Goal: Information Seeking & Learning: Compare options

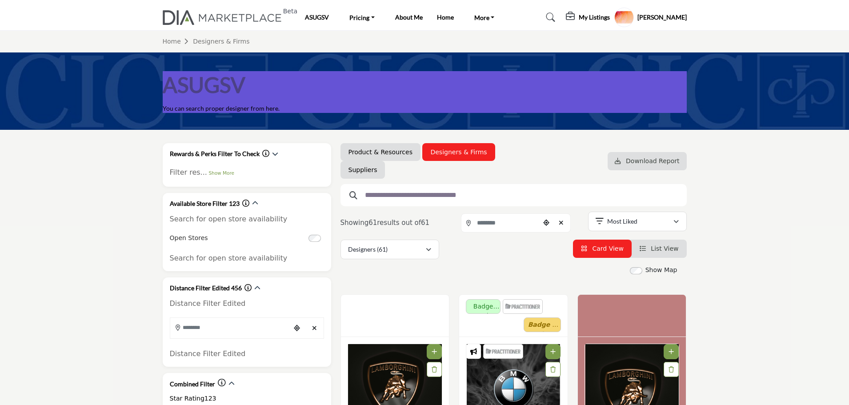
scroll to position [2844, 0]
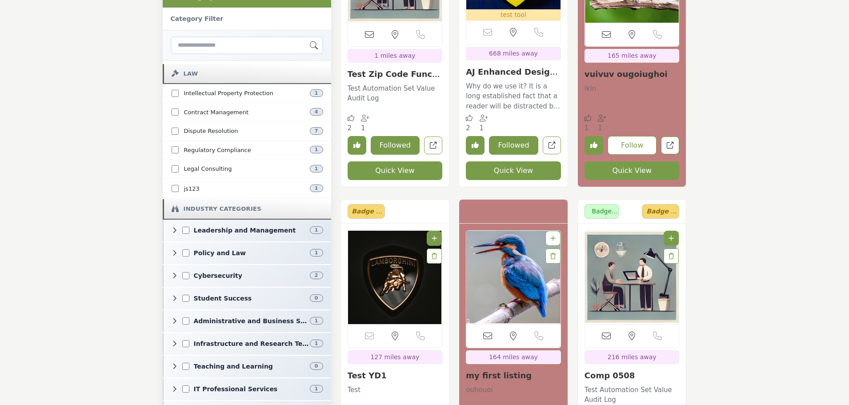
scroll to position [588, 0]
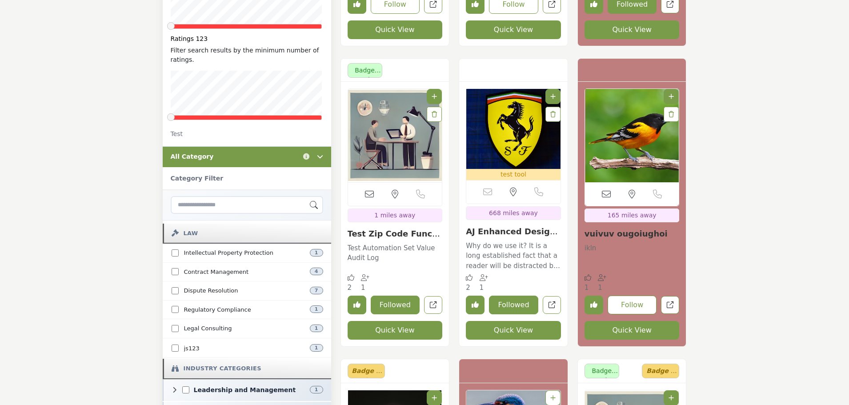
click at [320, 153] on icon at bounding box center [320, 156] width 6 height 6
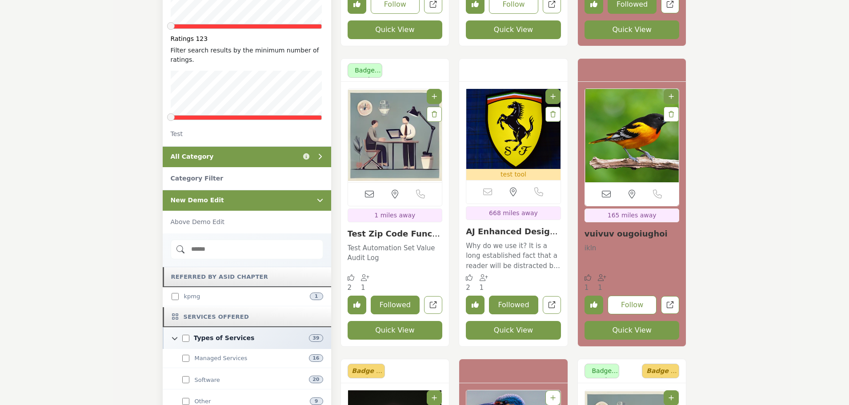
click at [320, 153] on icon at bounding box center [320, 156] width 6 height 6
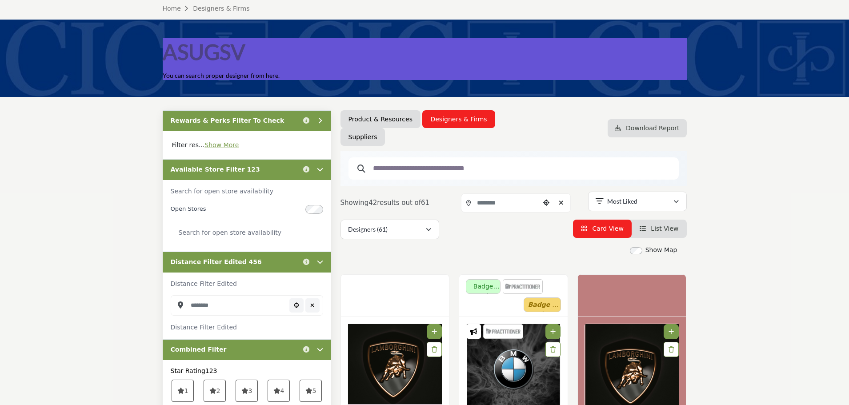
scroll to position [10, 0]
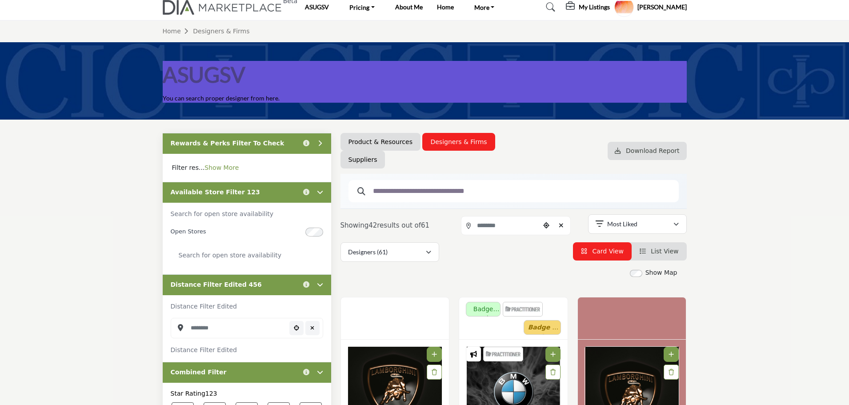
click at [215, 166] on link "Show More" at bounding box center [221, 167] width 34 height 7
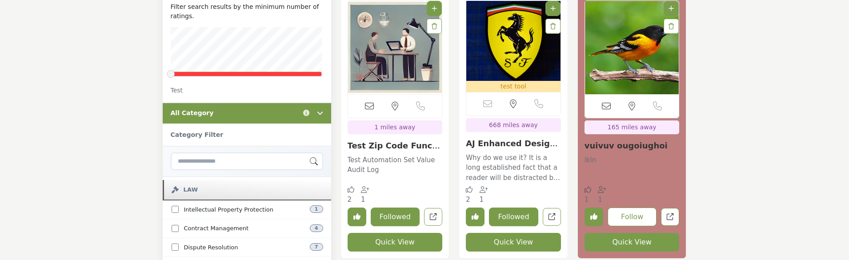
scroll to position [677, 0]
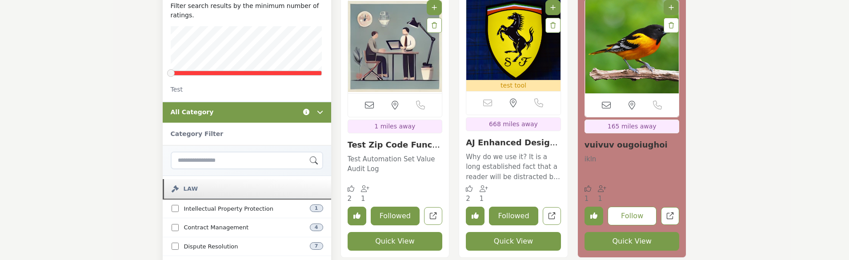
click at [307, 109] on icon "Information about All Category" at bounding box center [306, 112] width 6 height 6
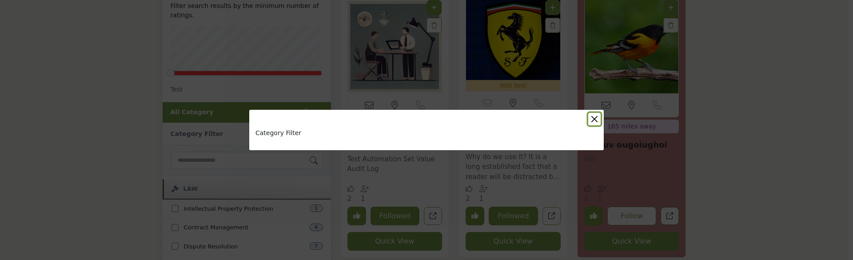
click at [597, 116] on button "Close" at bounding box center [594, 119] width 12 height 12
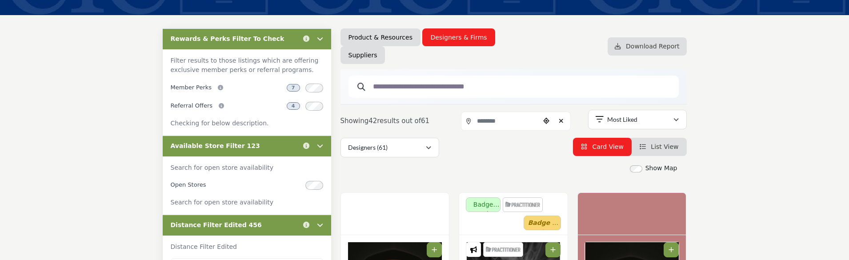
scroll to position [99, 0]
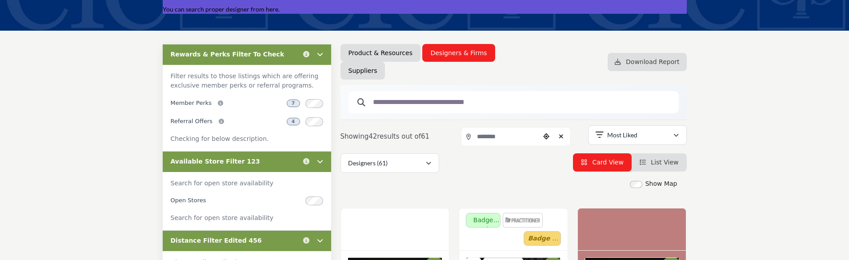
click at [319, 53] on icon at bounding box center [320, 54] width 6 height 6
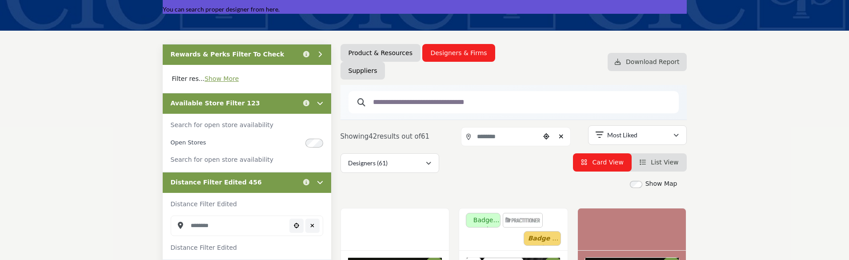
click at [320, 102] on icon at bounding box center [320, 103] width 6 height 6
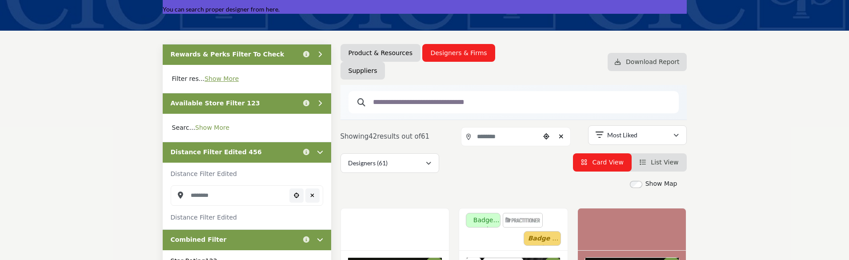
click at [205, 131] on link "Show More" at bounding box center [212, 127] width 34 height 7
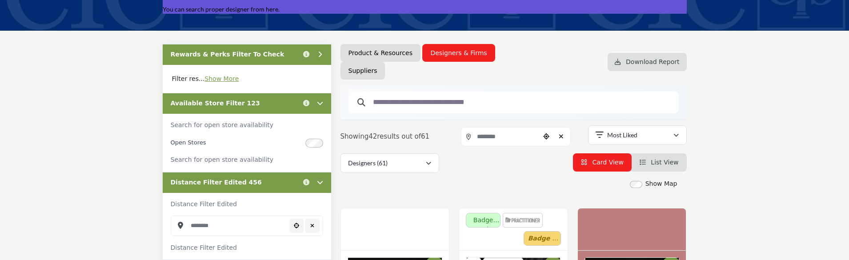
click at [222, 83] on p "Filter res... Show More" at bounding box center [247, 79] width 168 height 28
click at [219, 80] on link "Show More" at bounding box center [221, 78] width 34 height 7
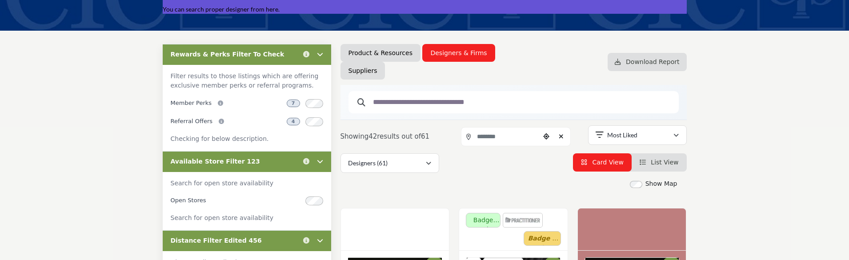
click at [317, 54] on icon at bounding box center [320, 54] width 6 height 6
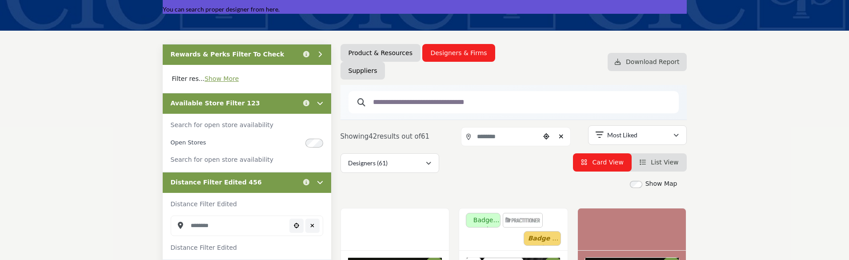
click at [319, 102] on icon at bounding box center [320, 103] width 6 height 6
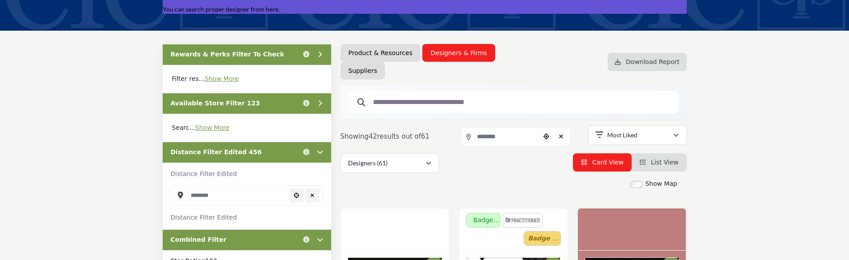
click at [320, 152] on icon at bounding box center [320, 152] width 6 height 6
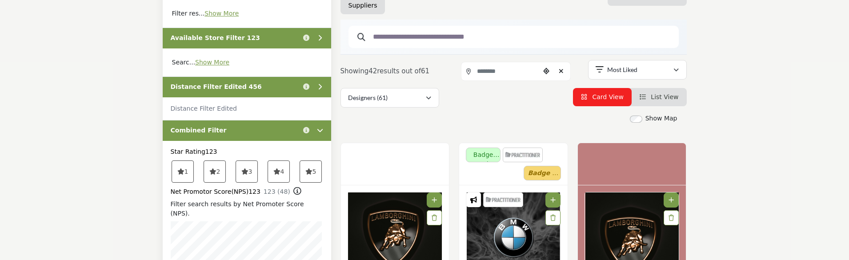
scroll to position [232, 0]
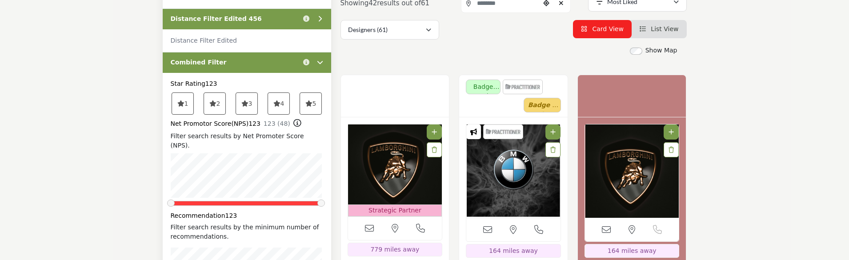
click at [320, 59] on div "Click to view information" at bounding box center [312, 62] width 24 height 9
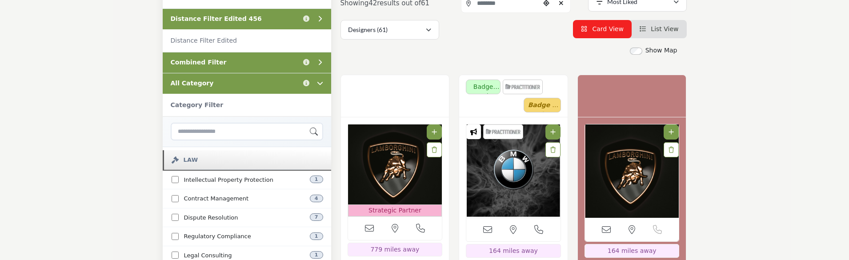
click at [320, 82] on icon at bounding box center [320, 83] width 6 height 6
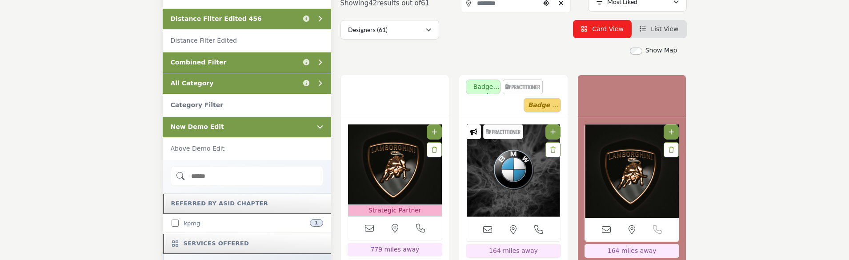
click at [316, 123] on div at bounding box center [318, 126] width 12 height 9
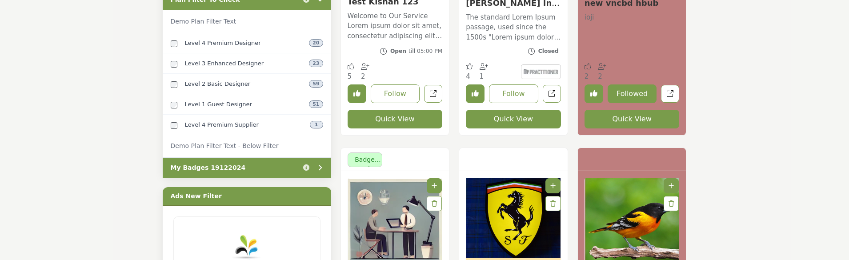
scroll to position [499, 0]
click at [250, 164] on div "My Badges 19122024 Click to view information" at bounding box center [247, 167] width 168 height 21
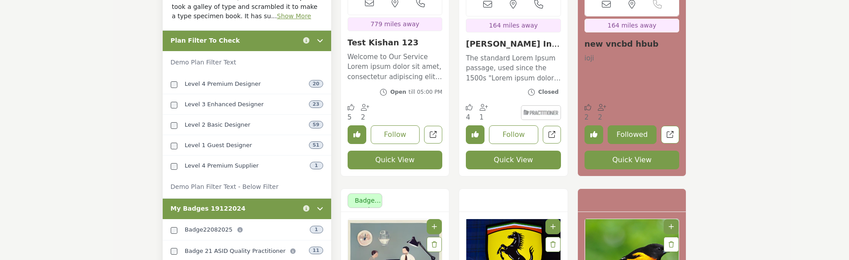
scroll to position [455, 0]
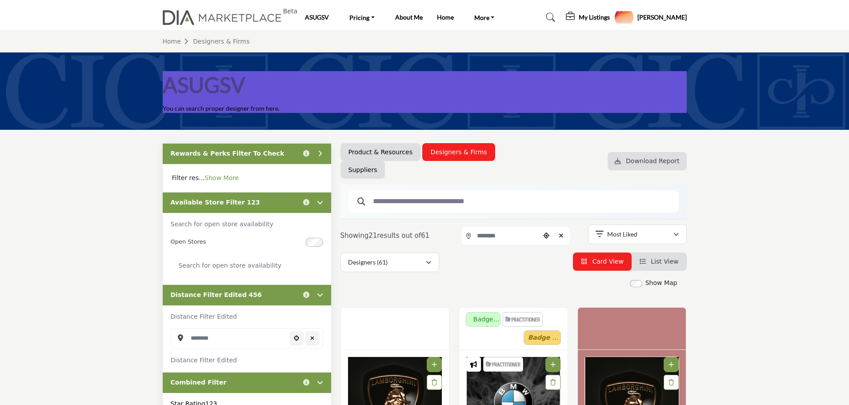
click at [217, 178] on link "Show More" at bounding box center [221, 177] width 34 height 7
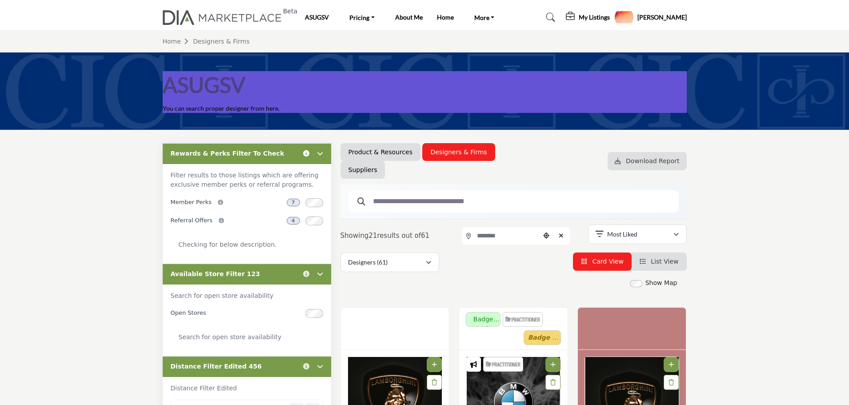
click at [307, 154] on icon "Information about Rewards & Perks Filter To Check" at bounding box center [306, 153] width 6 height 6
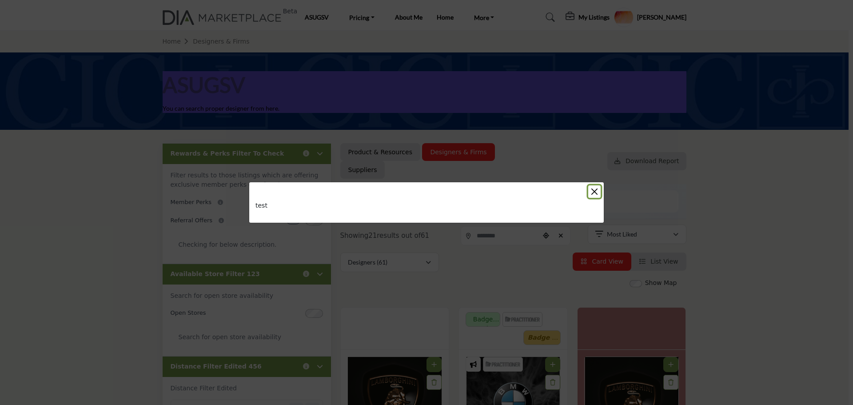
click at [595, 188] on button "Close" at bounding box center [594, 191] width 12 height 12
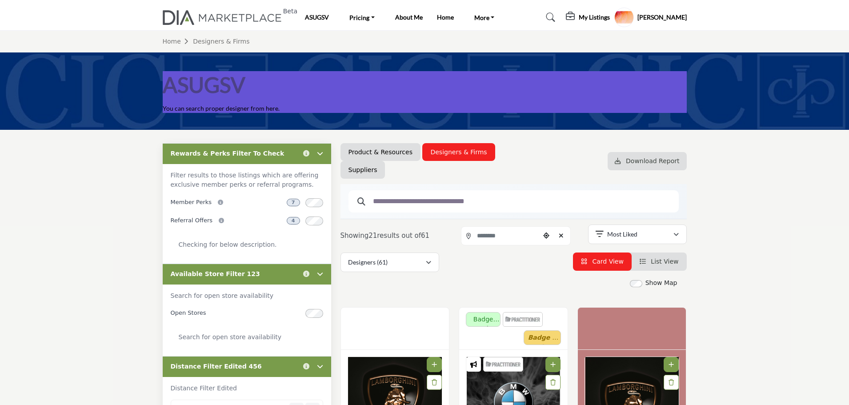
click at [322, 151] on icon at bounding box center [320, 153] width 6 height 6
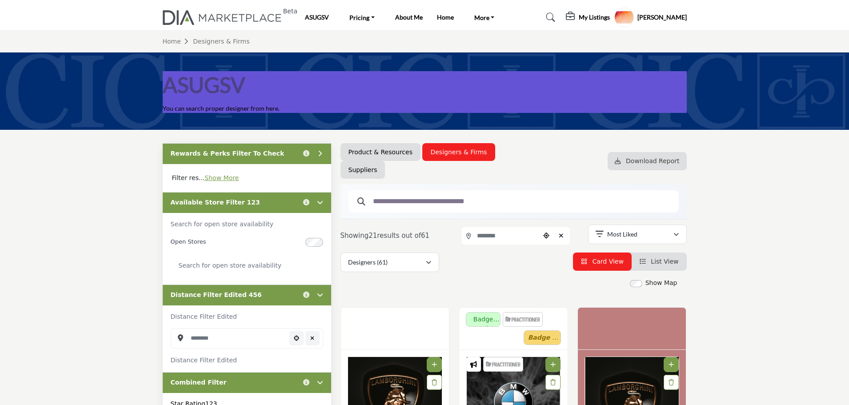
click at [320, 152] on icon at bounding box center [320, 153] width 6 height 6
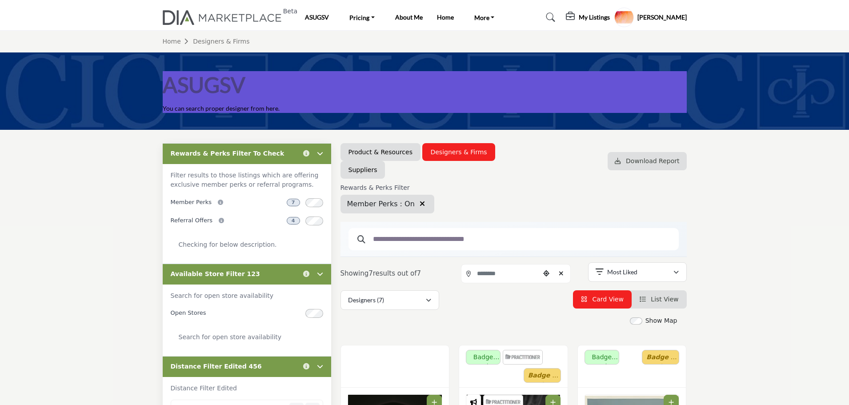
click at [420, 203] on icon "button" at bounding box center [422, 203] width 5 height 7
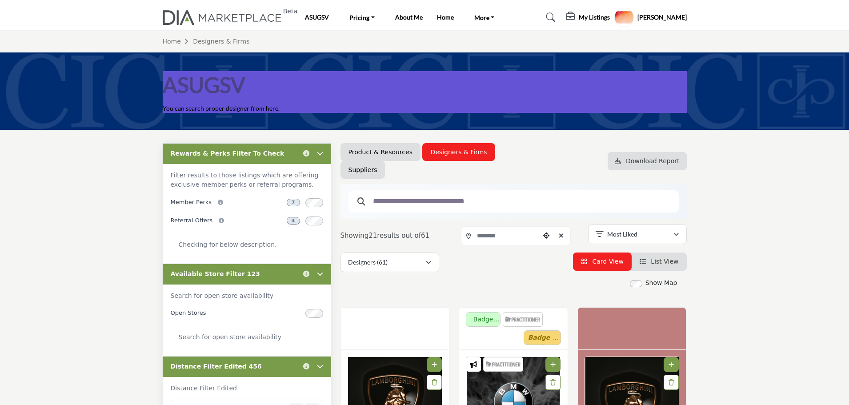
click at [316, 159] on div "Rewards & Perks Filter To Check Click to view information" at bounding box center [247, 153] width 168 height 21
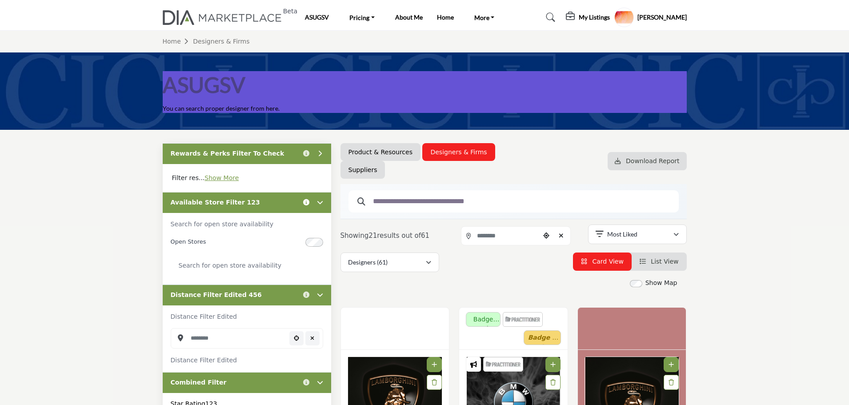
click at [307, 202] on icon "Information about Available Store Filter 123" at bounding box center [306, 202] width 6 height 6
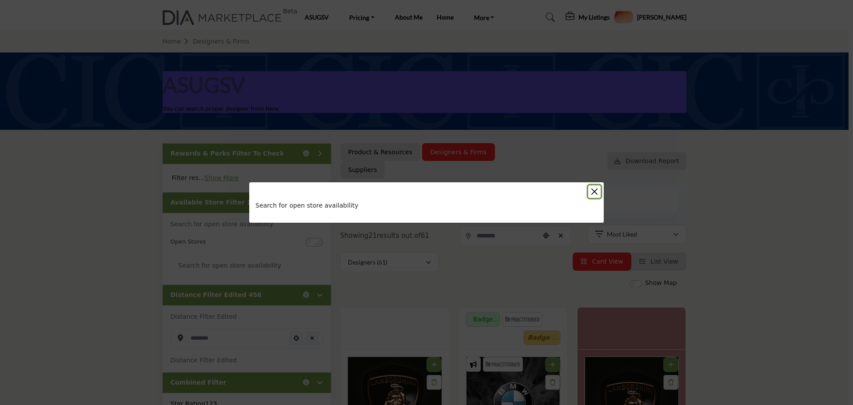
click at [592, 190] on button "Close" at bounding box center [594, 191] width 12 height 12
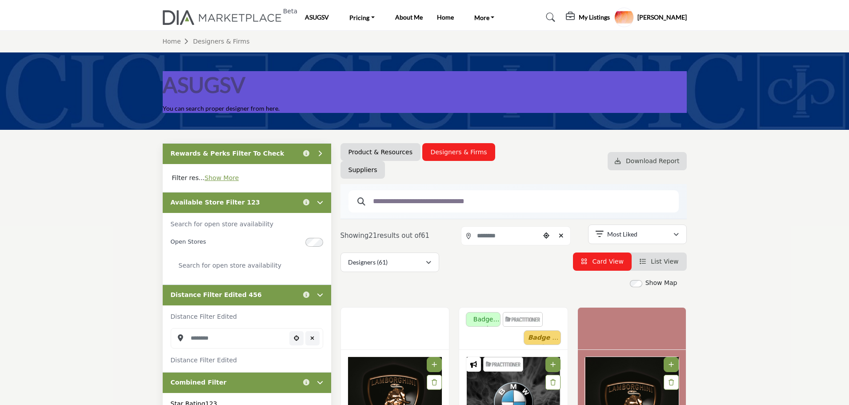
click at [264, 202] on div "Available Store Filter 123 Click to view information" at bounding box center [247, 202] width 168 height 21
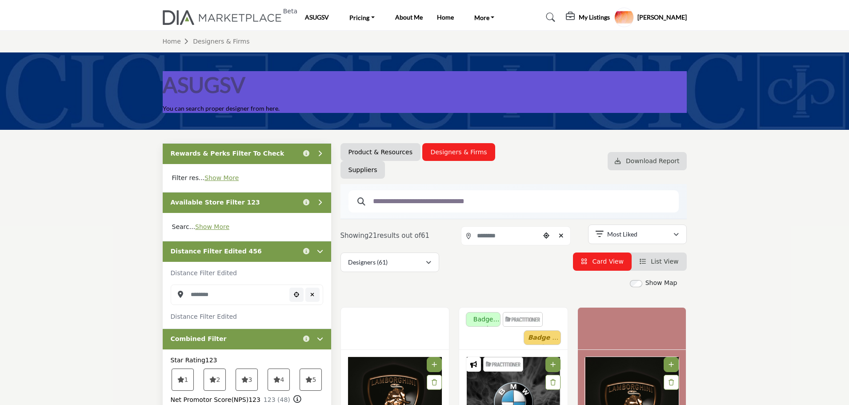
click at [264, 202] on div "Available Store Filter 123 Click to view information" at bounding box center [247, 202] width 168 height 21
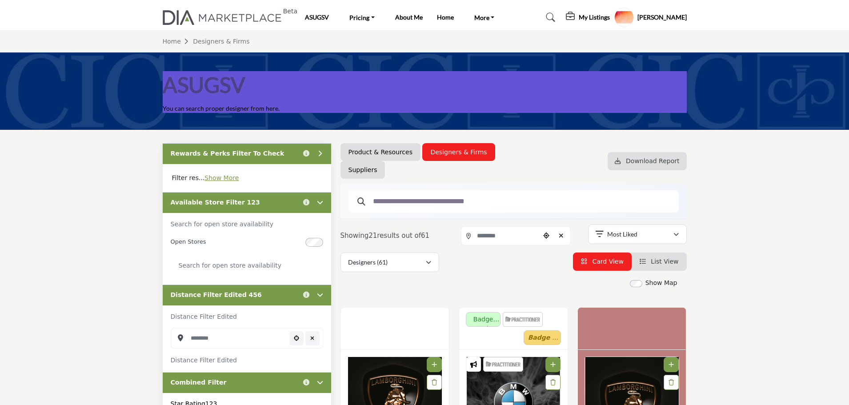
click at [264, 202] on div "Available Store Filter 123 Click to view information" at bounding box center [247, 202] width 168 height 21
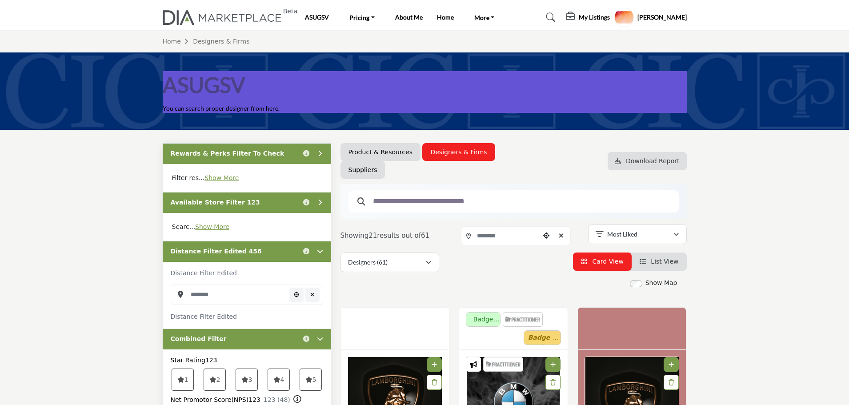
click at [264, 202] on div "Available Store Filter 123 Click to view information" at bounding box center [247, 202] width 168 height 21
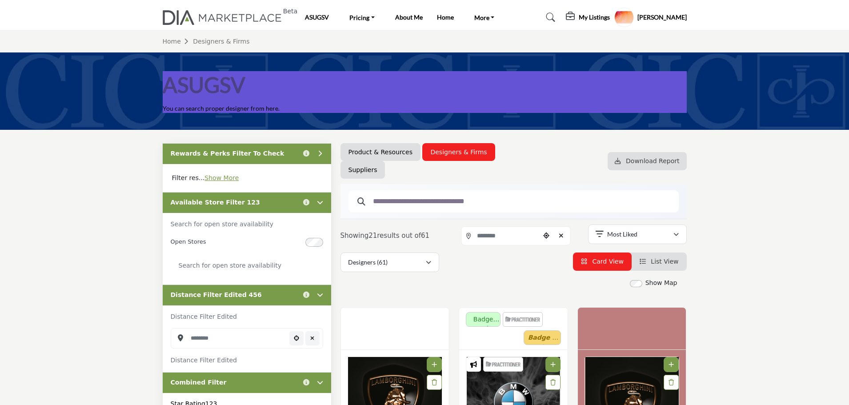
drag, startPoint x: 271, startPoint y: 144, endPoint x: 273, endPoint y: 152, distance: 8.0
click at [271, 145] on div "Rewards & Perks Filter To Check Click to view information" at bounding box center [247, 153] width 168 height 21
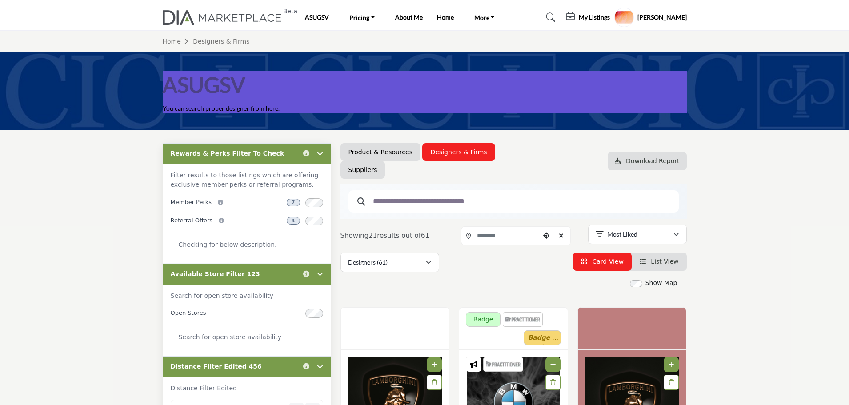
click at [273, 152] on div "Rewards & Perks Filter To Check Click to view information" at bounding box center [247, 153] width 168 height 21
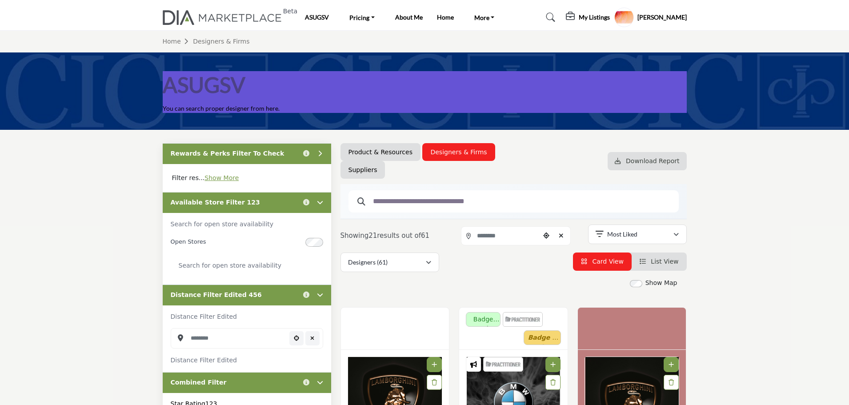
click at [280, 148] on div "Rewards & Perks Filter To Check Click to view information" at bounding box center [247, 153] width 168 height 21
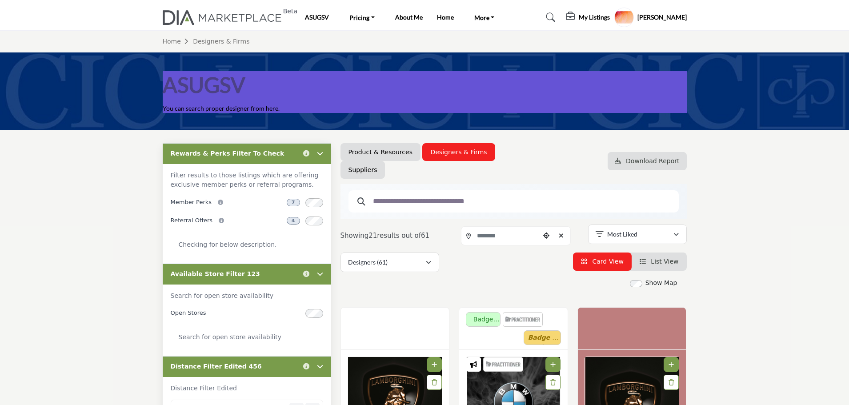
click at [280, 148] on div "Rewards & Perks Filter To Check Click to view information" at bounding box center [247, 153] width 168 height 21
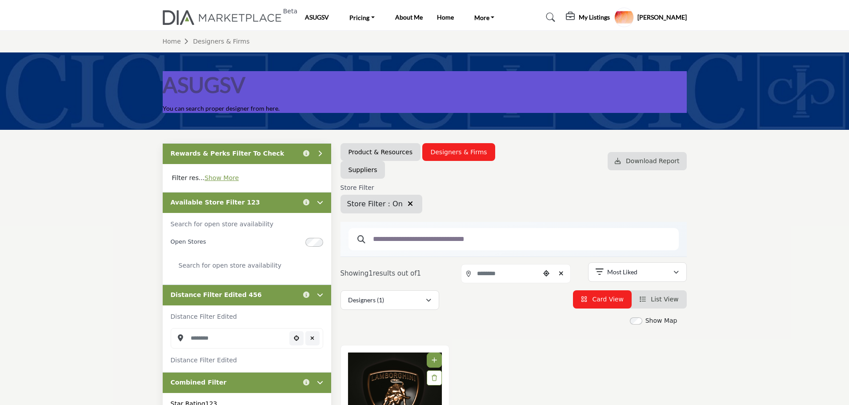
drag, startPoint x: 403, startPoint y: 203, endPoint x: 382, endPoint y: 267, distance: 67.3
click at [408, 203] on icon "button" at bounding box center [410, 203] width 5 height 7
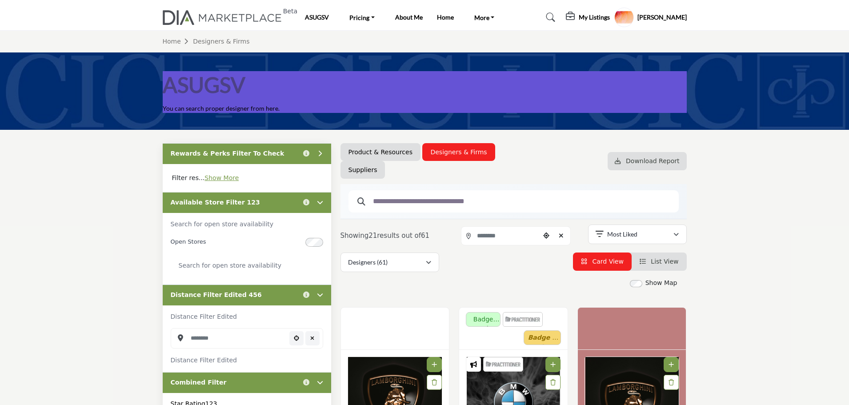
click at [274, 203] on div "Available Store Filter 123 Click to view information" at bounding box center [247, 202] width 168 height 21
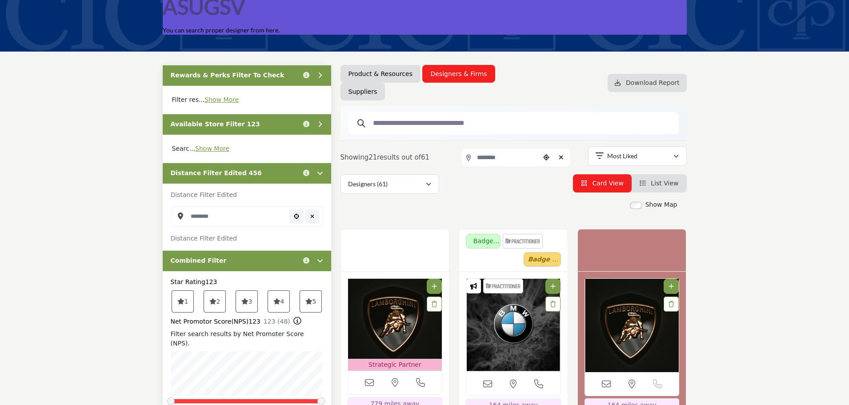
scroll to position [89, 0]
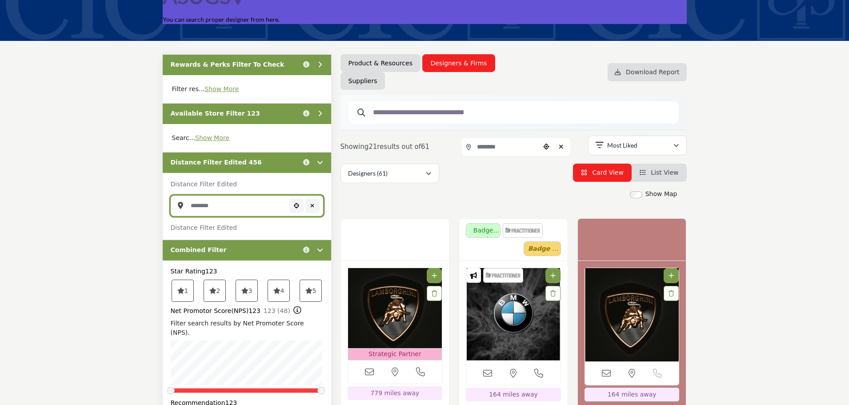
click at [251, 200] on input "Search Location" at bounding box center [247, 206] width 152 height 20
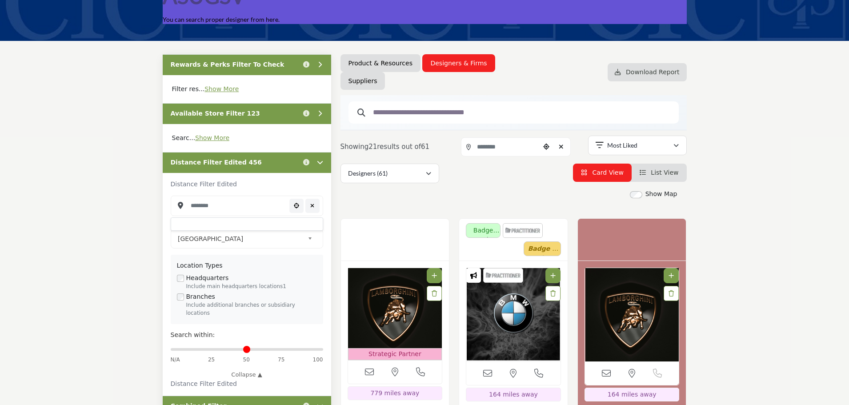
click at [296, 208] on button "Choose your current location" at bounding box center [296, 206] width 14 height 14
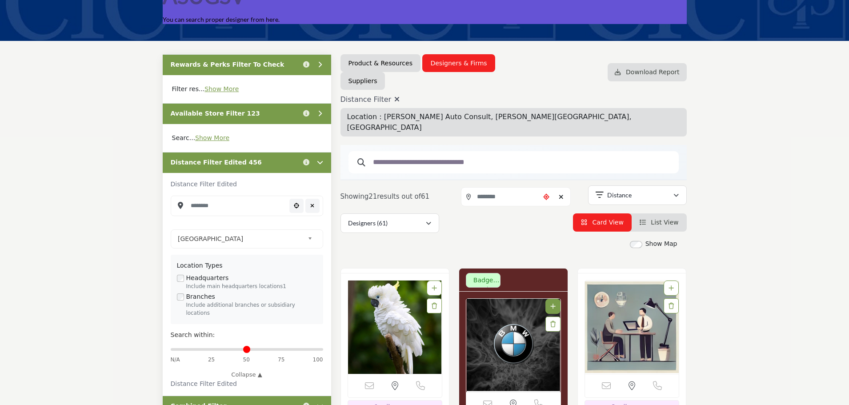
type input "**********"
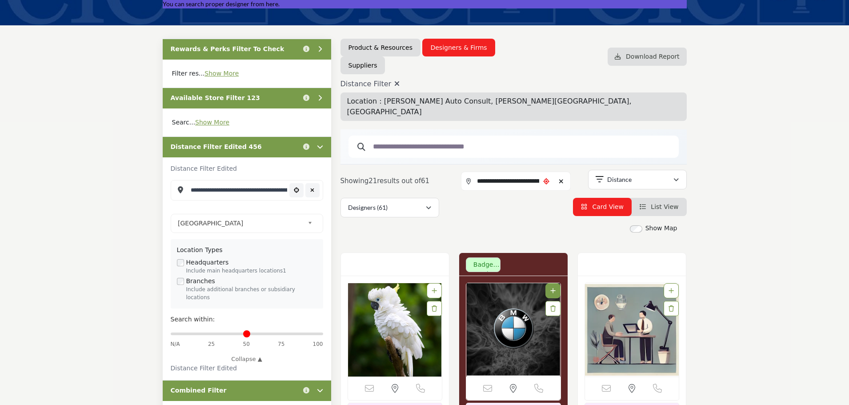
scroll to position [89, 0]
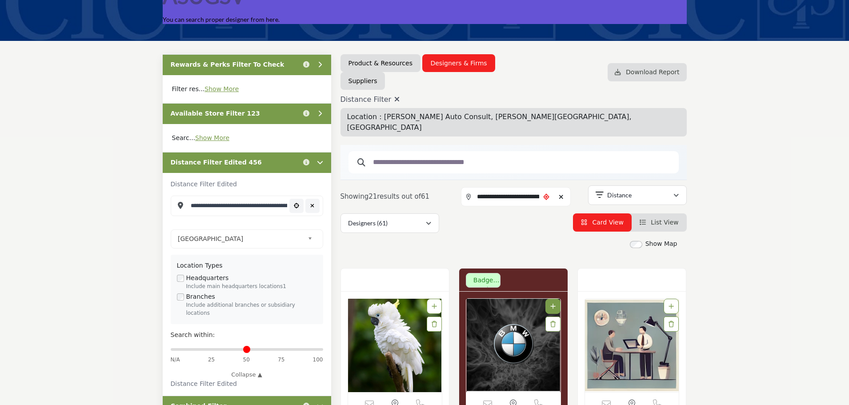
drag, startPoint x: 393, startPoint y: 96, endPoint x: 115, endPoint y: 170, distance: 287.3
click at [394, 96] on icon at bounding box center [396, 99] width 5 height 7
type input "***"
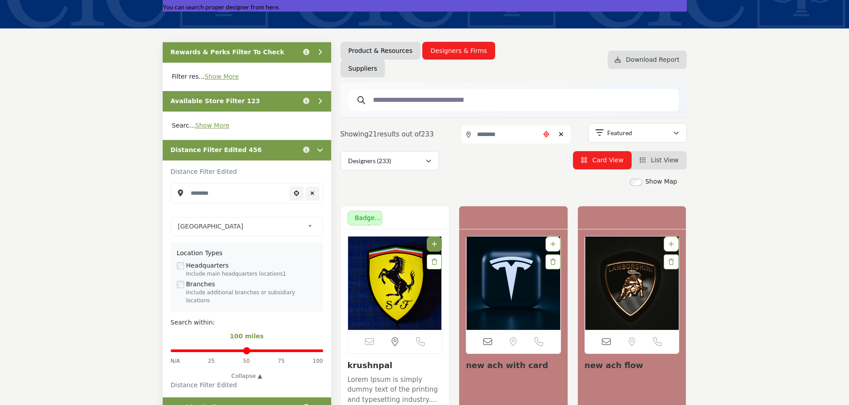
scroll to position [133, 0]
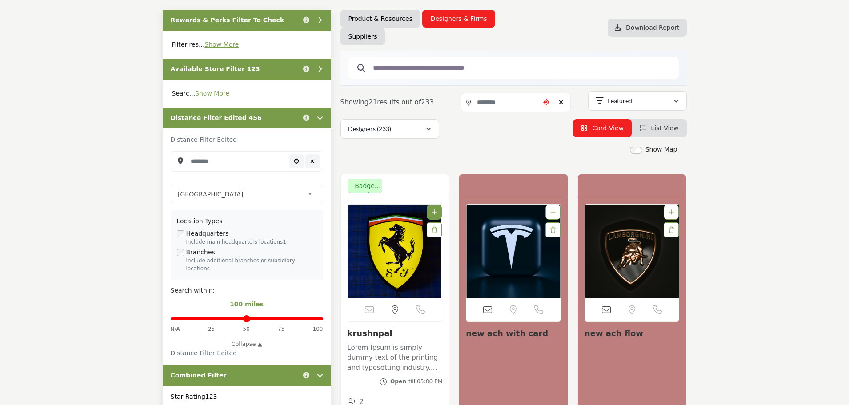
click at [549, 103] on icon "Choose your current location" at bounding box center [546, 102] width 6 height 6
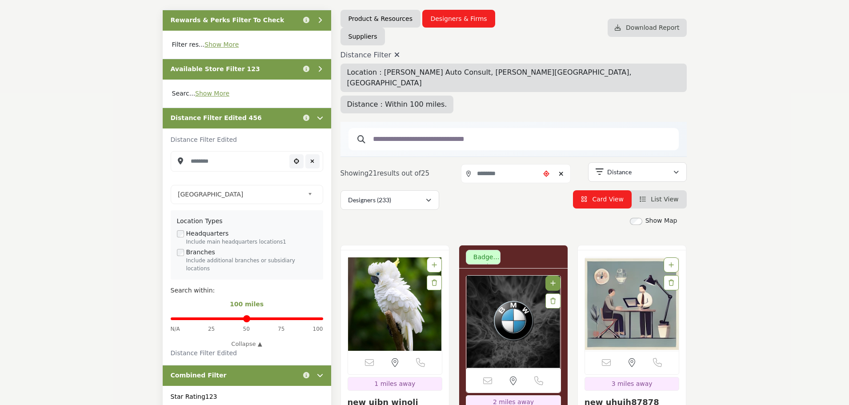
type input "**********"
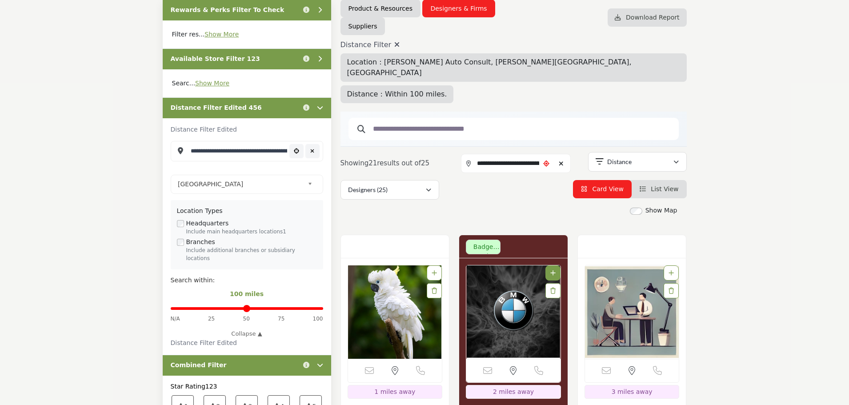
scroll to position [89, 0]
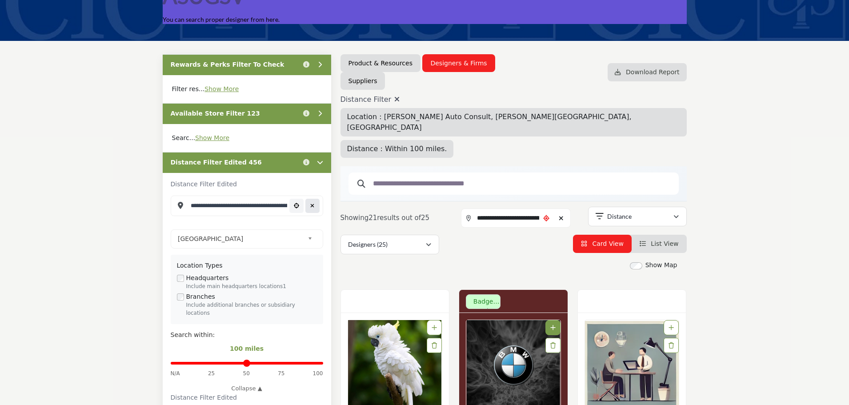
click at [312, 206] on icon "Clear search location" at bounding box center [312, 205] width 4 height 5
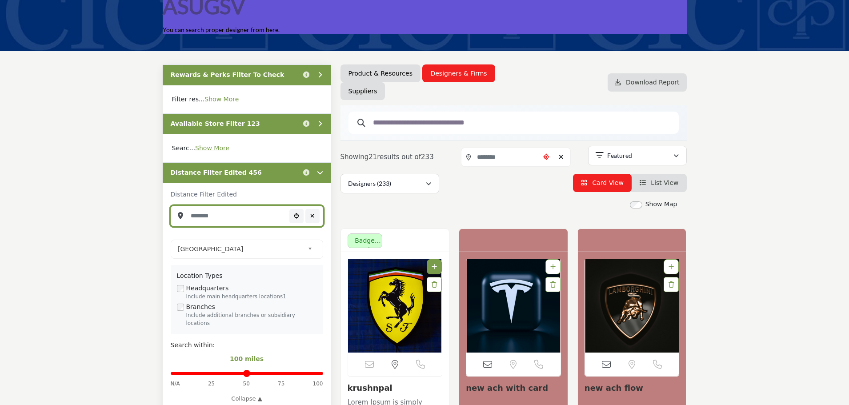
scroll to position [89, 0]
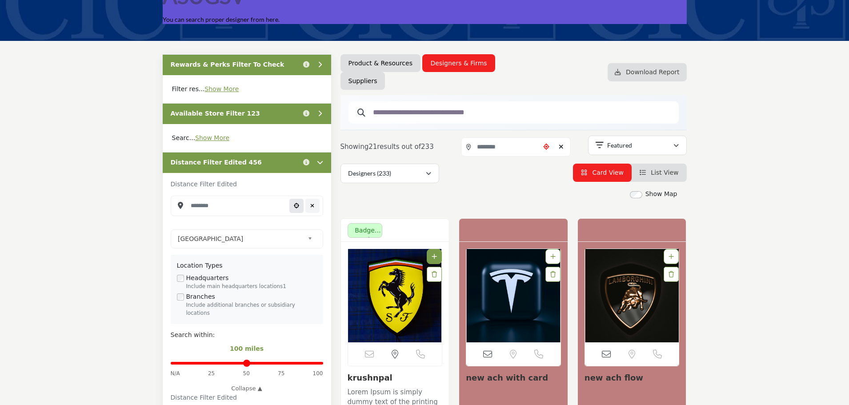
click at [296, 205] on icon "Choose your current location" at bounding box center [296, 205] width 5 height 5
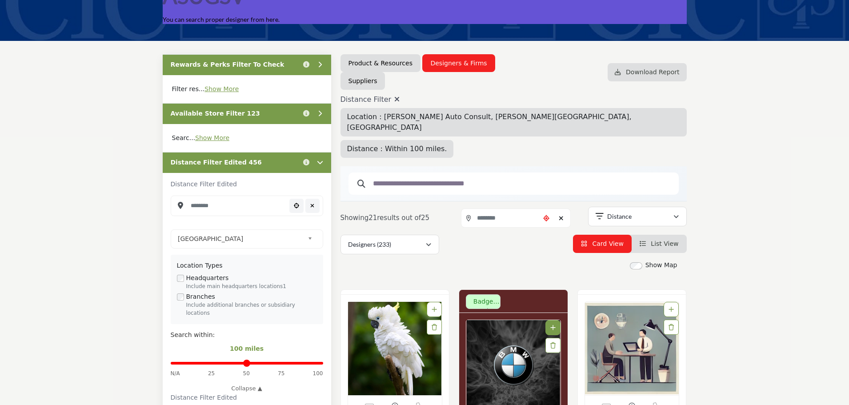
type input "**********"
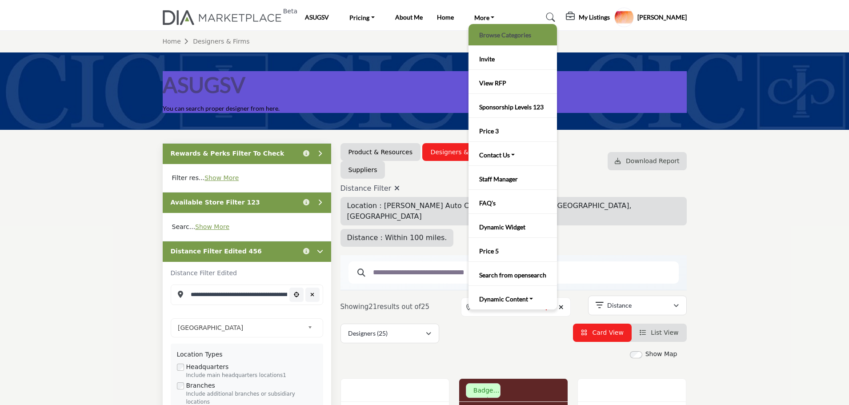
click at [481, 34] on link "Browse Categories" at bounding box center [513, 34] width 80 height 12
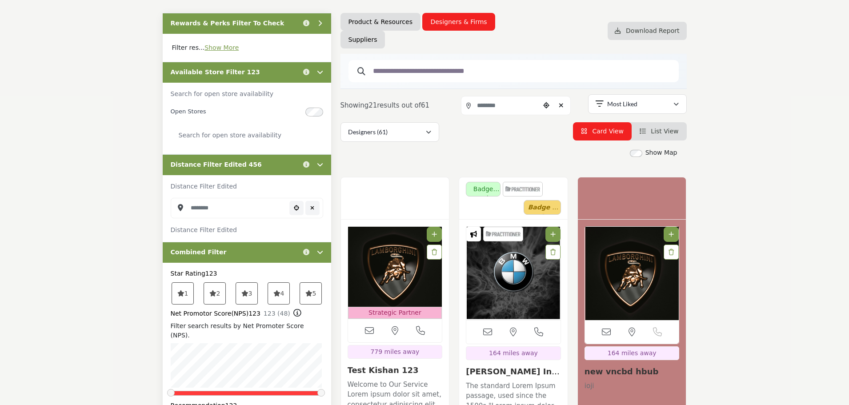
scroll to position [133, 0]
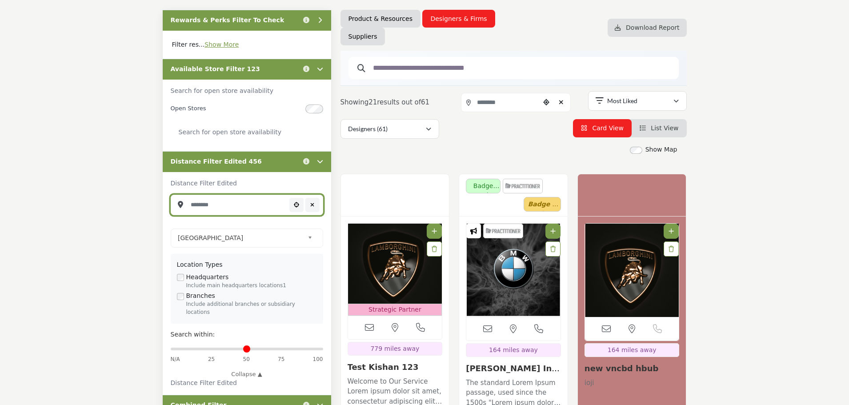
click at [250, 210] on input "Search Location" at bounding box center [247, 205] width 152 height 20
click at [241, 180] on p "Distance Filter Edited" at bounding box center [247, 183] width 152 height 9
click at [295, 205] on icon "Choose your current location" at bounding box center [296, 204] width 5 height 5
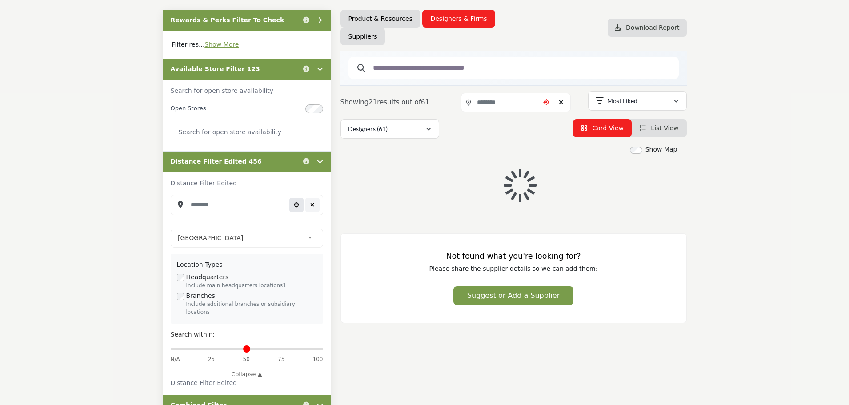
type input "**********"
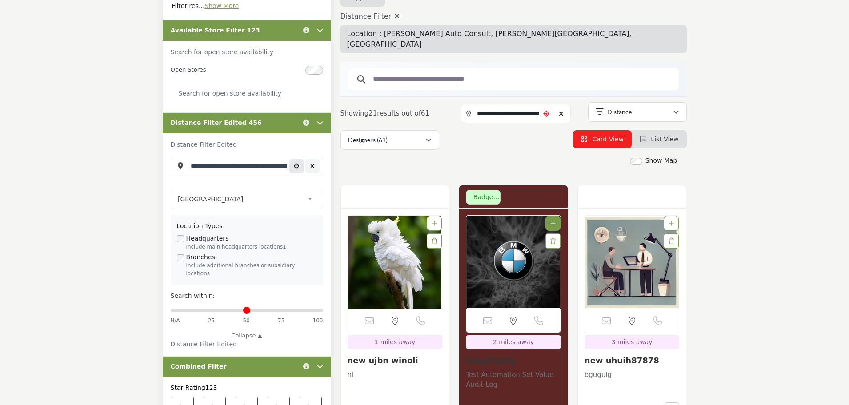
scroll to position [178, 0]
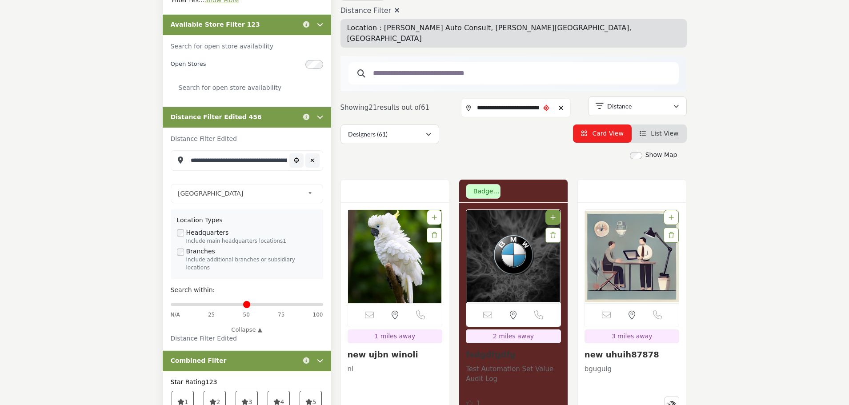
drag, startPoint x: 321, startPoint y: 296, endPoint x: 136, endPoint y: 221, distance: 199.7
type input "***"
click at [321, 303] on input "Distance in miles" at bounding box center [247, 304] width 152 height 3
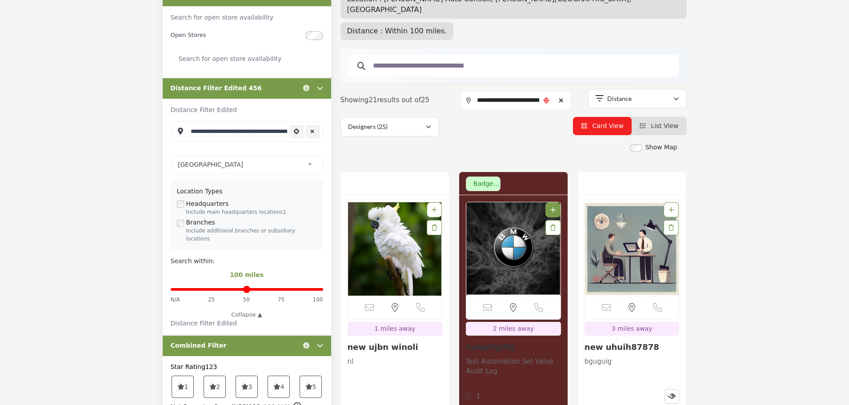
scroll to position [222, 0]
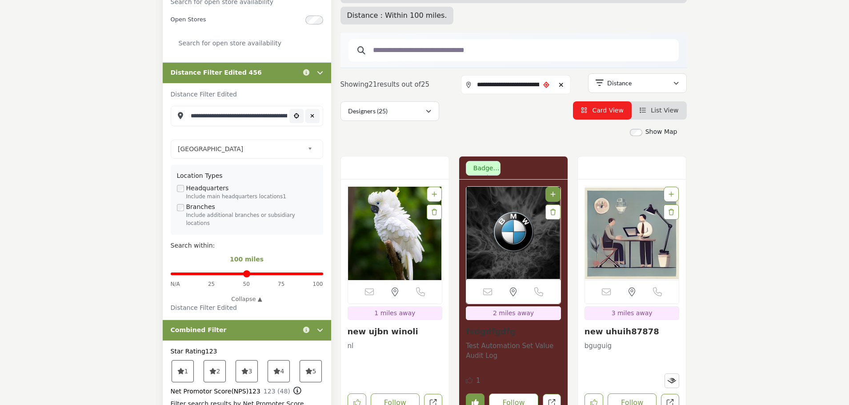
click at [564, 84] on icon "Clear search location" at bounding box center [561, 85] width 5 height 6
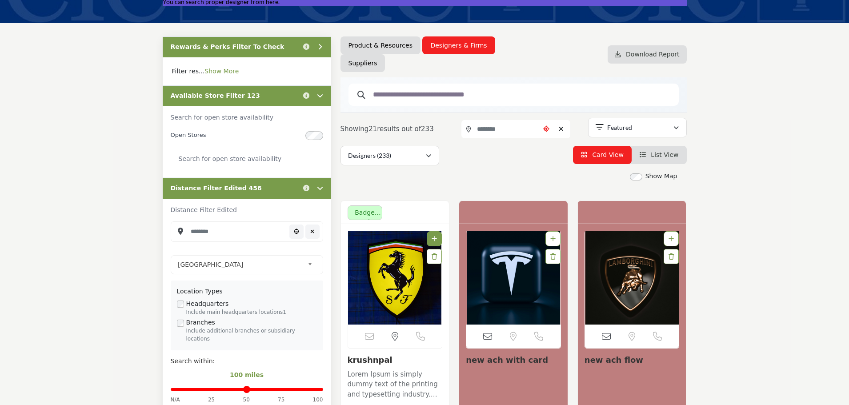
scroll to position [178, 0]
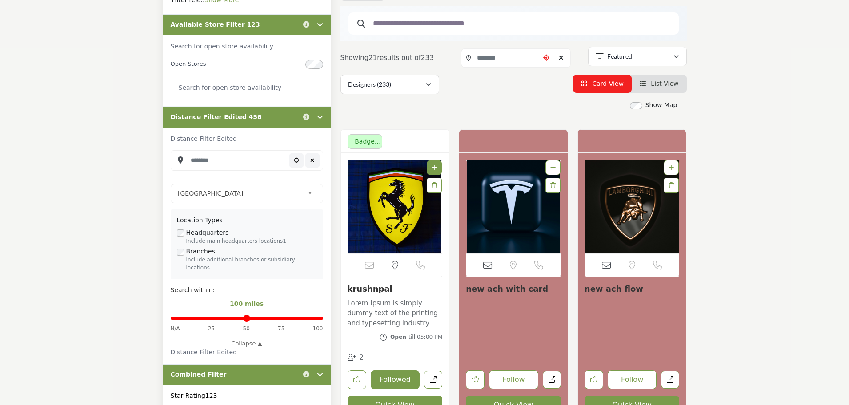
type input "*"
click at [172, 317] on input "Distance in miles" at bounding box center [247, 318] width 152 height 3
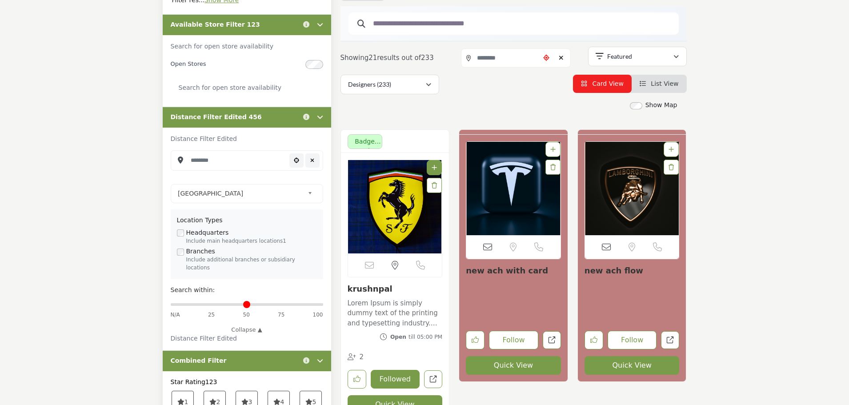
scroll to position [172, 0]
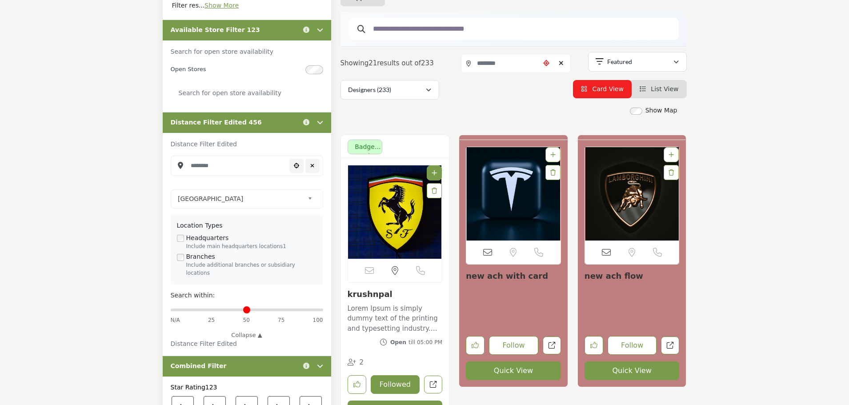
scroll to position [10, 0]
type input "**********"
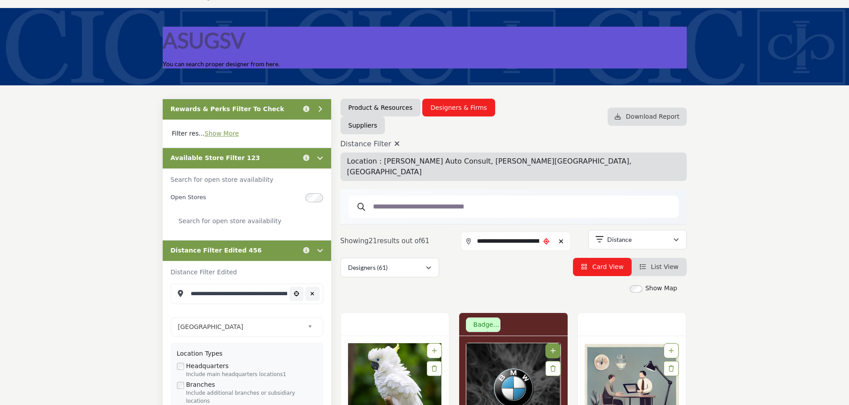
scroll to position [133, 0]
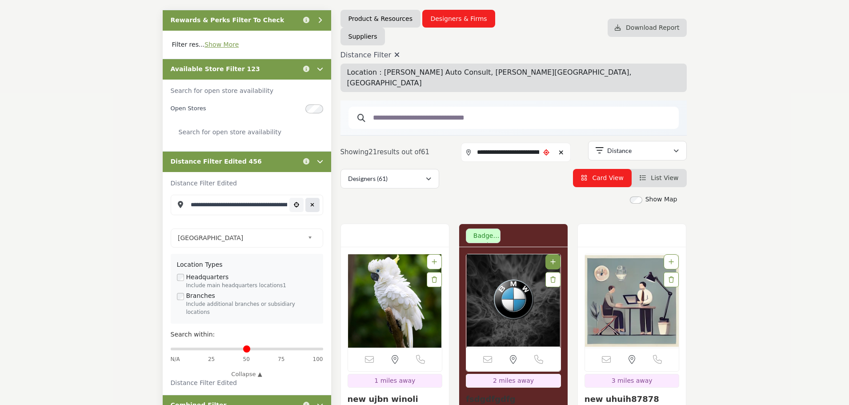
click at [312, 205] on icon "Clear search location" at bounding box center [312, 204] width 4 height 5
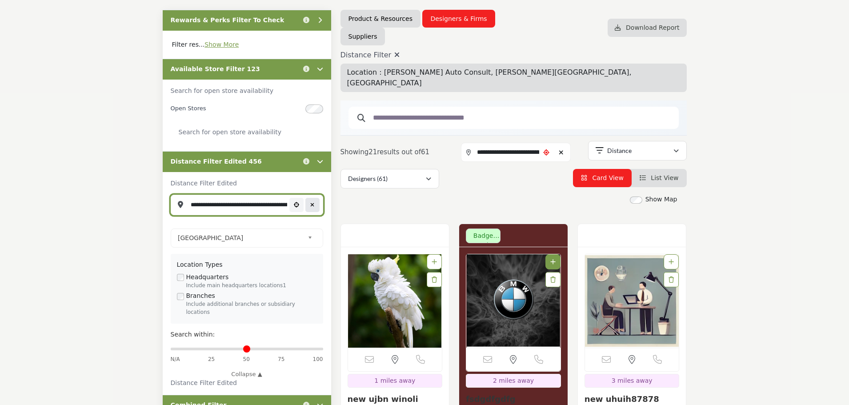
type input "***"
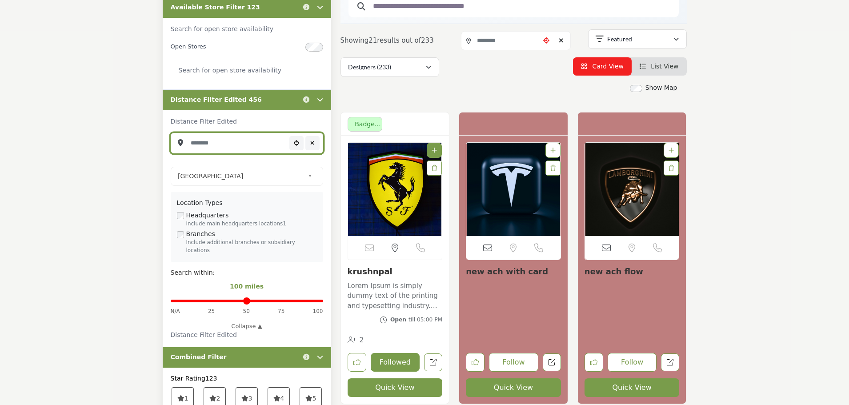
scroll to position [178, 0]
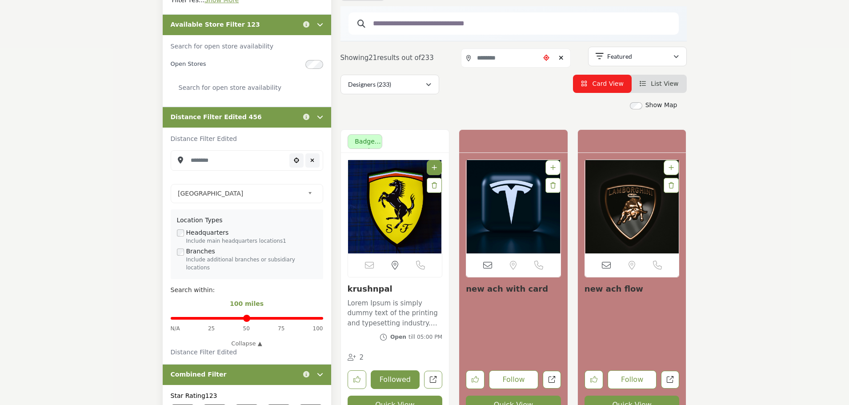
click at [487, 106] on div "Show Map" at bounding box center [509, 105] width 346 height 10
click at [239, 160] on input "Search Location" at bounding box center [247, 160] width 152 height 20
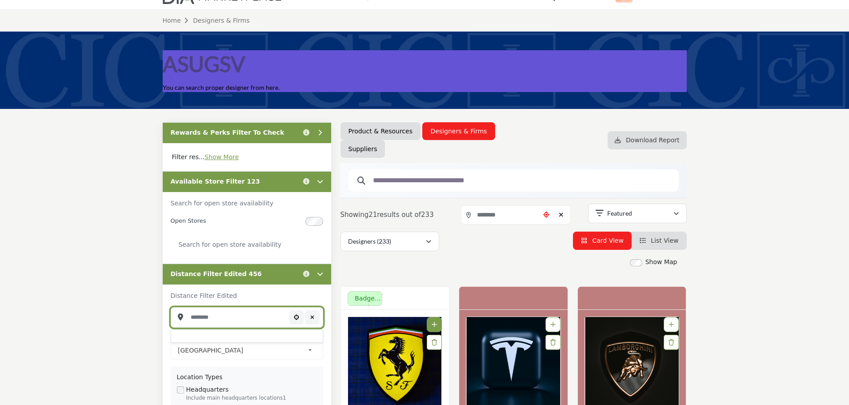
scroll to position [0, 0]
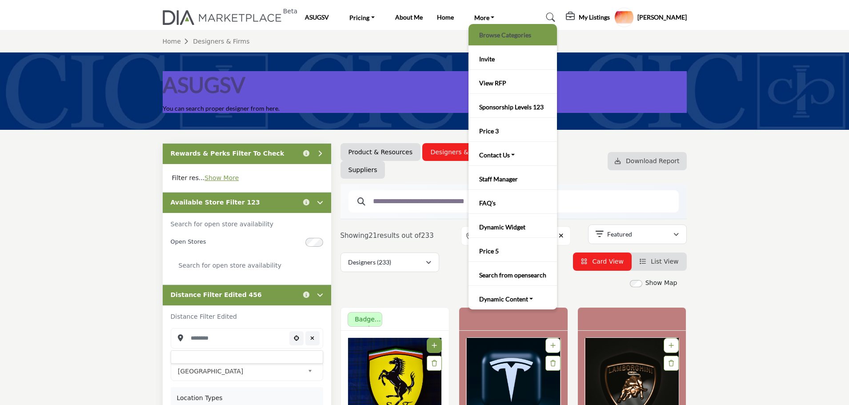
click at [493, 36] on link "Browse Categories" at bounding box center [513, 34] width 80 height 12
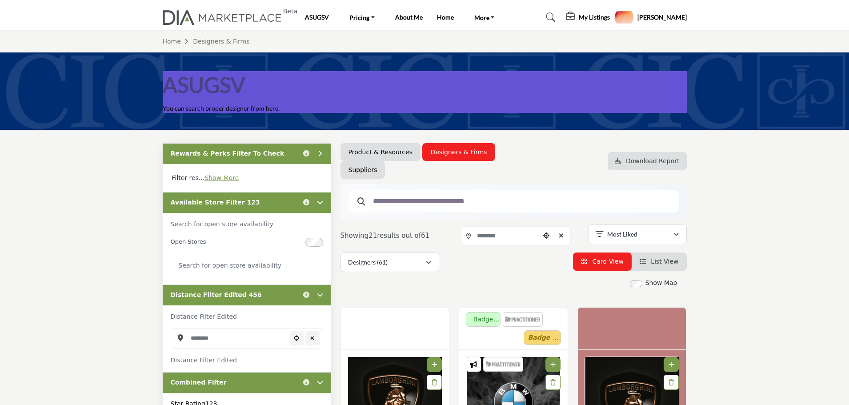
click at [276, 209] on div "Available Store Filter 123 Click to view information" at bounding box center [247, 202] width 168 height 21
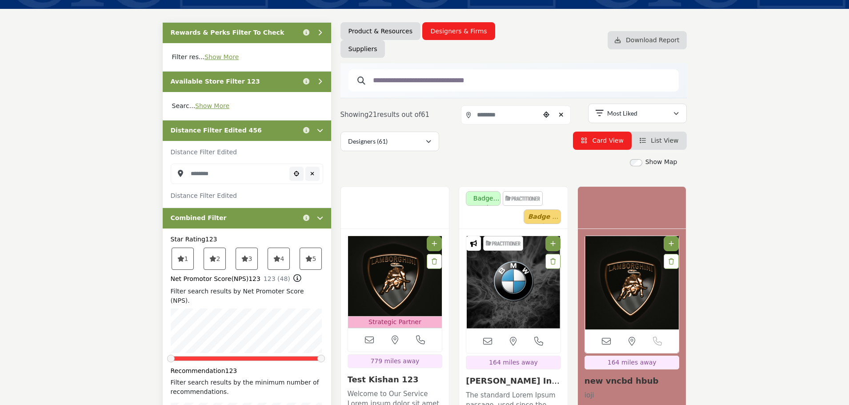
scroll to position [133, 0]
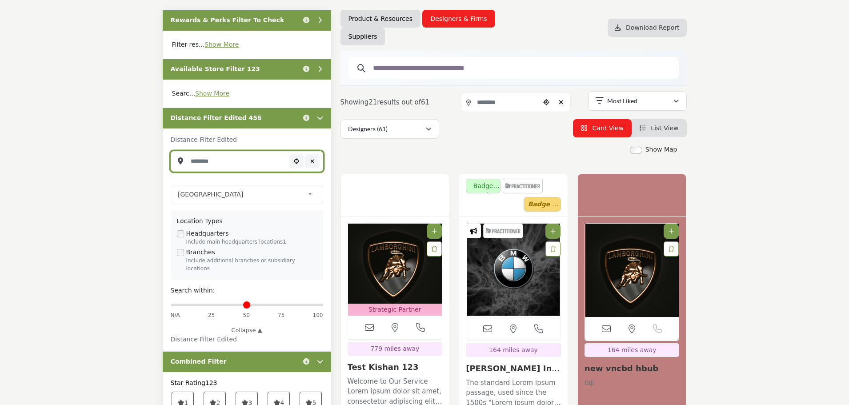
click at [252, 160] on input "Search Location" at bounding box center [247, 161] width 152 height 20
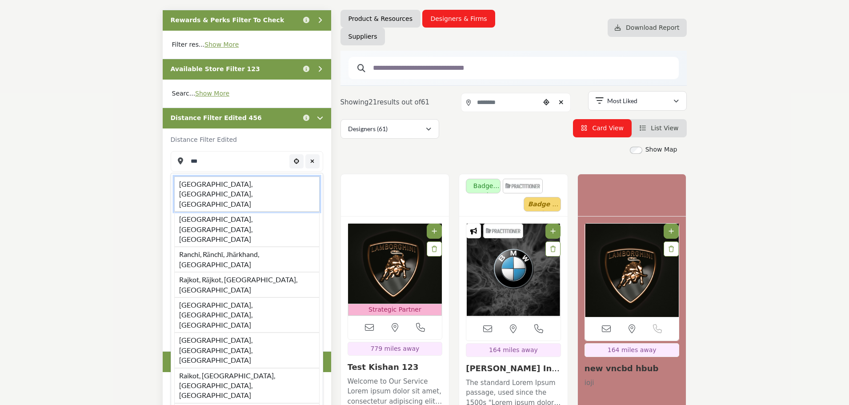
click at [208, 178] on li "[GEOGRAPHIC_DATA], [GEOGRAPHIC_DATA], [GEOGRAPHIC_DATA]" at bounding box center [246, 193] width 145 height 35
type input "**********"
type input "***"
type input "**********"
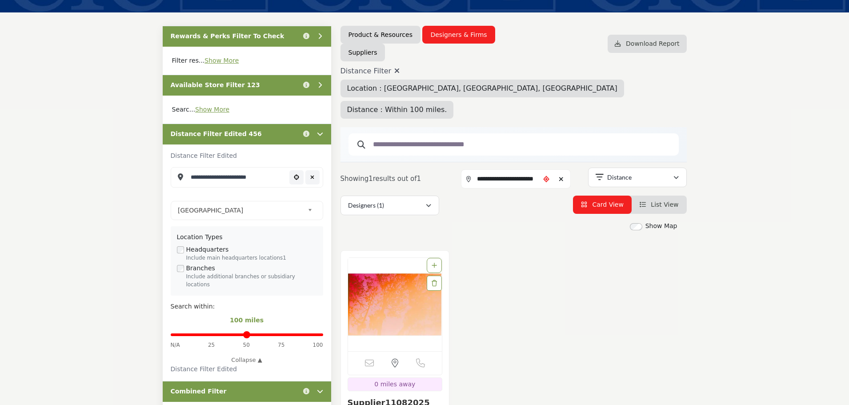
scroll to position [89, 0]
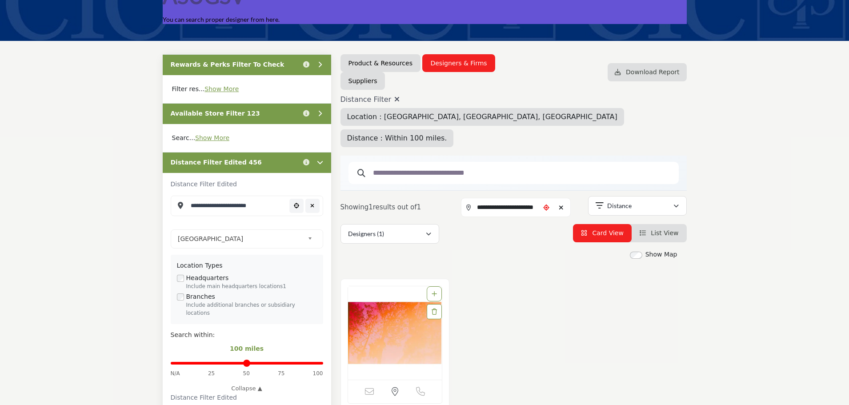
click at [394, 99] on icon at bounding box center [396, 99] width 5 height 7
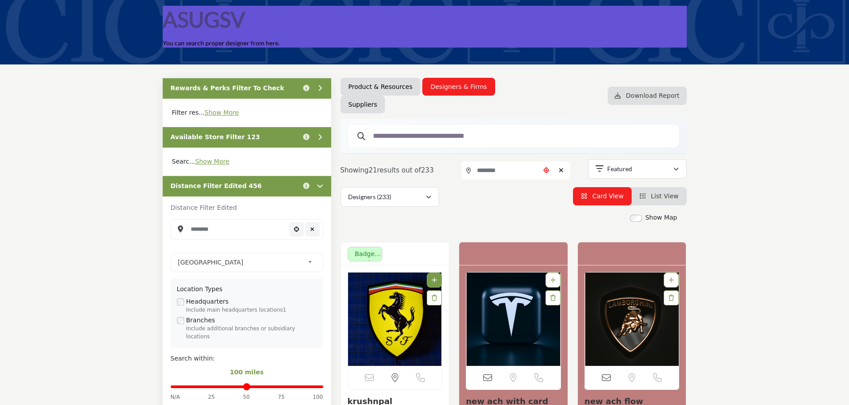
scroll to position [89, 0]
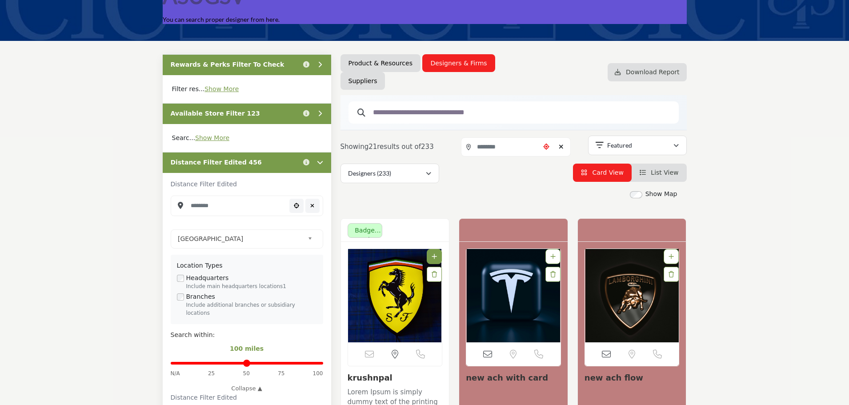
click at [472, 179] on div "Designers (233) All (669) Designers (233) People (0) (225) Products" at bounding box center [513, 174] width 346 height 20
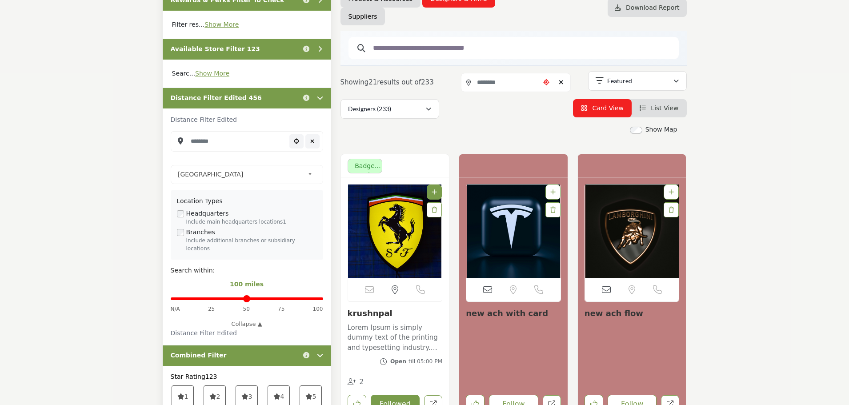
scroll to position [133, 0]
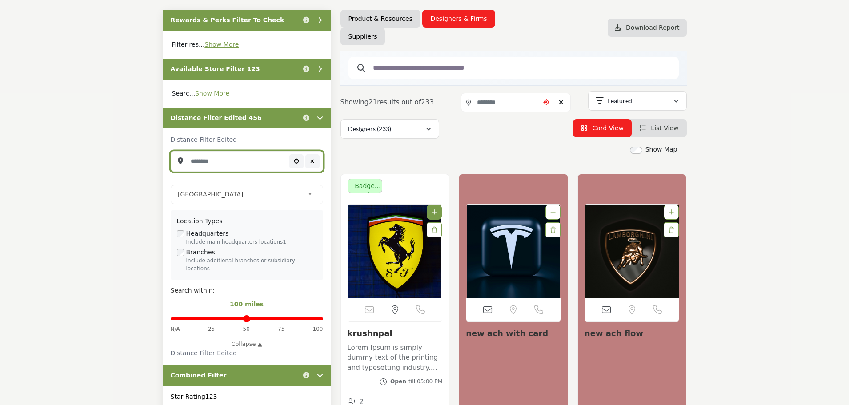
click at [248, 165] on input "Search Location" at bounding box center [247, 161] width 152 height 20
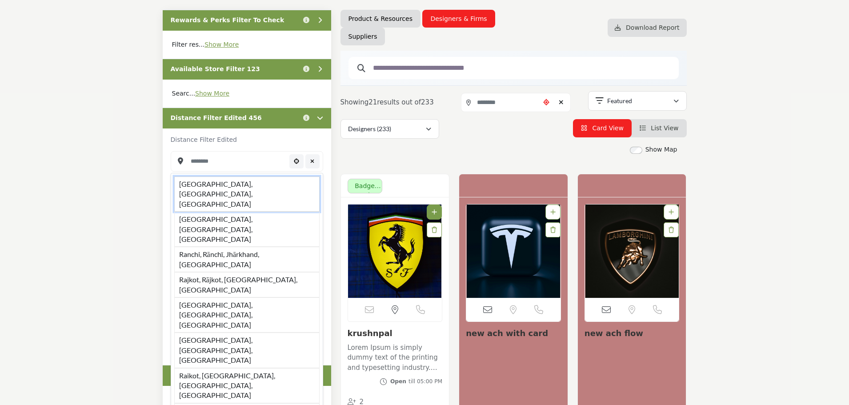
click at [246, 178] on li "Raipur, Chhattisgarh, IND" at bounding box center [246, 193] width 145 height 35
type input "**********"
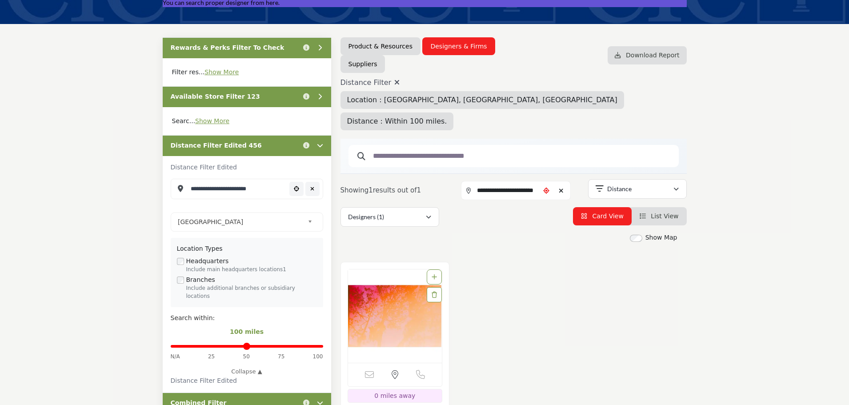
scroll to position [133, 0]
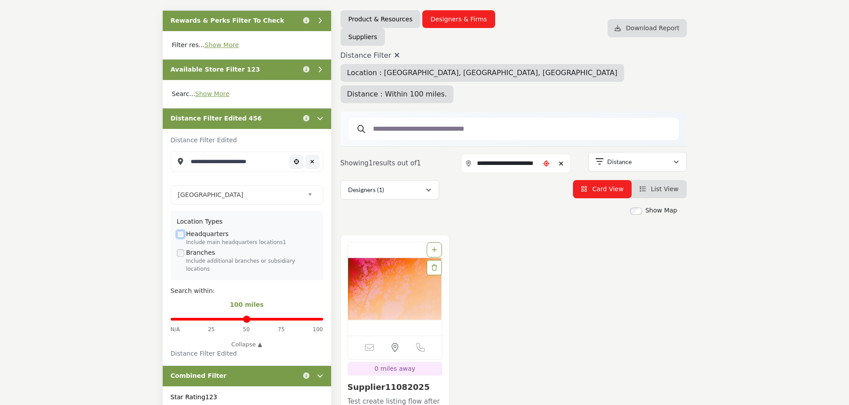
scroll to position [133, 0]
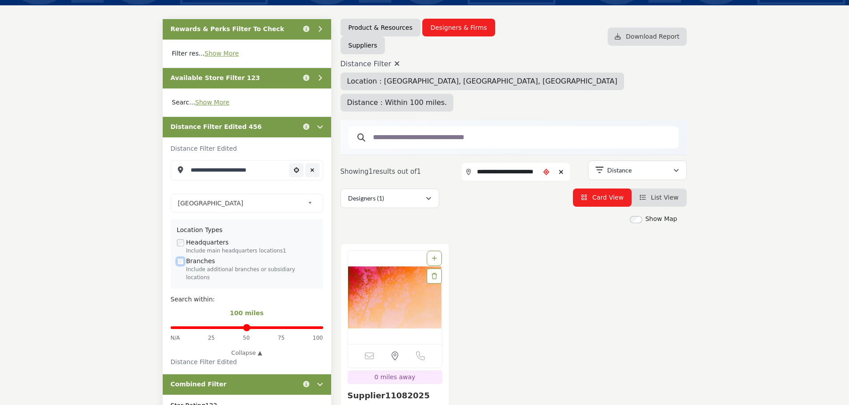
scroll to position [222, 0]
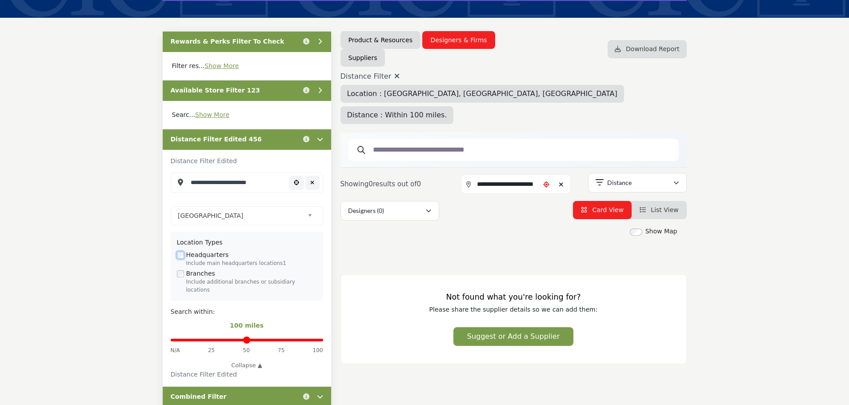
scroll to position [133, 0]
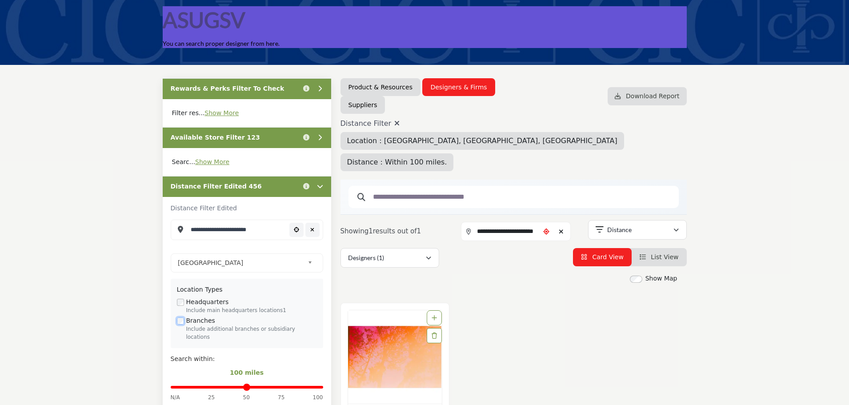
scroll to position [89, 0]
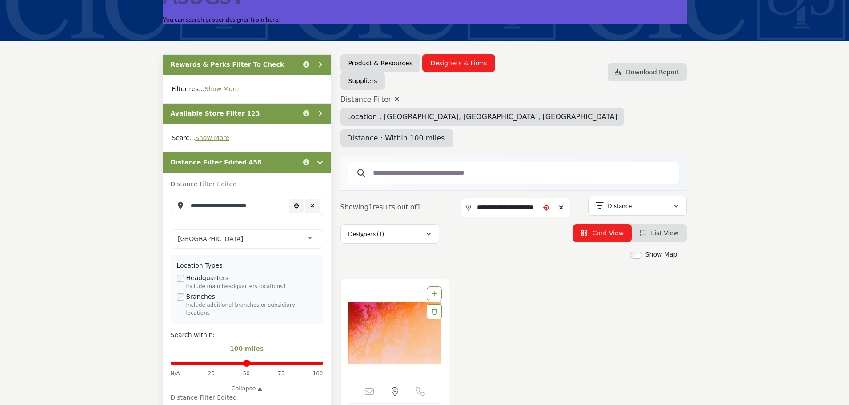
drag, startPoint x: 313, startPoint y: 206, endPoint x: 282, endPoint y: 248, distance: 52.7
click at [313, 206] on icon "Clear search location" at bounding box center [312, 205] width 4 height 5
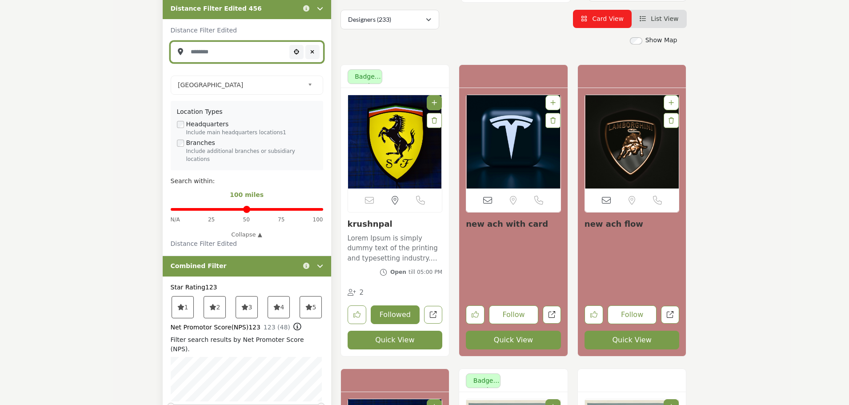
scroll to position [222, 0]
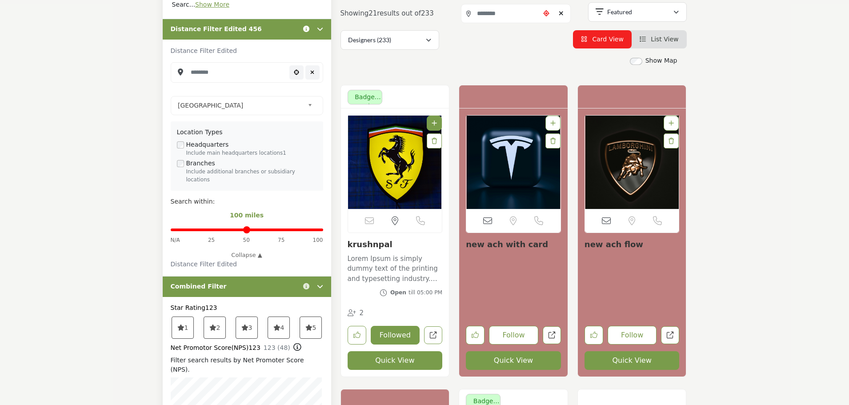
click at [307, 28] on icon "Information about Distance Filter Edited 456" at bounding box center [306, 29] width 6 height 6
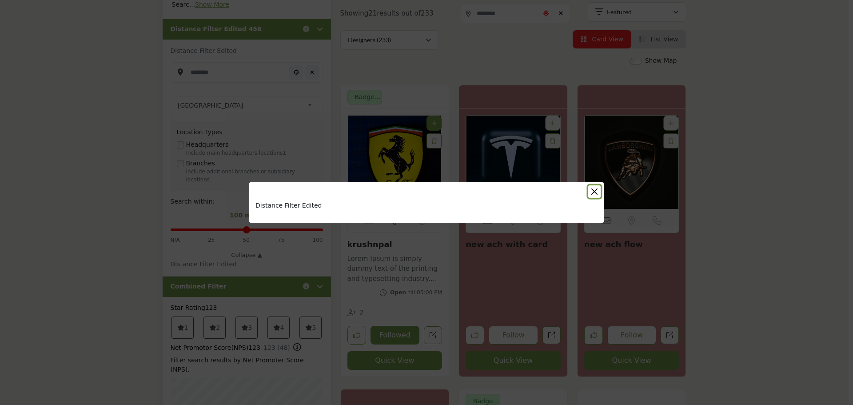
click at [592, 188] on button "Close" at bounding box center [594, 191] width 12 height 12
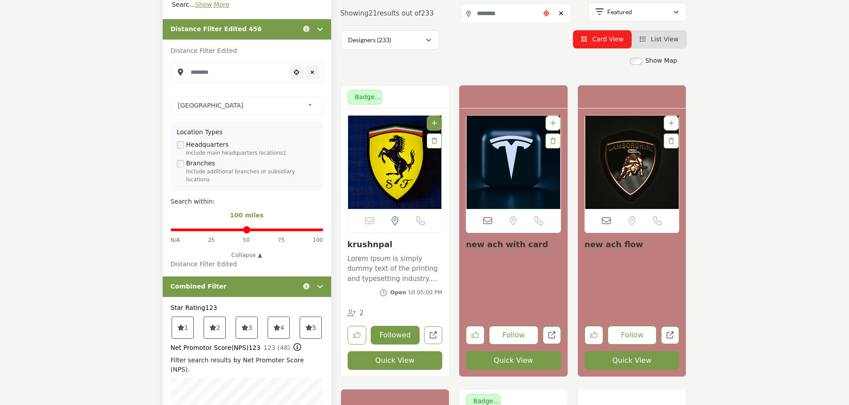
drag, startPoint x: 319, startPoint y: 26, endPoint x: 315, endPoint y: 32, distance: 7.0
click at [319, 26] on div "Click to view information" at bounding box center [312, 28] width 24 height 9
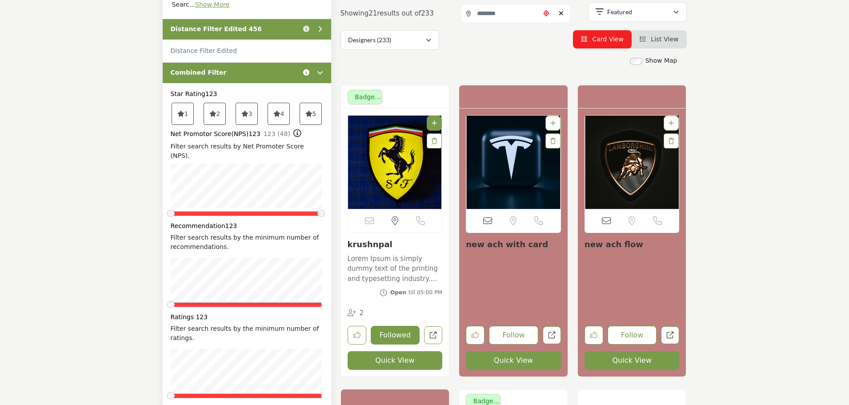
click at [306, 71] on icon "Information about Combined Filter" at bounding box center [306, 72] width 6 height 6
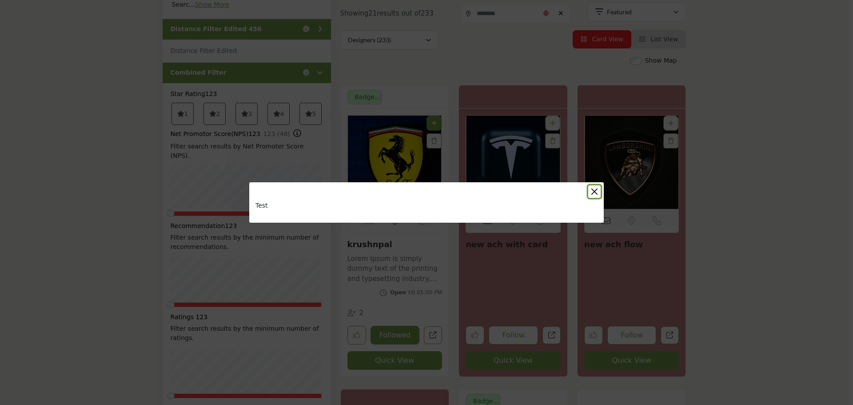
click at [596, 190] on button "Close" at bounding box center [594, 191] width 12 height 12
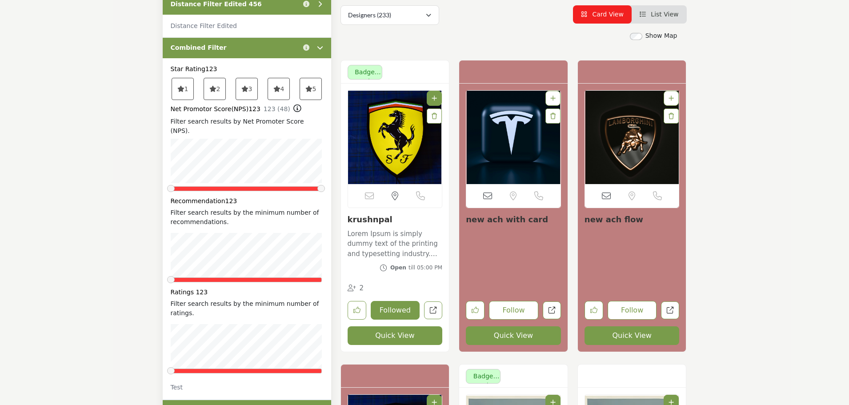
scroll to position [178, 0]
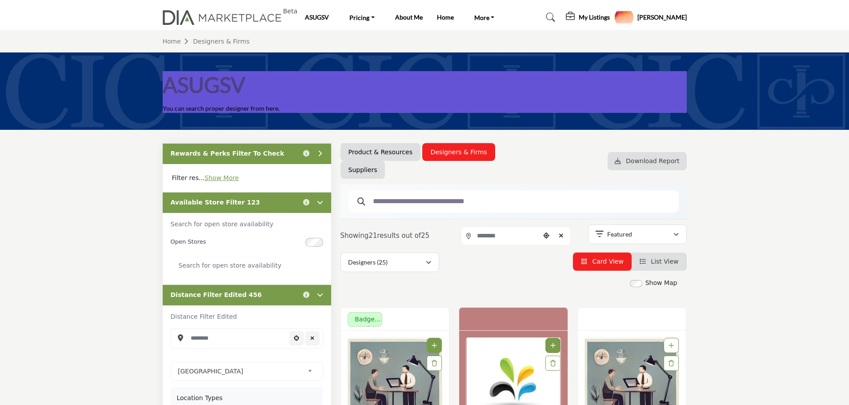
click at [284, 203] on div "Available Store Filter 123 Click to view information" at bounding box center [247, 202] width 168 height 21
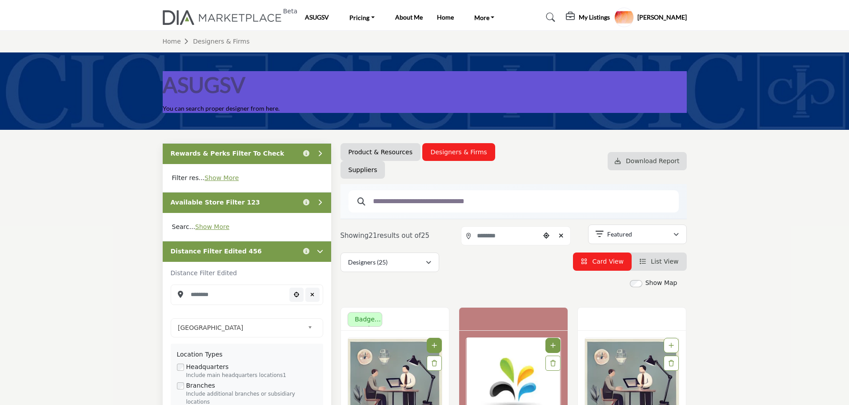
click at [282, 253] on div "Distance Filter Edited 456 Click to view information" at bounding box center [247, 251] width 168 height 21
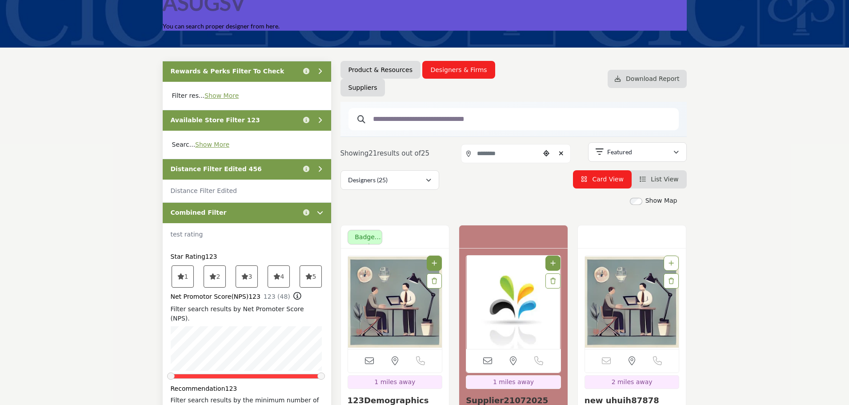
scroll to position [89, 0]
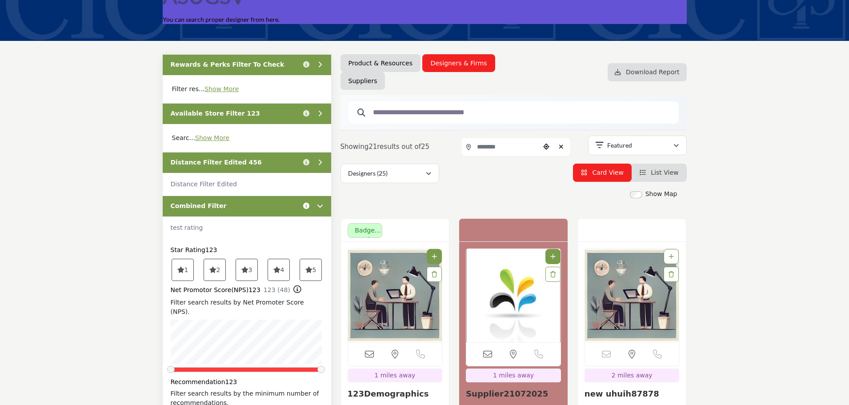
click at [306, 207] on icon "Information about Combined Filter" at bounding box center [306, 206] width 6 height 6
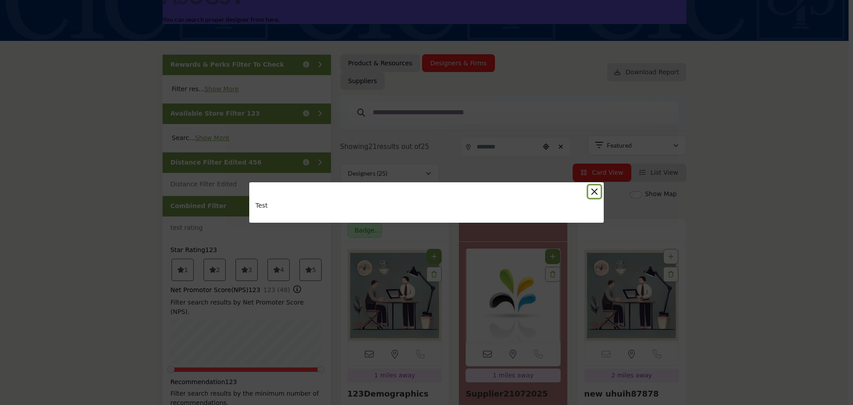
click at [593, 190] on button "Close" at bounding box center [594, 191] width 12 height 12
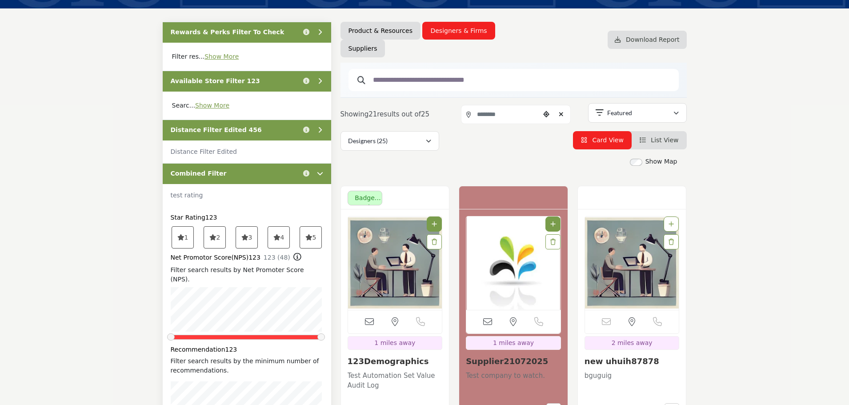
scroll to position [133, 0]
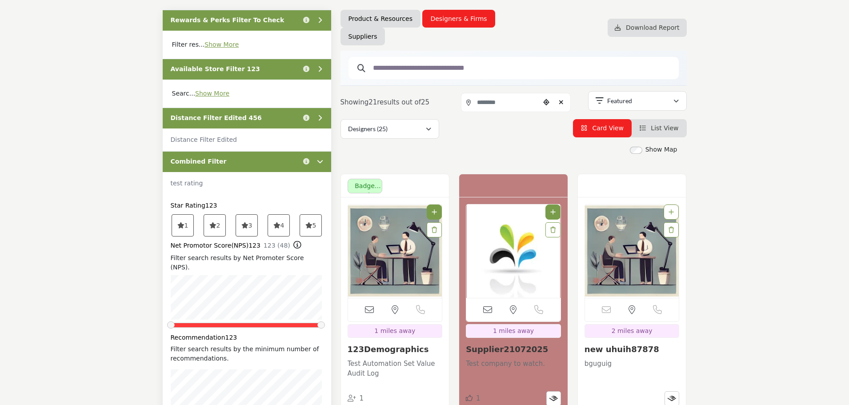
click at [281, 228] on span "4" at bounding box center [279, 225] width 22 height 21
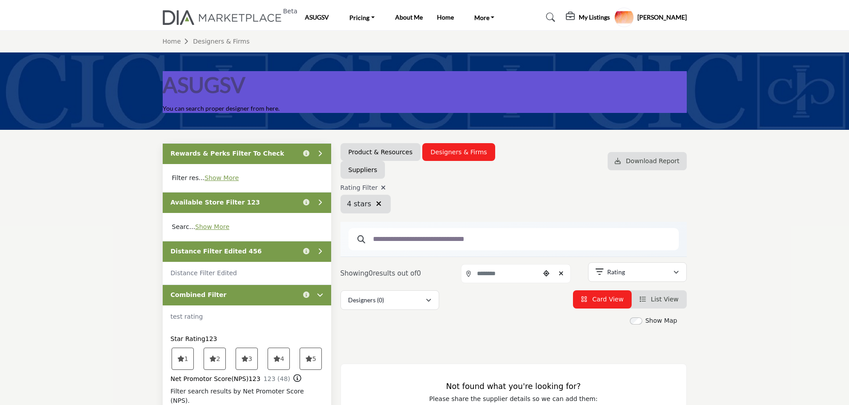
click at [312, 363] on span "5" at bounding box center [311, 358] width 22 height 21
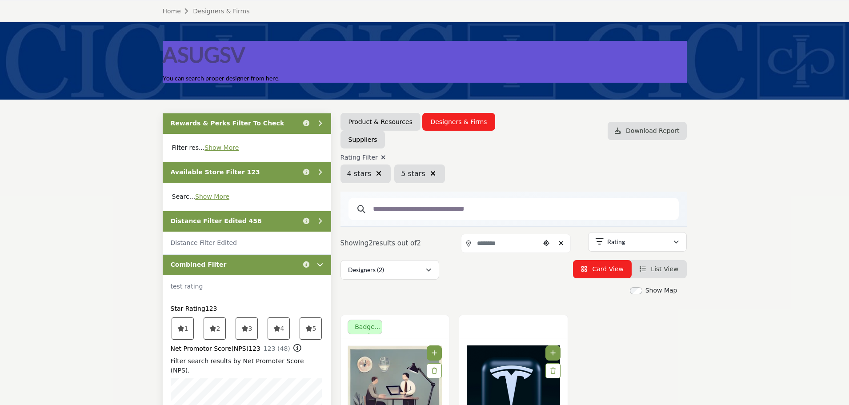
scroll to position [44, 0]
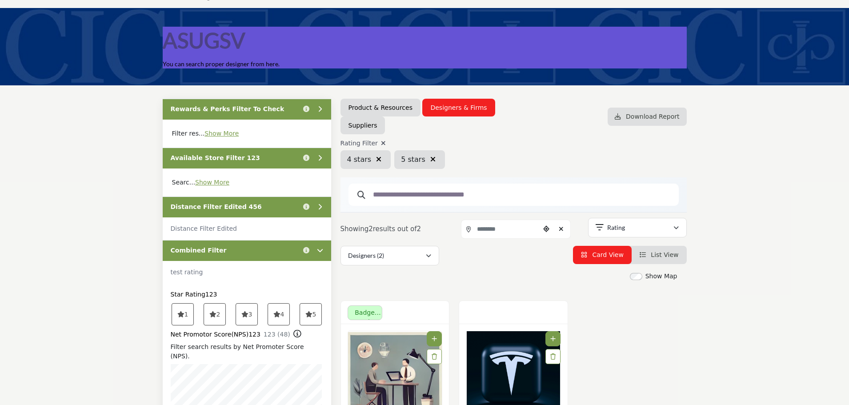
click at [293, 335] on icon at bounding box center [297, 334] width 8 height 8
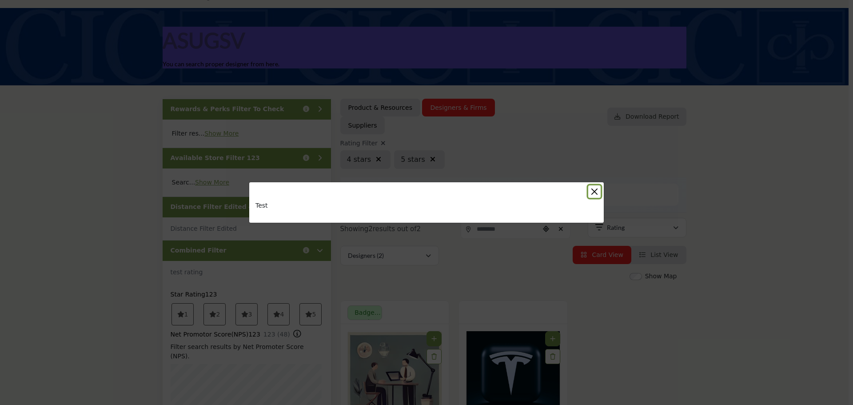
click at [594, 191] on button "Close" at bounding box center [594, 191] width 12 height 12
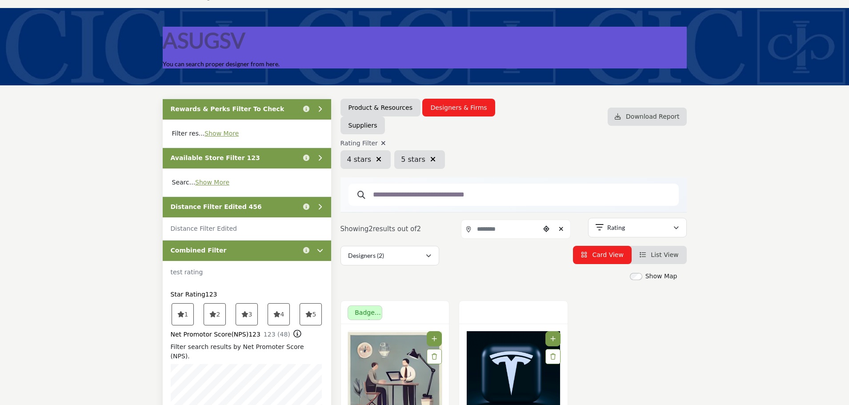
click at [308, 316] on icon at bounding box center [308, 314] width 7 height 6
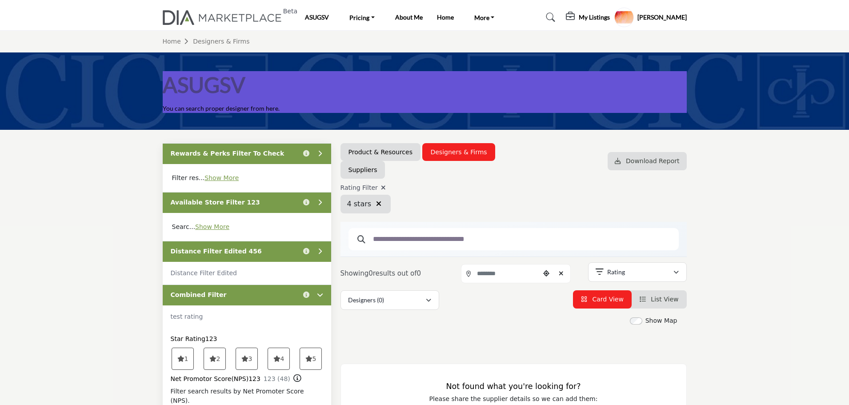
click at [276, 359] on icon at bounding box center [276, 359] width 7 height 6
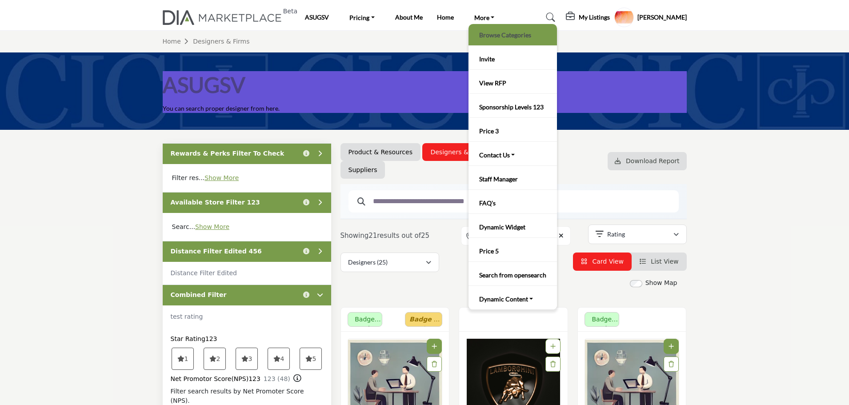
click at [502, 37] on link "Browse Categories" at bounding box center [513, 34] width 80 height 12
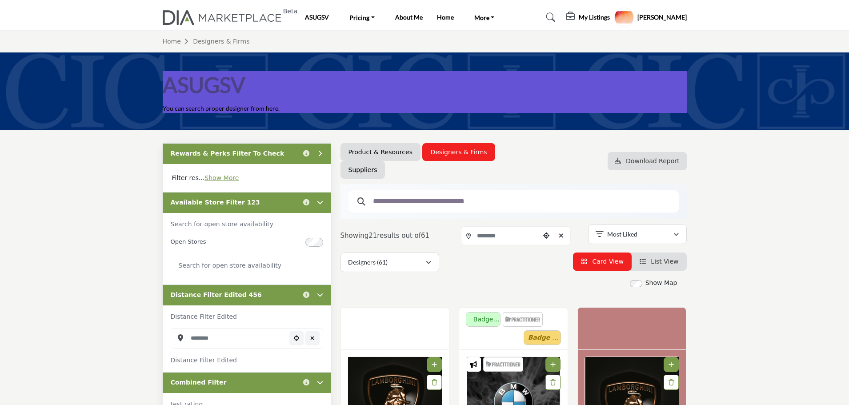
click at [285, 202] on div "Available Store Filter 123 Click to view information" at bounding box center [247, 202] width 168 height 21
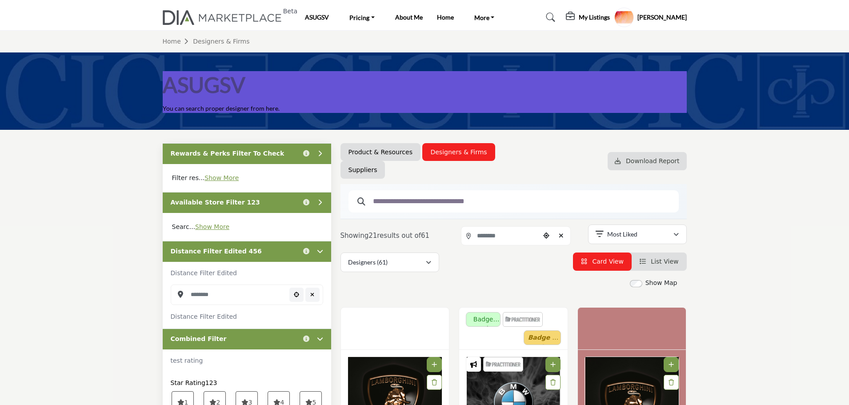
click at [268, 253] on div "Distance Filter Edited 456 Click to view information" at bounding box center [247, 251] width 168 height 21
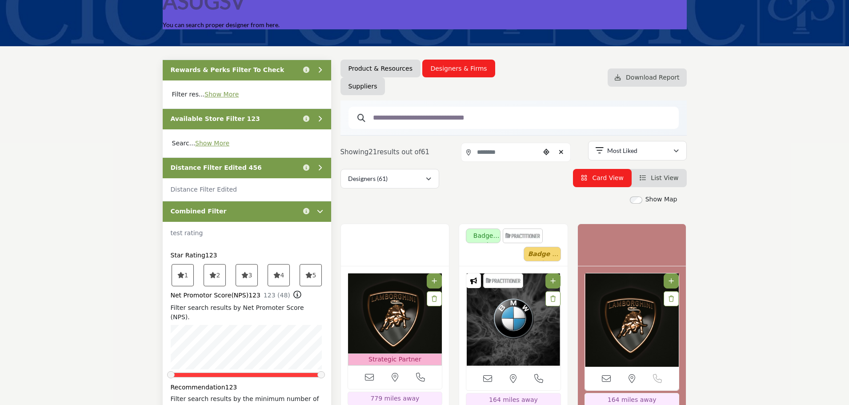
scroll to position [89, 0]
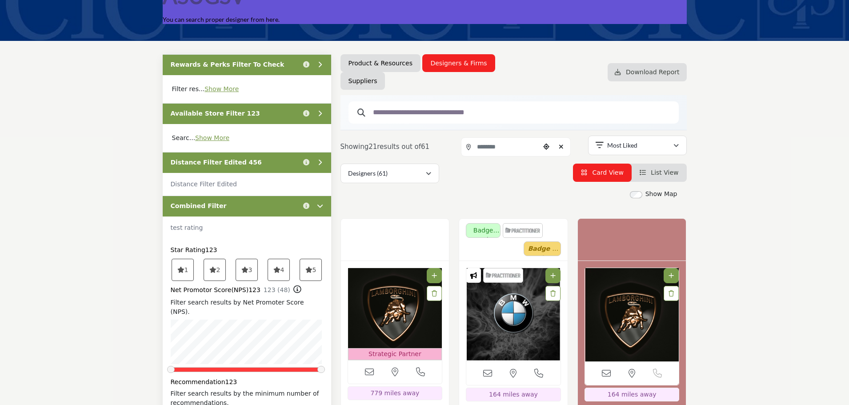
click at [278, 270] on icon at bounding box center [276, 270] width 7 height 6
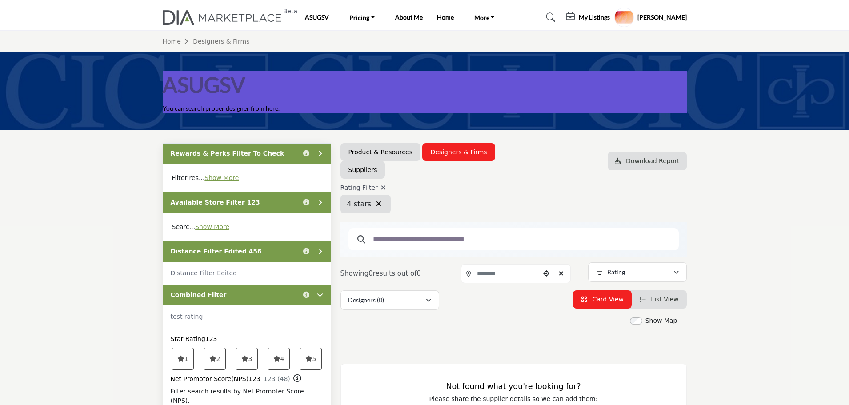
click at [312, 361] on span "5" at bounding box center [311, 358] width 22 height 21
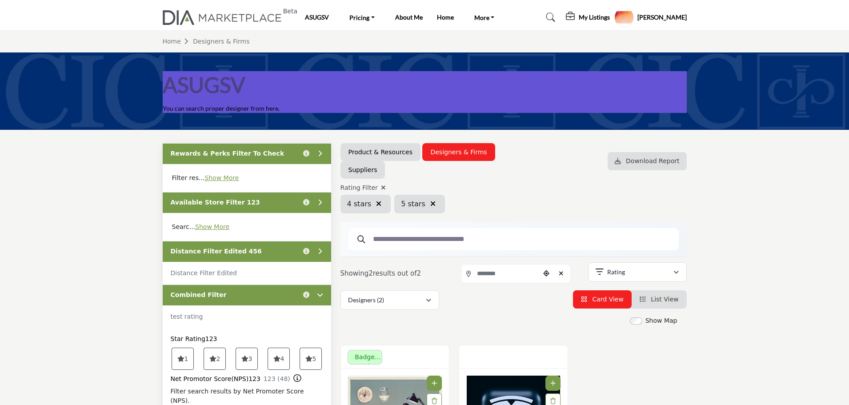
click at [430, 205] on icon "button" at bounding box center [432, 203] width 5 height 7
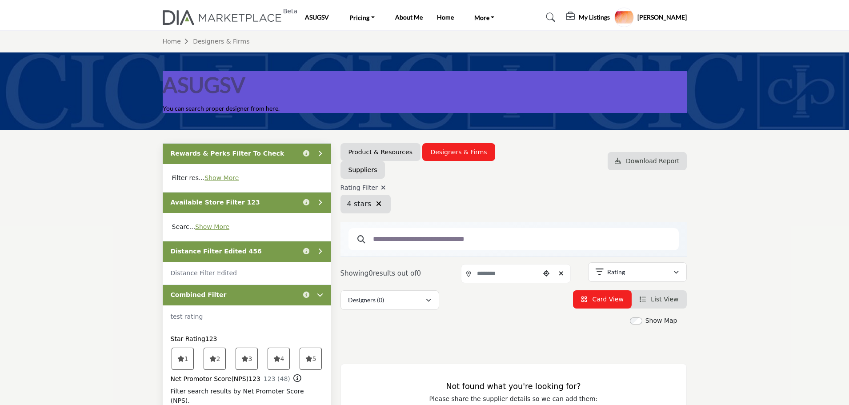
click at [376, 204] on icon "button" at bounding box center [378, 203] width 5 height 7
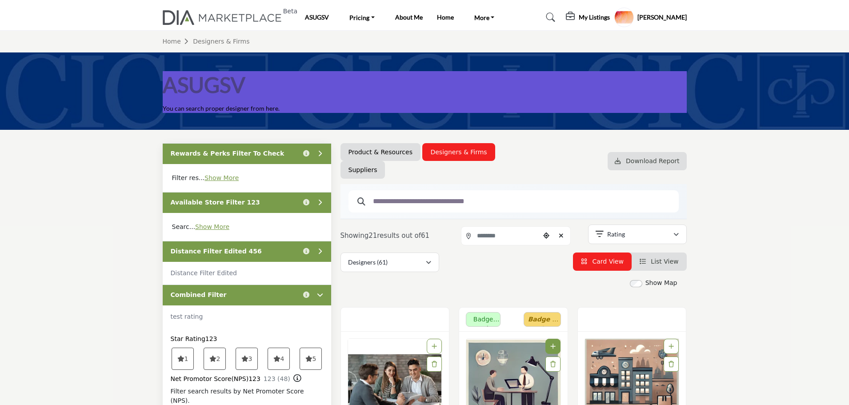
click at [311, 358] on icon at bounding box center [308, 359] width 7 height 6
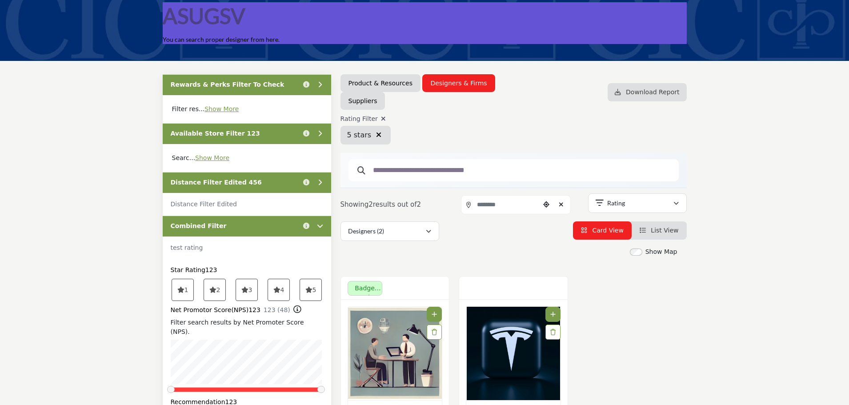
scroll to position [89, 0]
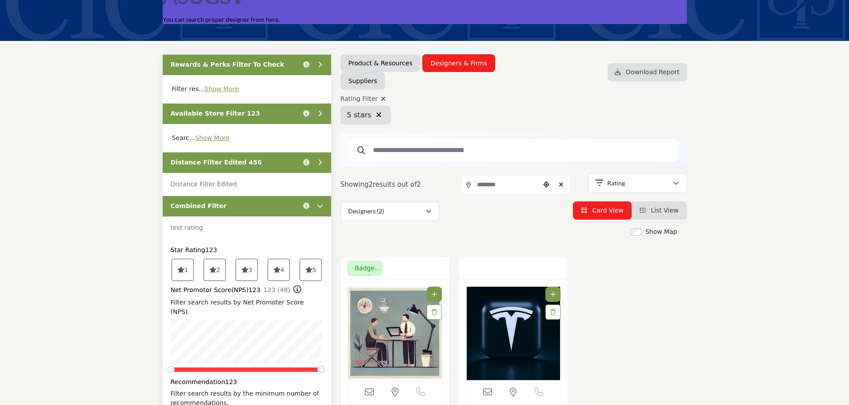
click at [312, 272] on span "5" at bounding box center [311, 269] width 22 height 21
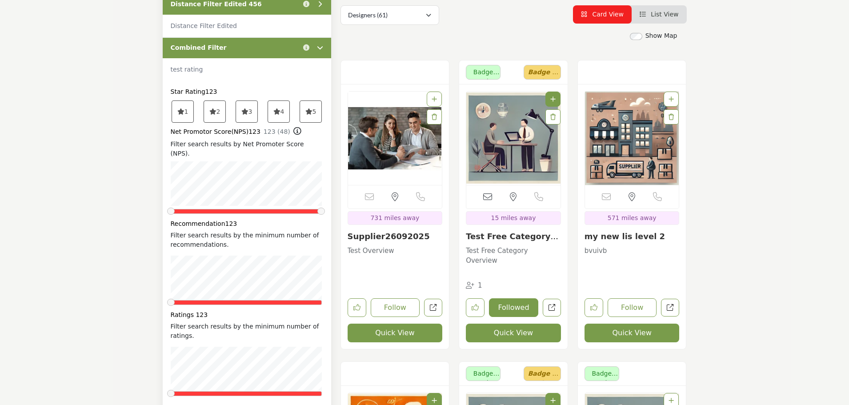
scroll to position [267, 0]
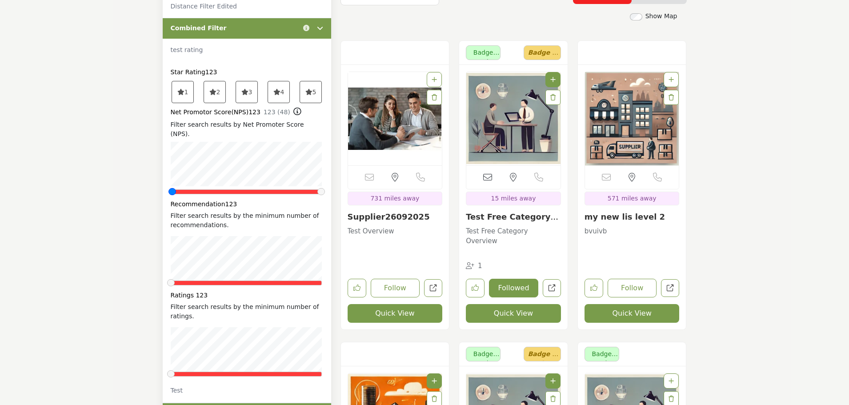
drag, startPoint x: 171, startPoint y: 184, endPoint x: 220, endPoint y: 187, distance: 49.0
click at [208, 187] on div "Star Rating123 1 2 3 4 5 123 (48) Recommendation123" at bounding box center [247, 223] width 152 height 310
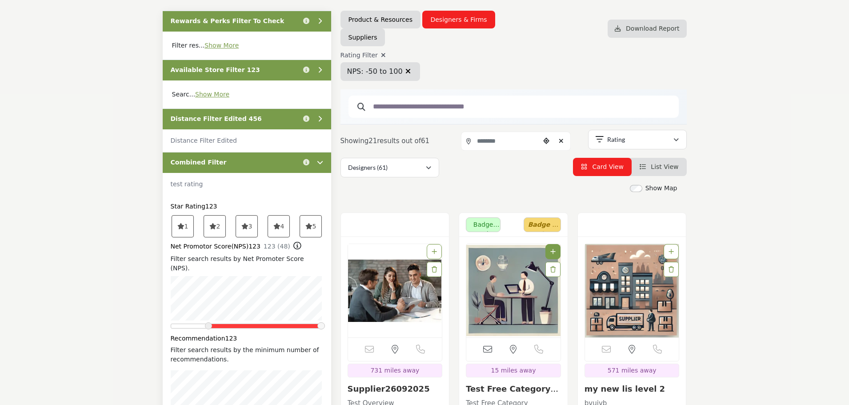
scroll to position [133, 0]
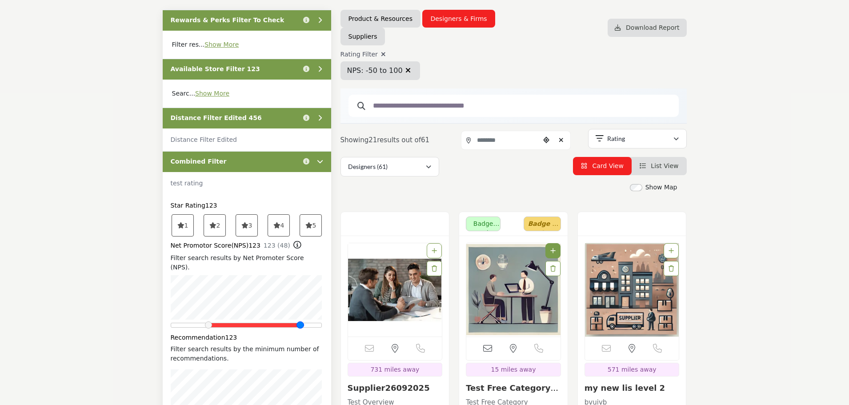
drag, startPoint x: 322, startPoint y: 315, endPoint x: 275, endPoint y: 313, distance: 47.1
click at [296, 321] on span at bounding box center [300, 325] width 8 height 8
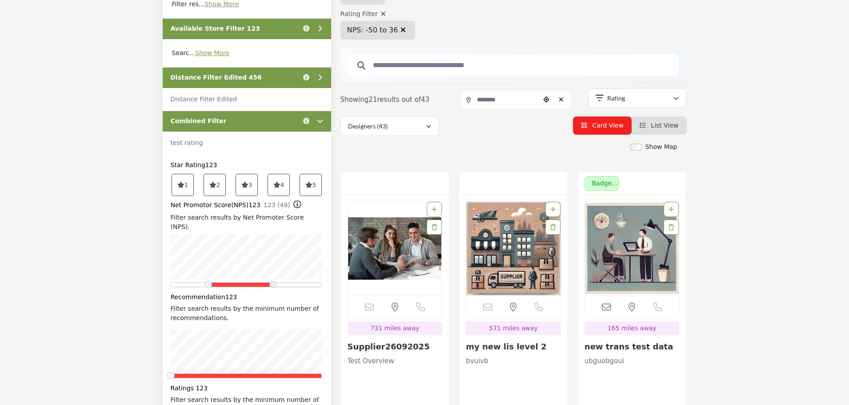
scroll to position [178, 0]
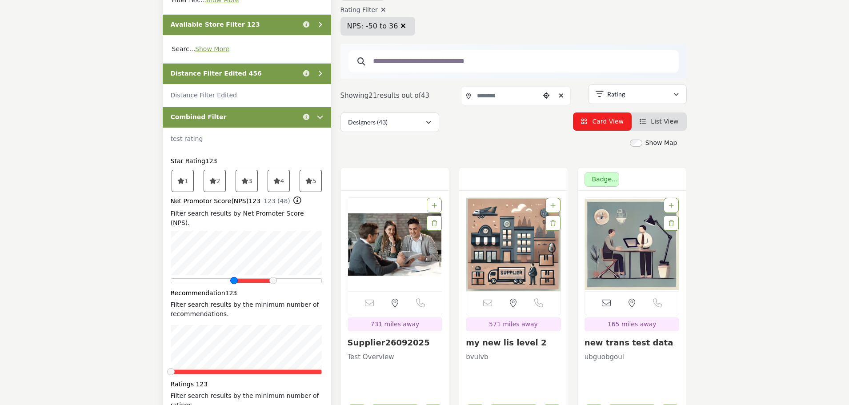
drag, startPoint x: 208, startPoint y: 272, endPoint x: 240, endPoint y: 279, distance: 33.6
click at [240, 279] on div "Star Rating123 1 2 3 4 5 123 (48) Recommendation123" at bounding box center [247, 312] width 152 height 310
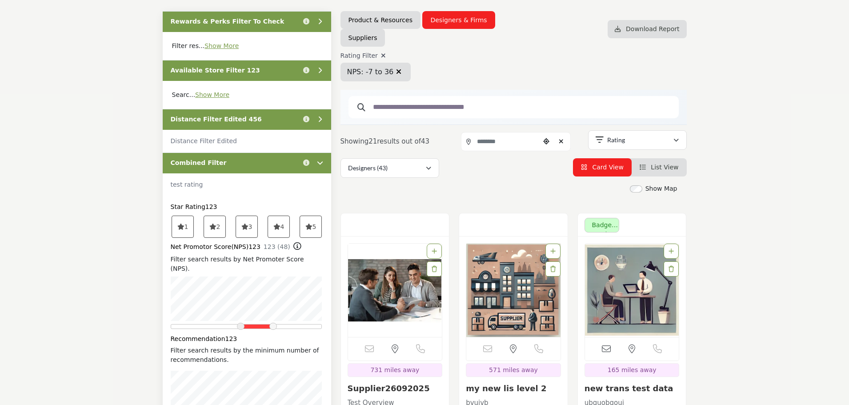
scroll to position [133, 0]
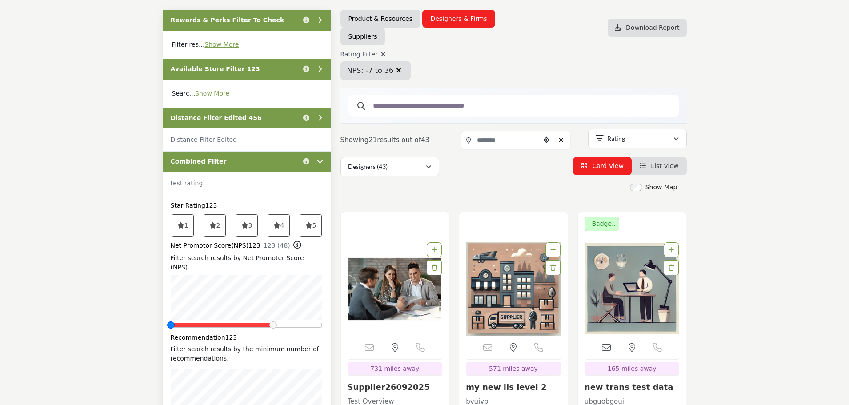
drag, startPoint x: 240, startPoint y: 314, endPoint x: 132, endPoint y: 320, distance: 108.1
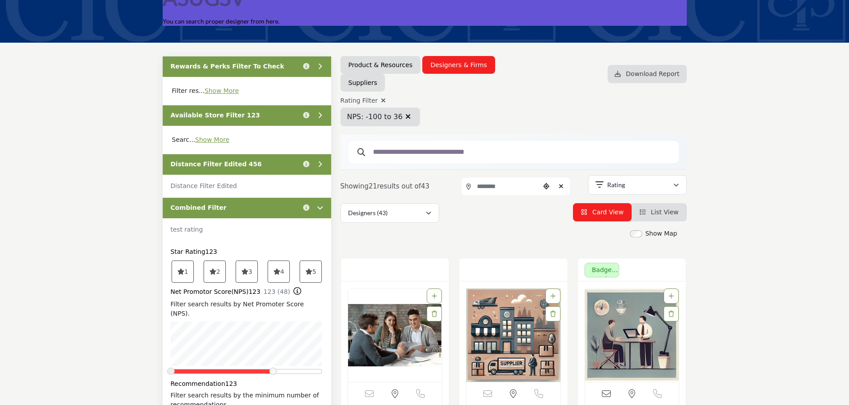
scroll to position [89, 0]
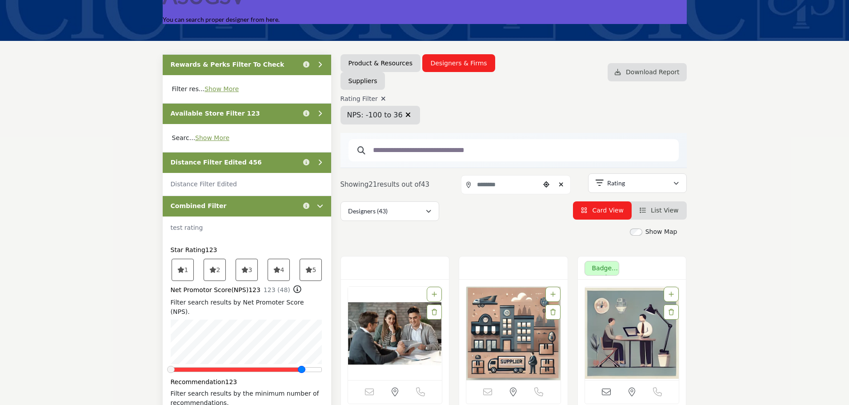
drag, startPoint x: 273, startPoint y: 359, endPoint x: 332, endPoint y: 361, distance: 58.7
click at [331, 361] on div "Star Rating123 1 2 3 4 5 123 (48) Ratings 123" at bounding box center [247, 409] width 168 height 341
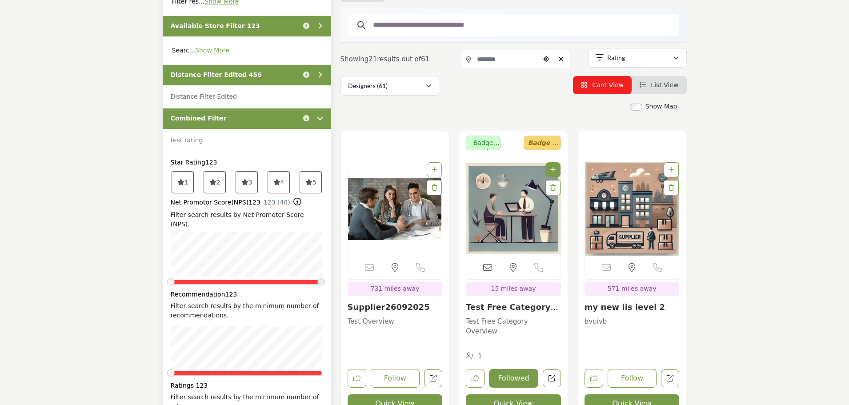
scroll to position [267, 0]
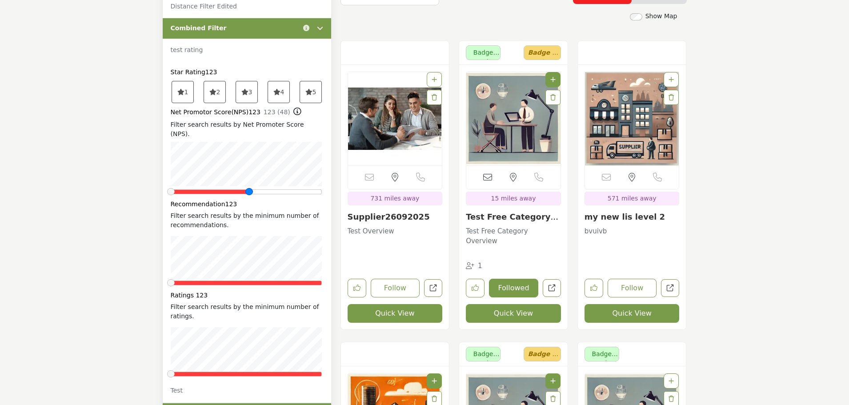
click at [249, 189] on div at bounding box center [246, 191] width 151 height 5
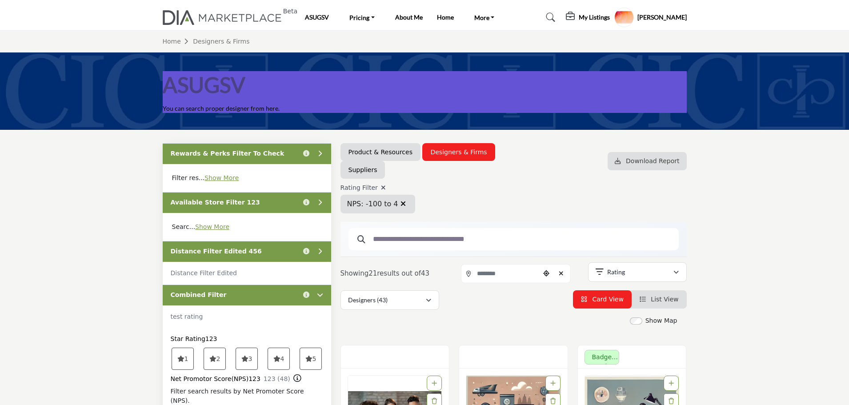
click at [382, 188] on icon at bounding box center [383, 187] width 5 height 6
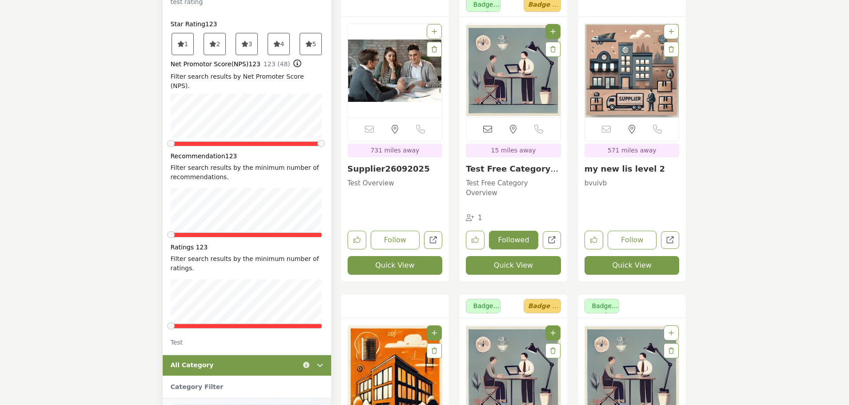
scroll to position [356, 0]
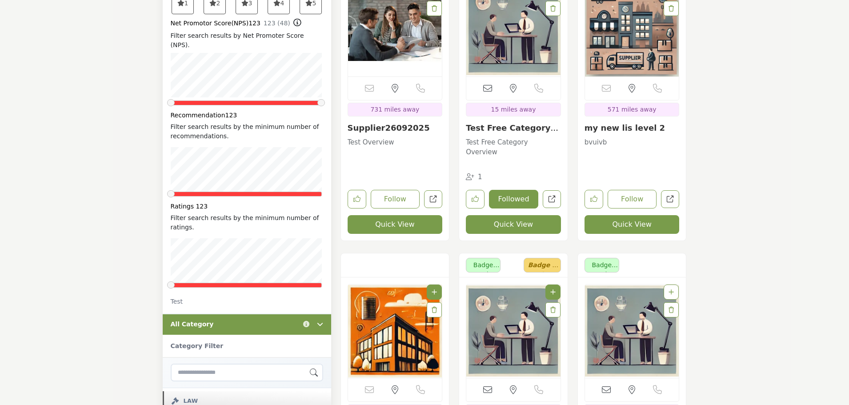
click at [230, 192] on div at bounding box center [246, 194] width 151 height 5
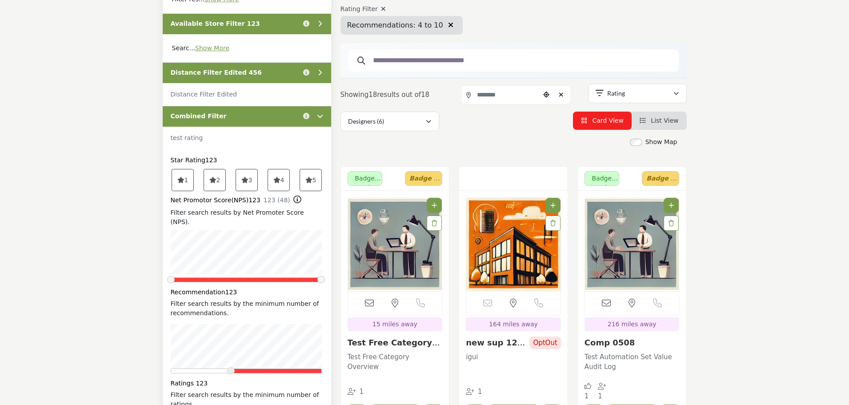
scroll to position [178, 0]
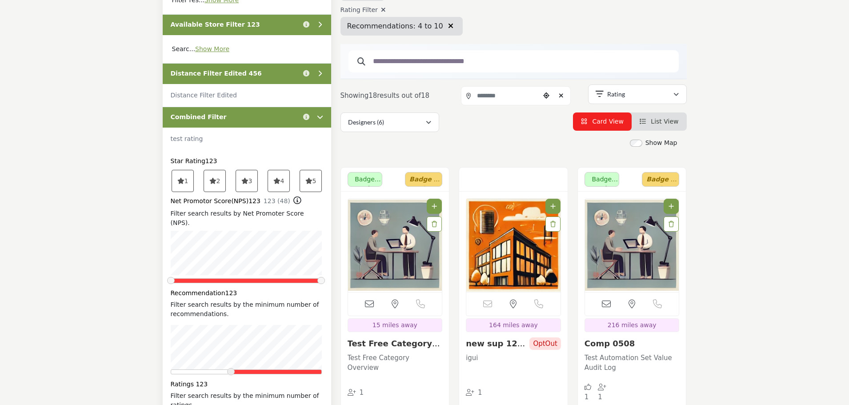
click at [290, 369] on div at bounding box center [246, 371] width 151 height 5
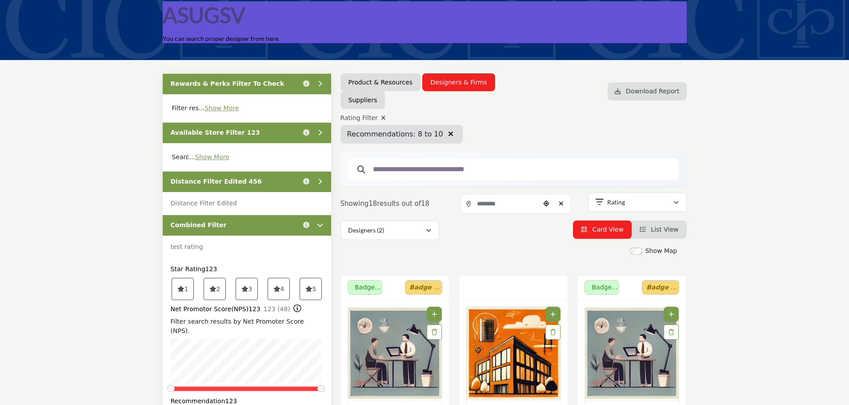
scroll to position [89, 0]
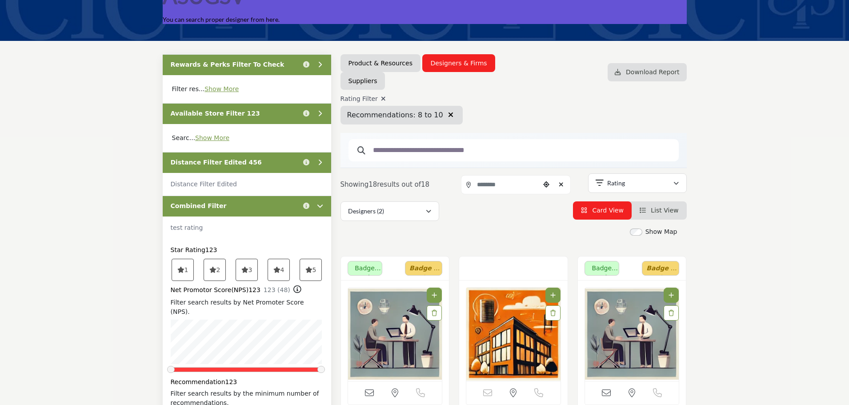
click at [448, 115] on icon "button" at bounding box center [450, 114] width 5 height 7
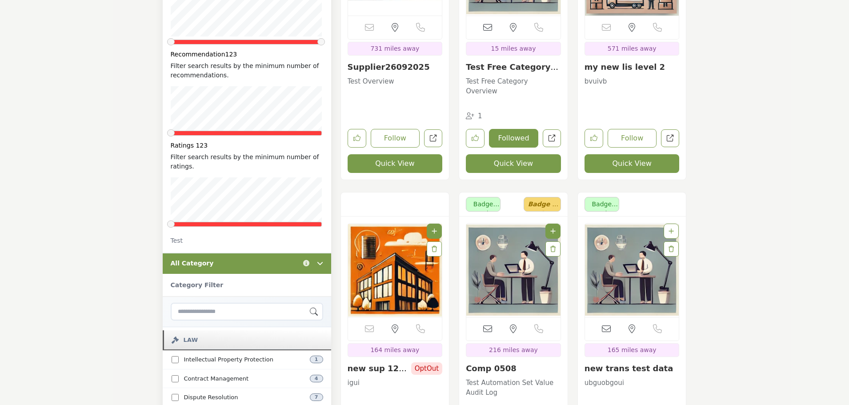
scroll to position [444, 0]
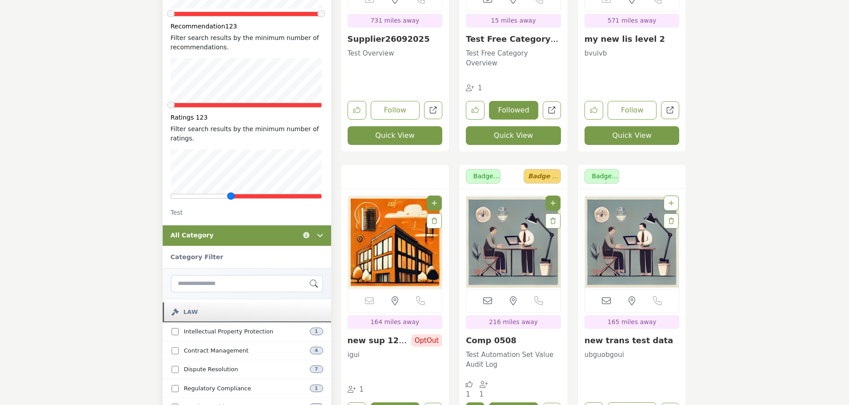
click at [232, 194] on div at bounding box center [246, 196] width 151 height 5
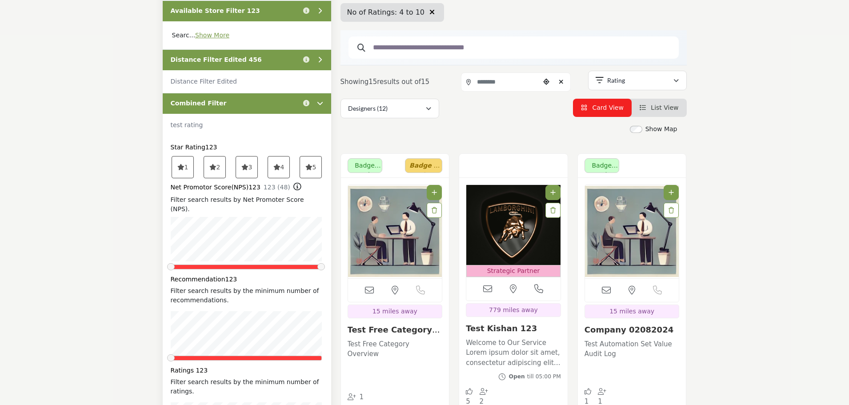
scroll to position [267, 0]
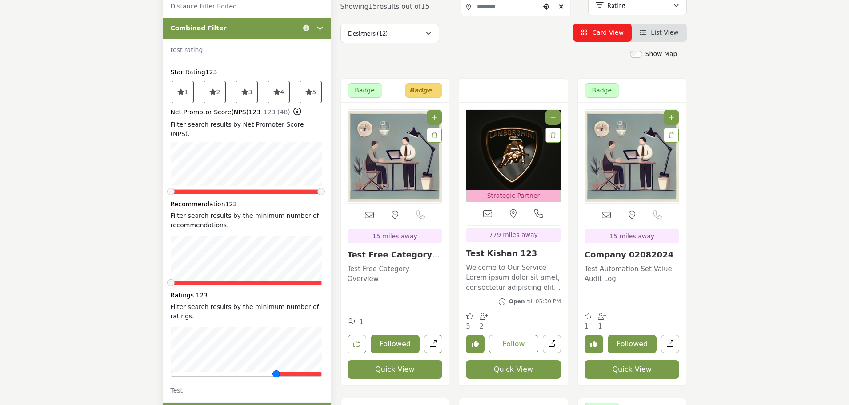
click at [275, 372] on div at bounding box center [246, 374] width 151 height 5
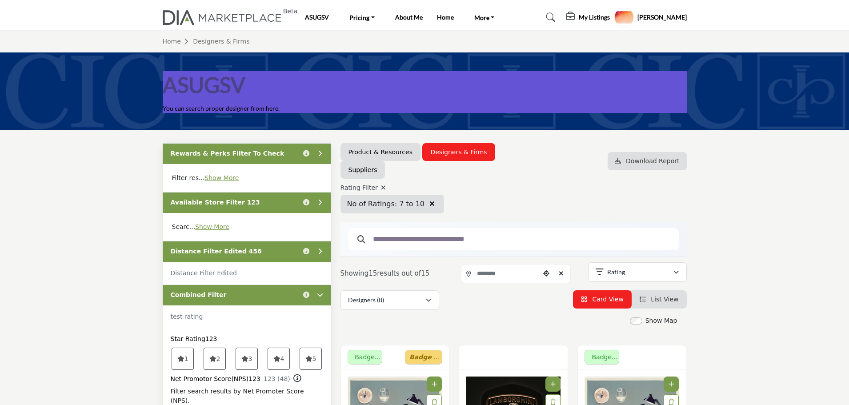
click at [429, 205] on icon "button" at bounding box center [431, 203] width 5 height 7
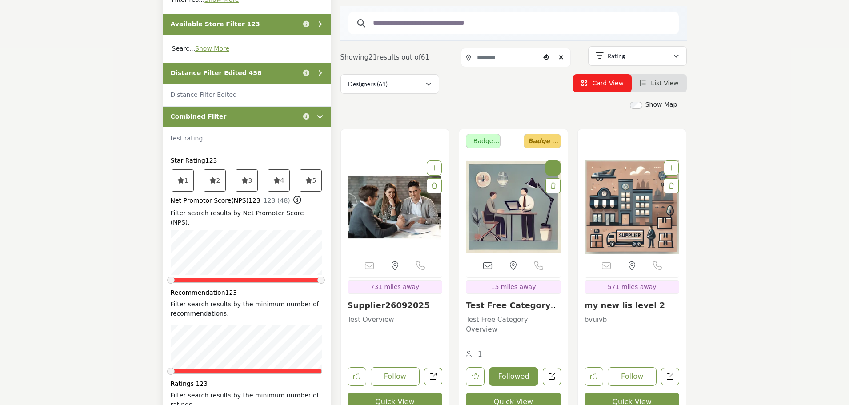
scroll to position [178, 0]
click at [260, 112] on div "Combined Filter Click to view information" at bounding box center [247, 117] width 168 height 21
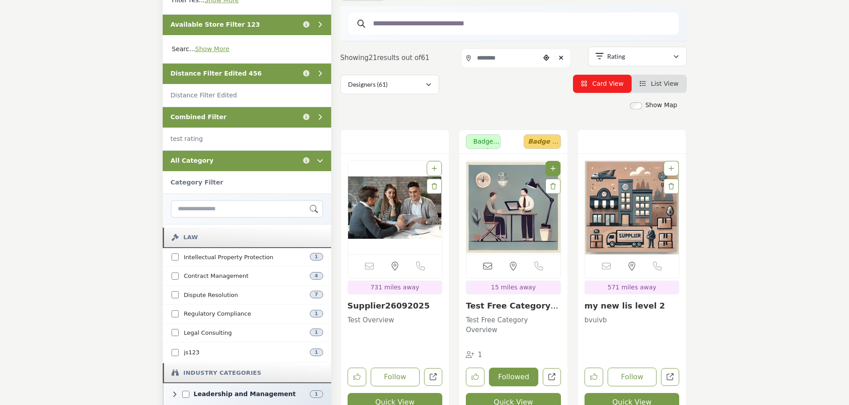
click at [242, 165] on div "All Category Click to view information" at bounding box center [247, 160] width 168 height 21
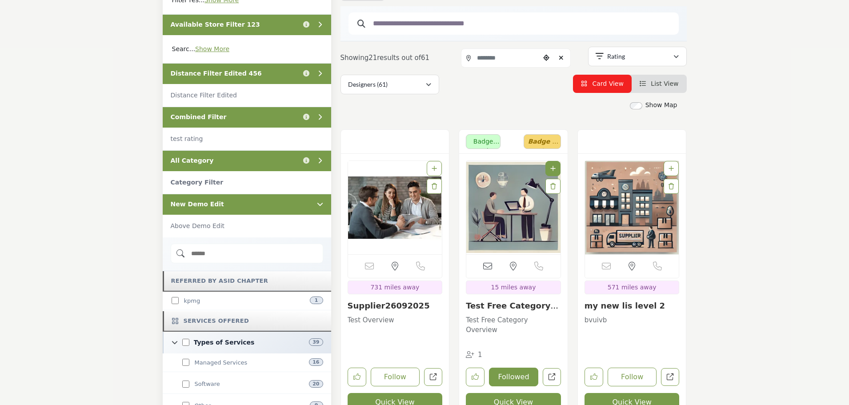
click at [267, 200] on div "New Demo Edit" at bounding box center [247, 204] width 168 height 21
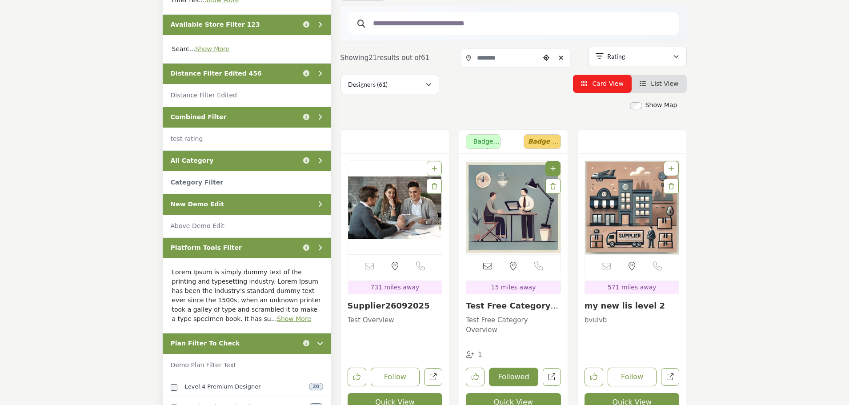
click at [254, 247] on div "Platform Tools Filter Click to view information" at bounding box center [247, 247] width 168 height 21
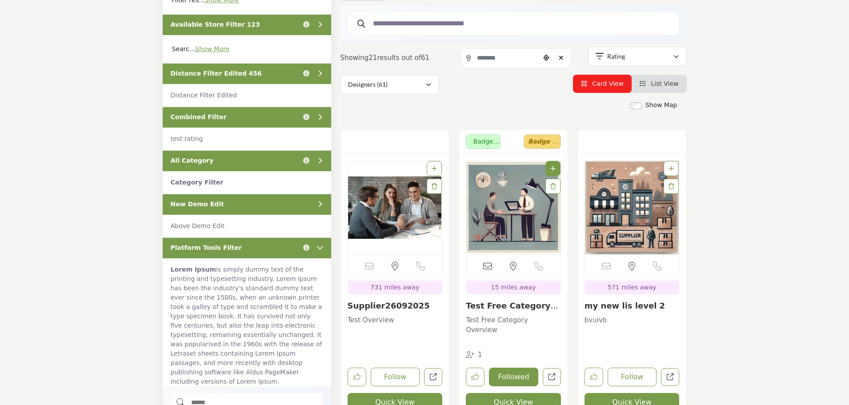
click at [268, 255] on div "Platform Tools Filter Click to view information" at bounding box center [247, 247] width 168 height 21
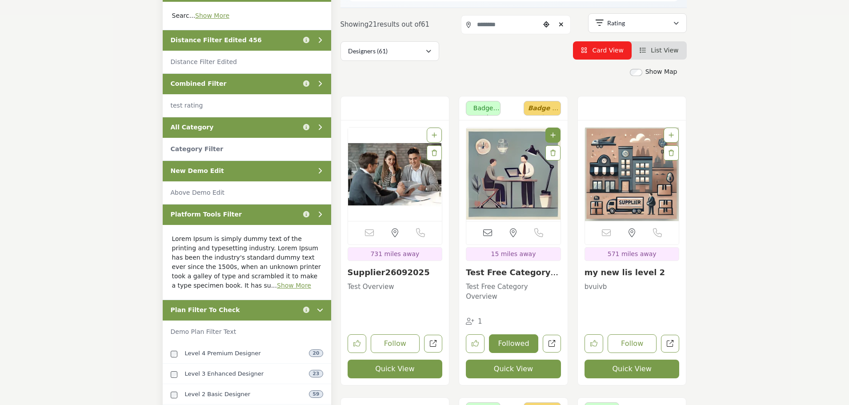
scroll to position [222, 0]
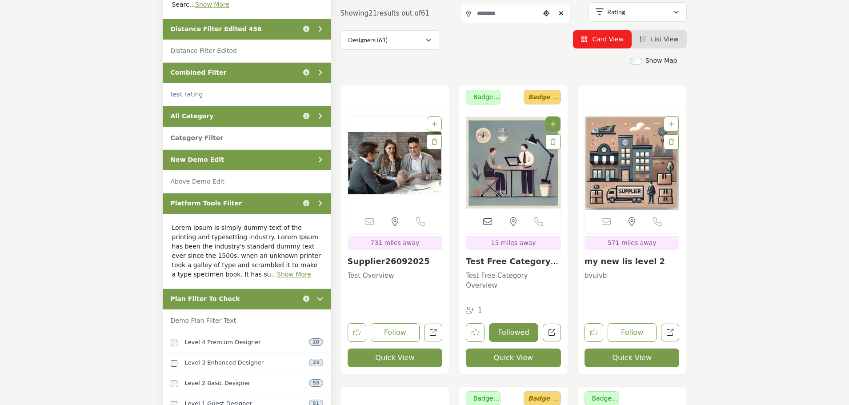
click at [271, 298] on div "Plan Filter To Check Click to view information" at bounding box center [247, 298] width 168 height 21
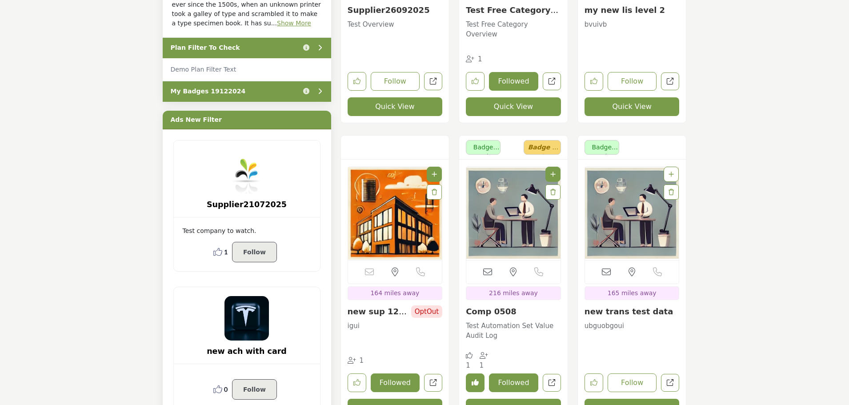
scroll to position [489, 0]
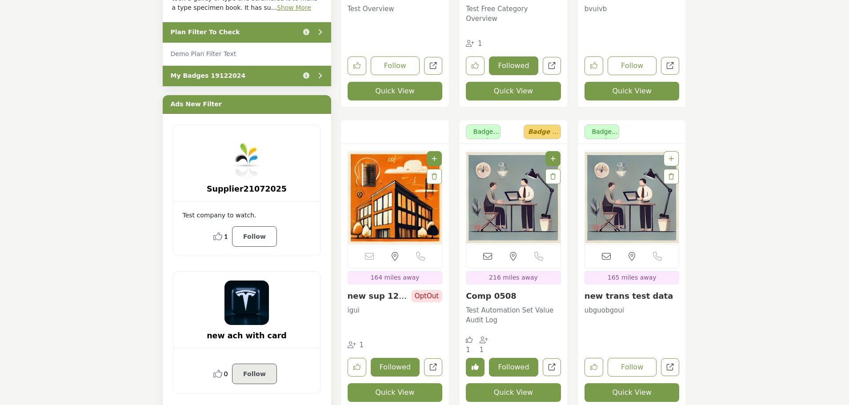
click at [258, 233] on p "Follow" at bounding box center [254, 236] width 23 height 11
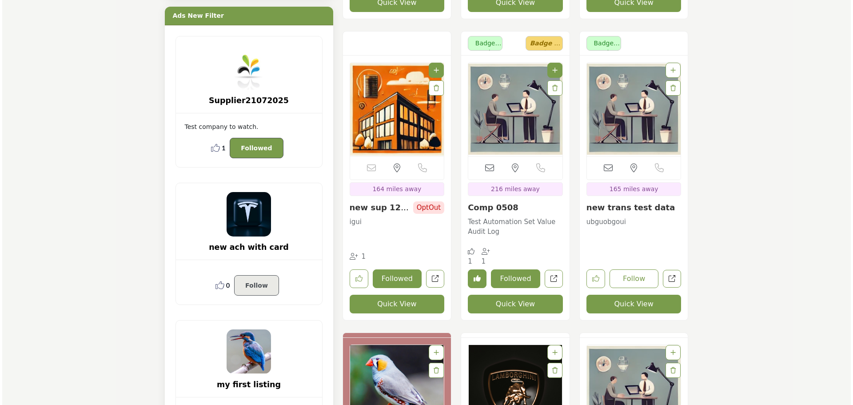
scroll to position [578, 0]
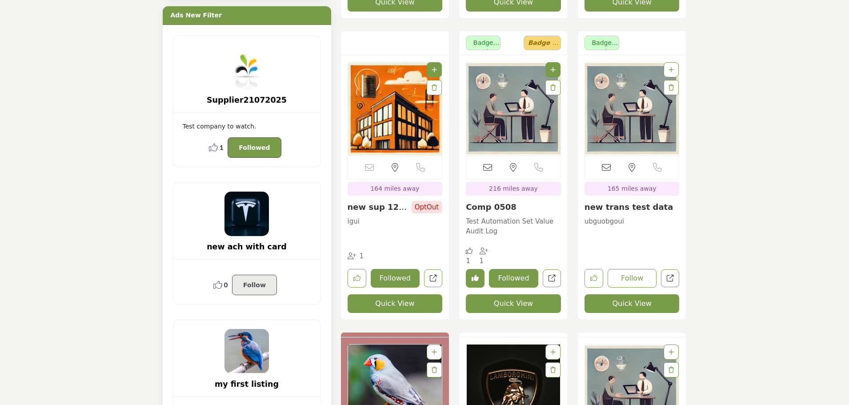
click at [218, 284] on icon at bounding box center [217, 284] width 9 height 9
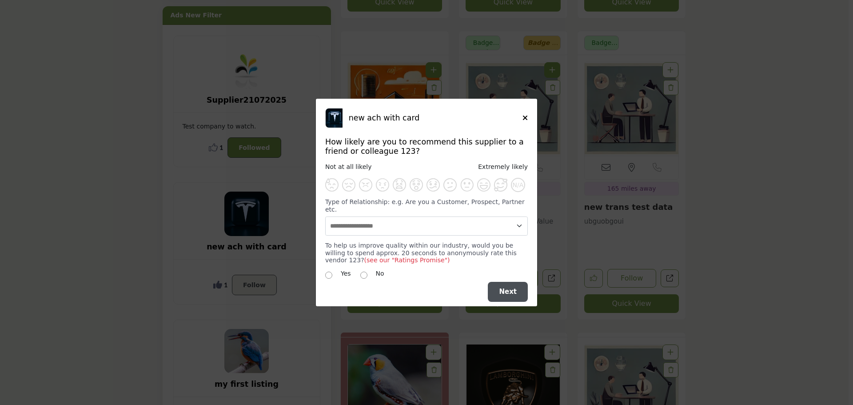
click at [475, 192] on div "N/A" at bounding box center [426, 185] width 203 height 14
click at [484, 191] on span "Supplier Rating and Recommendation Modal for new ach with card" at bounding box center [483, 184] width 13 height 13
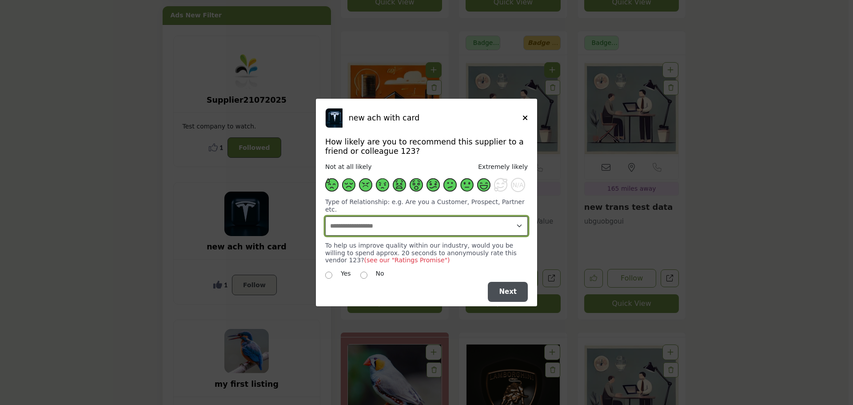
click at [403, 229] on select "**********" at bounding box center [426, 225] width 203 height 19
select select "**********"
click at [325, 216] on select "**********" at bounding box center [426, 225] width 203 height 19
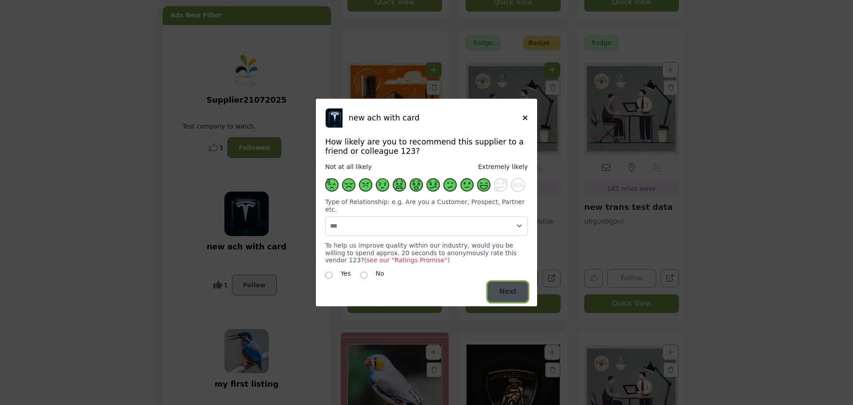
click at [508, 288] on span "Next" at bounding box center [508, 292] width 18 height 8
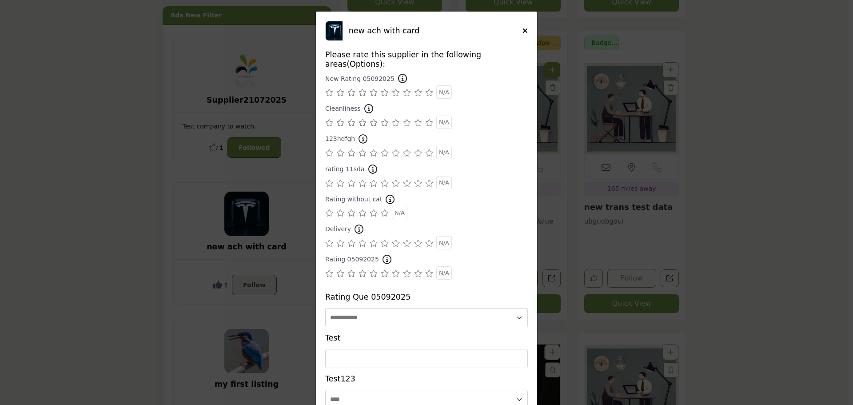
click at [381, 209] on icon "Supplier Rating and Recommendation Modal for new ach with card" at bounding box center [385, 212] width 8 height 7
click at [392, 178] on div "Supplier Rating and Recommendation Modal for new ach with card" at bounding box center [396, 182] width 8 height 13
click at [396, 148] on div "Supplier Rating and Recommendation Modal for new ach with card" at bounding box center [396, 152] width 8 height 13
click at [393, 119] on icon "Supplier Rating and Recommendation Modal for new ach with card" at bounding box center [396, 122] width 8 height 7
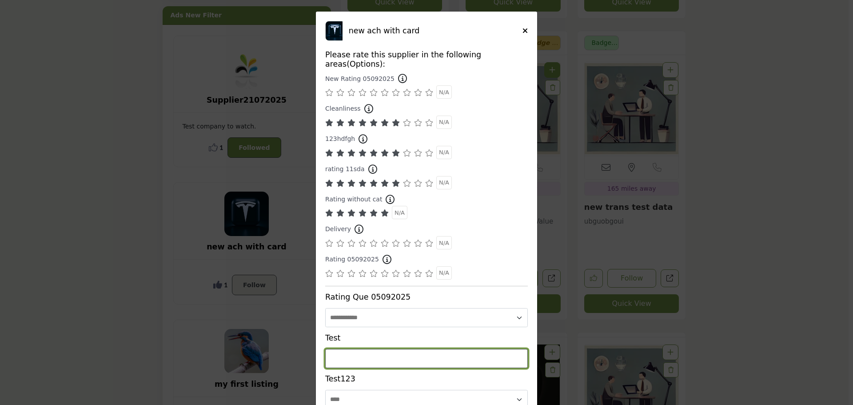
click at [386, 349] on input "Supplier Rating and Recommendation Modal for new ach with card" at bounding box center [426, 358] width 203 height 19
type input "******"
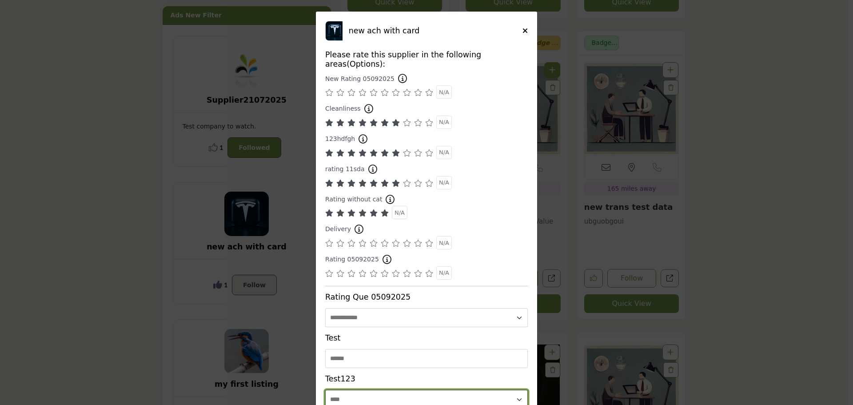
click at [368, 390] on select "**********" at bounding box center [426, 399] width 203 height 19
select select "**********"
click at [325, 390] on select "**********" at bounding box center [426, 399] width 203 height 19
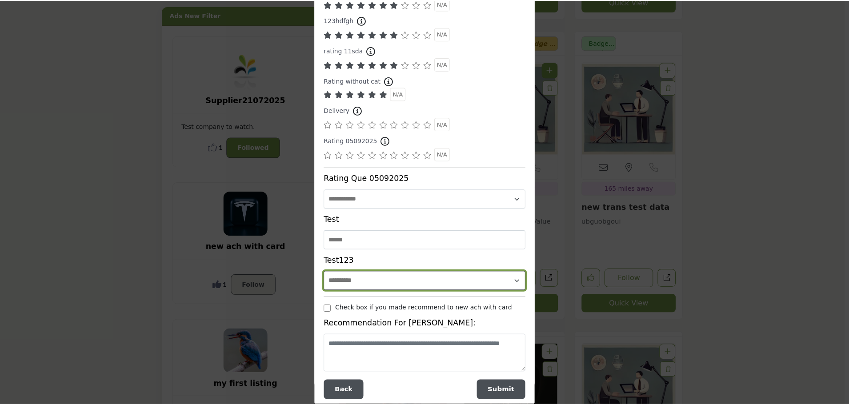
scroll to position [120, 0]
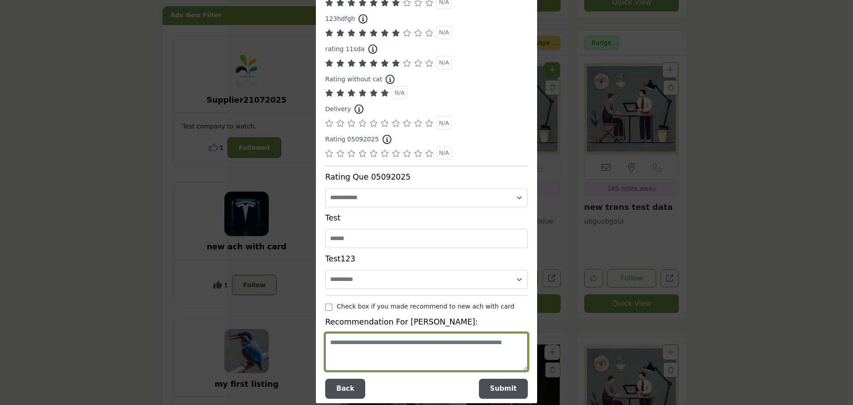
click at [364, 343] on textarea "Supplier Rating and Recommendation Modal for new ach with card" at bounding box center [426, 352] width 203 height 38
type textarea "*******"
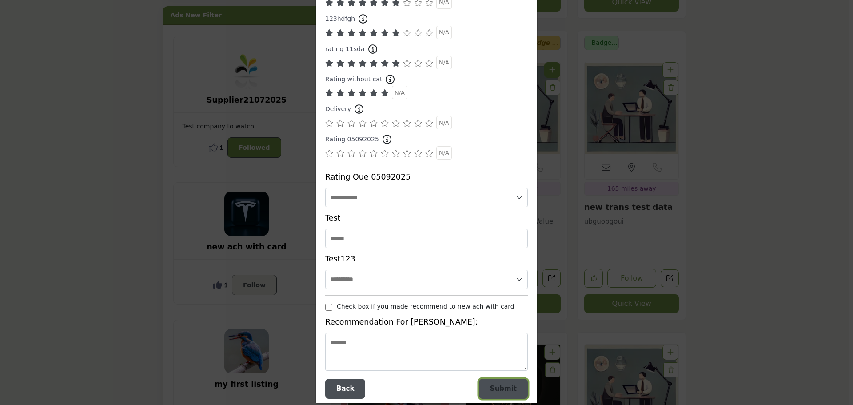
click at [499, 384] on span "Submit" at bounding box center [503, 388] width 27 height 8
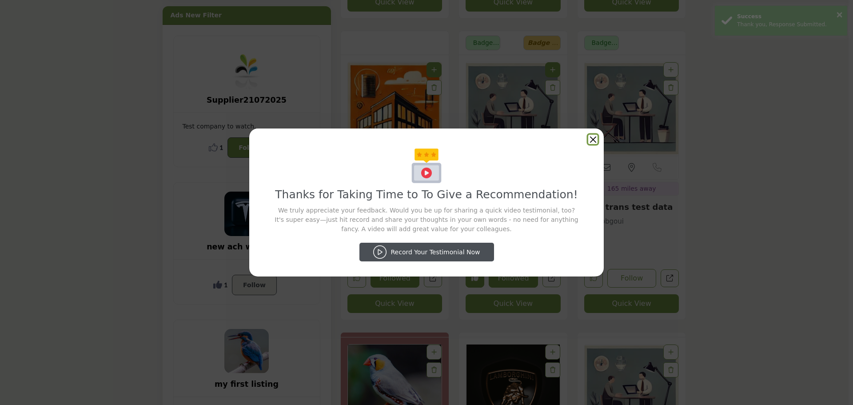
click at [593, 139] on button "Close" at bounding box center [592, 139] width 9 height 9
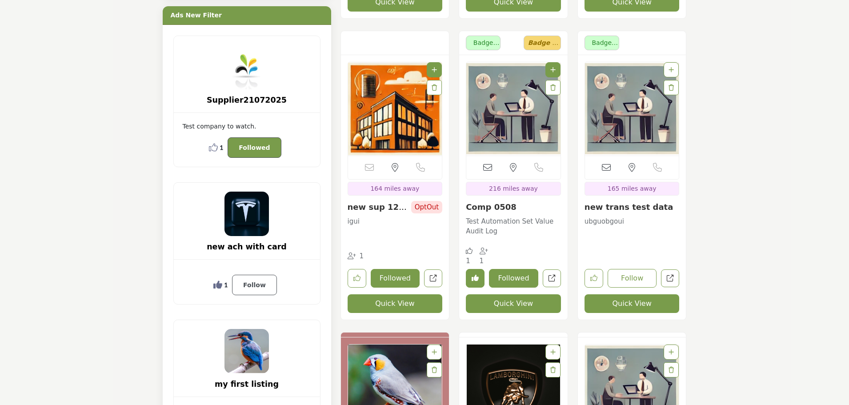
click at [249, 287] on p "Follow" at bounding box center [254, 285] width 23 height 11
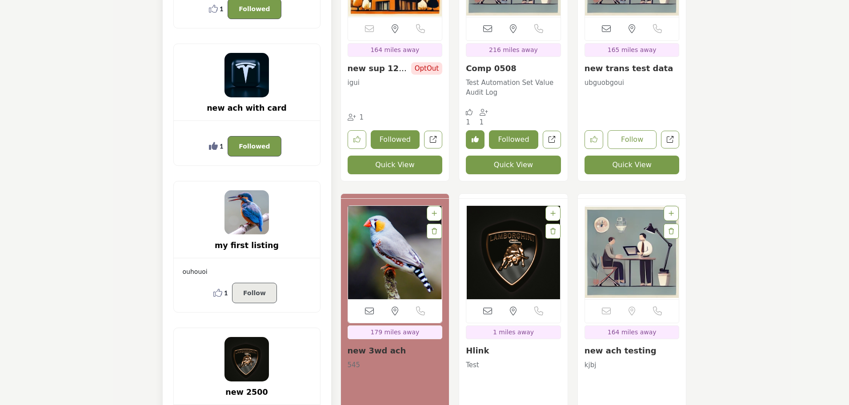
scroll to position [667, 0]
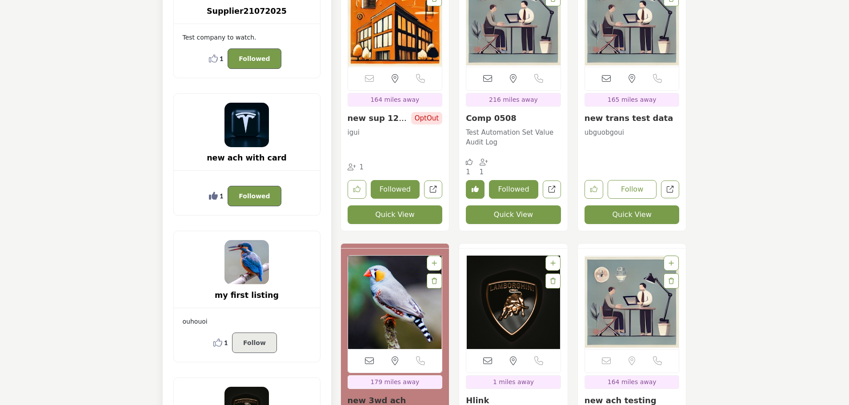
click at [215, 58] on icon at bounding box center [213, 58] width 9 height 9
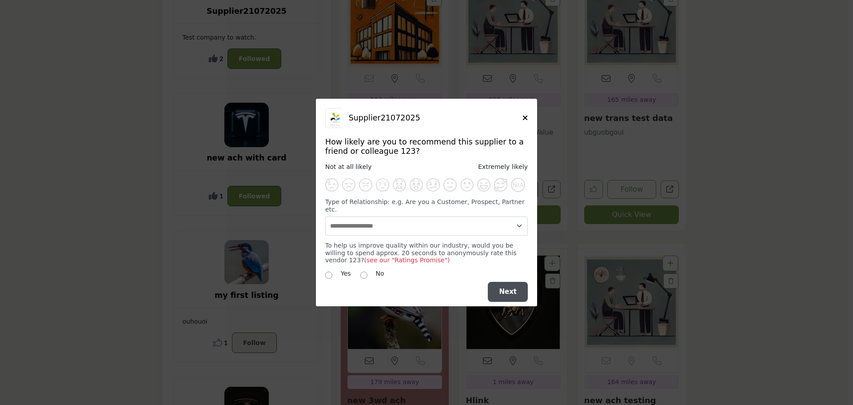
click at [529, 120] on div "Supplier21072025 How likely are you to recommend this supplier to a friend or c…" at bounding box center [426, 194] width 221 height 191
click at [525, 121] on icon "Close" at bounding box center [525, 117] width 5 height 7
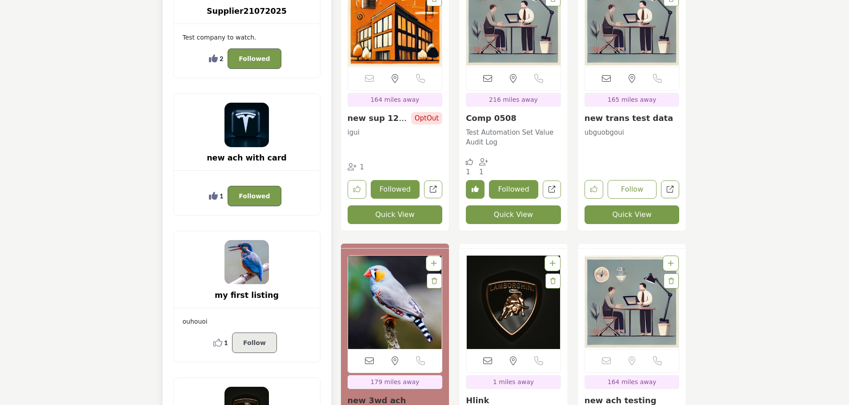
click at [250, 268] on img at bounding box center [246, 262] width 44 height 44
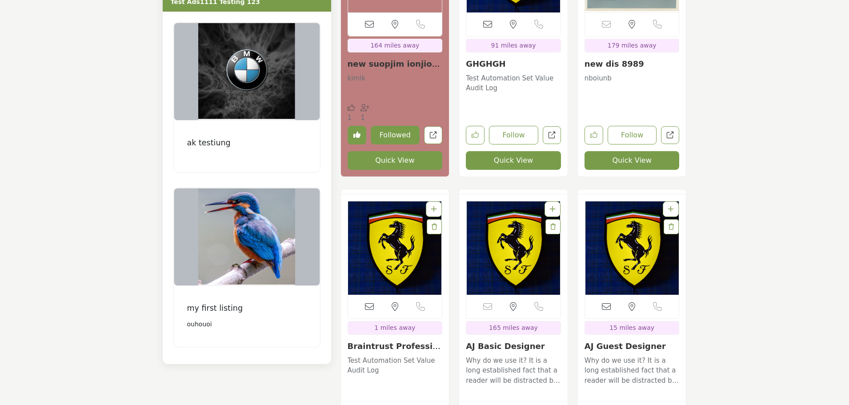
scroll to position [1842, 0]
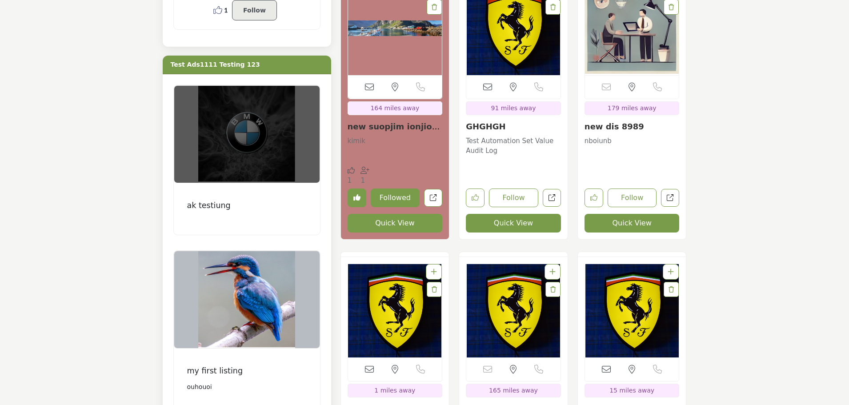
click at [250, 139] on img at bounding box center [246, 134] width 145 height 97
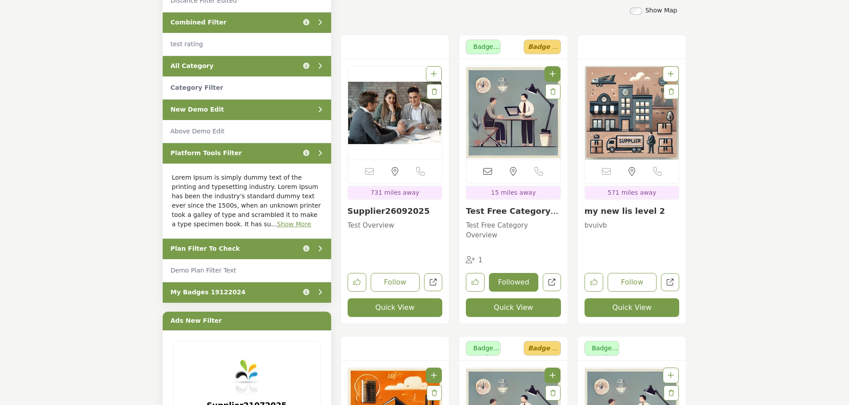
scroll to position [267, 0]
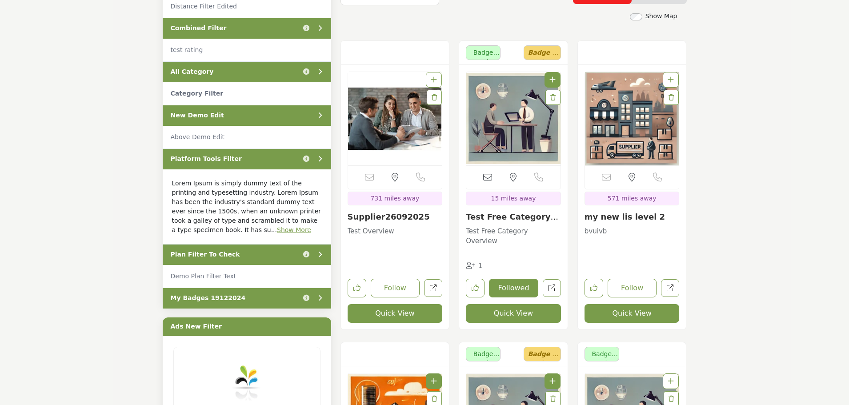
click at [272, 133] on p "Above Demo Edit" at bounding box center [247, 136] width 152 height 9
click at [267, 121] on div "New Demo Edit" at bounding box center [247, 115] width 168 height 21
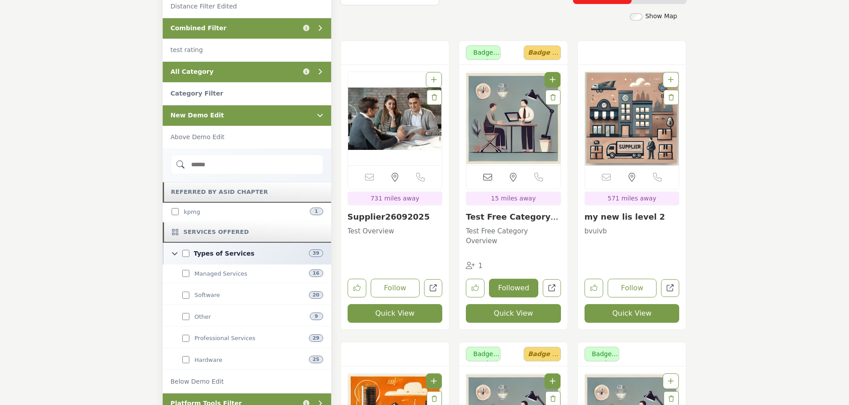
click at [232, 164] on input "Search Demographic" at bounding box center [247, 165] width 152 height 20
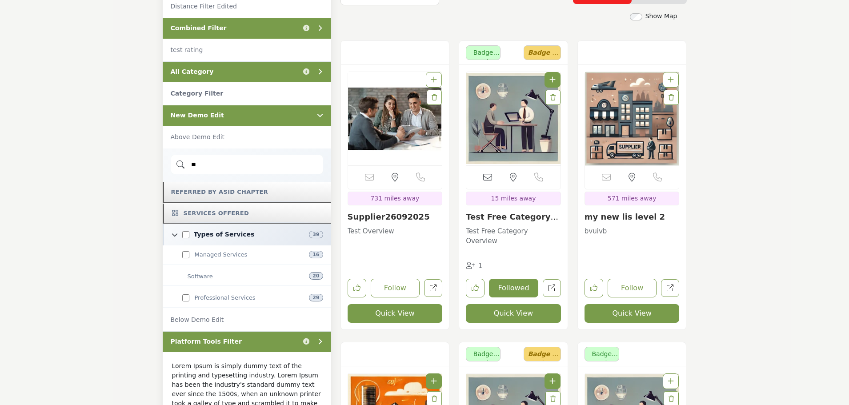
type input "*"
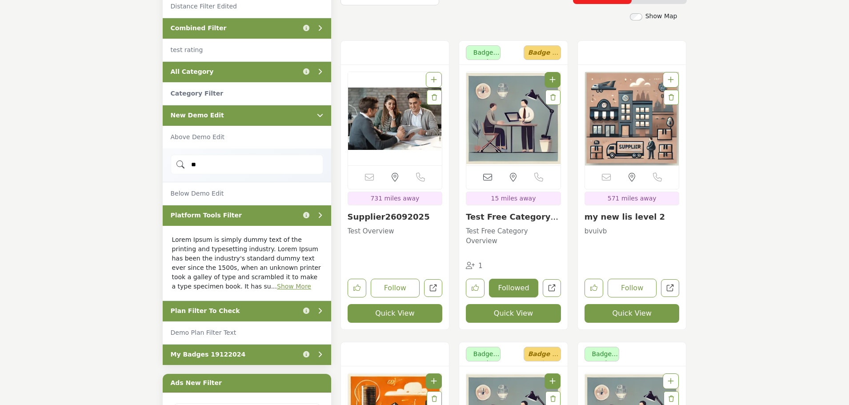
type input "*"
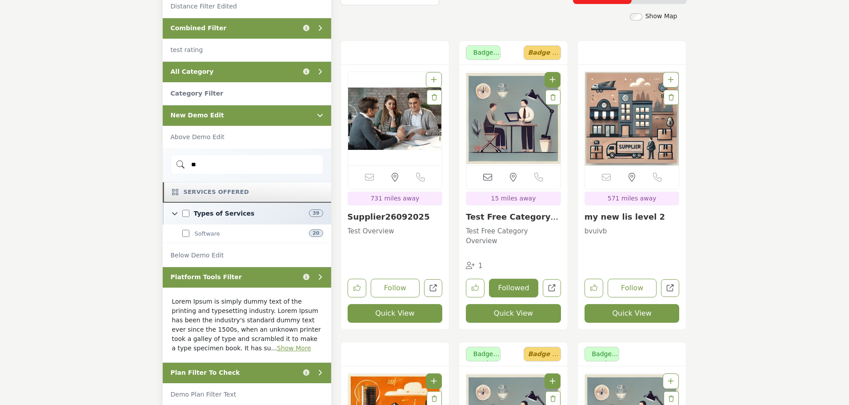
type input "*"
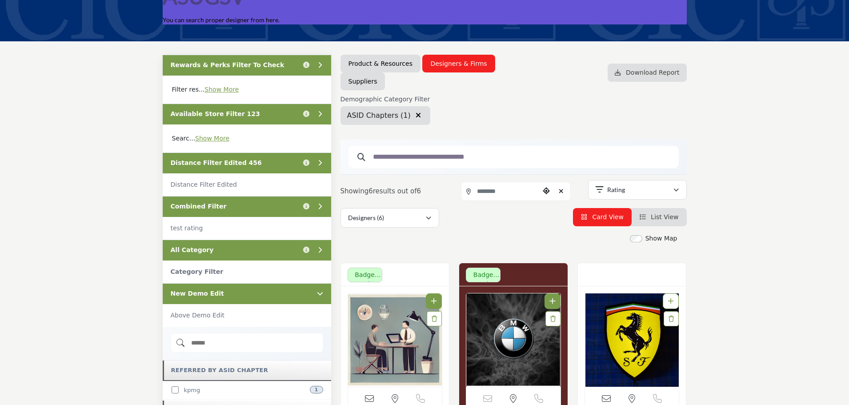
scroll to position [89, 0]
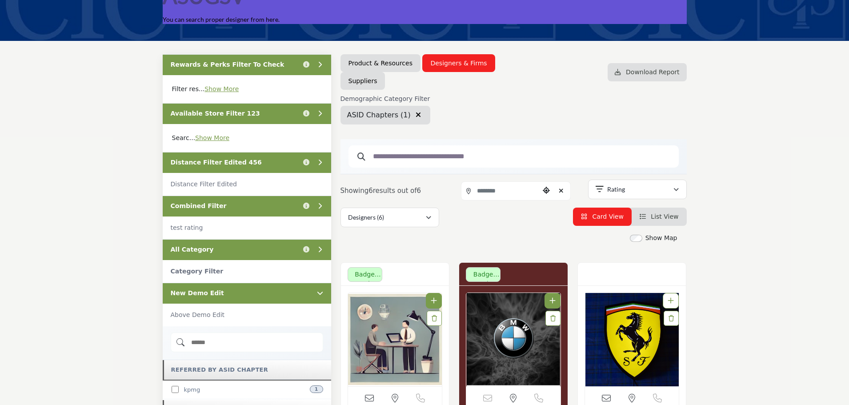
click at [416, 115] on icon "button" at bounding box center [418, 114] width 5 height 7
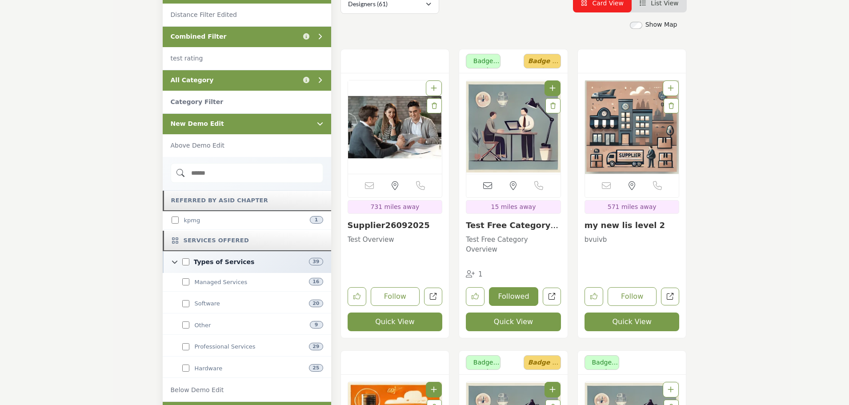
scroll to position [311, 0]
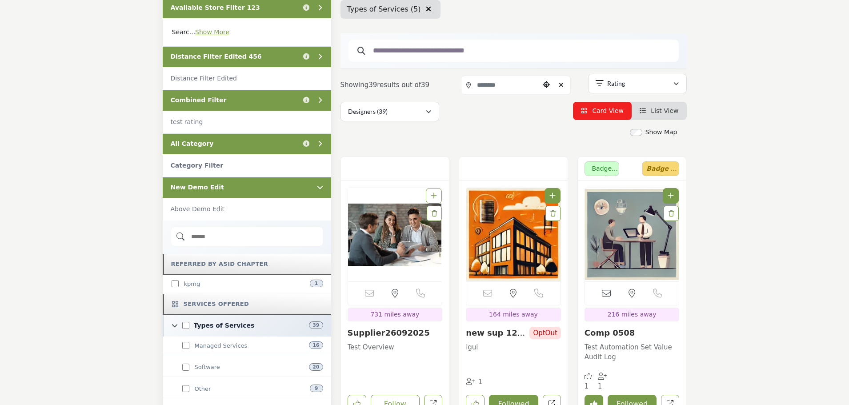
scroll to position [178, 0]
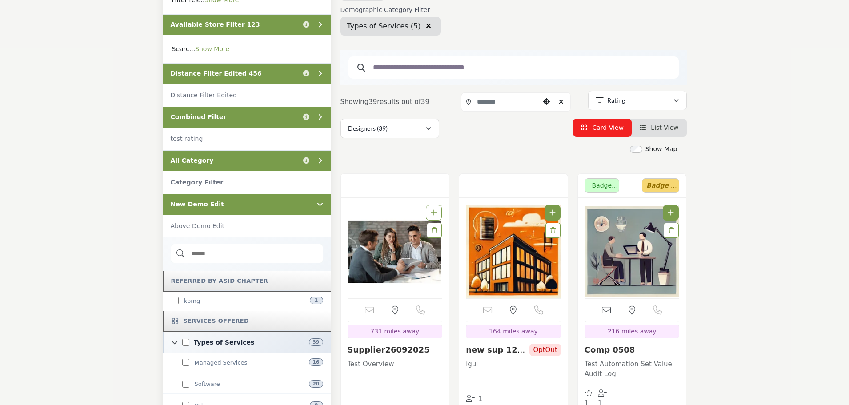
click at [426, 26] on icon "button" at bounding box center [428, 25] width 5 height 7
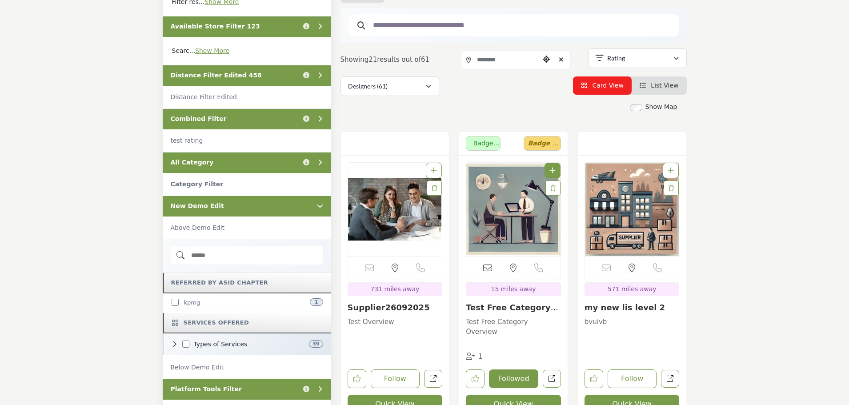
scroll to position [178, 0]
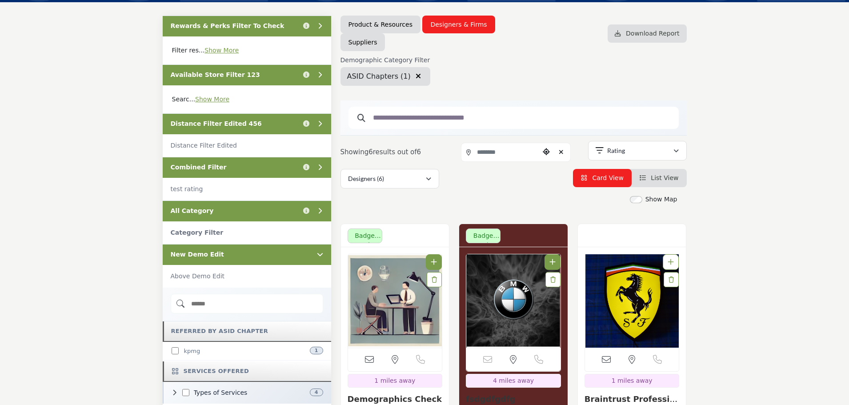
scroll to position [178, 0]
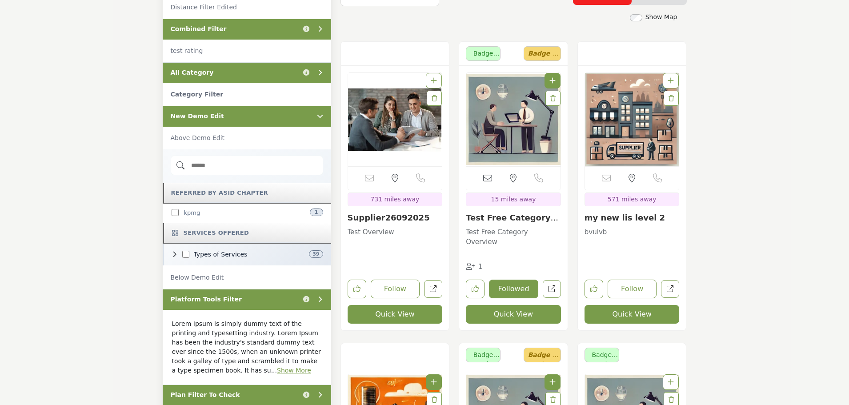
scroll to position [267, 0]
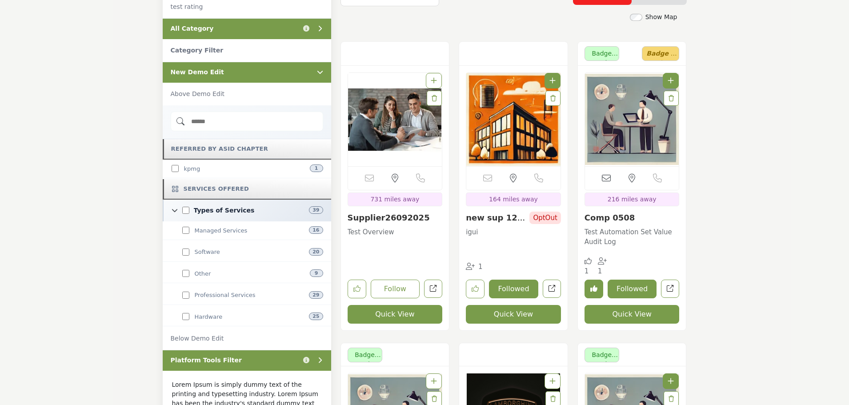
scroll to position [311, 0]
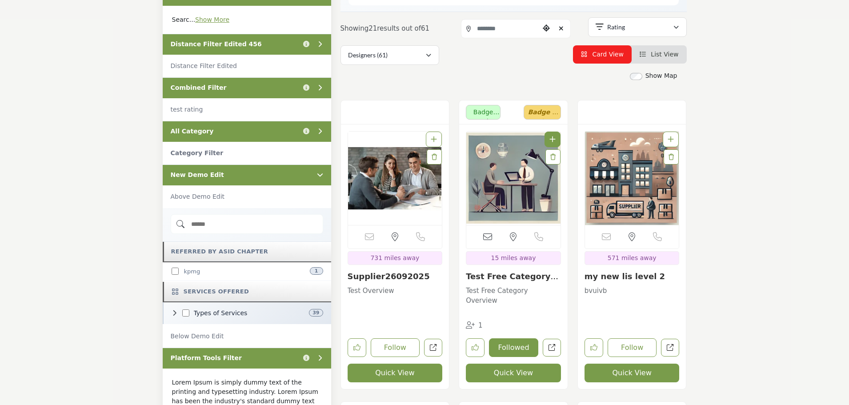
scroll to position [222, 0]
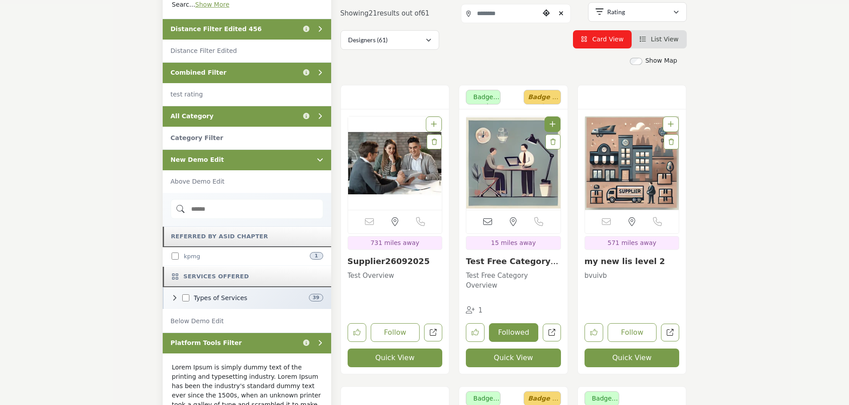
click at [231, 160] on div "New Demo Edit" at bounding box center [247, 159] width 168 height 21
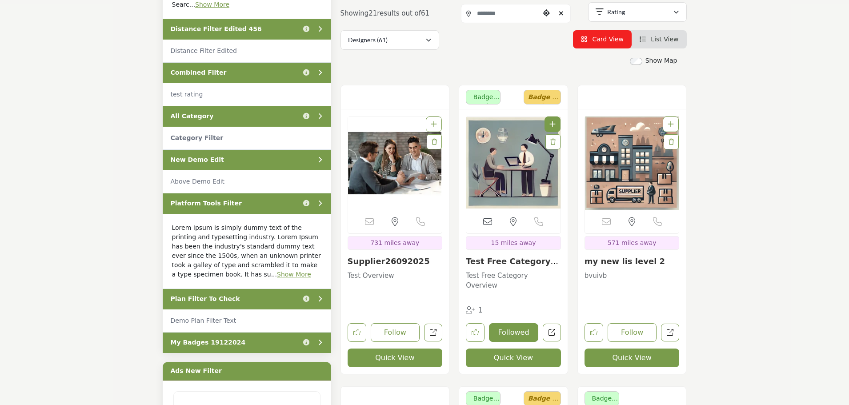
click at [180, 279] on p "Lorem Ipsum is simply dummy text of the printing and typesetting industry. Lore…" at bounding box center [247, 251] width 168 height 75
click at [277, 275] on link "Show More" at bounding box center [294, 274] width 34 height 7
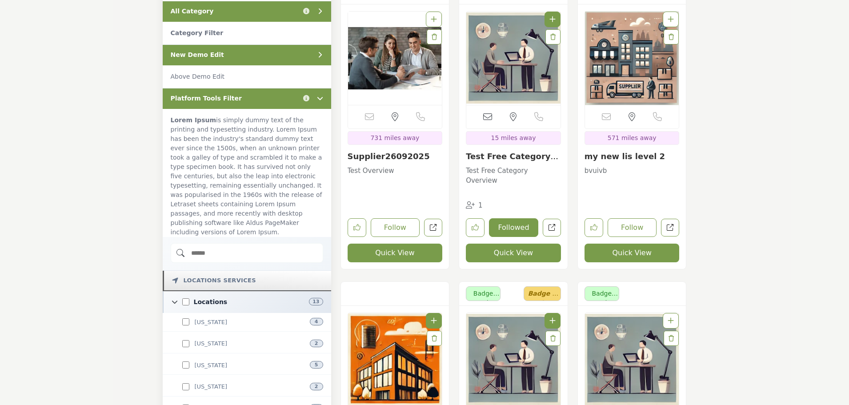
scroll to position [356, 0]
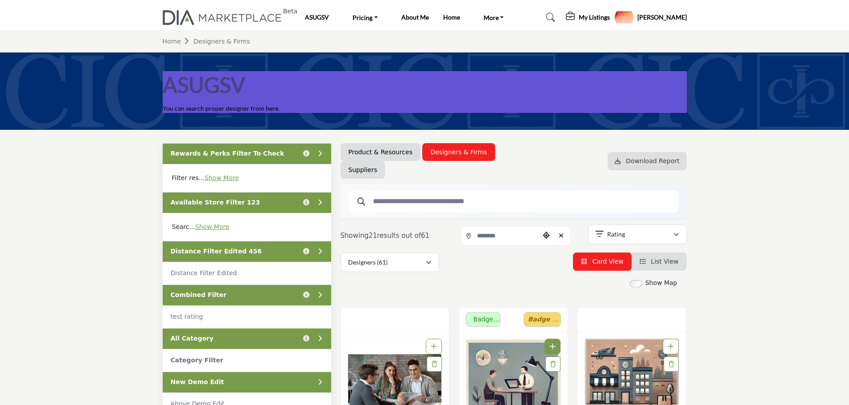
scroll to position [356, 0]
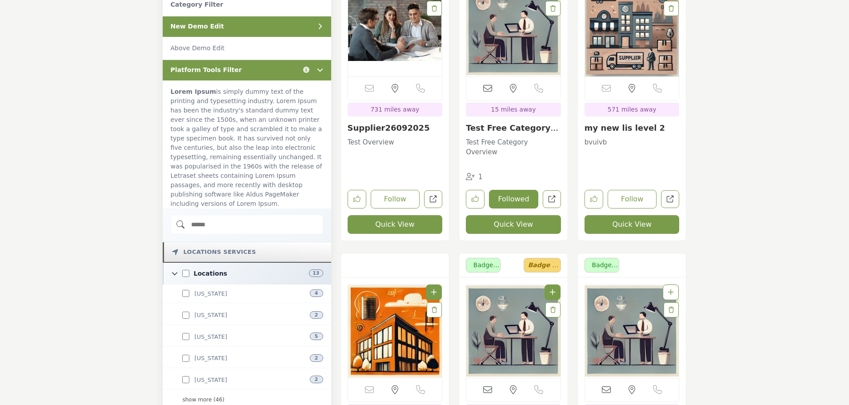
click at [233, 217] on input "Search Demographic" at bounding box center [247, 225] width 152 height 20
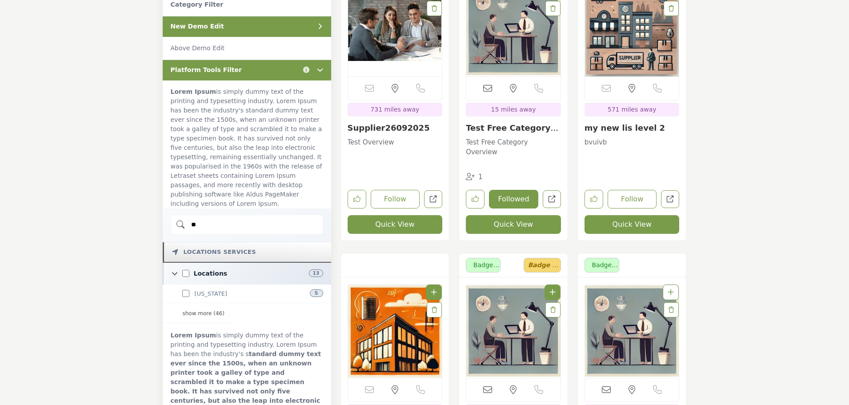
type input "*"
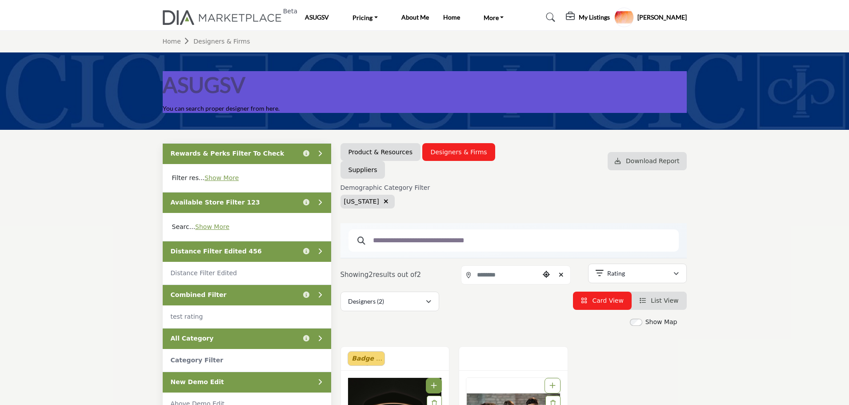
click at [388, 200] on icon "button" at bounding box center [386, 201] width 5 height 6
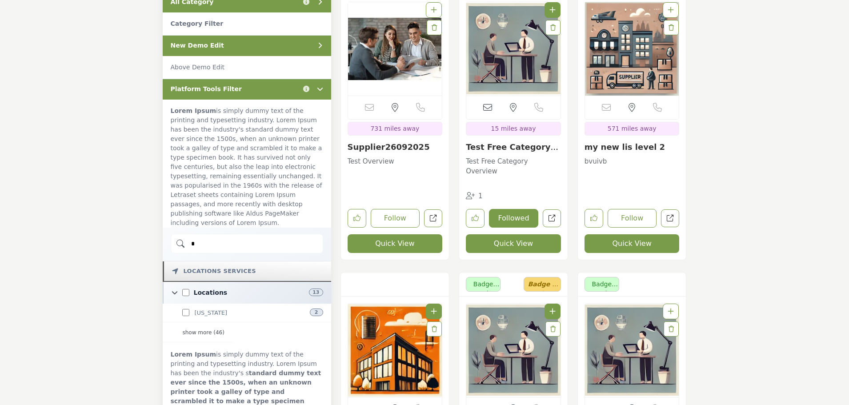
scroll to position [400, 0]
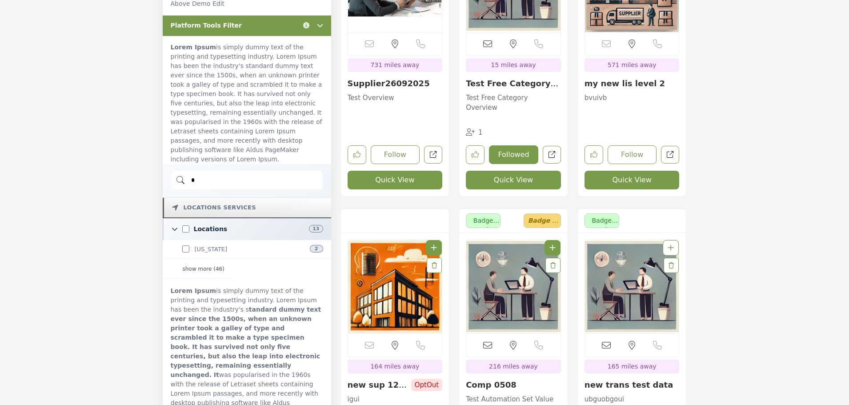
click at [219, 170] on input "*" at bounding box center [247, 180] width 152 height 20
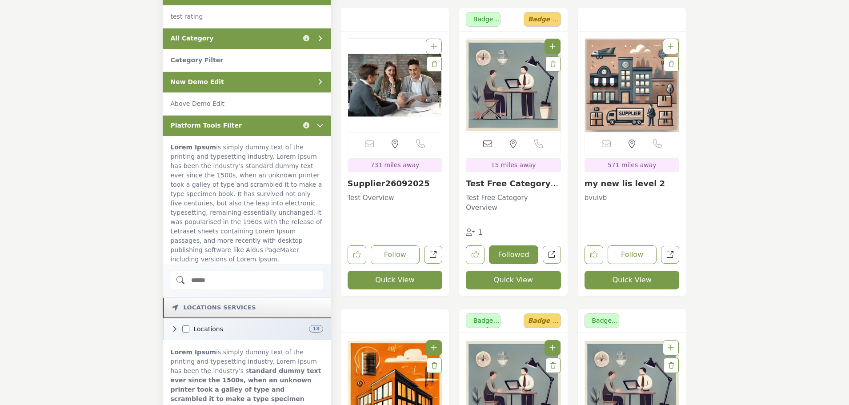
scroll to position [356, 0]
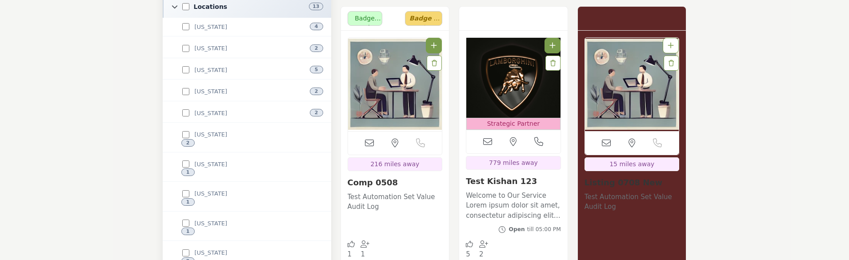
scroll to position [578, 0]
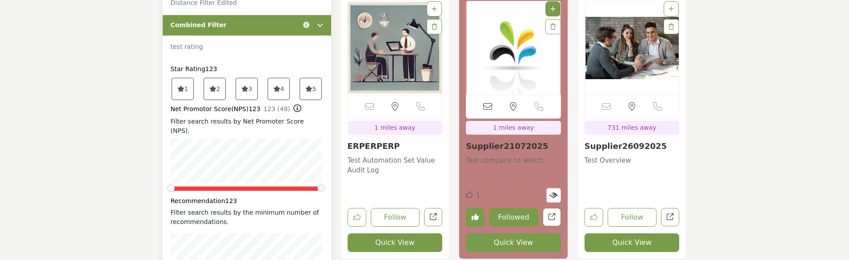
scroll to position [356, 0]
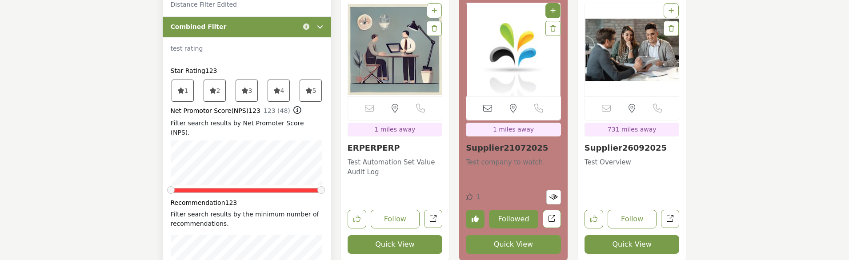
click at [249, 26] on div "Combined Filter Click to view information" at bounding box center [247, 26] width 168 height 21
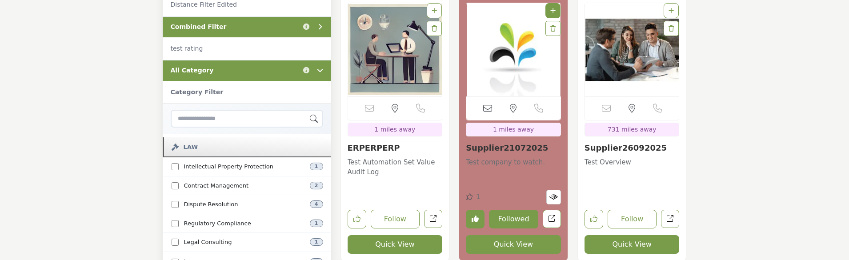
click at [253, 66] on div "All Category Click to view information" at bounding box center [247, 70] width 168 height 21
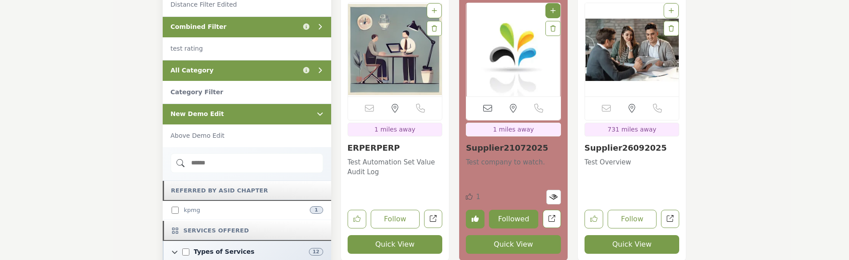
click at [272, 118] on div "New Demo Edit" at bounding box center [247, 114] width 168 height 21
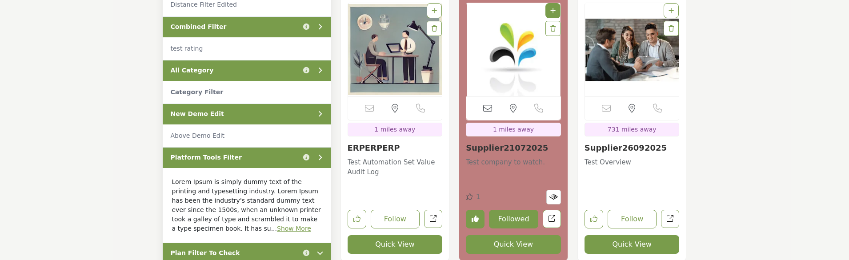
click at [241, 153] on div "Platform Tools Filter Click to view information" at bounding box center [247, 157] width 168 height 21
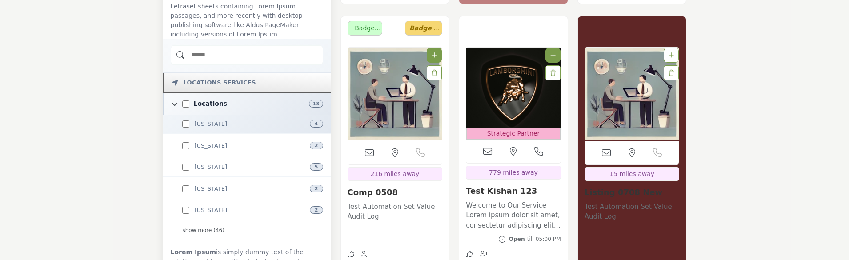
scroll to position [622, 0]
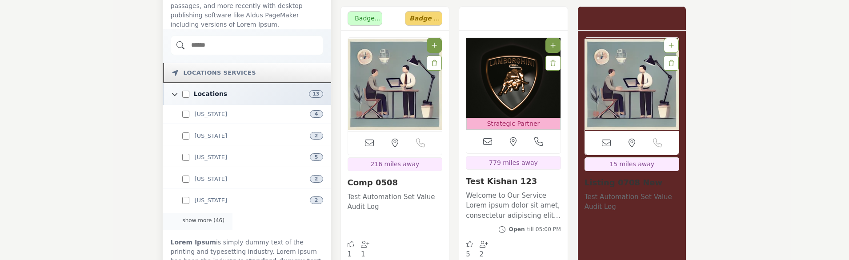
click at [198, 213] on div "show more (46)" at bounding box center [198, 221] width 70 height 17
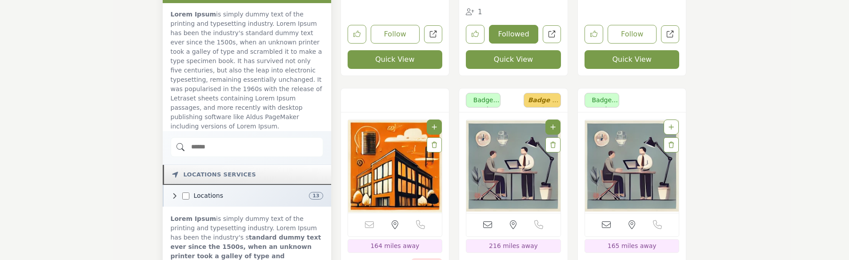
scroll to position [578, 0]
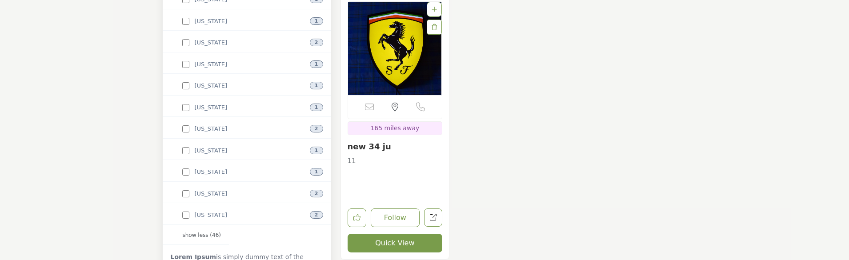
scroll to position [1600, 0]
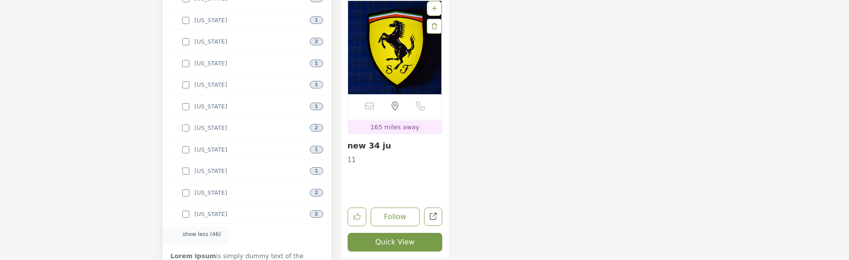
click at [194, 227] on div "show less (46)" at bounding box center [196, 235] width 67 height 17
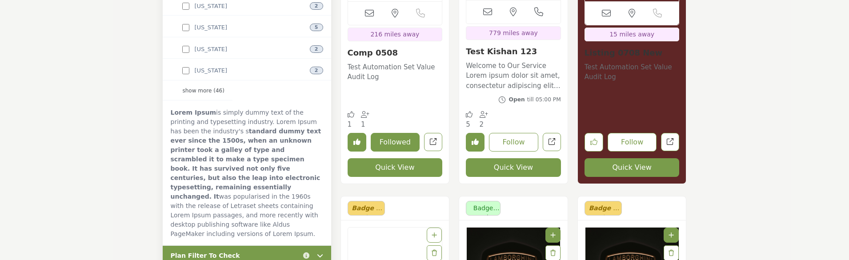
scroll to position [755, 0]
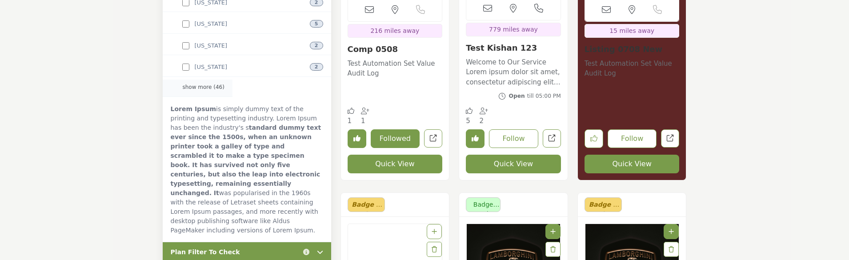
click at [202, 80] on div "show more (46)" at bounding box center [198, 88] width 70 height 17
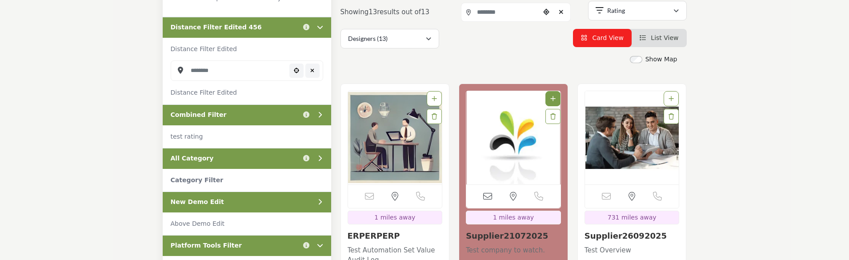
scroll to position [133, 0]
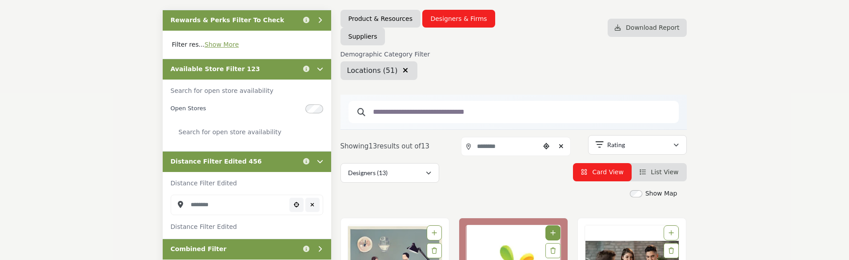
click at [403, 69] on icon "button" at bounding box center [405, 70] width 5 height 7
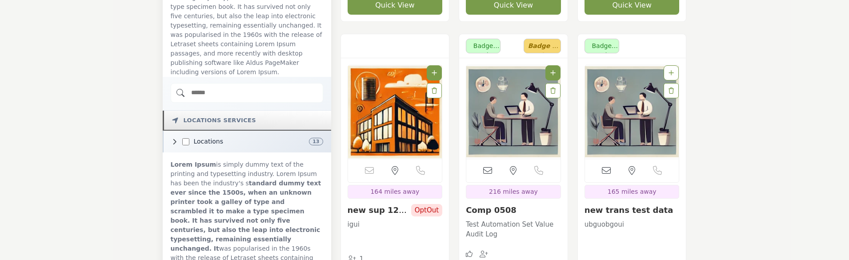
scroll to position [578, 0]
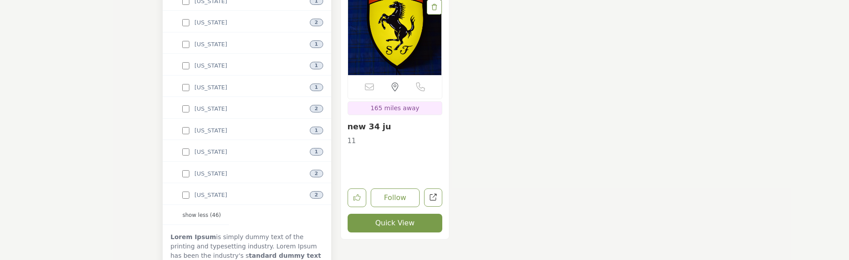
scroll to position [1689, 0]
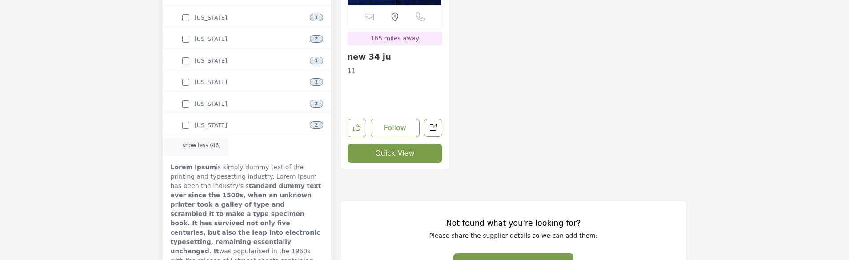
click at [202, 138] on div "show less (46)" at bounding box center [196, 146] width 67 height 17
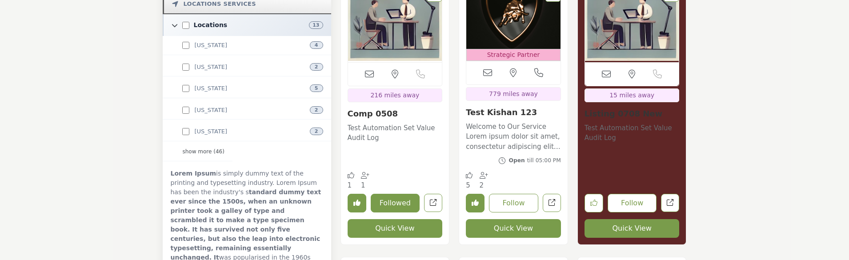
scroll to position [667, 0]
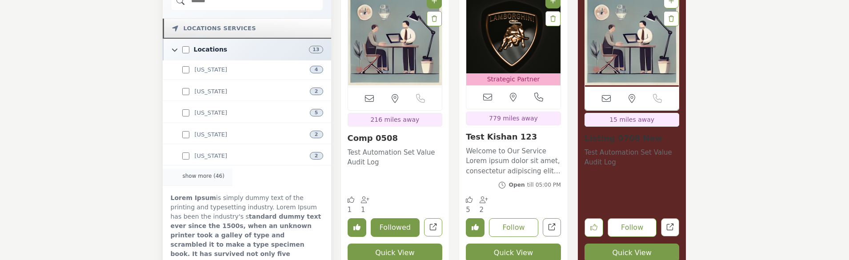
click at [206, 168] on div "show more (46)" at bounding box center [198, 176] width 70 height 17
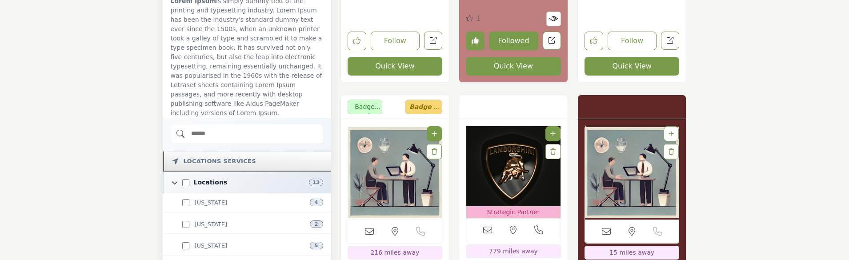
scroll to position [533, 0]
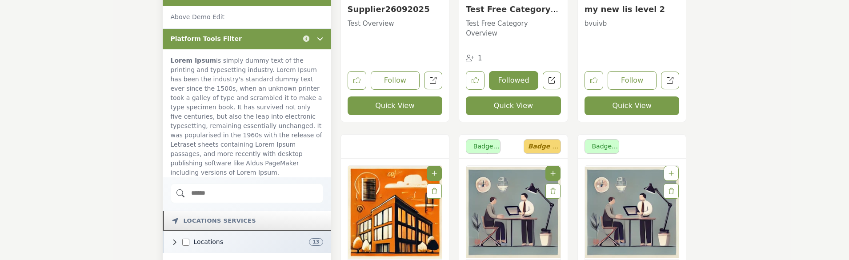
scroll to position [578, 0]
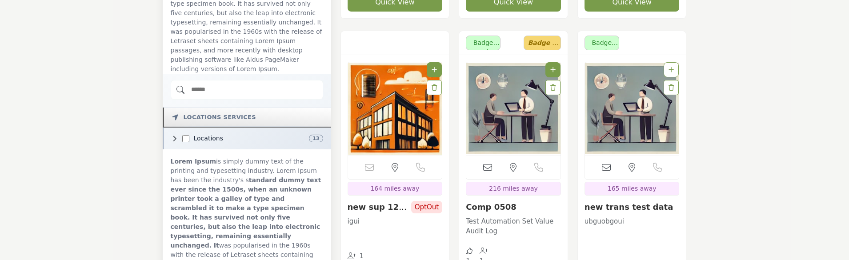
click at [176, 136] on icon at bounding box center [175, 139] width 6 height 6
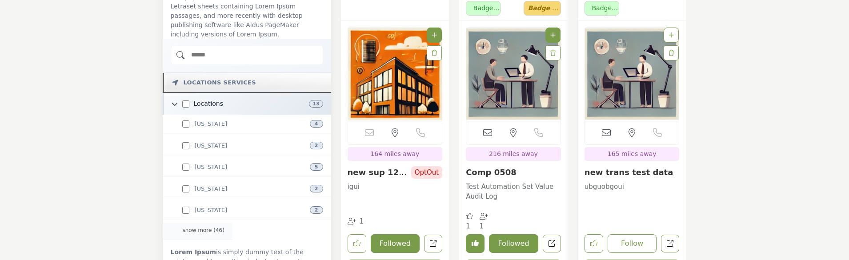
scroll to position [622, 0]
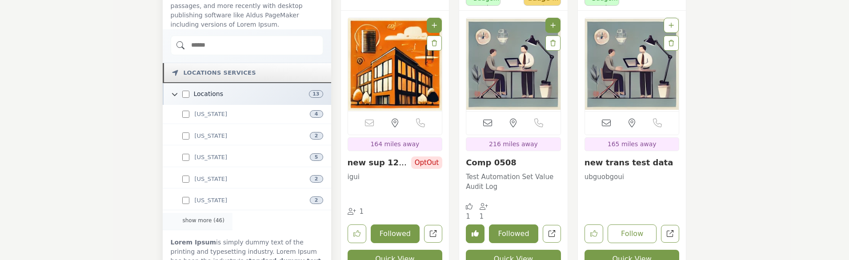
click at [204, 213] on div "show more (46)" at bounding box center [198, 221] width 70 height 17
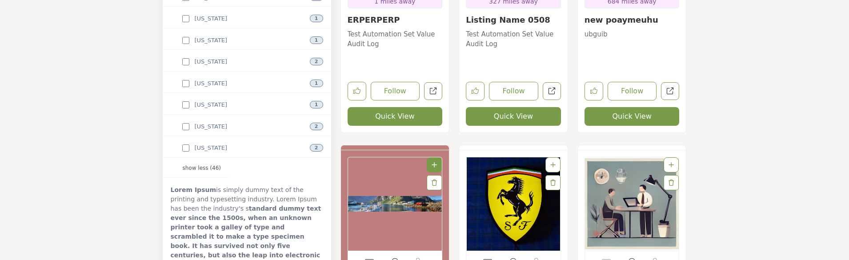
scroll to position [1689, 0]
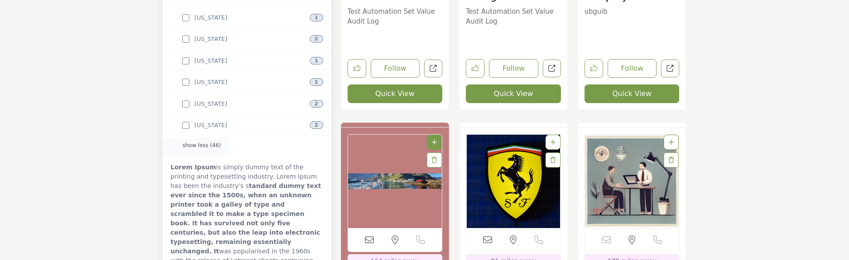
click at [202, 138] on div "show less (46)" at bounding box center [196, 146] width 67 height 17
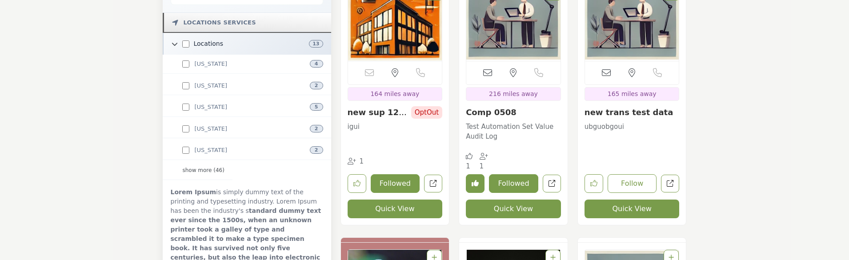
scroll to position [667, 0]
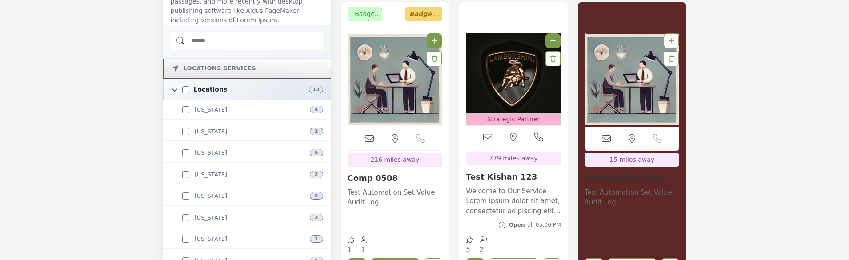
scroll to position [622, 0]
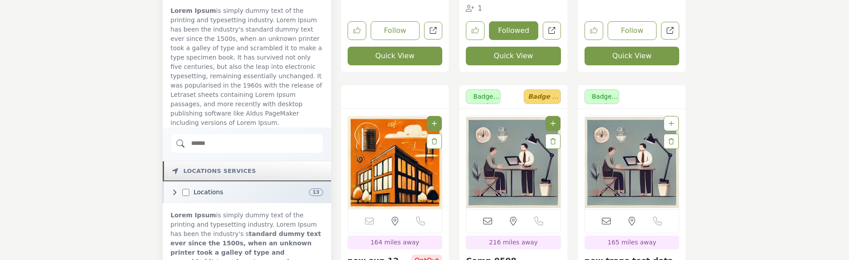
scroll to position [533, 0]
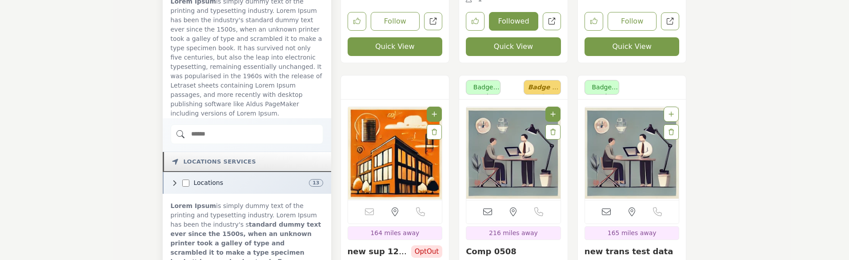
click at [176, 180] on icon at bounding box center [175, 183] width 6 height 6
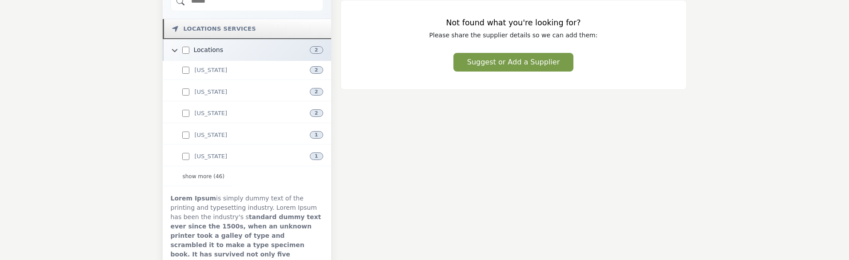
scroll to position [667, 0]
click at [191, 168] on div "show more (46)" at bounding box center [198, 176] width 70 height 17
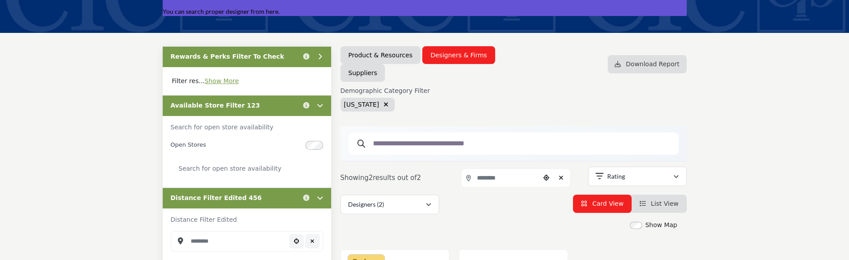
scroll to position [89, 0]
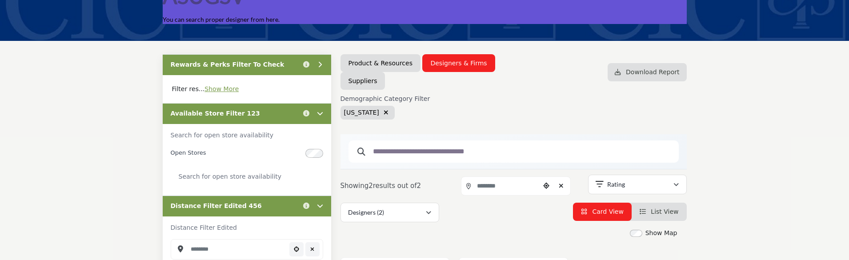
click at [384, 112] on icon "button" at bounding box center [386, 112] width 5 height 6
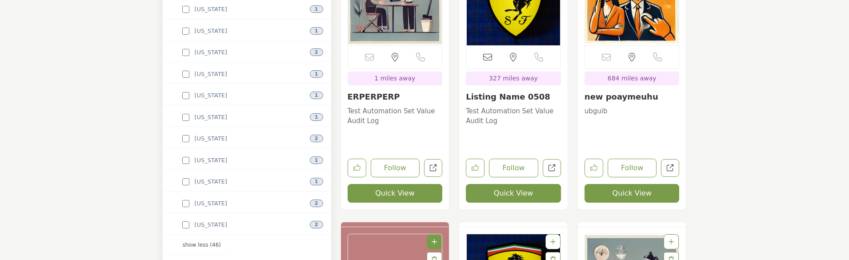
scroll to position [1600, 0]
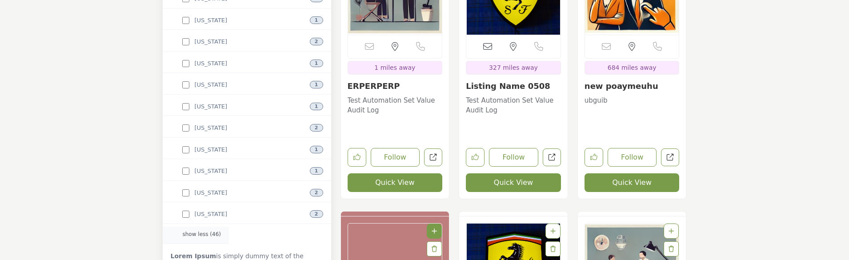
click at [192, 227] on div "show less (46)" at bounding box center [196, 235] width 67 height 17
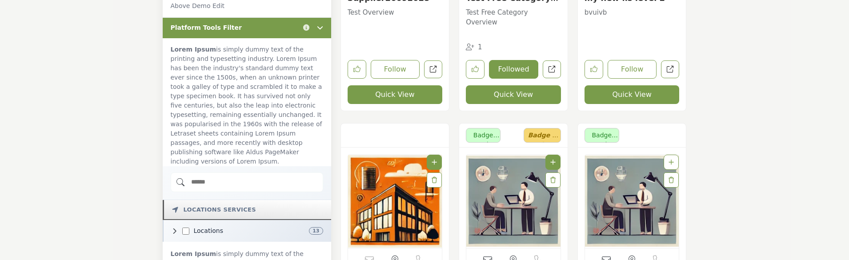
scroll to position [533, 0]
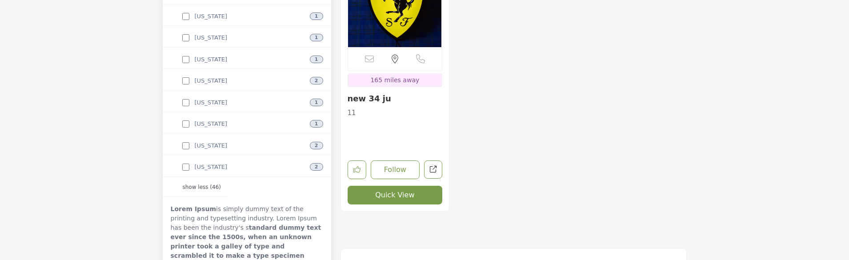
scroll to position [1600, 0]
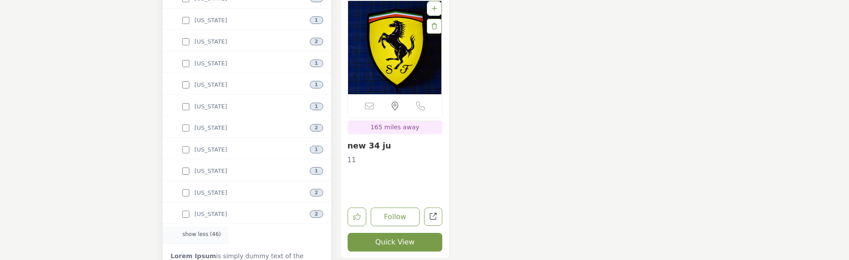
click at [197, 227] on div "show less (46)" at bounding box center [196, 235] width 67 height 17
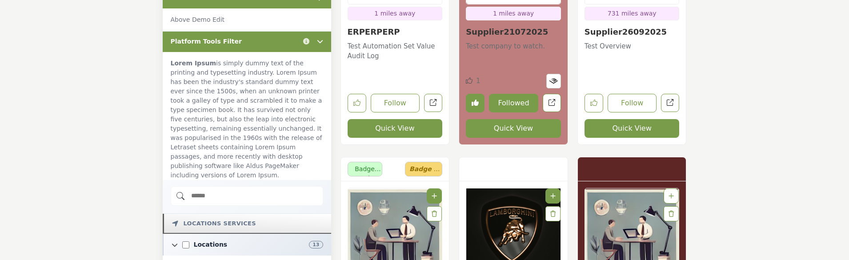
scroll to position [578, 0]
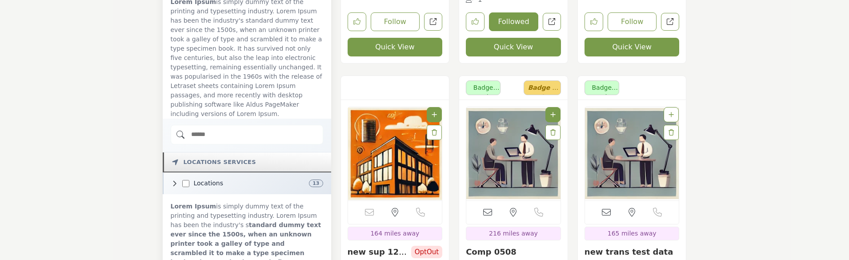
scroll to position [533, 0]
click at [225, 124] on input "Search Demographic" at bounding box center [247, 134] width 152 height 20
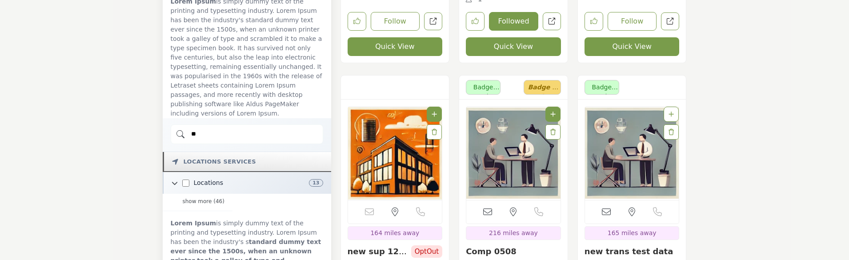
type input "*"
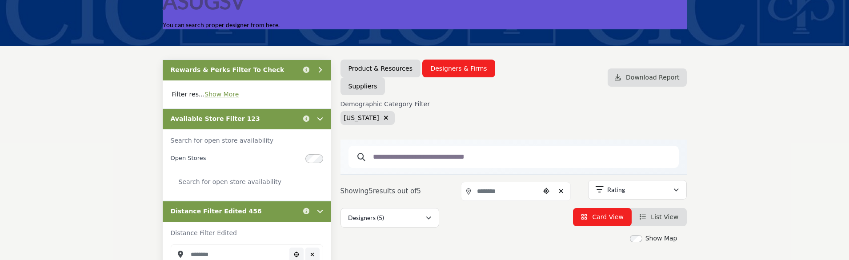
scroll to position [44, 0]
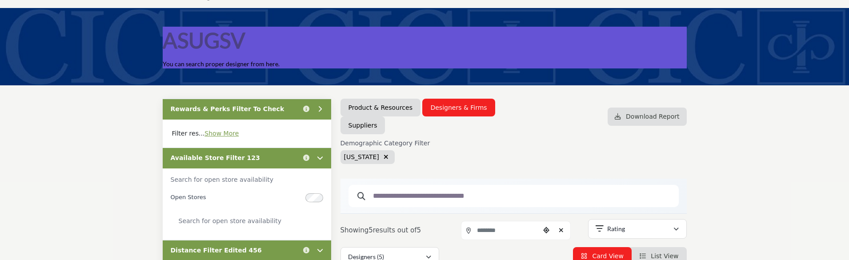
click at [384, 155] on icon "button" at bounding box center [386, 157] width 5 height 6
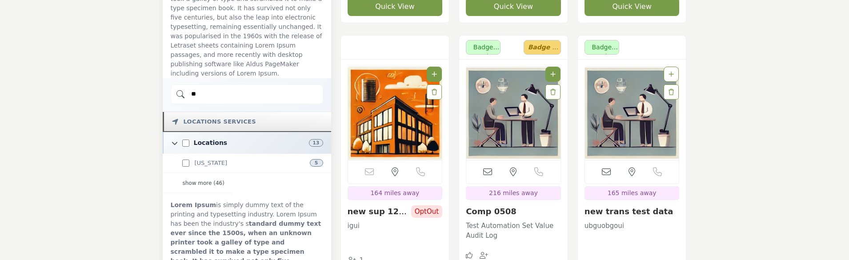
scroll to position [578, 0]
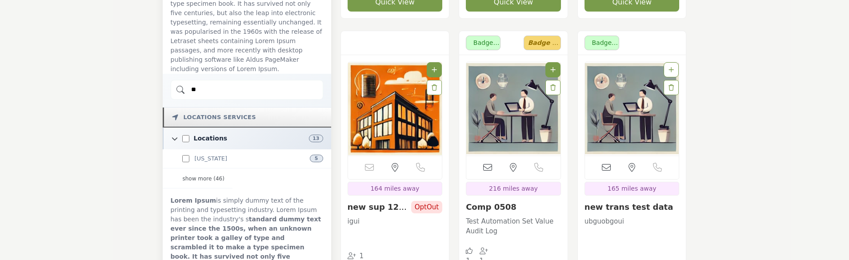
click at [223, 80] on input "**" at bounding box center [247, 90] width 152 height 20
type input "*"
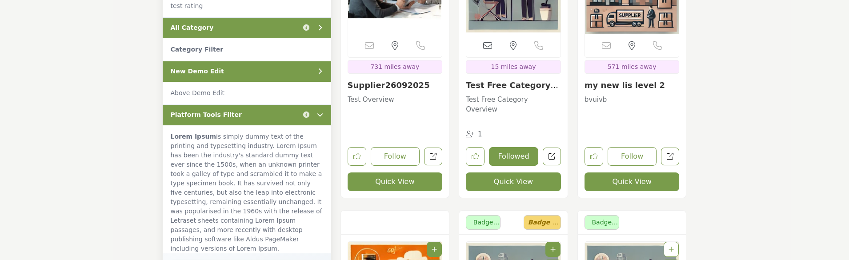
scroll to position [489, 0]
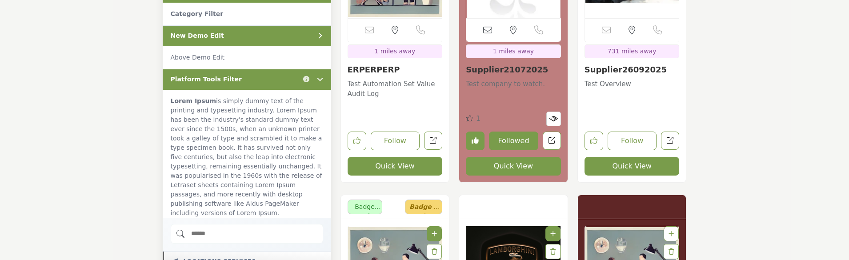
scroll to position [489, 0]
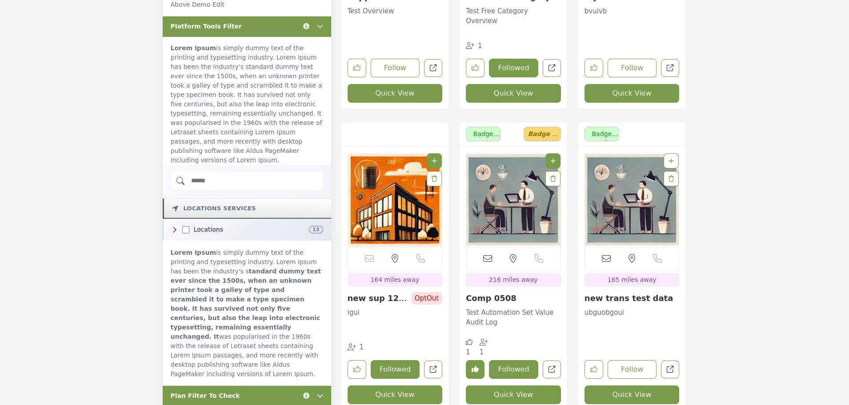
scroll to position [489, 0]
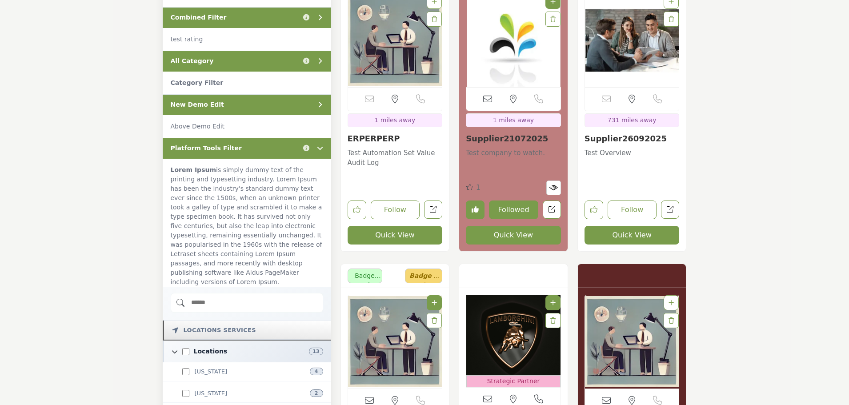
scroll to position [356, 0]
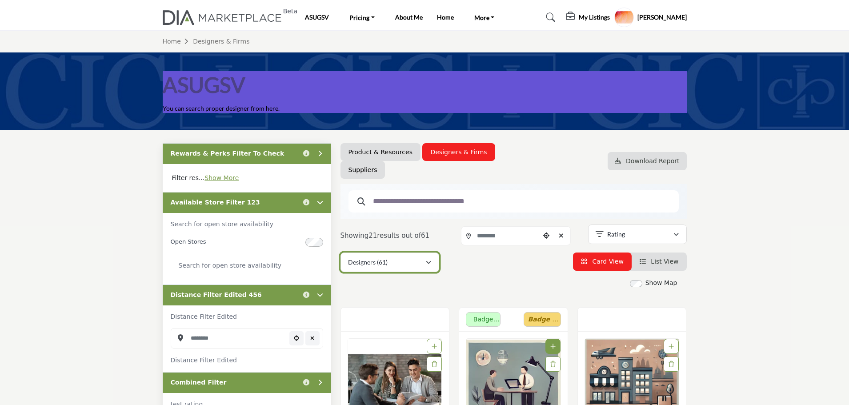
click at [410, 264] on div "Designers (61)" at bounding box center [386, 262] width 77 height 11
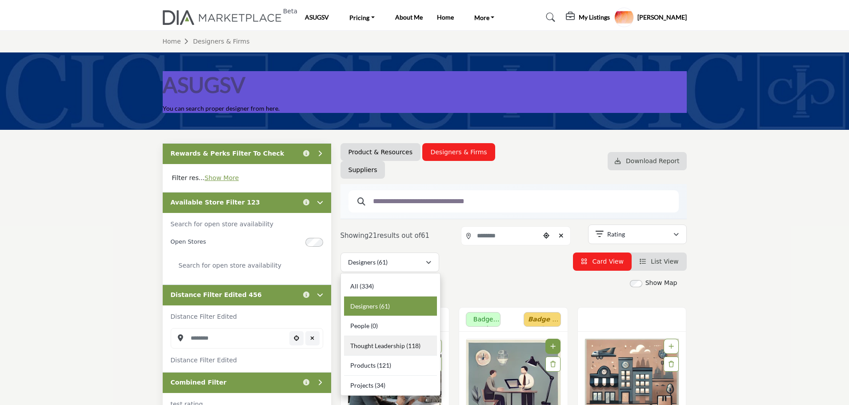
click at [378, 348] on span "Thought Leadership" at bounding box center [377, 346] width 55 height 8
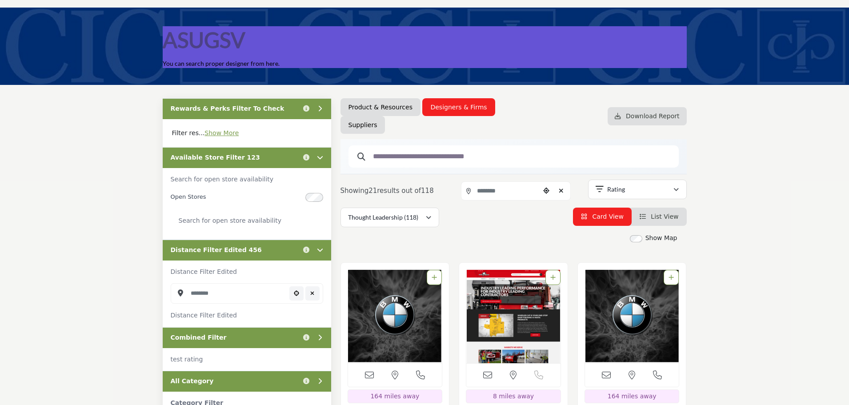
scroll to position [44, 0]
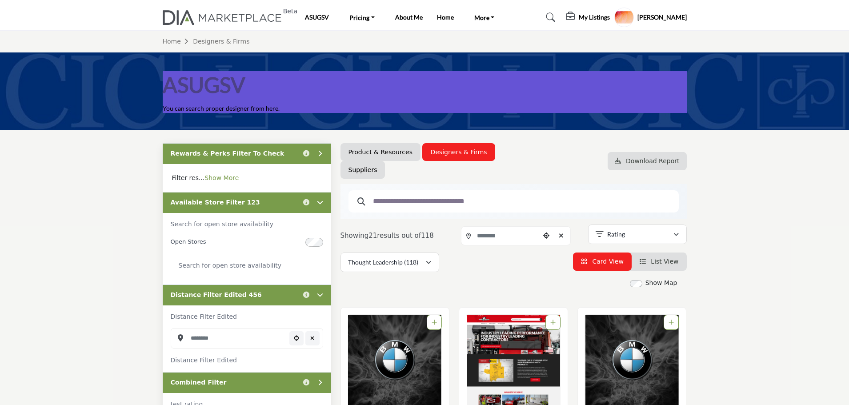
click at [217, 179] on link "Show More" at bounding box center [221, 177] width 34 height 7
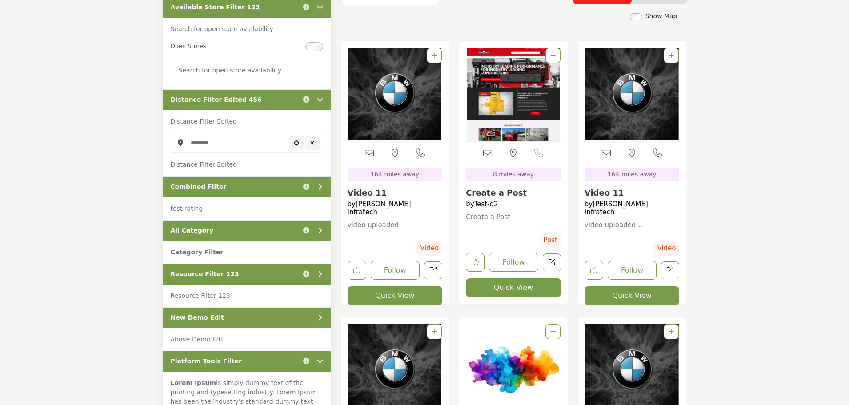
scroll to position [222, 0]
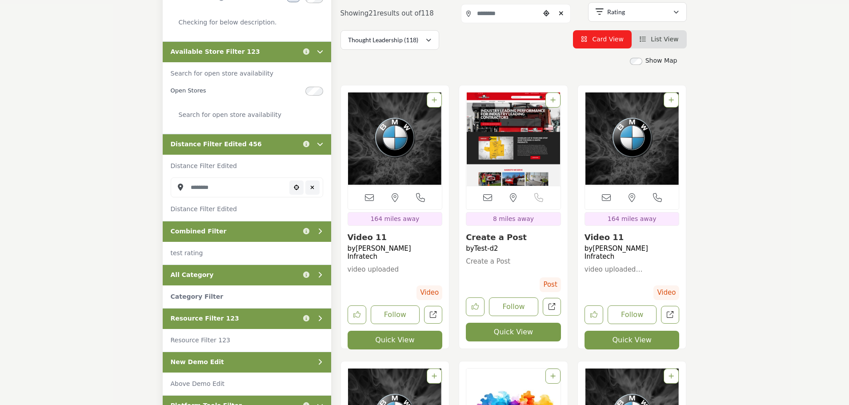
click at [262, 147] on div "Distance Filter Edited 456 Click to view information" at bounding box center [247, 144] width 168 height 21
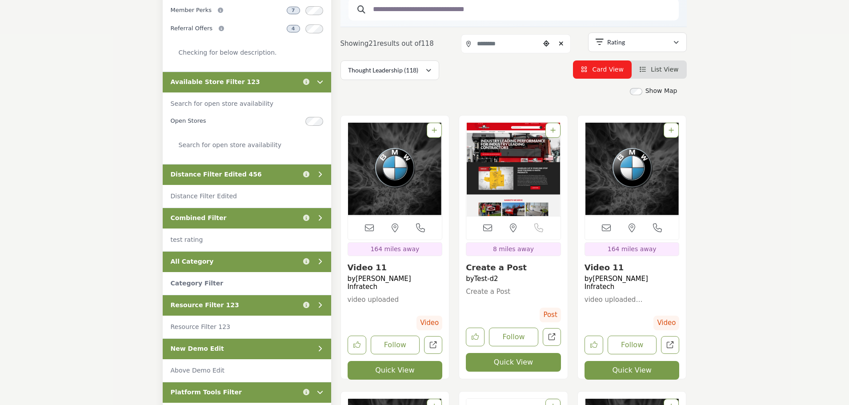
scroll to position [178, 0]
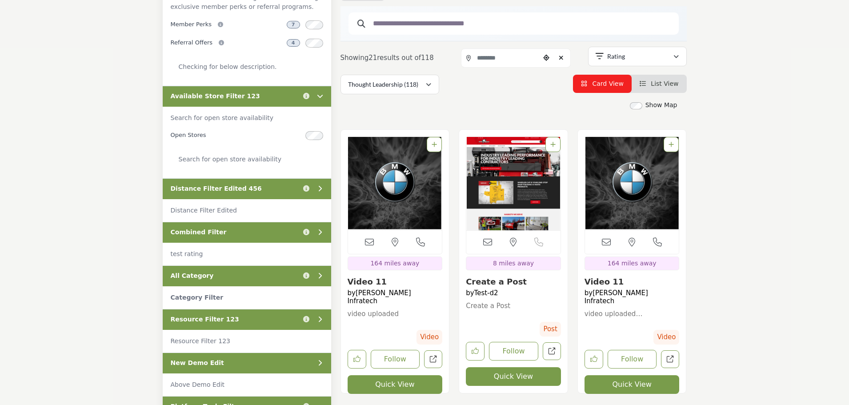
click at [281, 97] on div "Available Store Filter 123 Click to view information" at bounding box center [247, 96] width 168 height 21
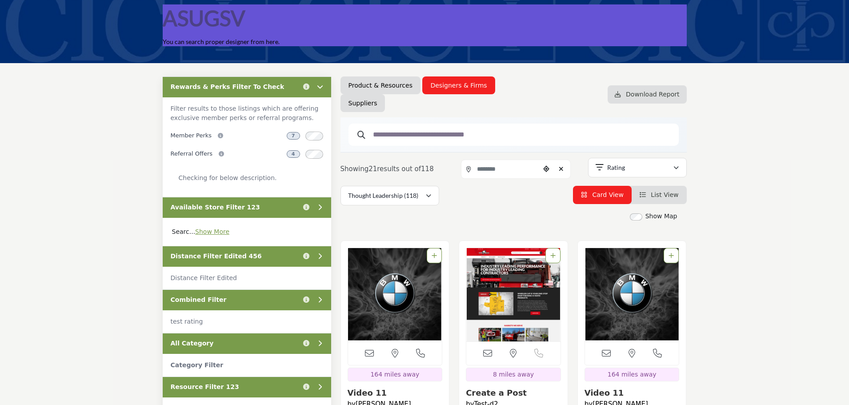
scroll to position [44, 0]
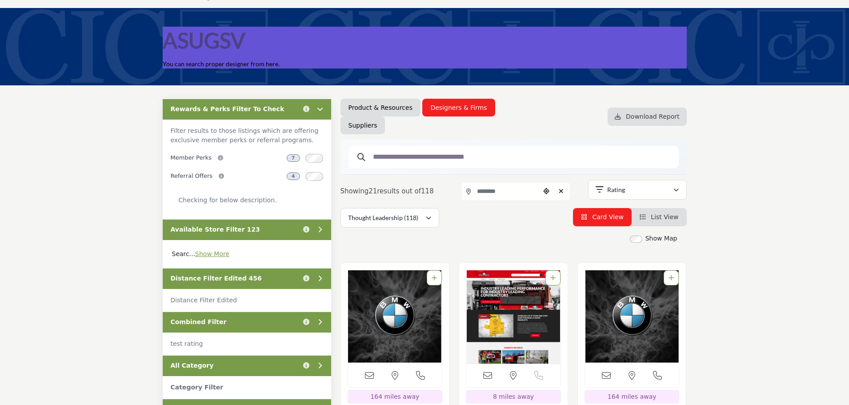
click at [280, 111] on div "Rewards & Perks Filter To Check Click to view information" at bounding box center [247, 109] width 168 height 21
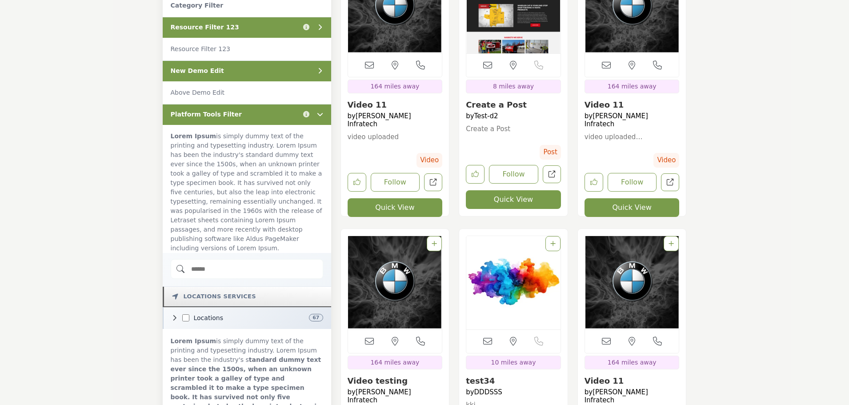
scroll to position [356, 0]
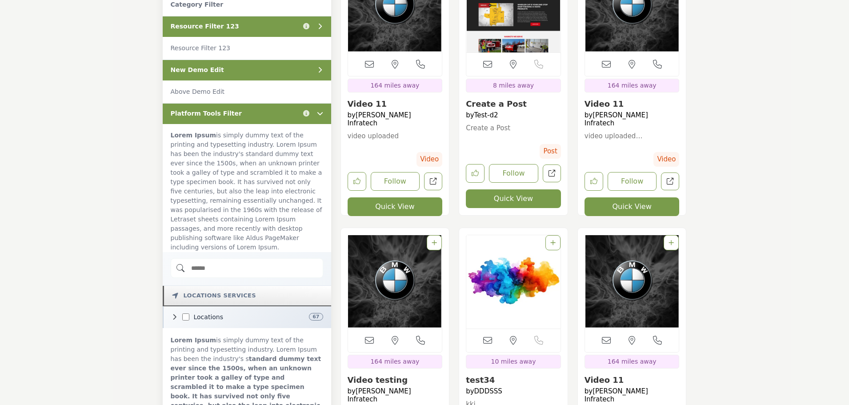
click at [260, 112] on div "Platform Tools Filter Click to view information" at bounding box center [247, 113] width 168 height 21
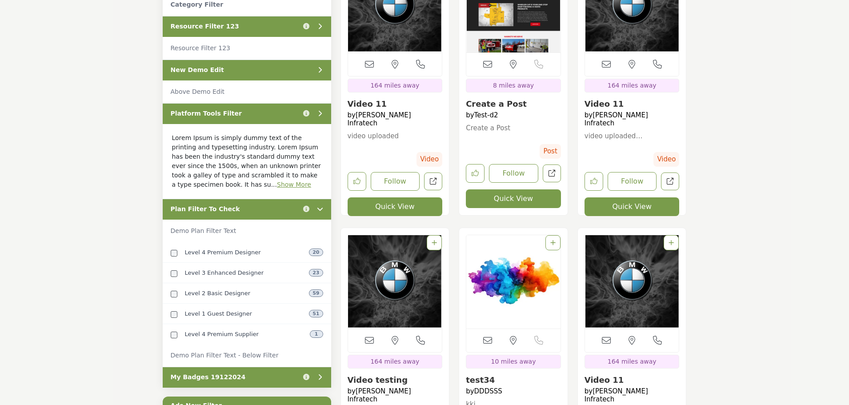
click at [262, 212] on div "Plan Filter To Check Click to view information" at bounding box center [247, 209] width 168 height 21
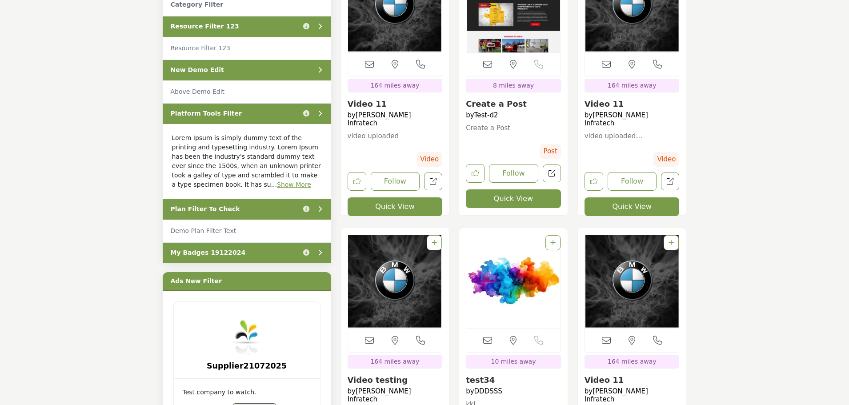
click at [256, 214] on div "Plan Filter To Check Click to view information" at bounding box center [247, 209] width 168 height 21
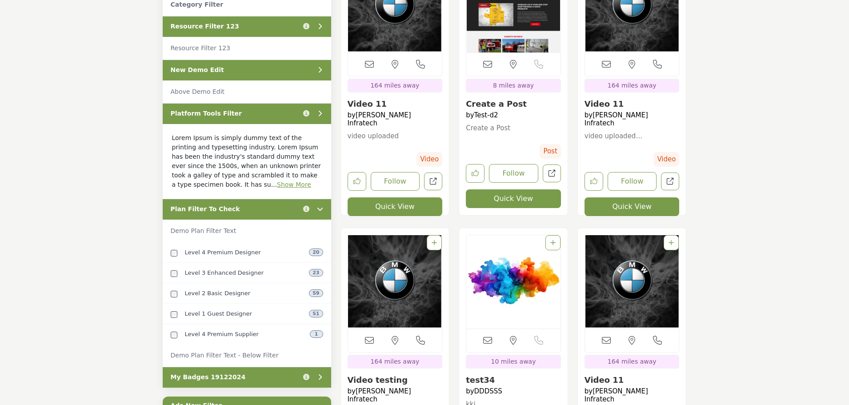
click at [253, 112] on div "Platform Tools Filter Click to view information" at bounding box center [247, 113] width 168 height 21
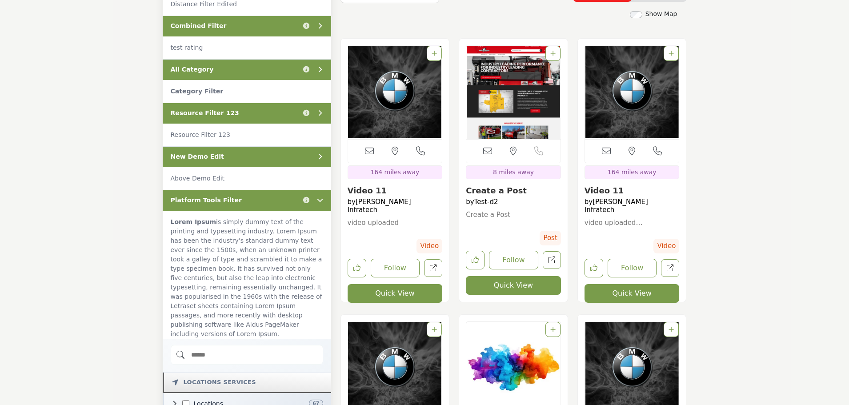
scroll to position [267, 0]
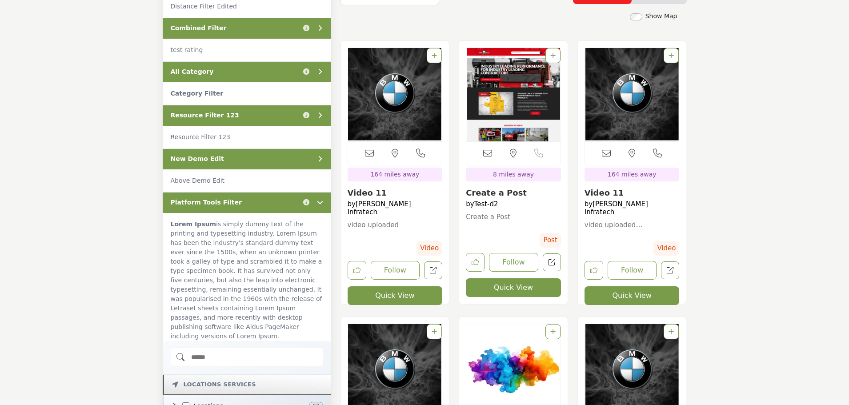
click at [256, 113] on div "Resource Filter 123 Click to view information" at bounding box center [247, 115] width 168 height 21
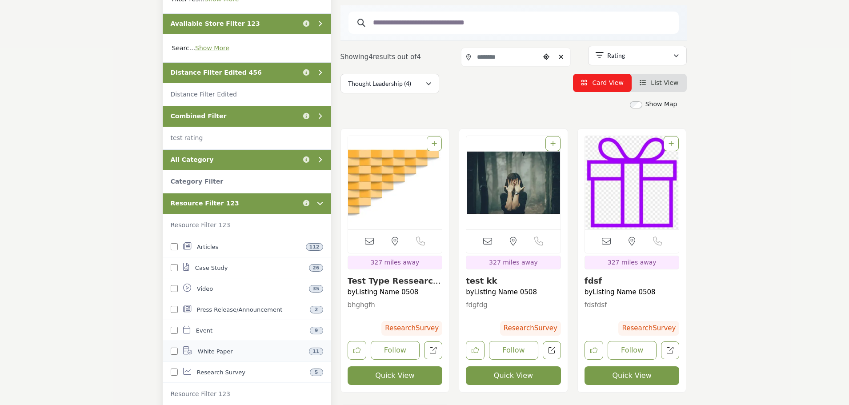
scroll to position [178, 0]
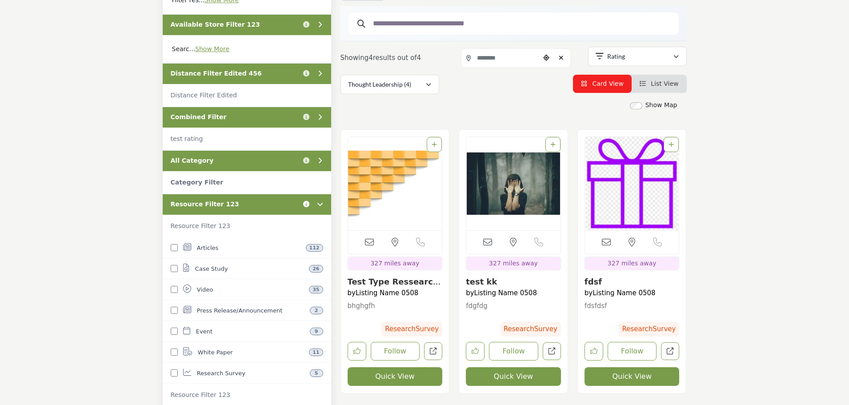
click at [306, 204] on icon "Information about Resource Filter 123" at bounding box center [306, 204] width 6 height 6
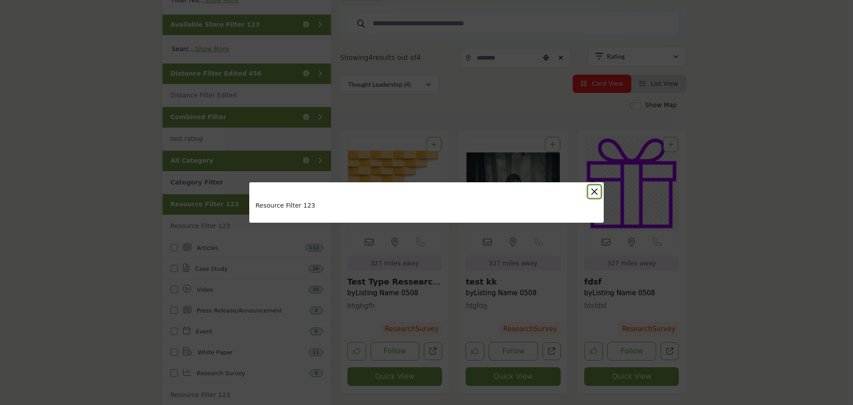
click at [596, 186] on button "Close" at bounding box center [594, 191] width 12 height 12
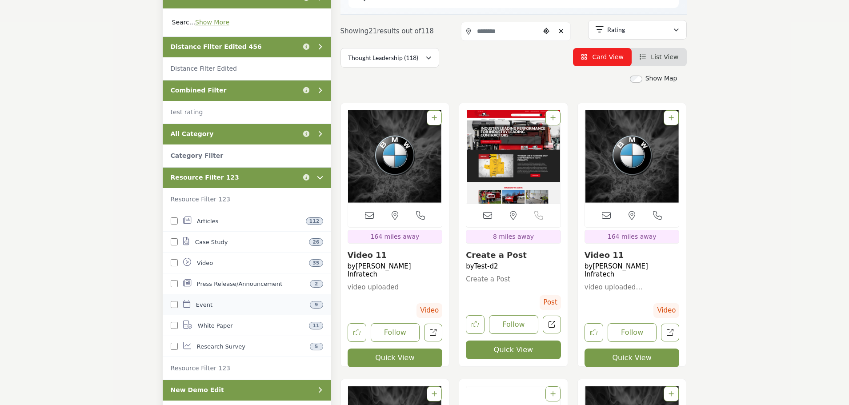
scroll to position [222, 0]
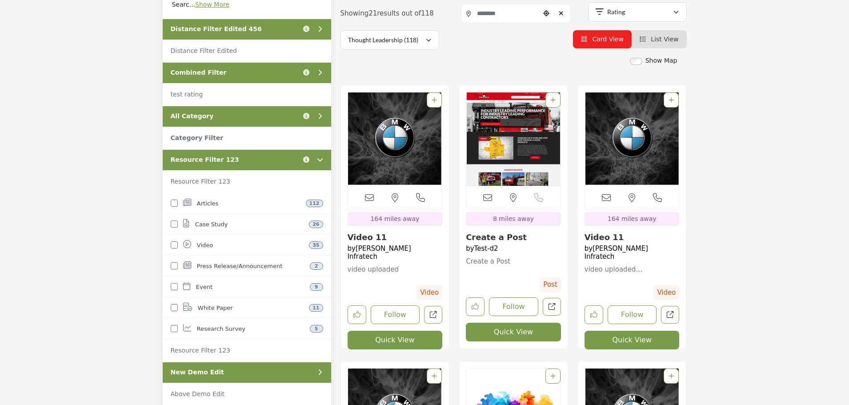
click at [258, 158] on div "Resource Filter 123 Click to view information" at bounding box center [247, 159] width 168 height 21
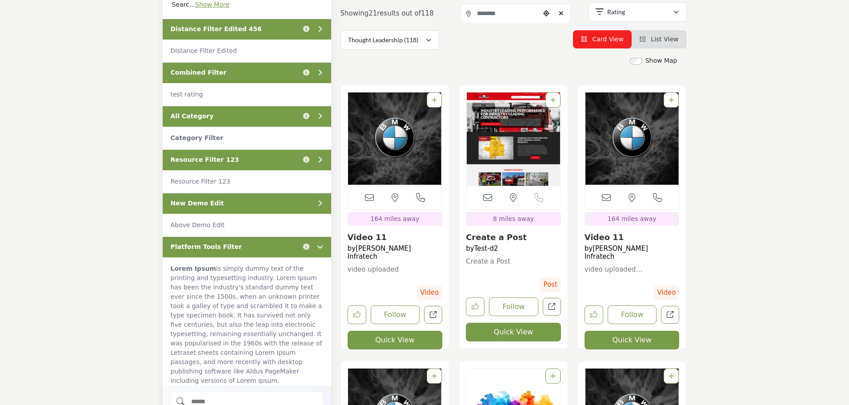
click at [258, 203] on div "New Demo Edit" at bounding box center [247, 203] width 168 height 21
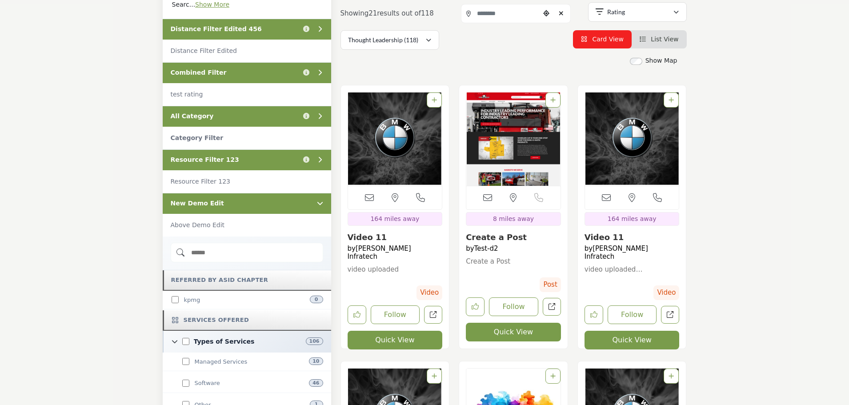
click at [258, 203] on div "New Demo Edit" at bounding box center [247, 203] width 168 height 21
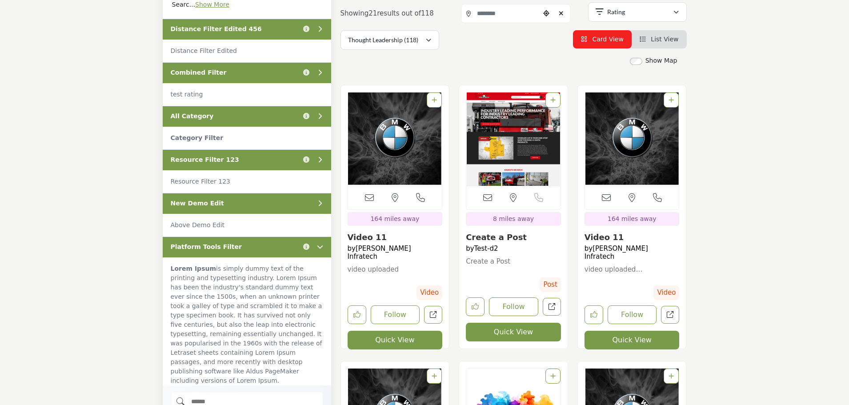
scroll to position [267, 0]
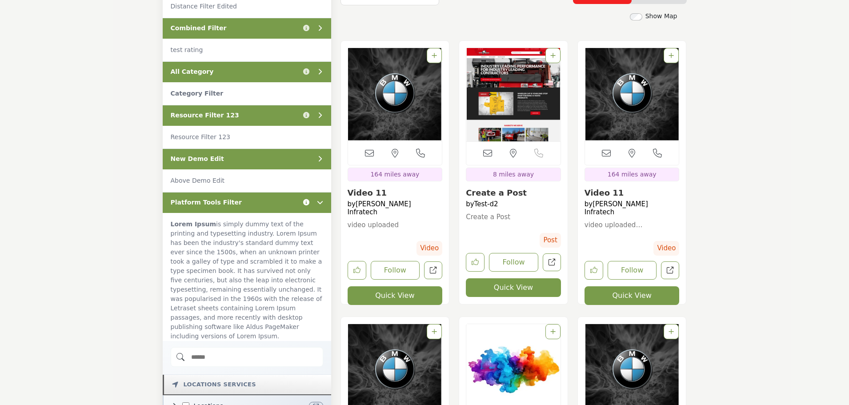
click at [304, 201] on icon "Information about Platform Tools Filter" at bounding box center [306, 202] width 6 height 6
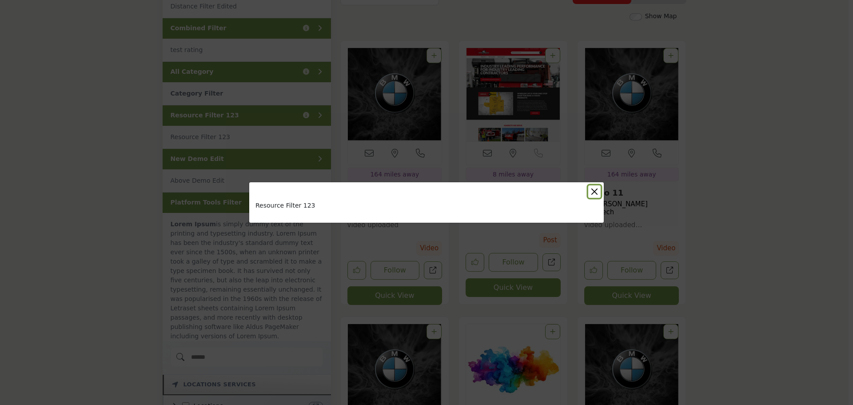
click at [595, 191] on button "Close" at bounding box center [594, 191] width 12 height 12
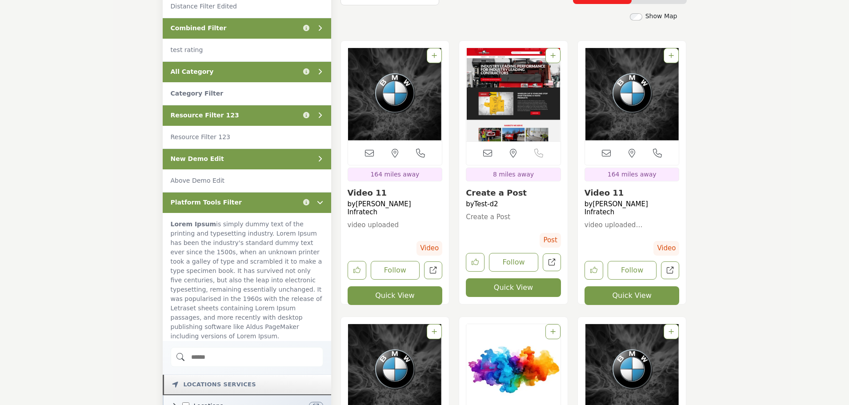
click at [266, 157] on div "New Demo Edit" at bounding box center [247, 158] width 168 height 21
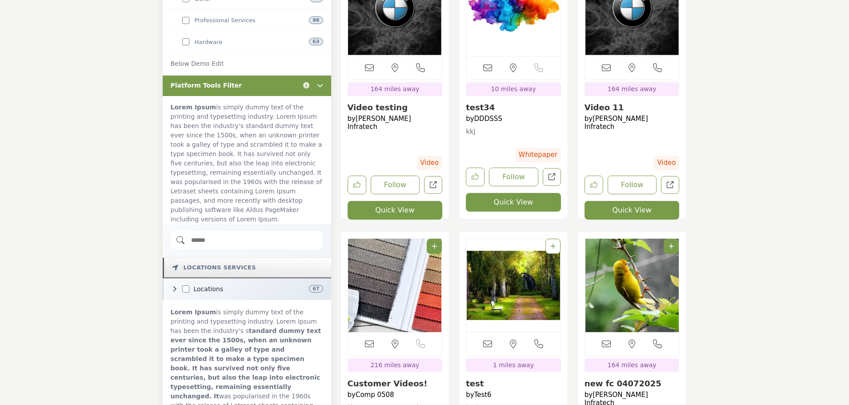
scroll to position [622, 0]
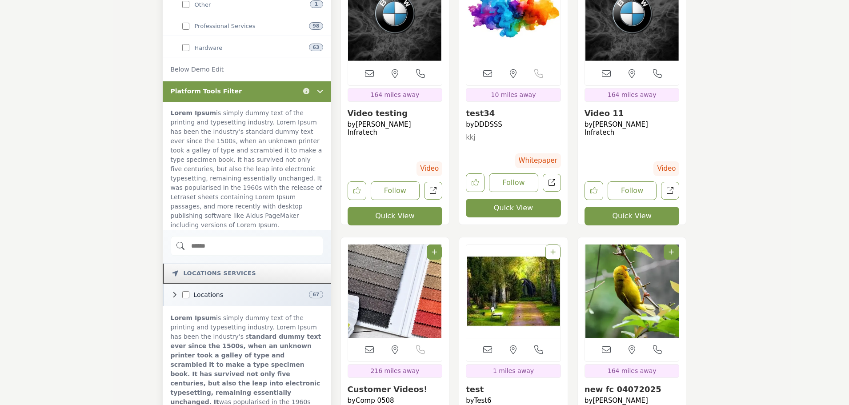
click at [256, 94] on div "Platform Tools Filter Click to view information" at bounding box center [247, 91] width 168 height 21
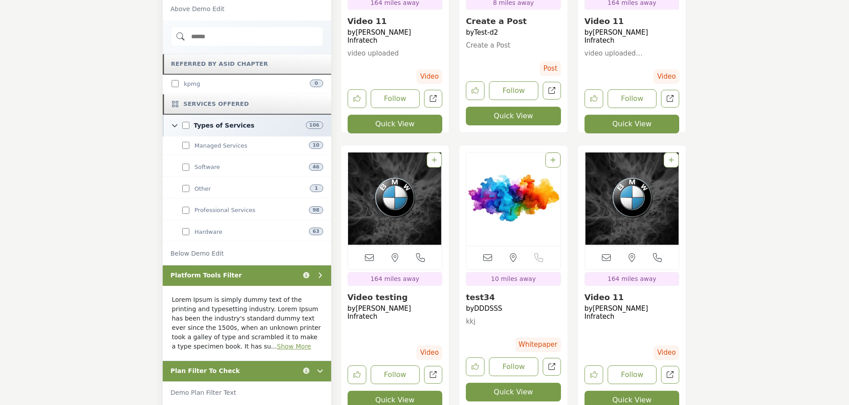
scroll to position [400, 0]
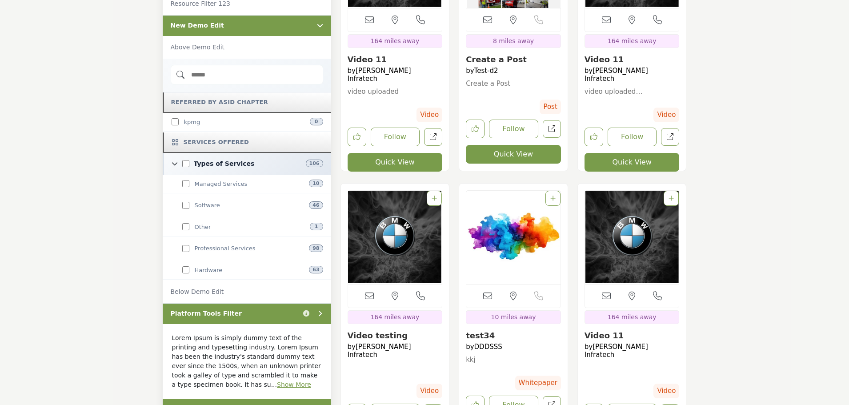
click at [251, 25] on div "New Demo Edit" at bounding box center [247, 25] width 168 height 21
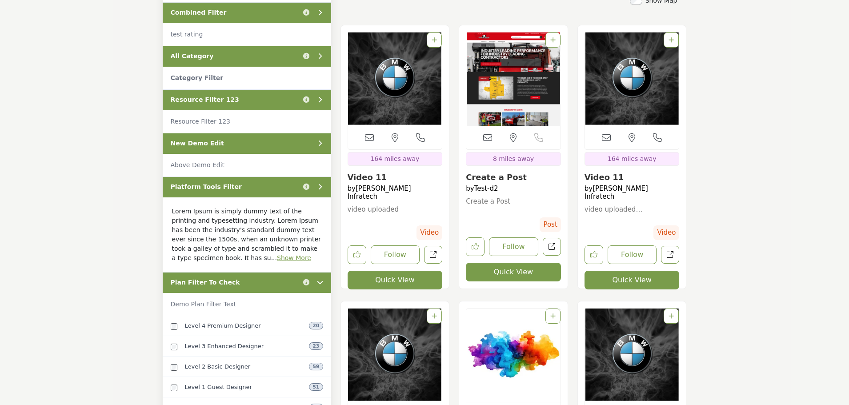
scroll to position [267, 0]
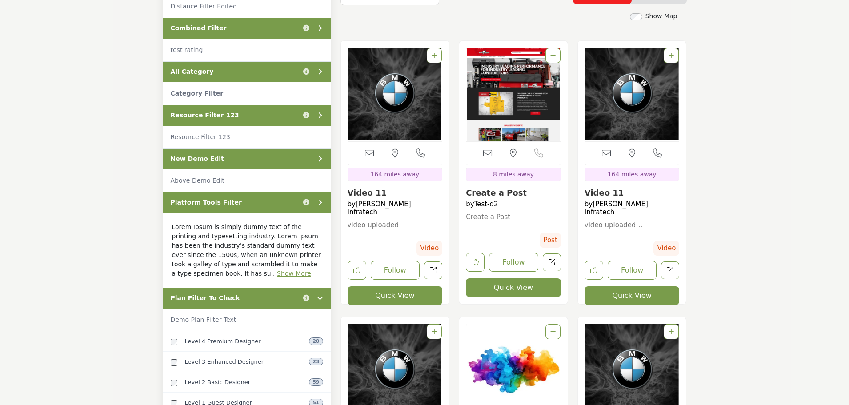
click at [255, 114] on div "Resource Filter 123 Click to view information" at bounding box center [247, 115] width 168 height 21
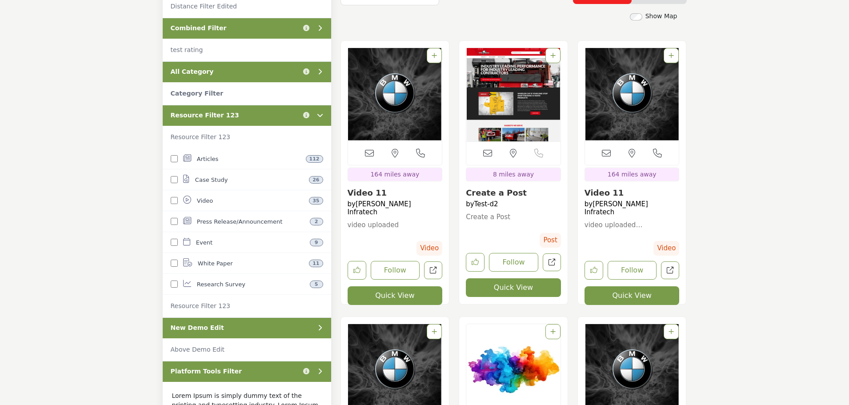
click at [255, 114] on div "Resource Filter 123 Click to view information" at bounding box center [247, 115] width 168 height 21
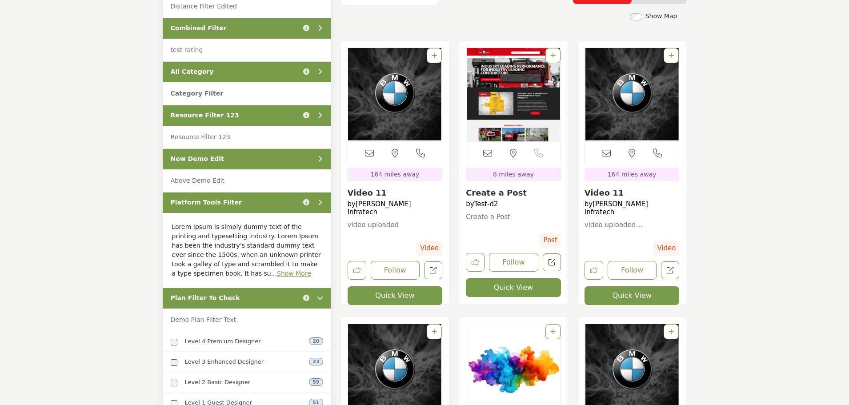
click at [255, 114] on div "Resource Filter 123 Click to view information" at bounding box center [247, 115] width 168 height 21
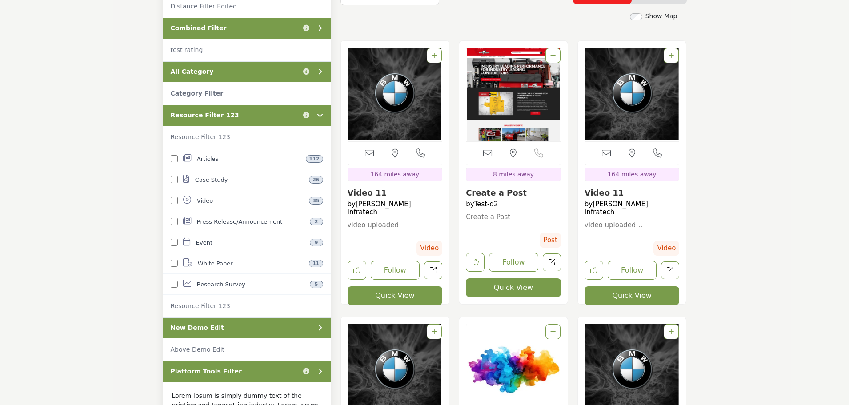
click at [255, 114] on div "Resource Filter 123 Click to view information" at bounding box center [247, 115] width 168 height 21
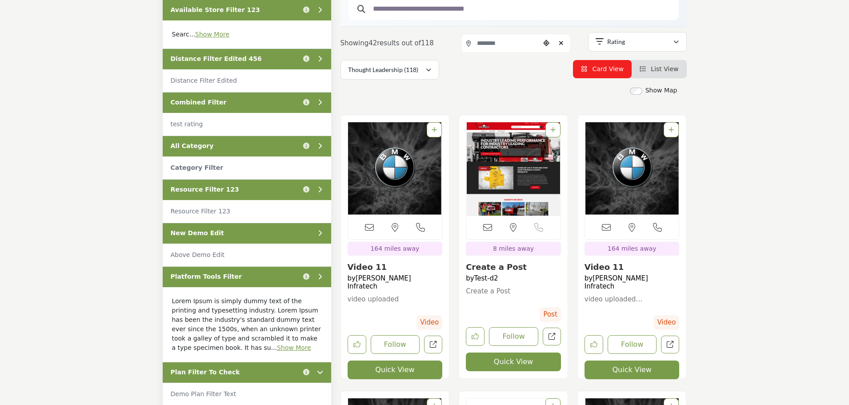
scroll to position [178, 0]
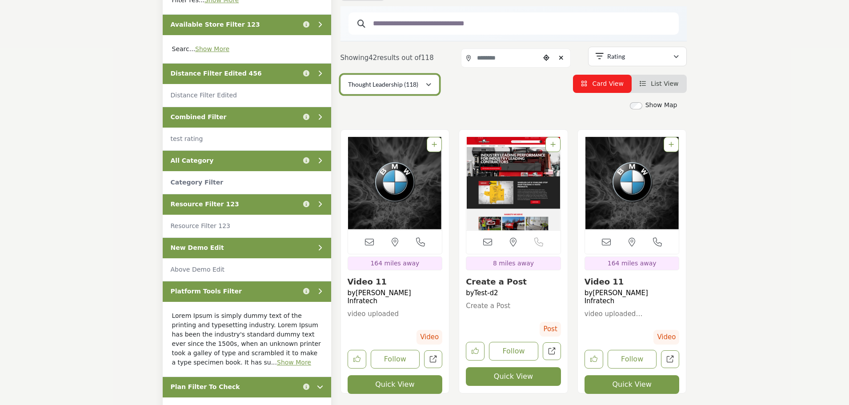
click at [401, 85] on p "Thought Leadership (118)" at bounding box center [383, 84] width 70 height 9
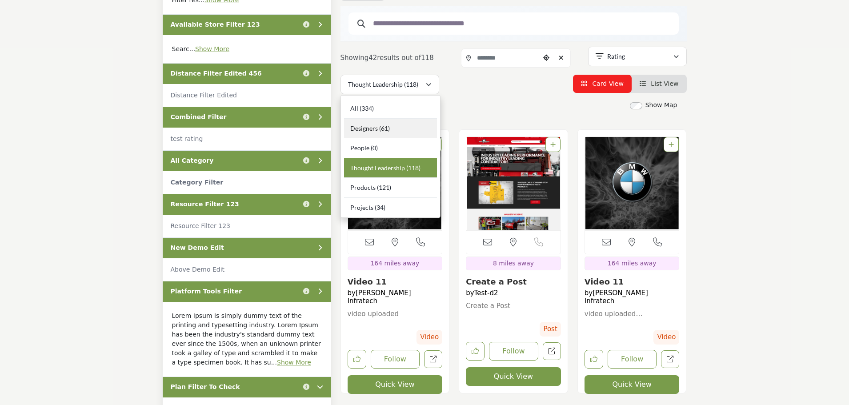
click at [380, 130] on b "(61)" at bounding box center [384, 128] width 11 height 8
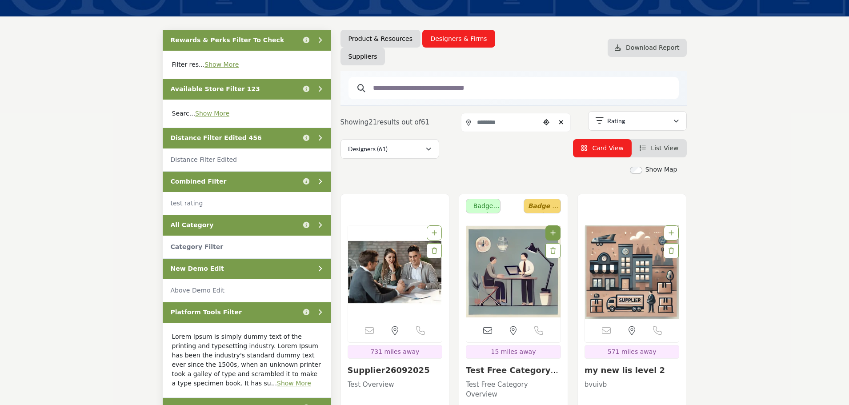
scroll to position [133, 0]
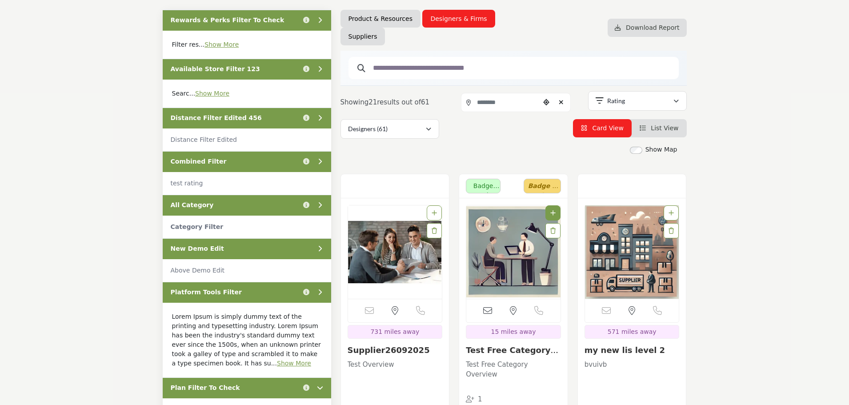
click at [220, 205] on div "All Category Click to view information" at bounding box center [247, 205] width 168 height 21
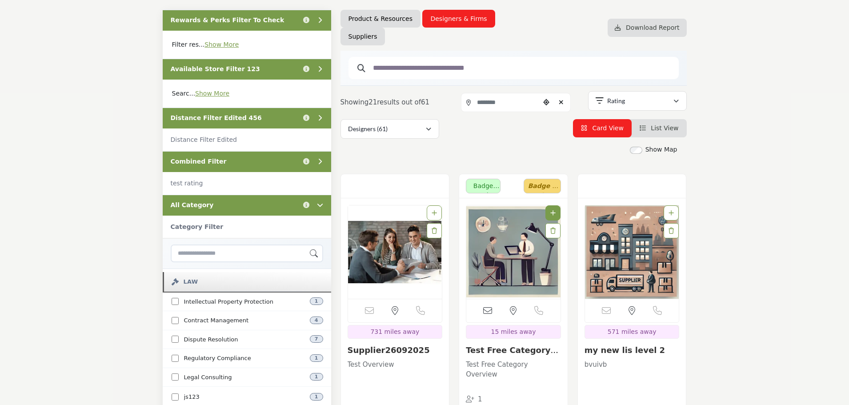
click at [220, 205] on div "All Category Click to view information" at bounding box center [247, 205] width 168 height 21
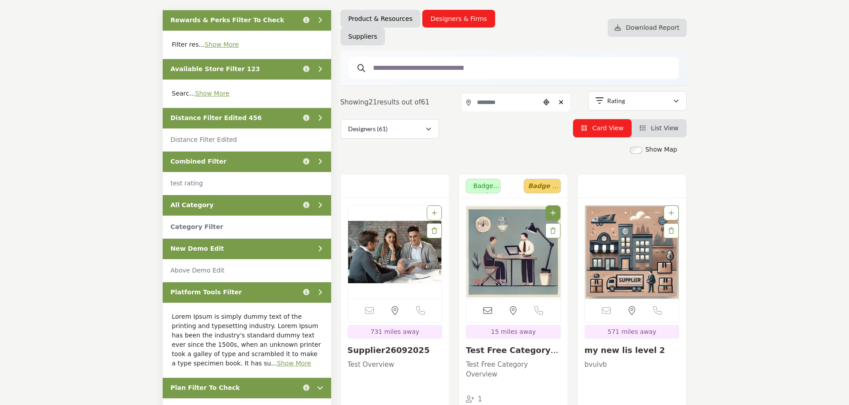
click at [231, 240] on div "New Demo Edit" at bounding box center [247, 248] width 168 height 21
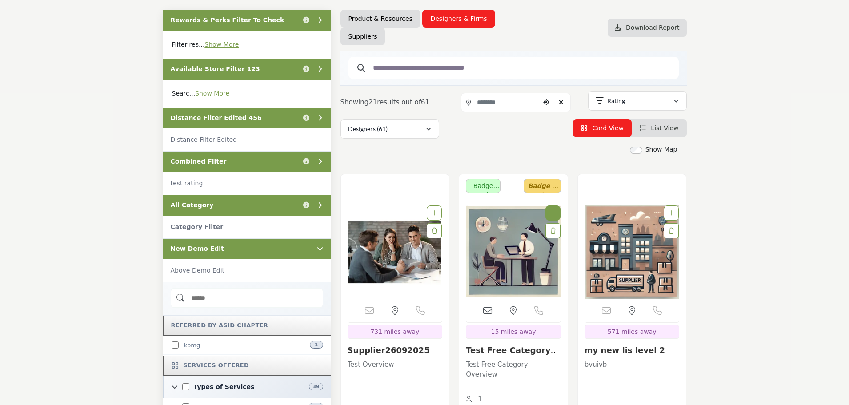
click at [231, 240] on div "New Demo Edit" at bounding box center [247, 248] width 168 height 21
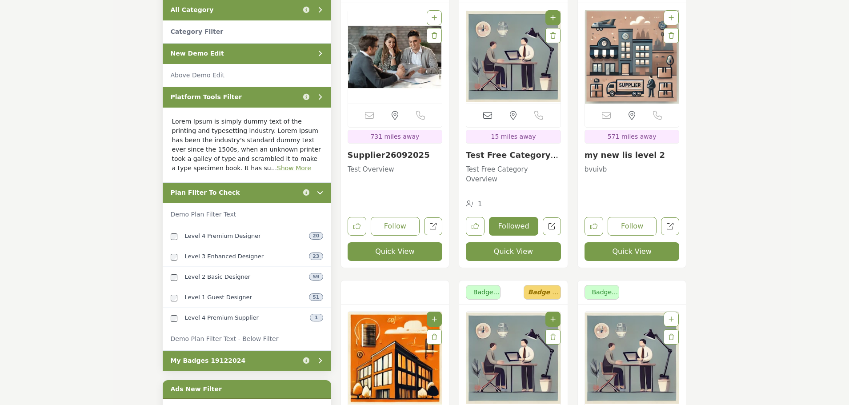
scroll to position [356, 0]
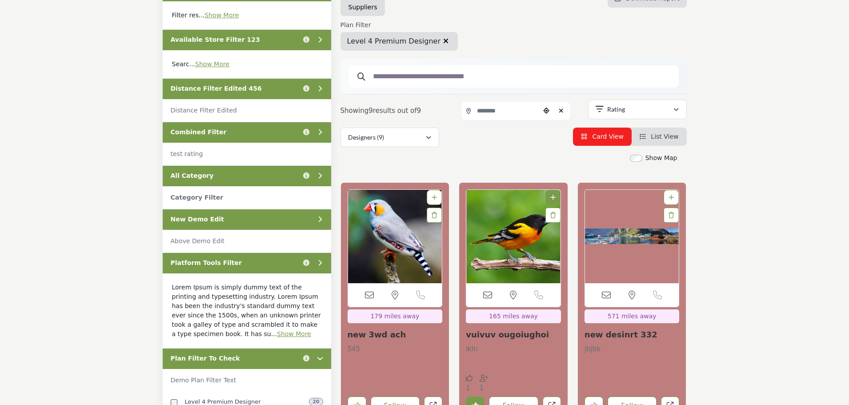
scroll to position [133, 0]
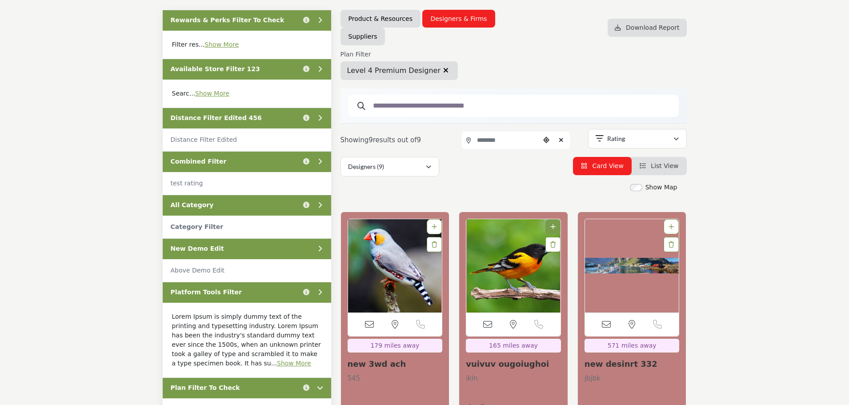
click at [443, 71] on icon "button" at bounding box center [445, 70] width 5 height 7
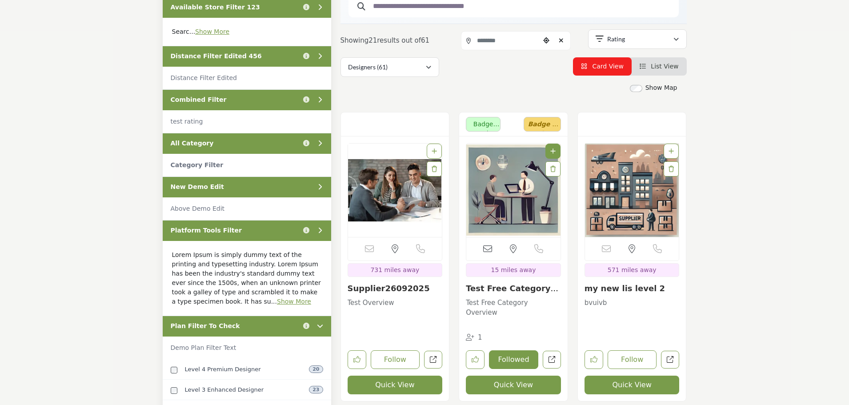
scroll to position [222, 0]
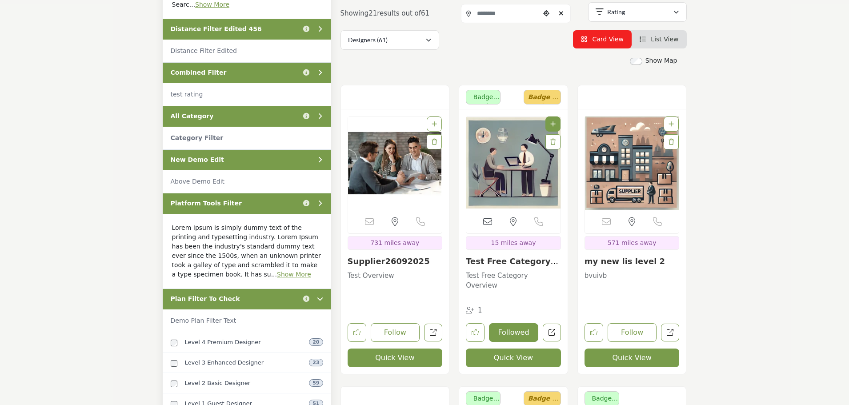
click at [230, 164] on div "New Demo Edit" at bounding box center [247, 159] width 168 height 21
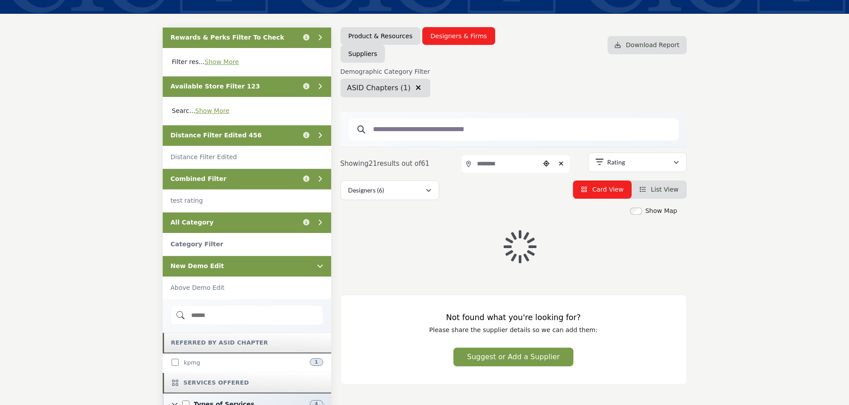
scroll to position [11, 0]
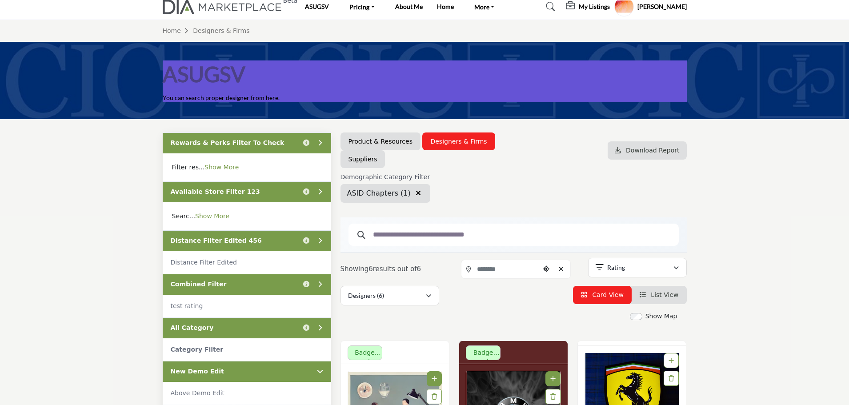
click at [416, 196] on icon "button" at bounding box center [418, 192] width 5 height 7
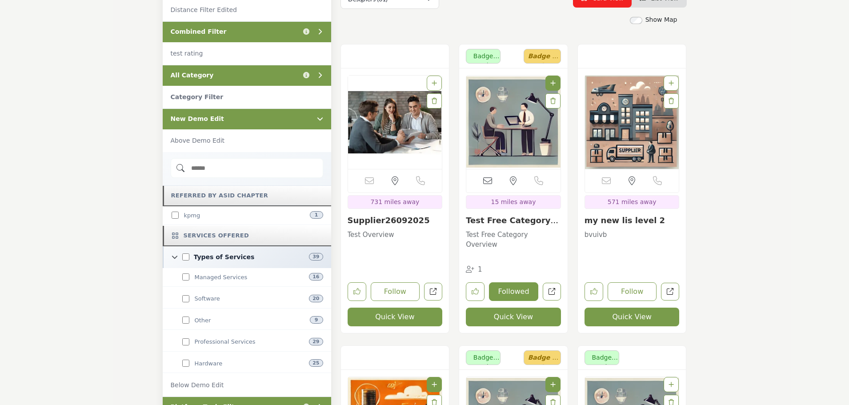
scroll to position [267, 0]
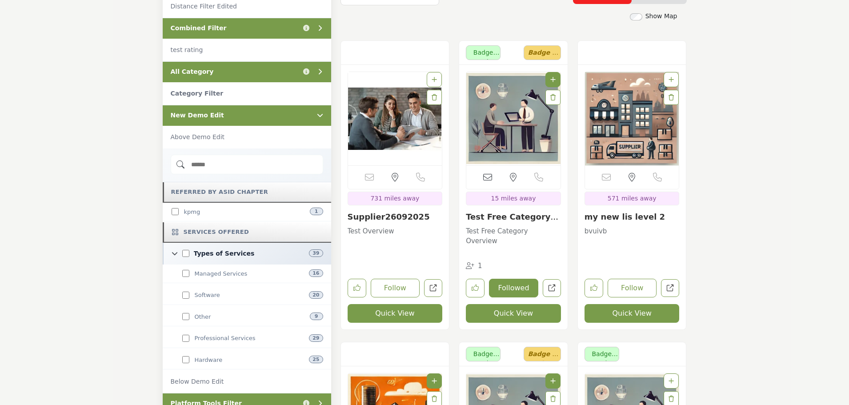
click at [238, 115] on div "New Demo Edit" at bounding box center [247, 115] width 168 height 21
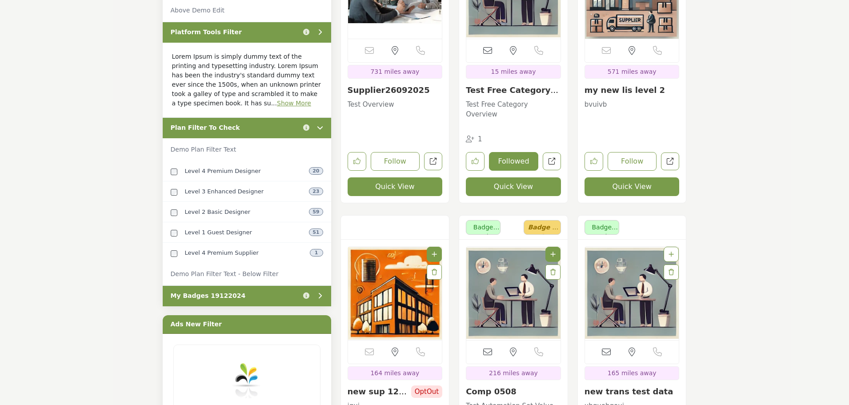
scroll to position [444, 0]
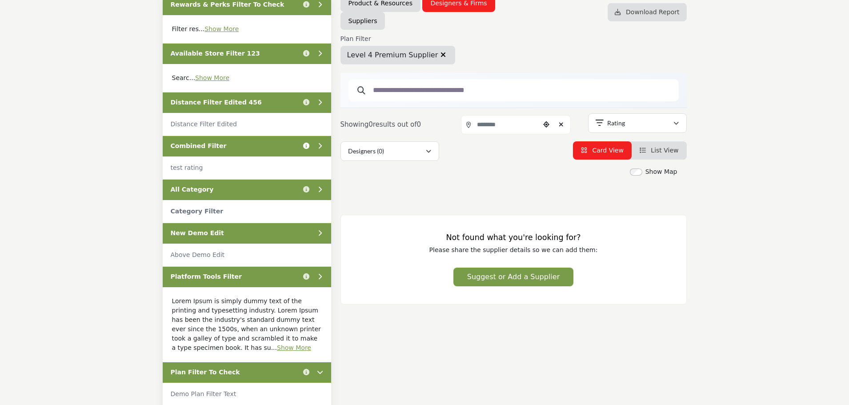
scroll to position [133, 0]
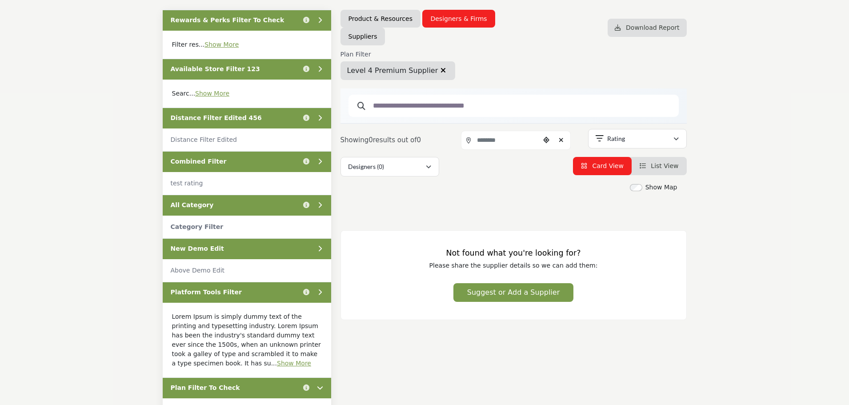
click at [440, 71] on icon "button" at bounding box center [442, 70] width 5 height 7
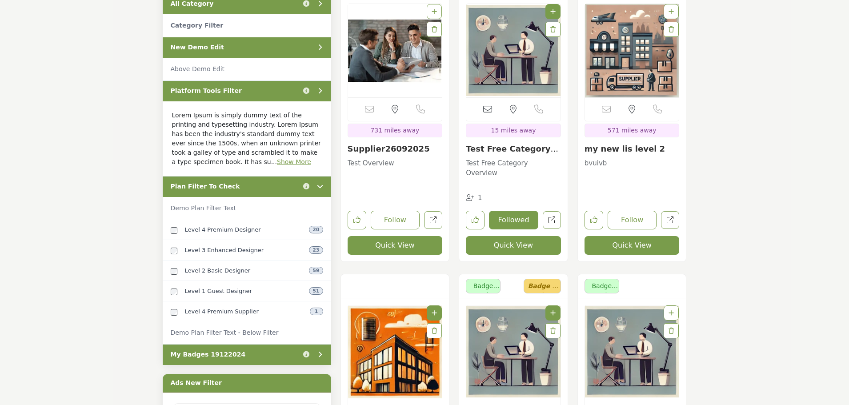
scroll to position [444, 0]
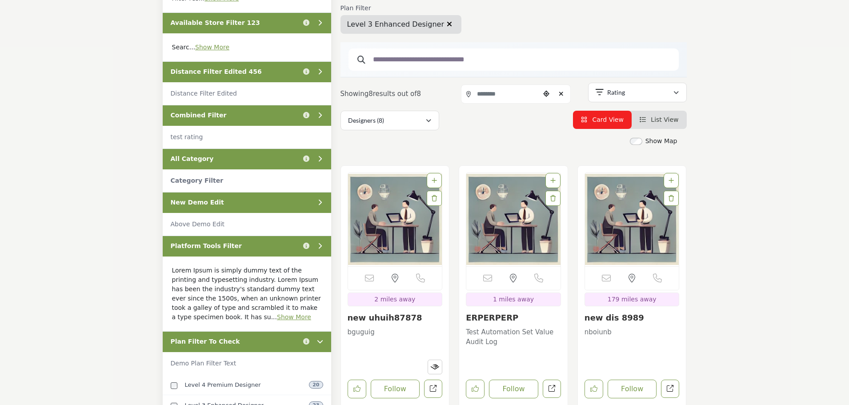
scroll to position [311, 0]
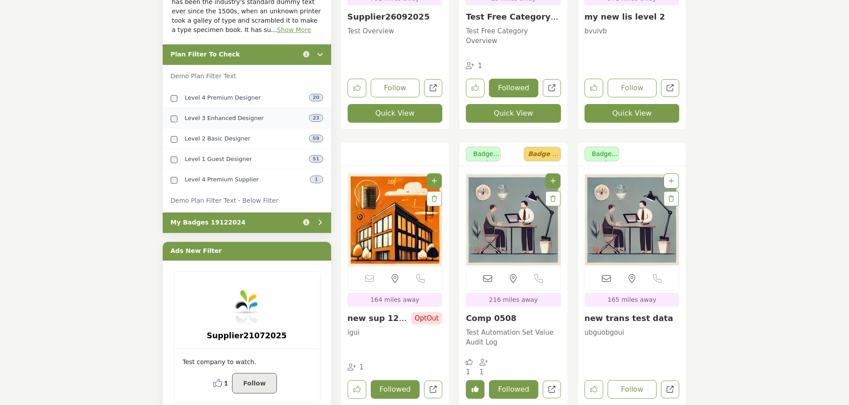
scroll to position [444, 0]
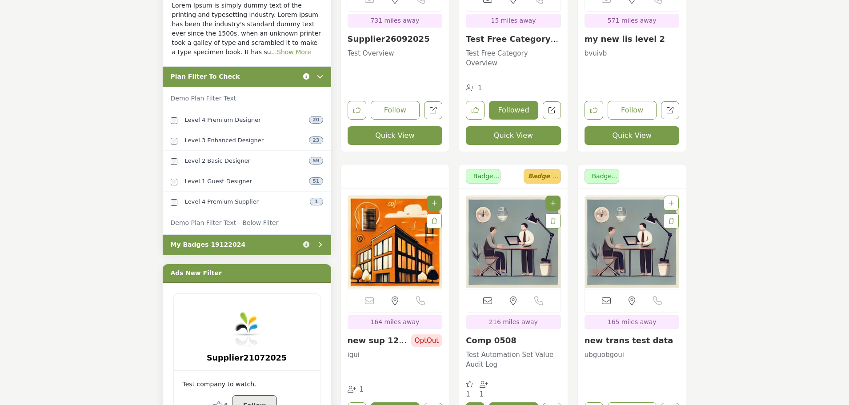
click at [307, 75] on icon "Information about Plan Filter To Check" at bounding box center [306, 76] width 6 height 6
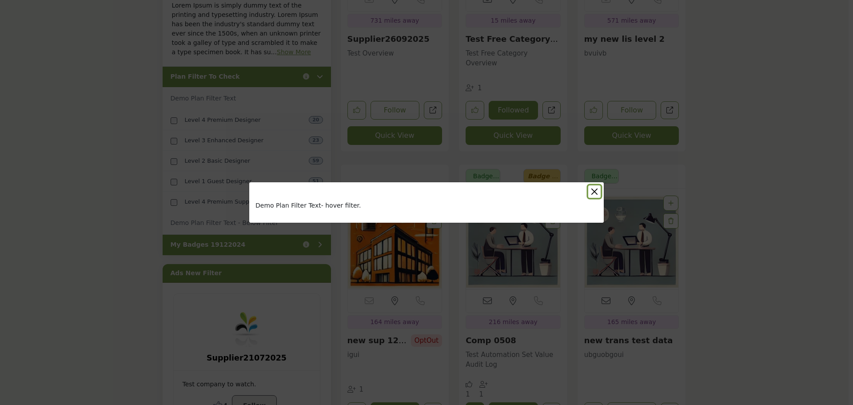
click at [597, 190] on button "Close" at bounding box center [594, 191] width 12 height 12
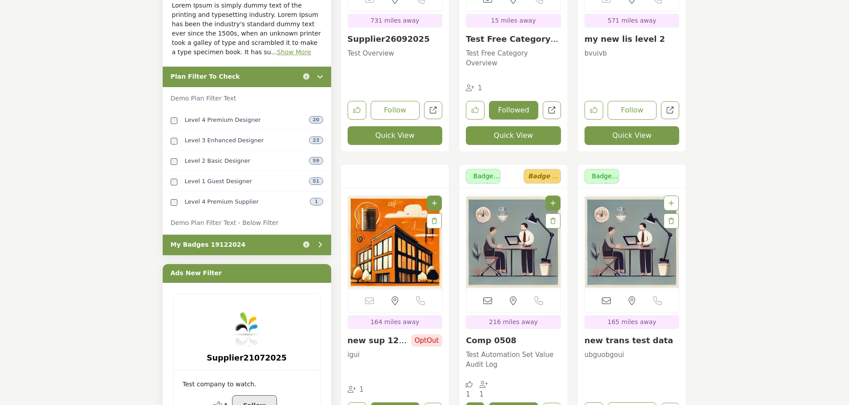
click at [250, 68] on div "Plan Filter To Check Click to view information" at bounding box center [247, 76] width 168 height 21
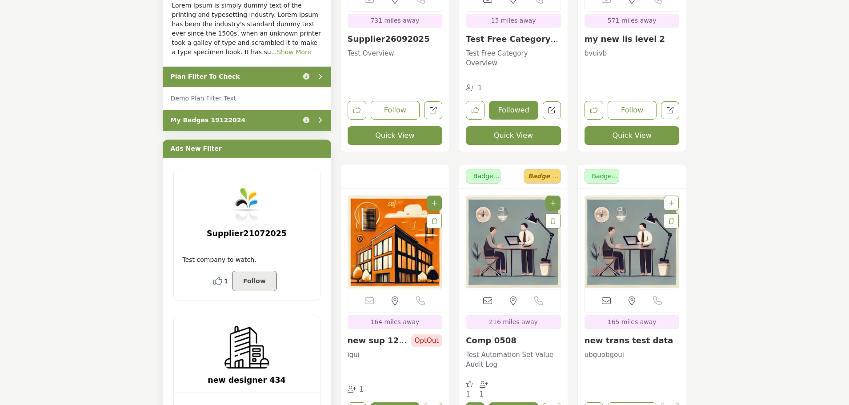
click at [251, 123] on div "My Badges 19122024 Click to view information" at bounding box center [247, 120] width 168 height 21
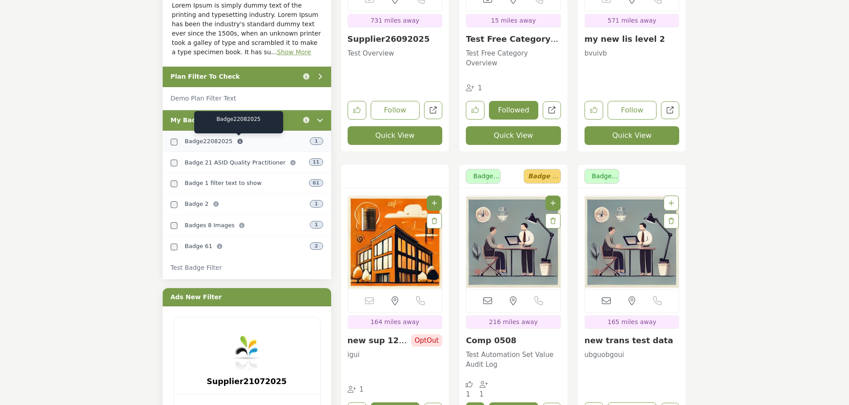
click at [237, 142] on icon at bounding box center [239, 141] width 5 height 5
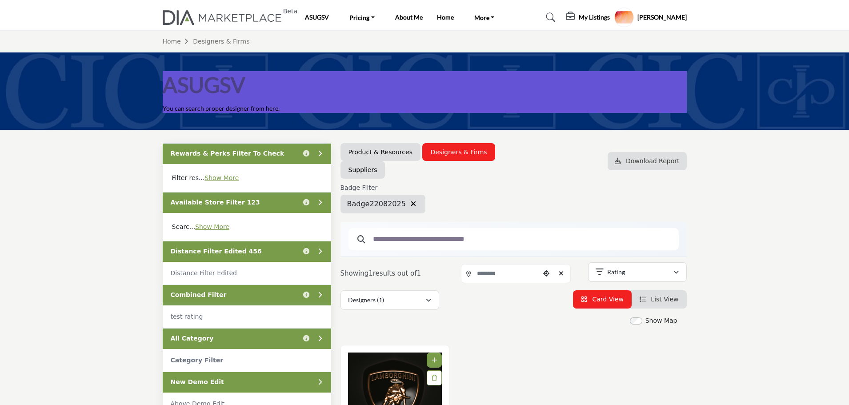
click at [411, 205] on icon "button" at bounding box center [413, 203] width 5 height 7
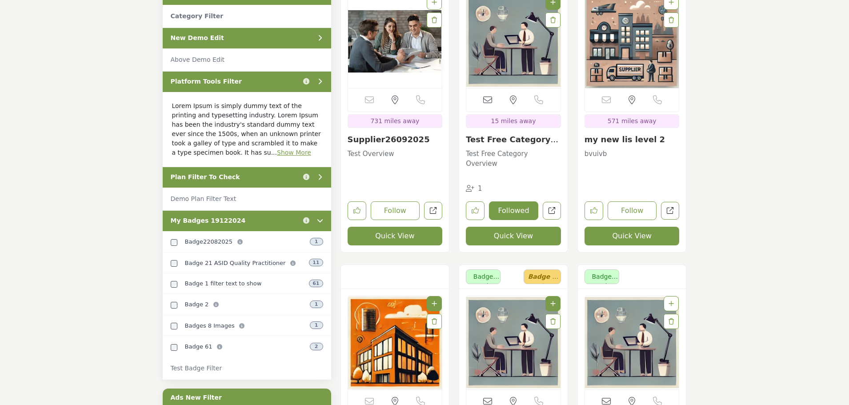
scroll to position [400, 0]
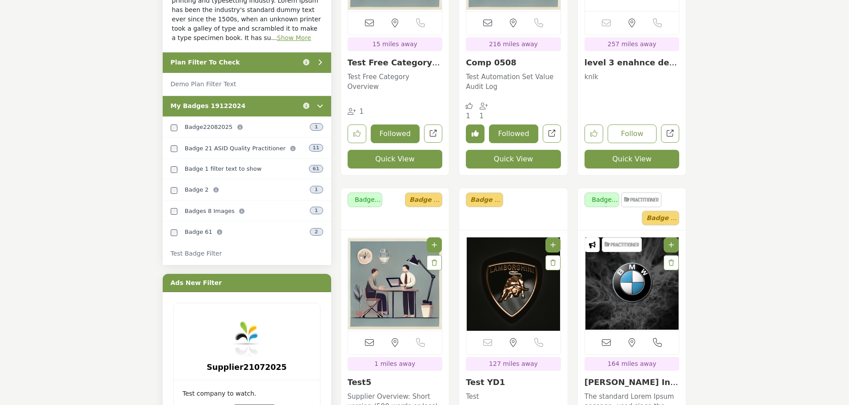
scroll to position [444, 0]
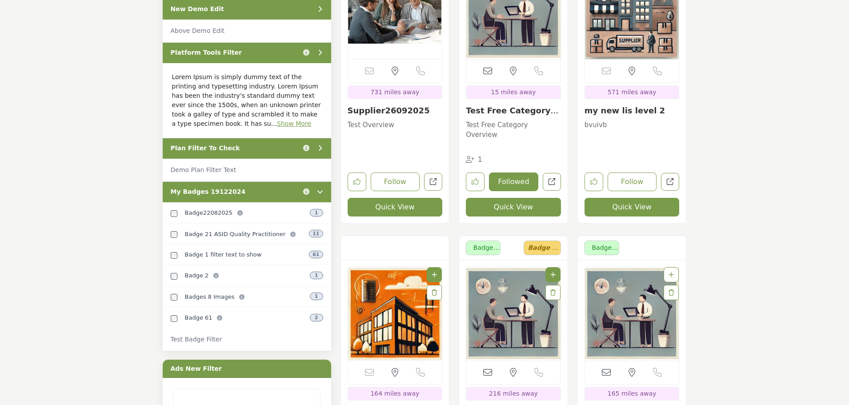
scroll to position [400, 0]
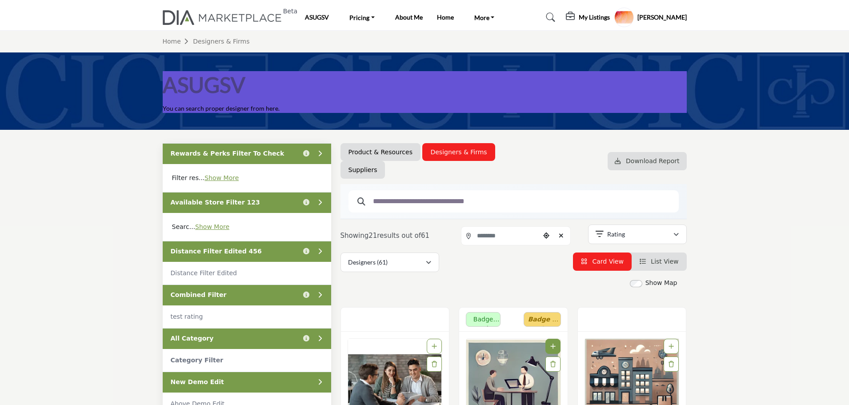
scroll to position [400, 0]
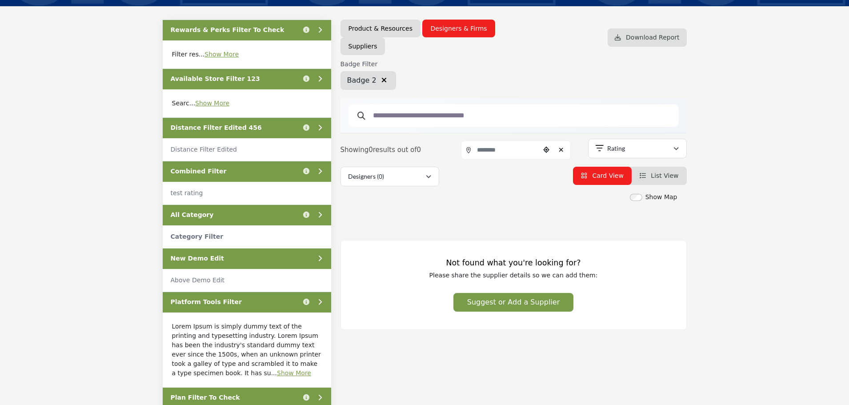
scroll to position [89, 0]
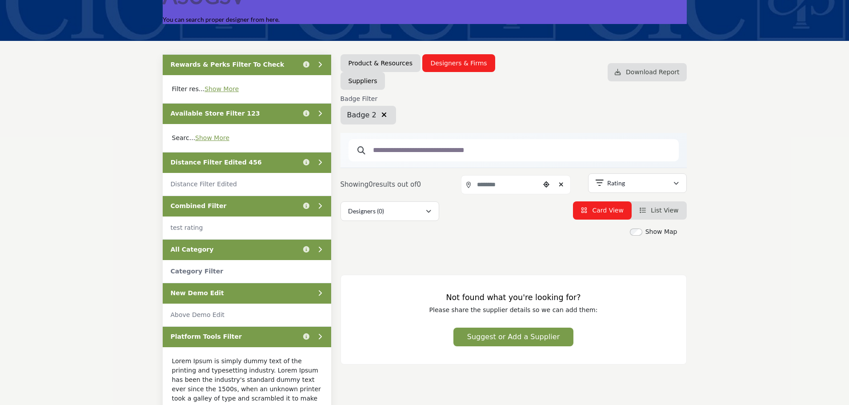
click at [381, 115] on icon "button" at bounding box center [383, 114] width 5 height 7
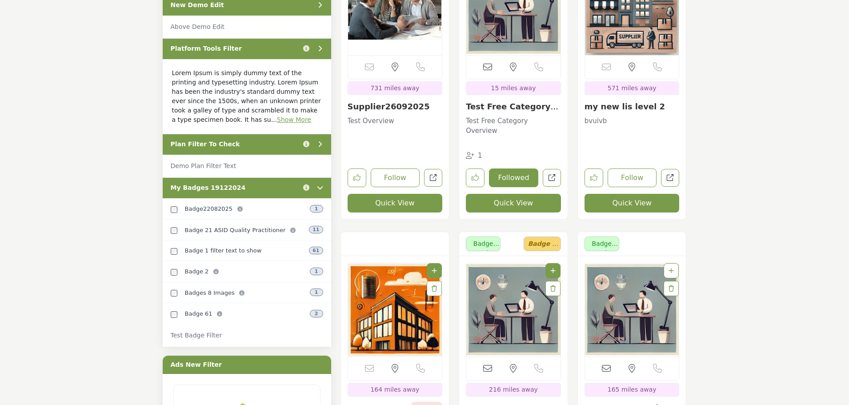
scroll to position [400, 0]
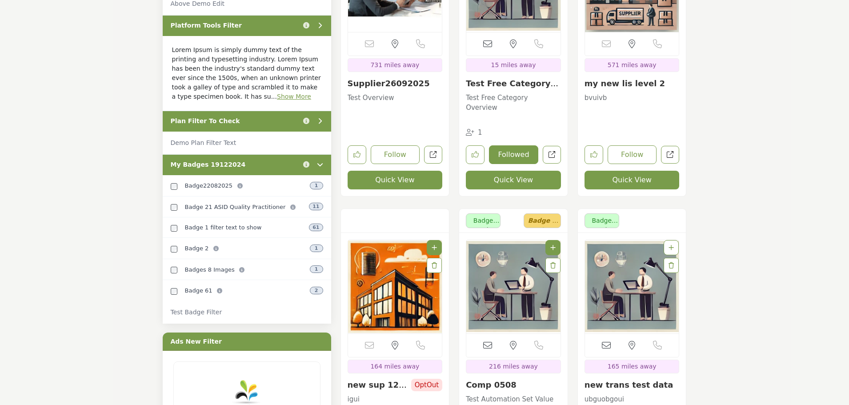
click at [292, 167] on div "My Badges 19122024 Click to view information" at bounding box center [247, 164] width 168 height 21
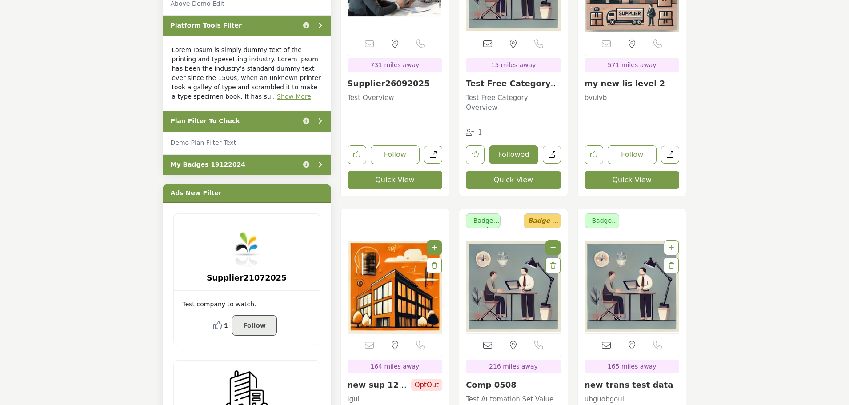
click at [258, 124] on div "Plan Filter To Check Click to view information" at bounding box center [247, 121] width 168 height 21
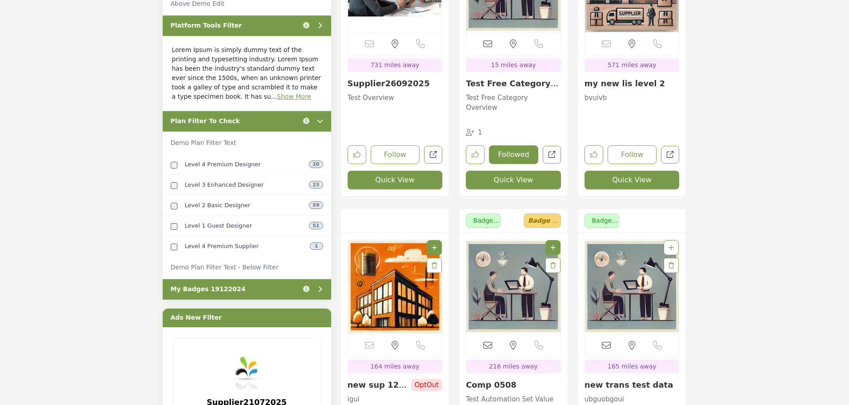
click at [258, 124] on div "Plan Filter To Check Click to view information" at bounding box center [247, 121] width 168 height 21
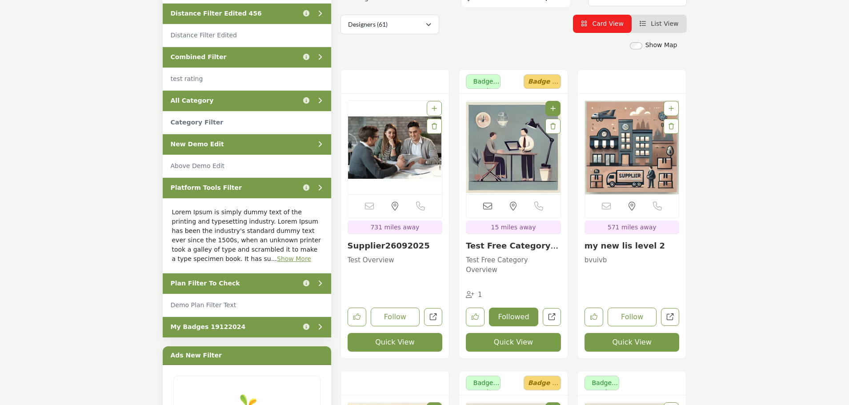
scroll to position [222, 0]
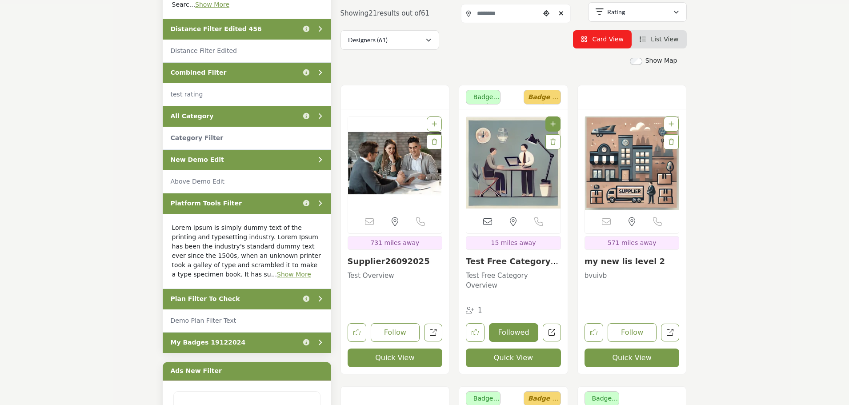
click at [222, 117] on div "All Category Click to view information" at bounding box center [247, 116] width 168 height 21
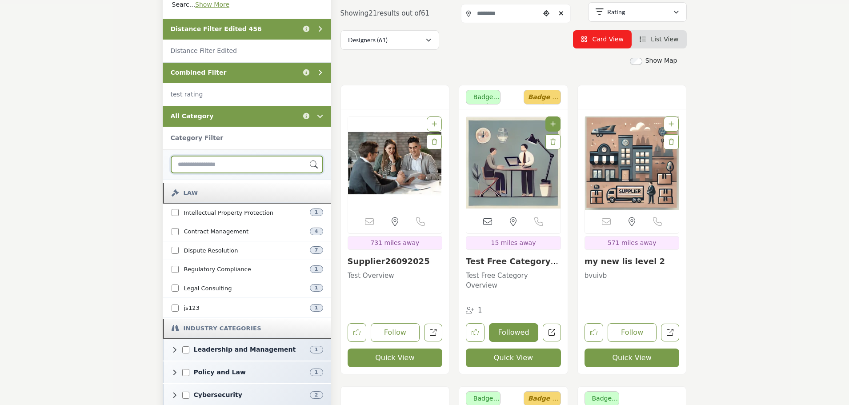
click at [205, 166] on input "Search Category" at bounding box center [247, 165] width 152 height 18
type input "**"
type input "***"
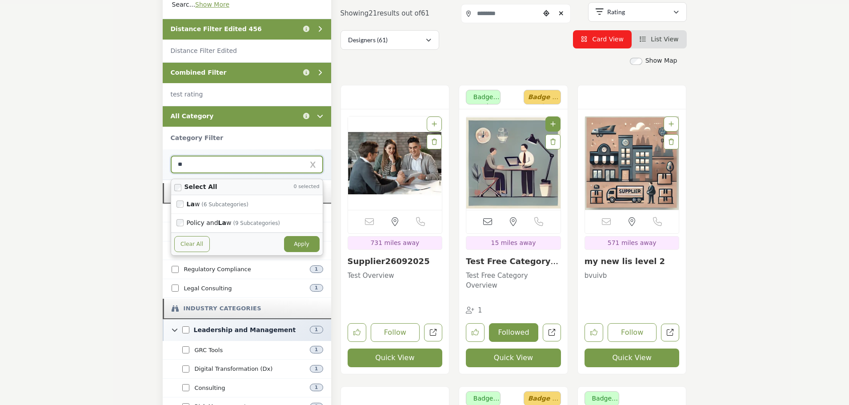
type input "***"
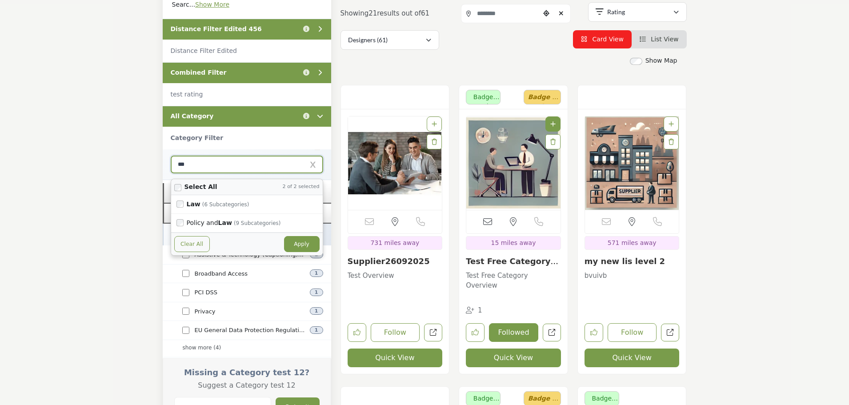
click at [299, 244] on button "Apply" at bounding box center [302, 244] width 36 height 16
type input "***"
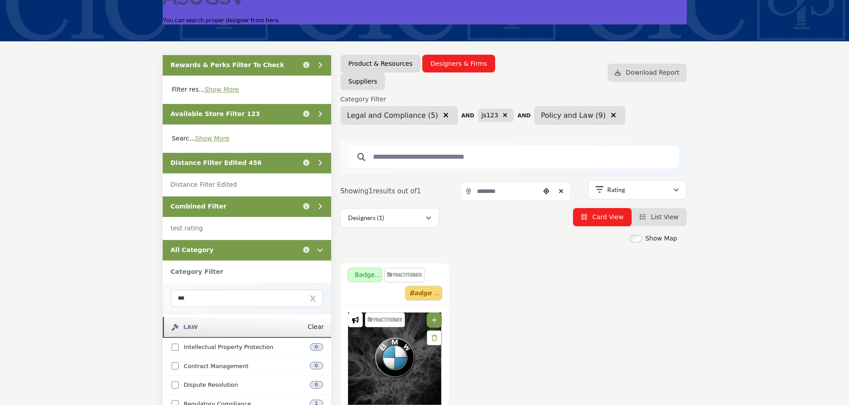
scroll to position [89, 0]
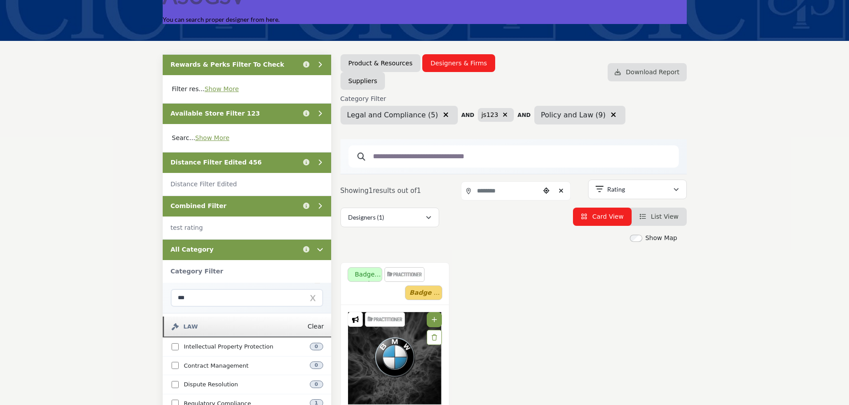
click at [443, 115] on icon "button" at bounding box center [445, 114] width 5 height 7
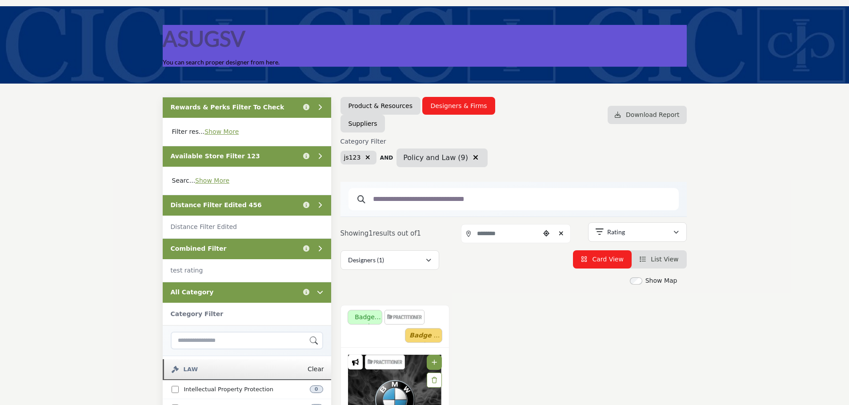
scroll to position [89, 0]
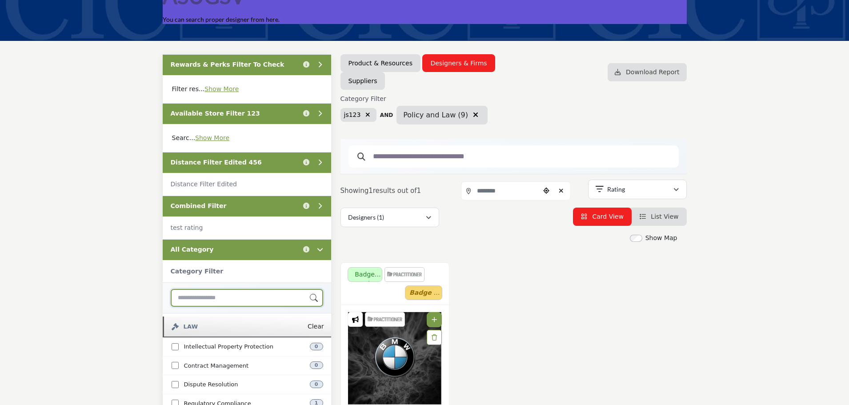
click at [204, 293] on input "Search Category" at bounding box center [247, 298] width 152 height 18
click at [365, 113] on icon "button" at bounding box center [367, 115] width 5 height 6
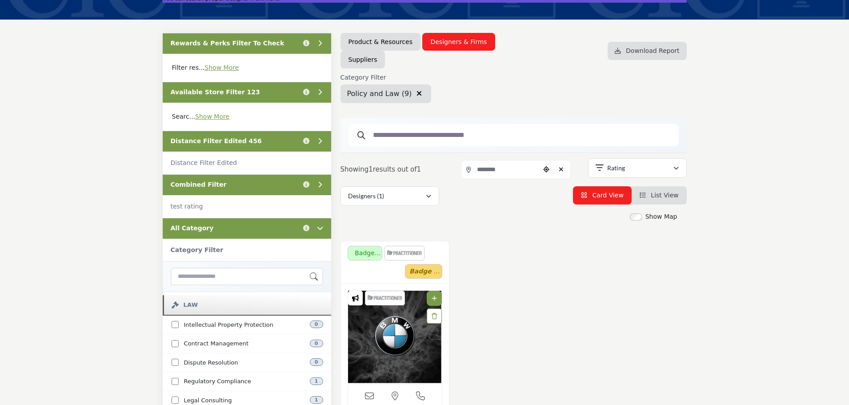
scroll to position [89, 0]
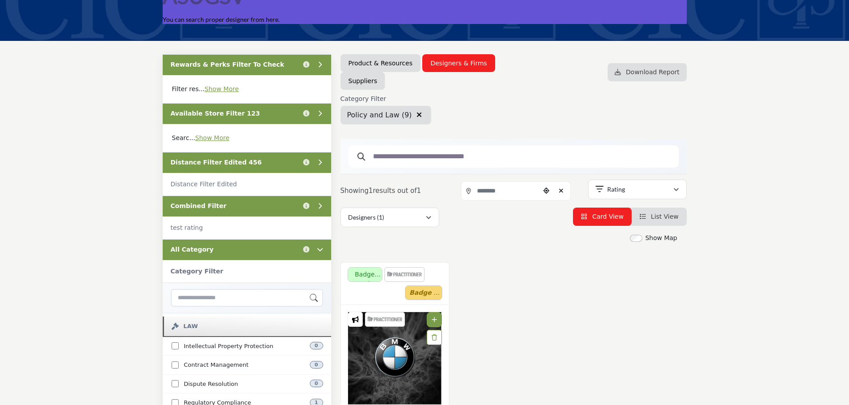
click at [416, 114] on icon "button" at bounding box center [418, 114] width 5 height 7
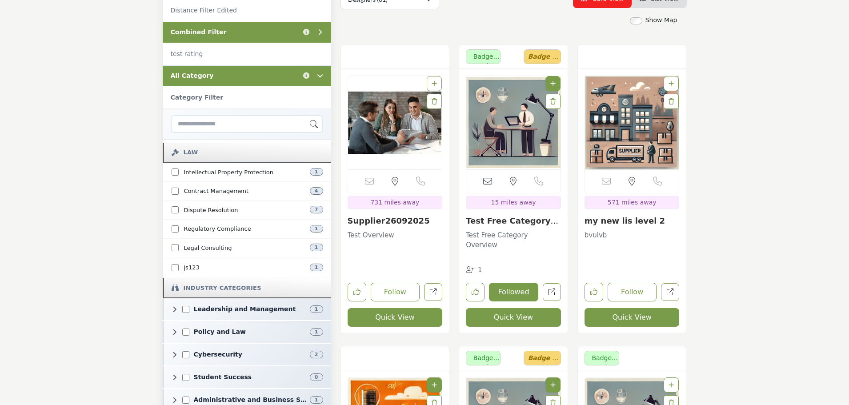
scroll to position [311, 0]
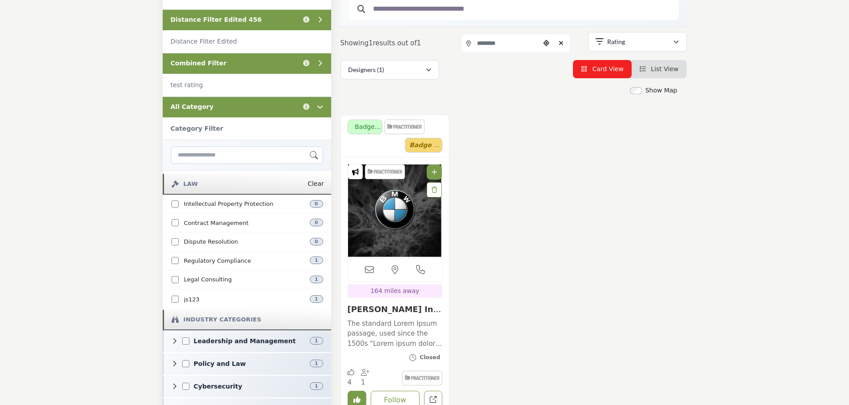
scroll to position [267, 0]
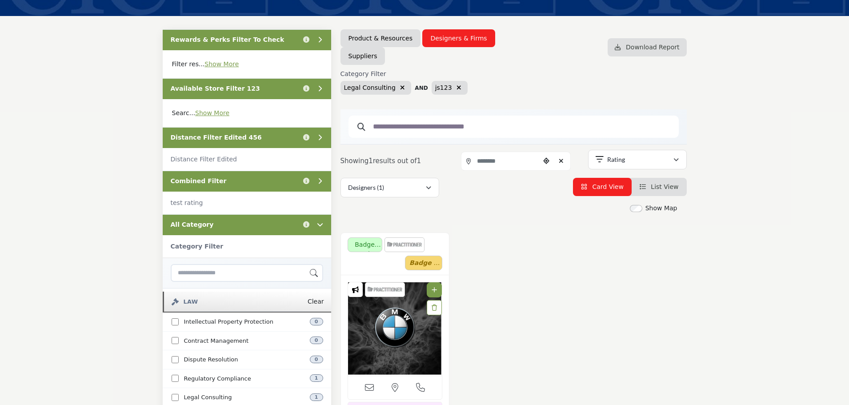
scroll to position [133, 0]
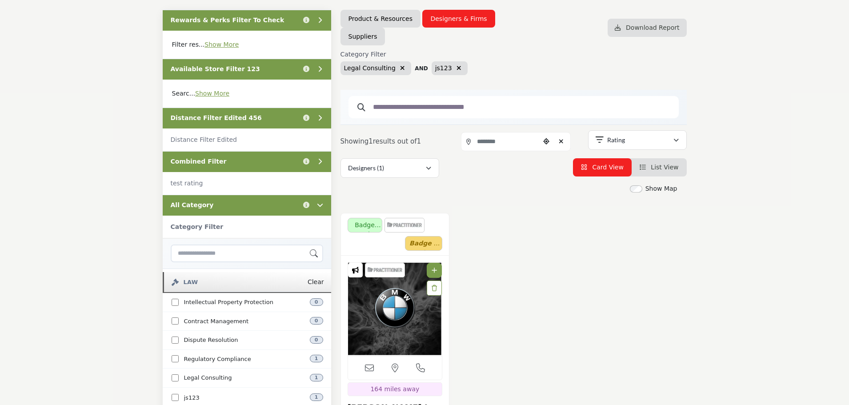
click at [456, 68] on icon "button" at bounding box center [458, 68] width 5 height 6
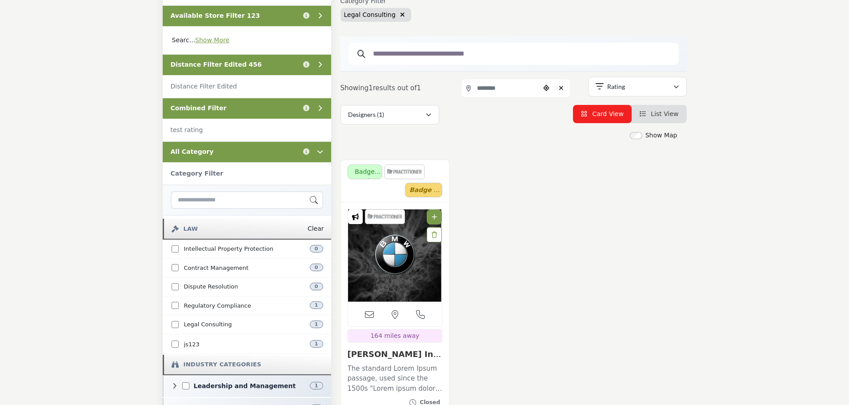
scroll to position [222, 0]
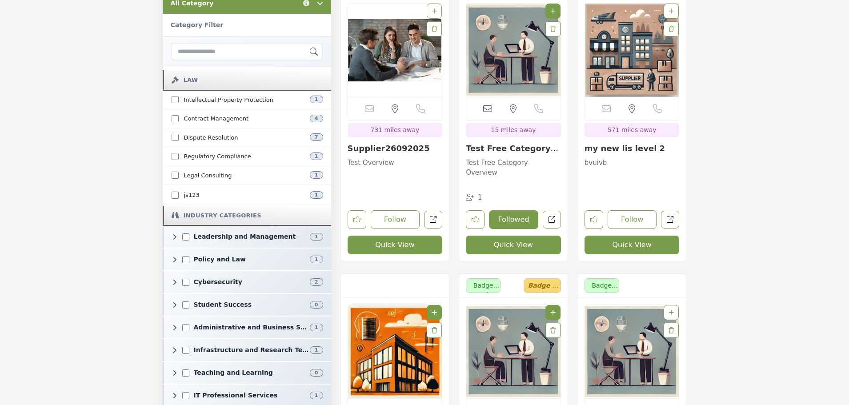
scroll to position [356, 0]
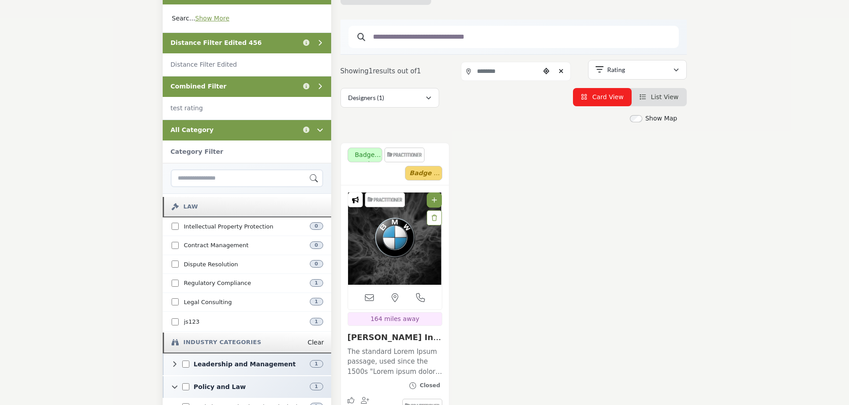
scroll to position [178, 0]
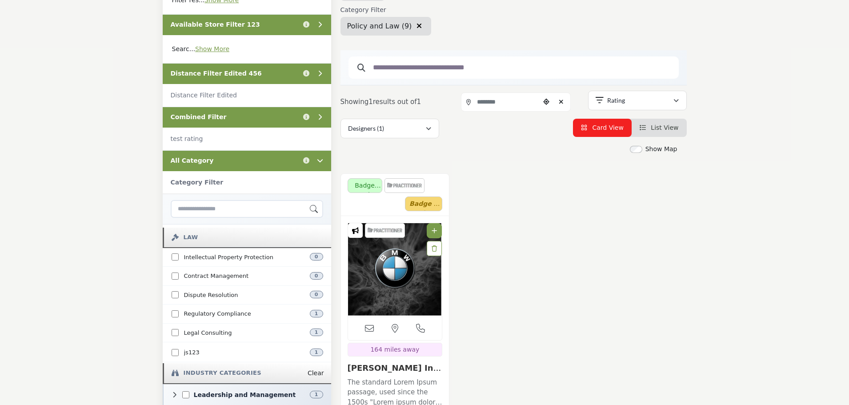
click at [416, 24] on icon "button" at bounding box center [418, 25] width 5 height 7
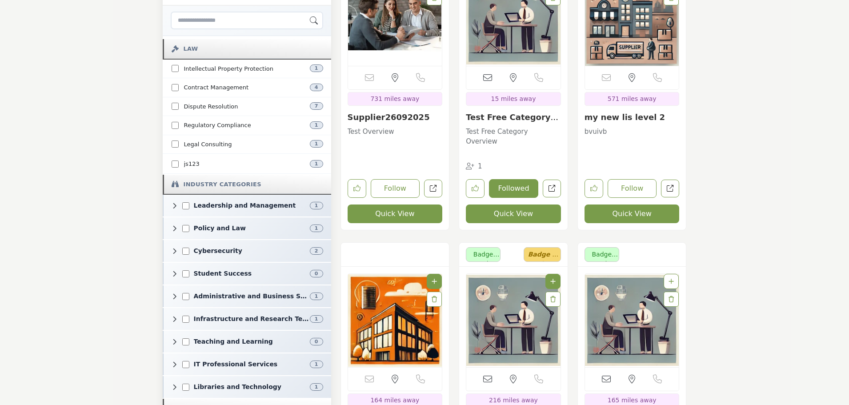
scroll to position [400, 0]
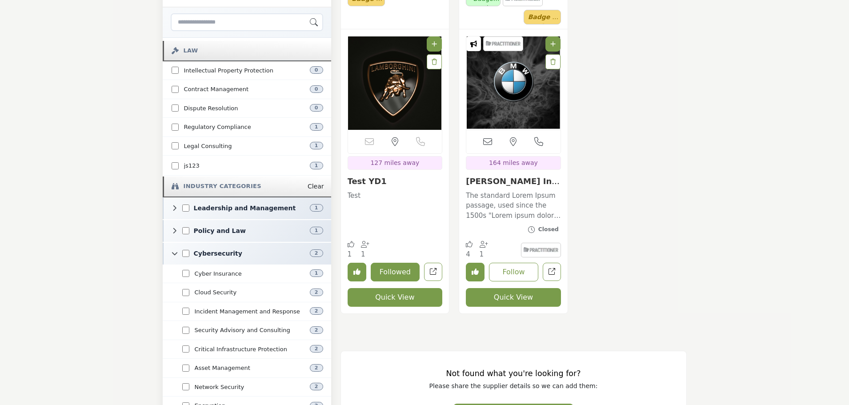
scroll to position [356, 0]
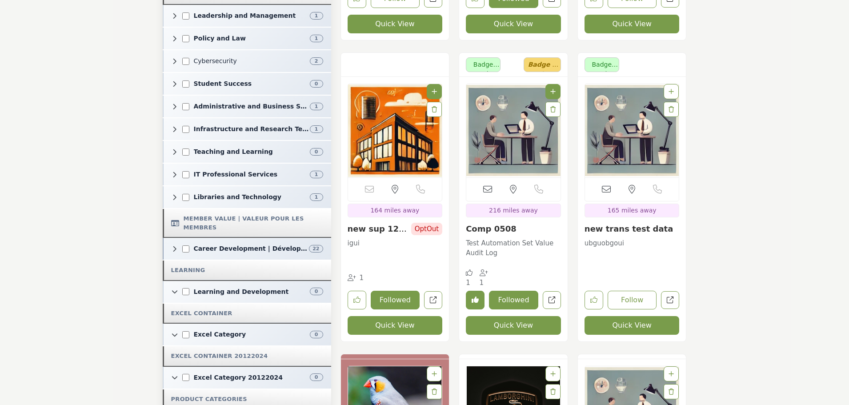
scroll to position [578, 0]
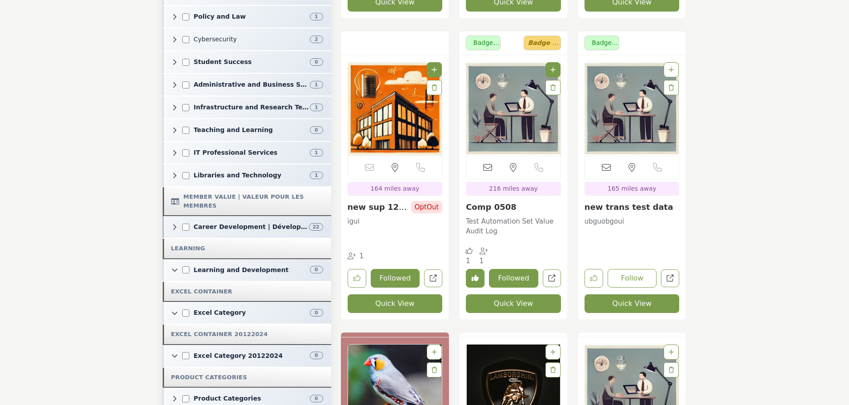
click at [174, 224] on icon at bounding box center [175, 227] width 6 height 6
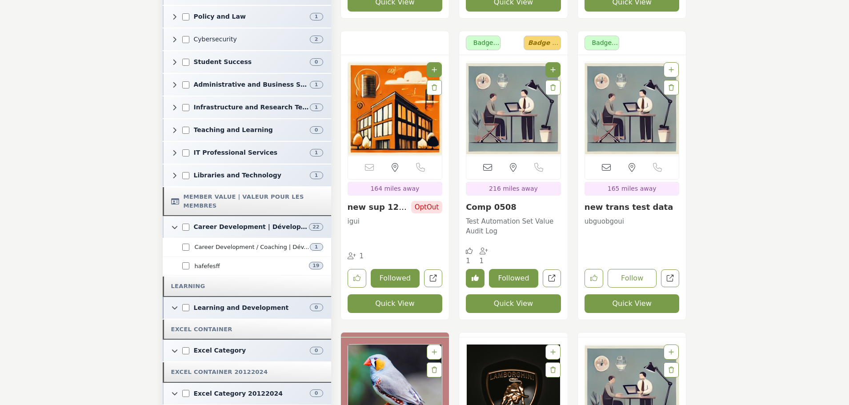
click at [174, 304] on icon at bounding box center [175, 307] width 6 height 6
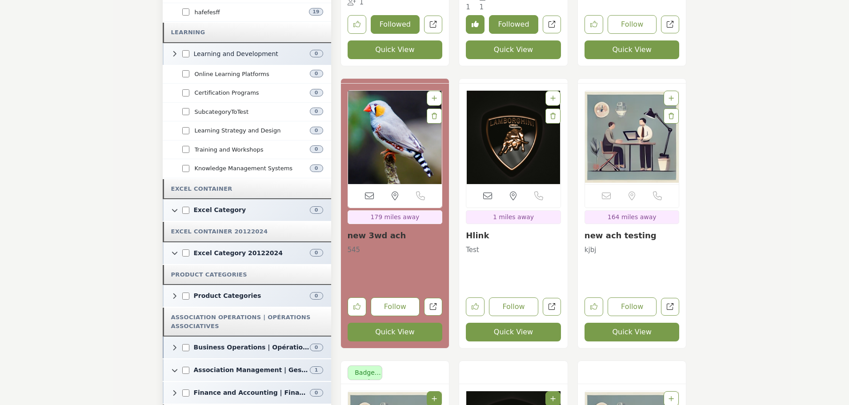
scroll to position [844, 0]
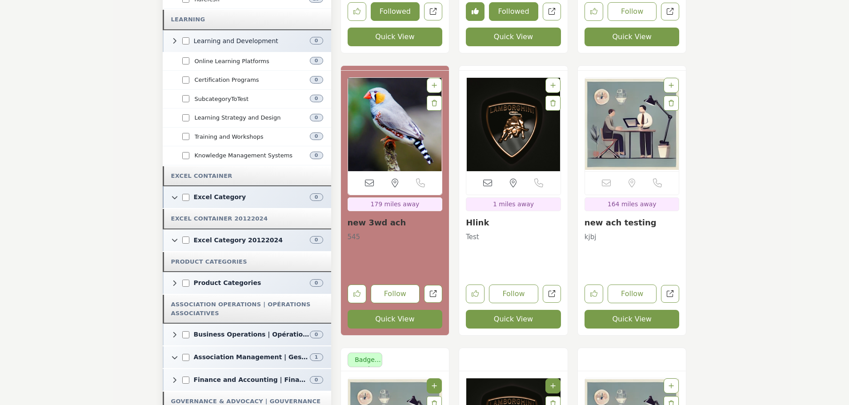
click at [176, 194] on icon at bounding box center [175, 197] width 6 height 6
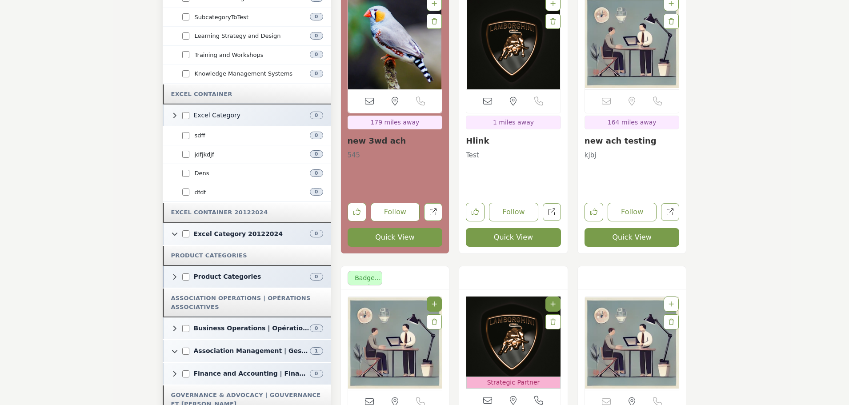
scroll to position [933, 0]
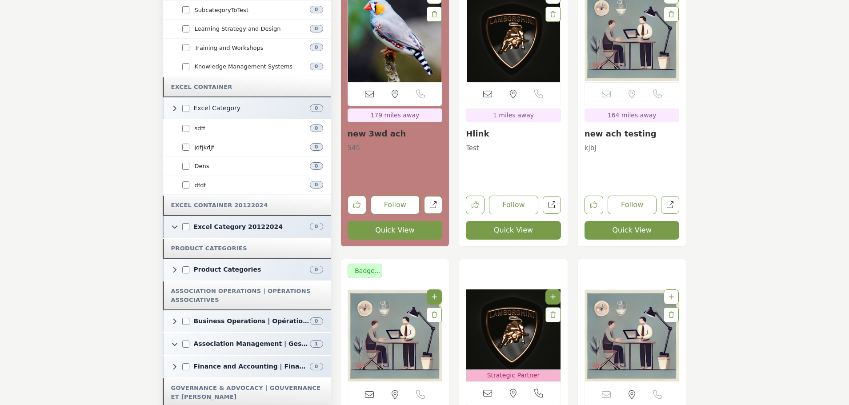
click at [175, 224] on icon at bounding box center [175, 227] width 6 height 6
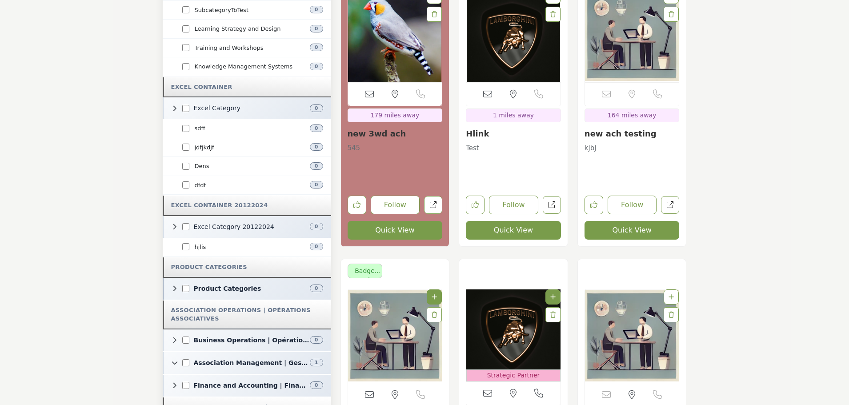
click at [172, 285] on icon at bounding box center [175, 288] width 6 height 6
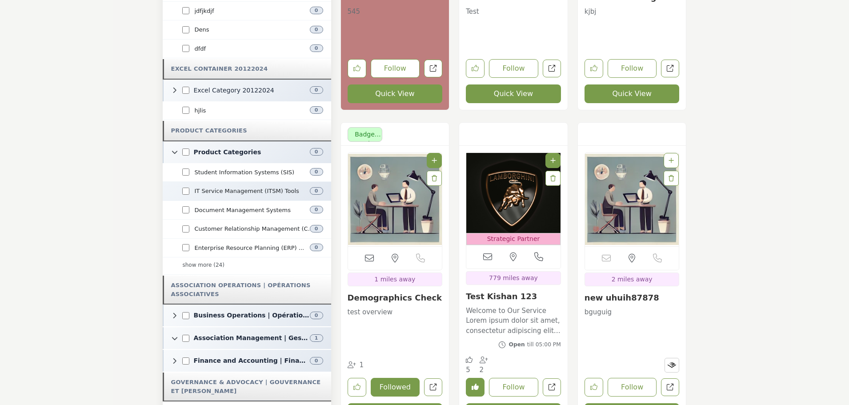
scroll to position [1111, 0]
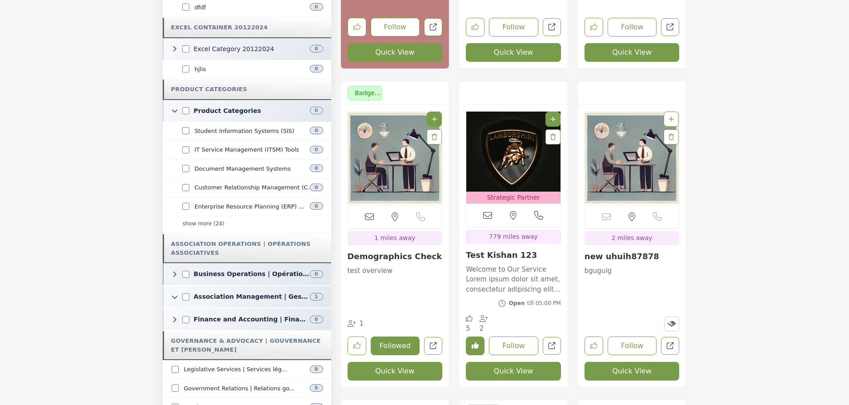
click at [177, 271] on icon at bounding box center [175, 274] width 6 height 6
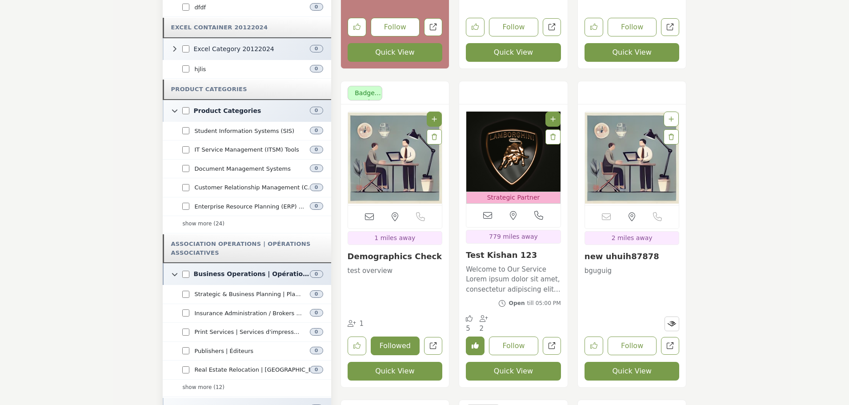
click at [177, 271] on icon at bounding box center [175, 274] width 6 height 6
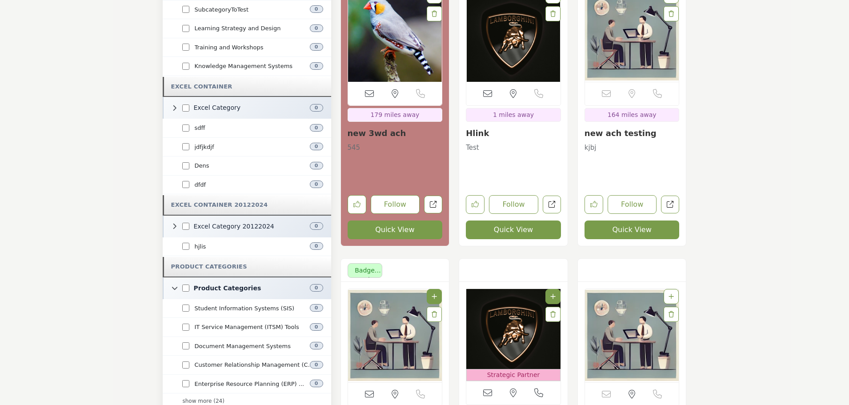
scroll to position [933, 0]
click at [174, 285] on icon at bounding box center [175, 288] width 6 height 6
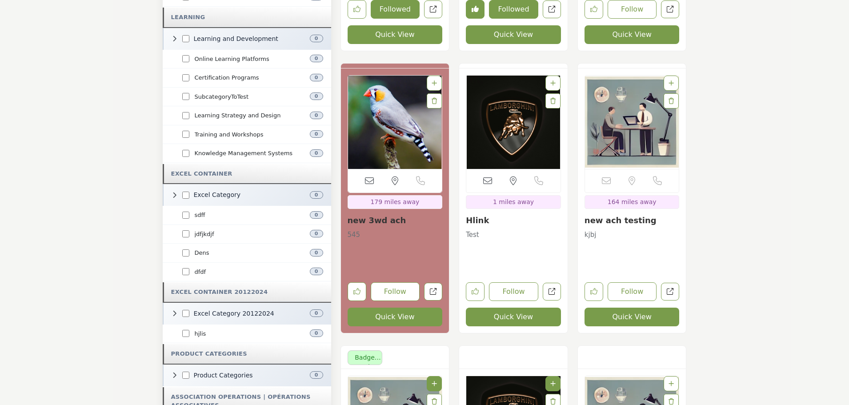
scroll to position [844, 0]
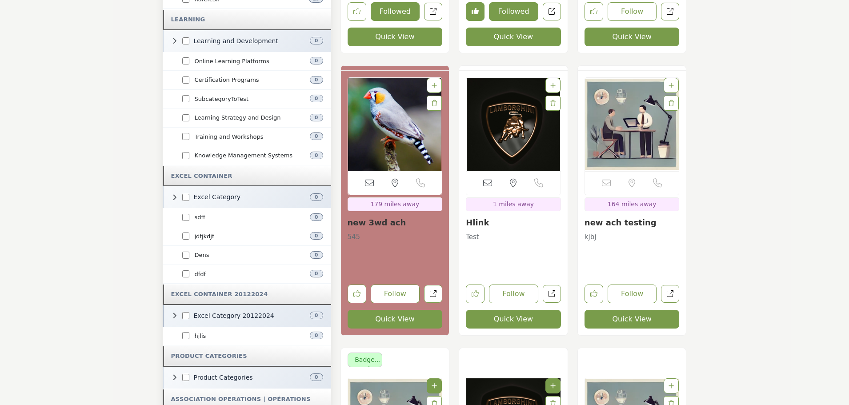
click at [173, 312] on icon at bounding box center [175, 315] width 6 height 6
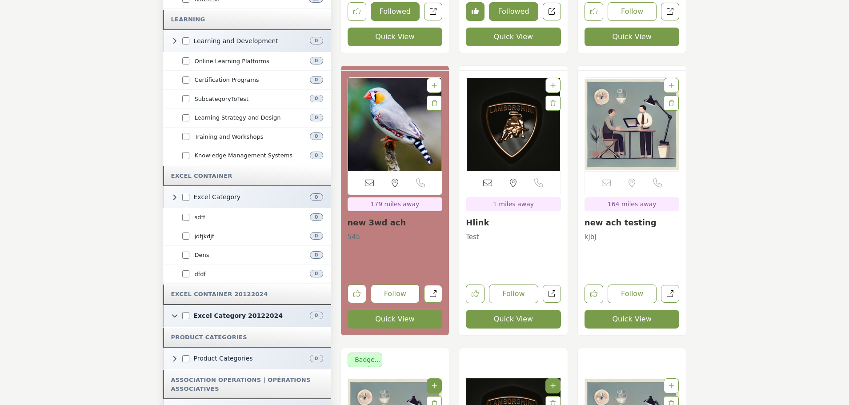
click at [175, 312] on icon at bounding box center [175, 315] width 6 height 6
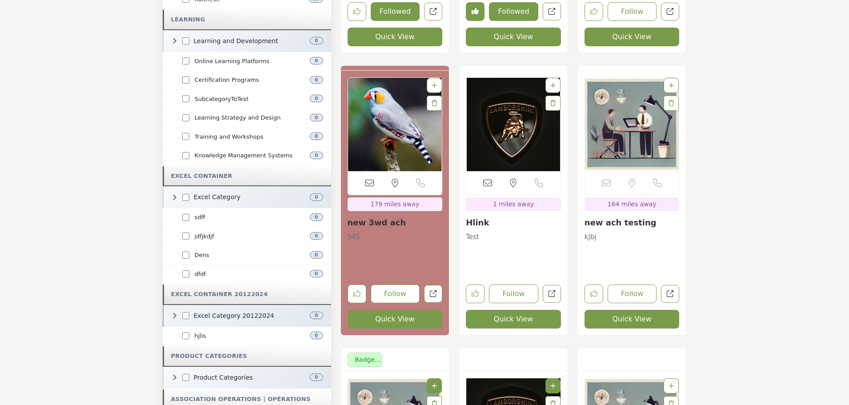
click at [175, 312] on icon at bounding box center [175, 315] width 6 height 6
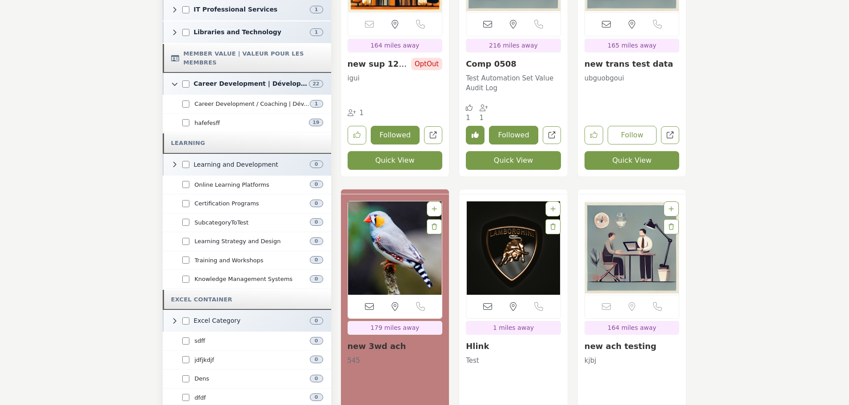
scroll to position [667, 0]
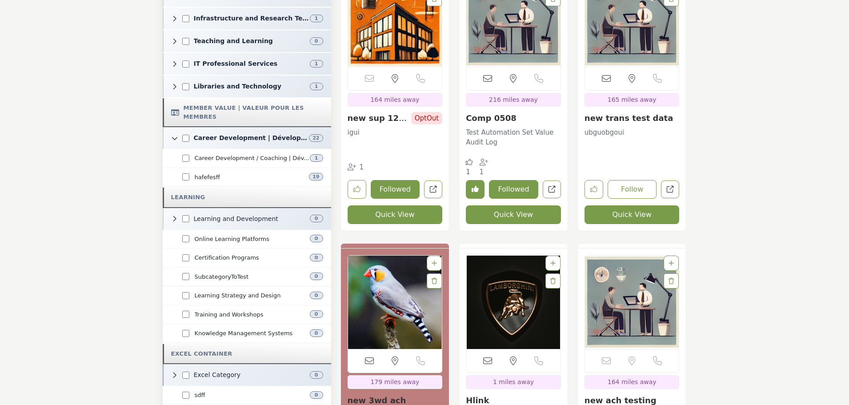
click at [172, 372] on icon at bounding box center [175, 375] width 6 height 6
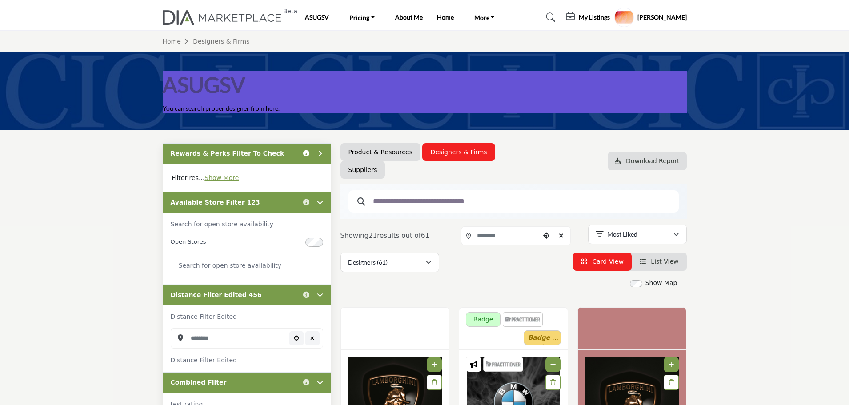
click at [307, 154] on icon "Information about Rewards & Perks Filter To Check" at bounding box center [306, 153] width 6 height 6
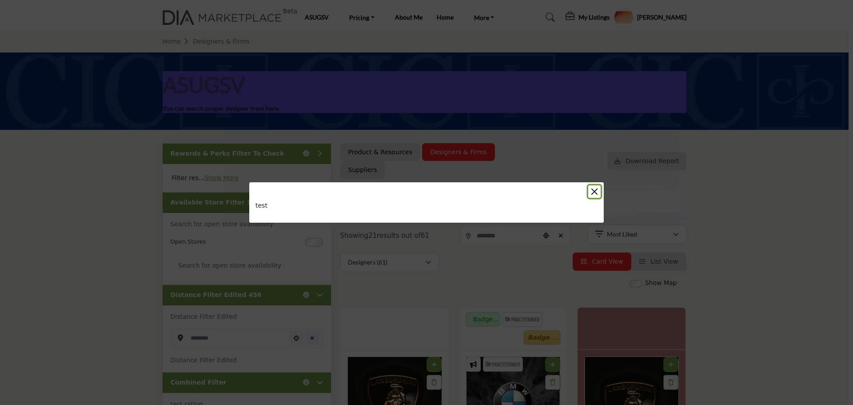
click at [599, 192] on button "Close" at bounding box center [594, 191] width 12 height 12
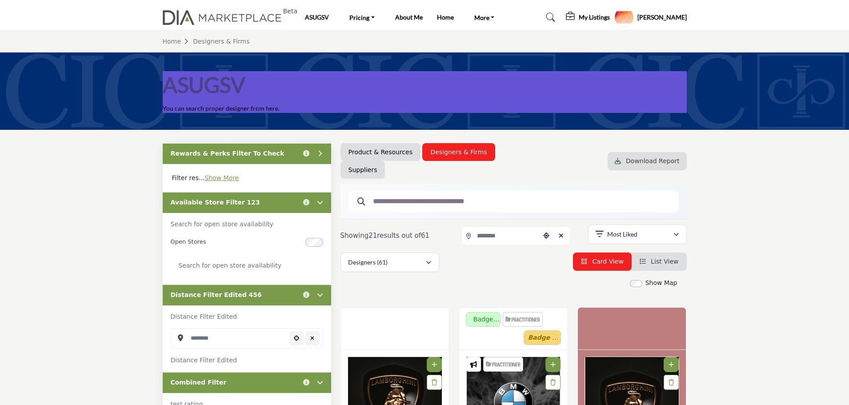
click at [293, 152] on div "Rewards & Perks Filter To Check Click to view information" at bounding box center [247, 153] width 168 height 21
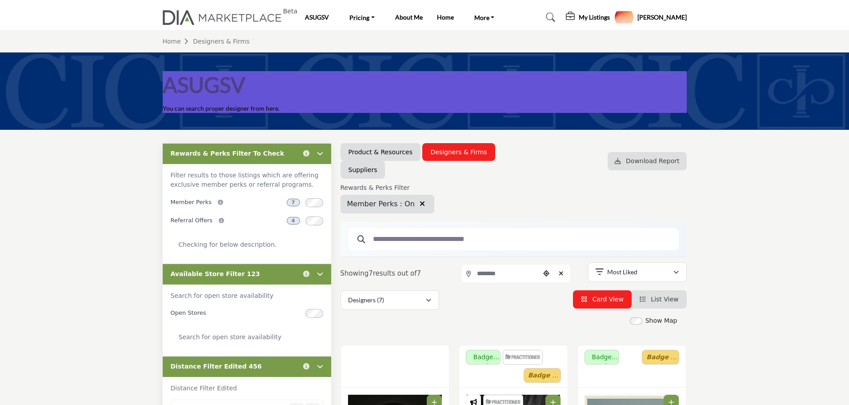
click at [420, 202] on icon "button" at bounding box center [422, 203] width 5 height 7
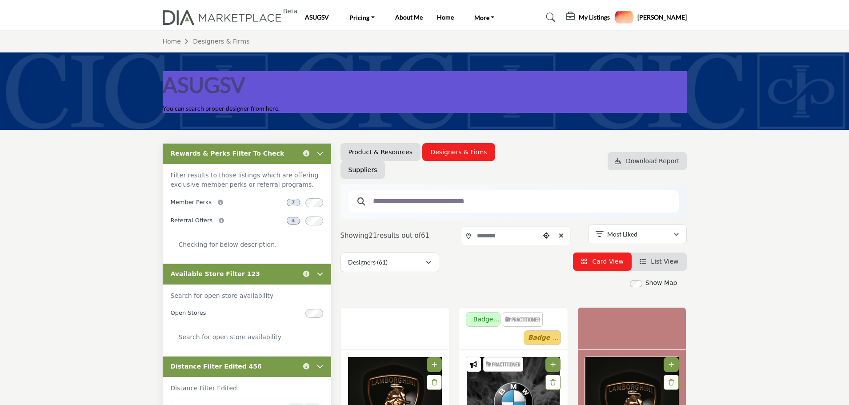
click at [276, 156] on div "Rewards & Perks Filter To Check Click to view information" at bounding box center [247, 153] width 168 height 21
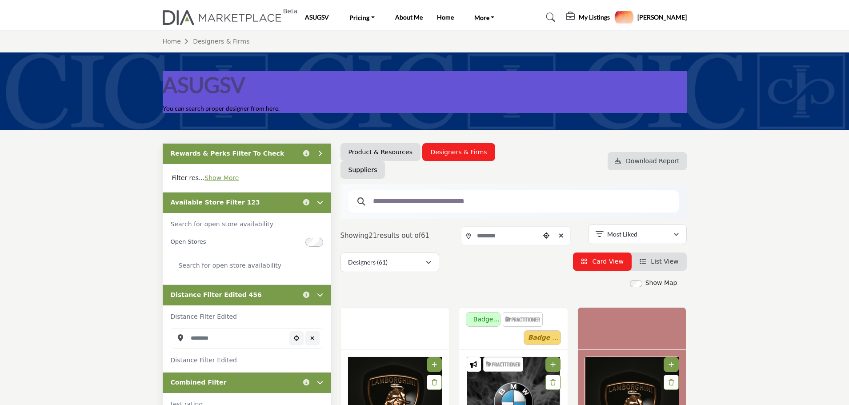
click at [258, 202] on div "Available Store Filter 123 Click to view information" at bounding box center [247, 202] width 168 height 21
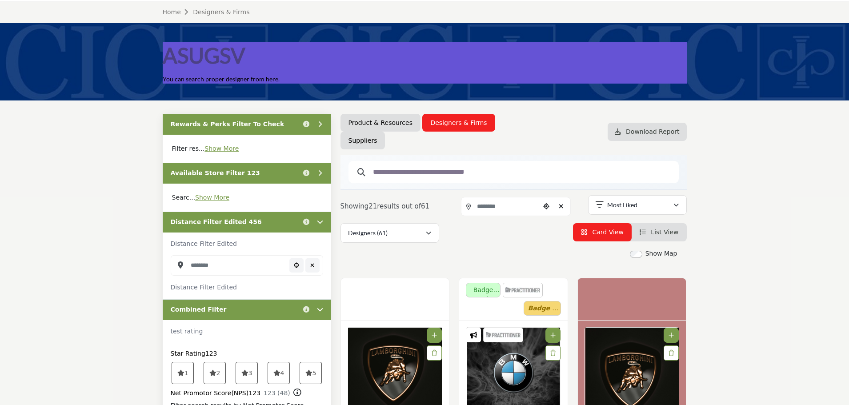
scroll to position [89, 0]
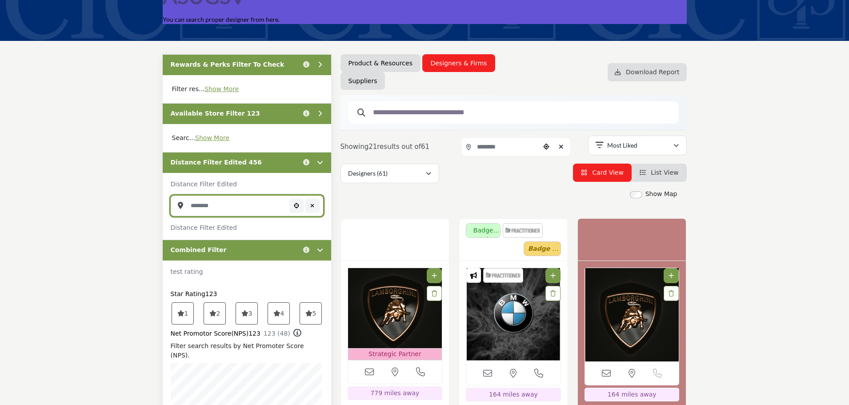
click at [249, 207] on input "Search Location" at bounding box center [247, 206] width 152 height 20
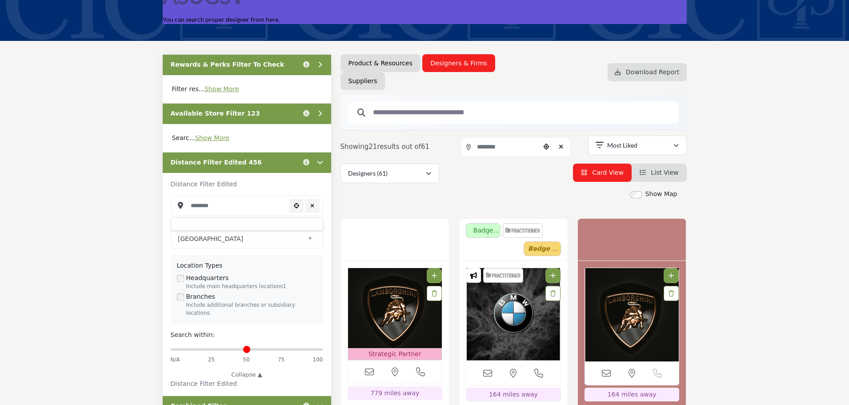
click at [260, 165] on div "Distance Filter Edited 456 Click to view information" at bounding box center [247, 162] width 168 height 21
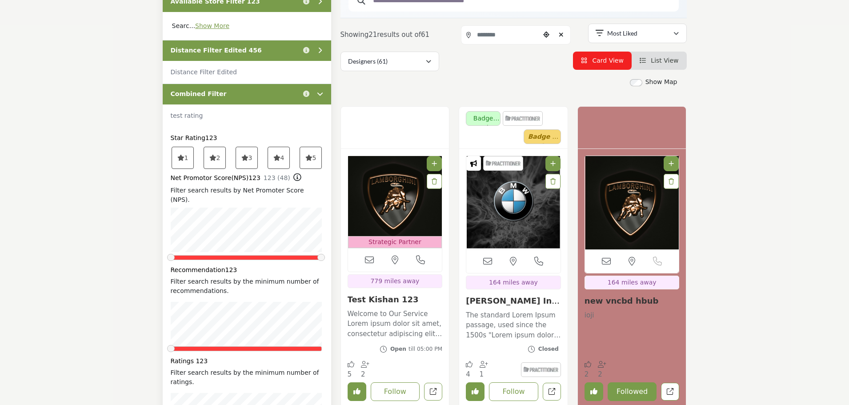
scroll to position [222, 0]
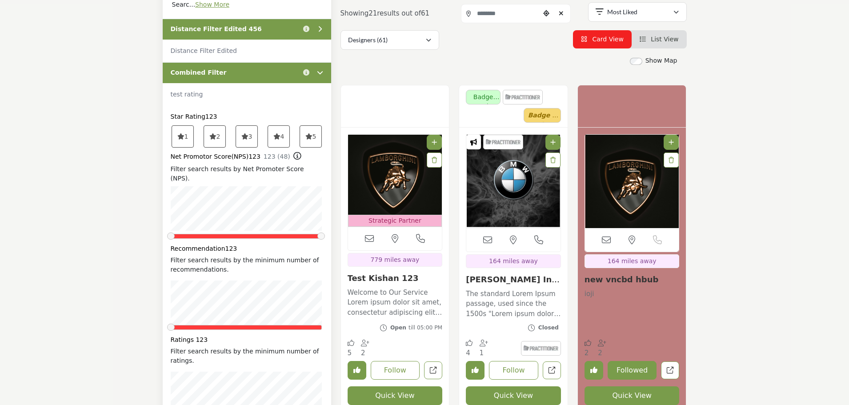
click at [243, 75] on div "Combined Filter Click to view information" at bounding box center [247, 72] width 168 height 21
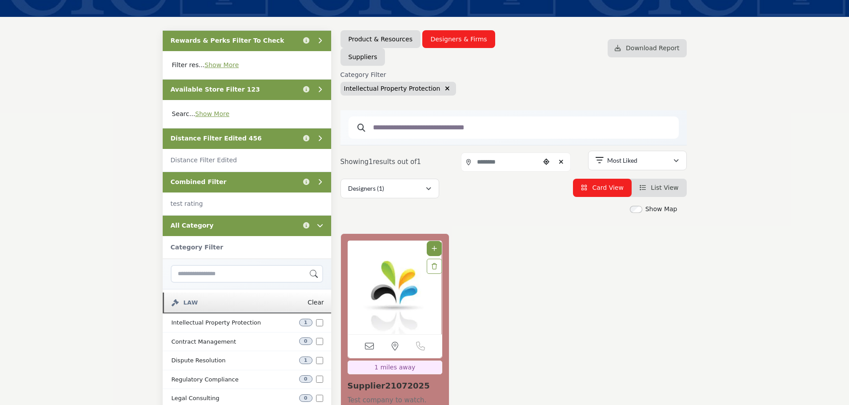
scroll to position [89, 0]
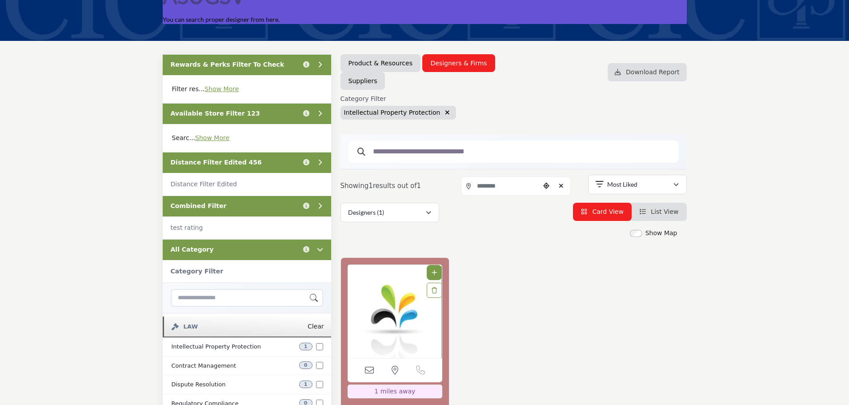
click at [445, 112] on icon "button" at bounding box center [447, 112] width 5 height 6
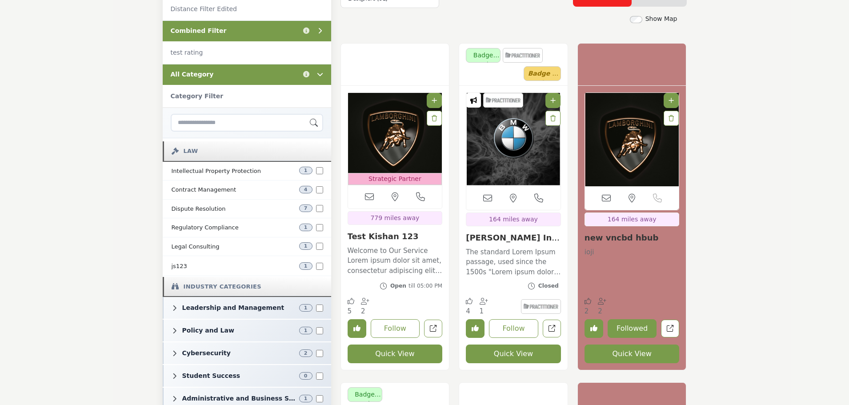
scroll to position [267, 0]
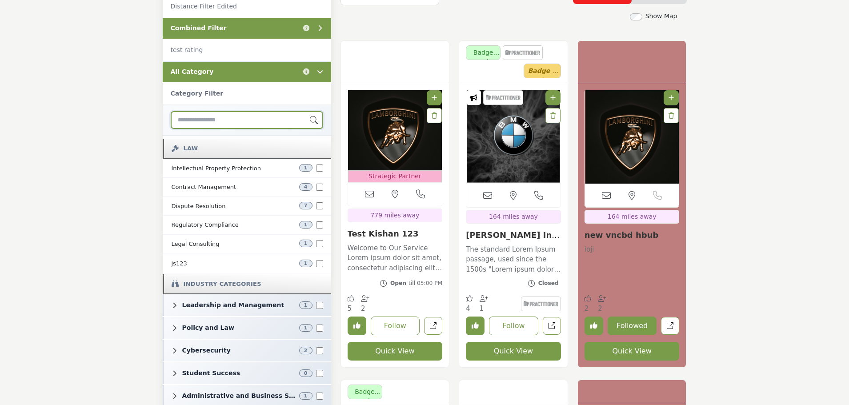
click at [219, 123] on input "Search Category" at bounding box center [247, 120] width 152 height 18
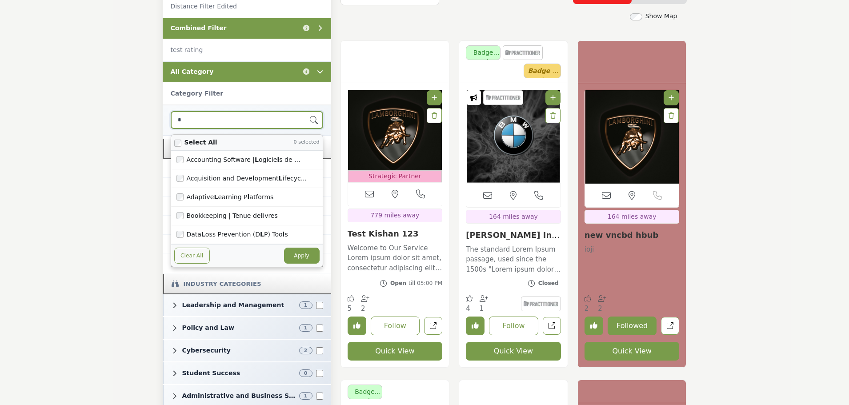
type input "**"
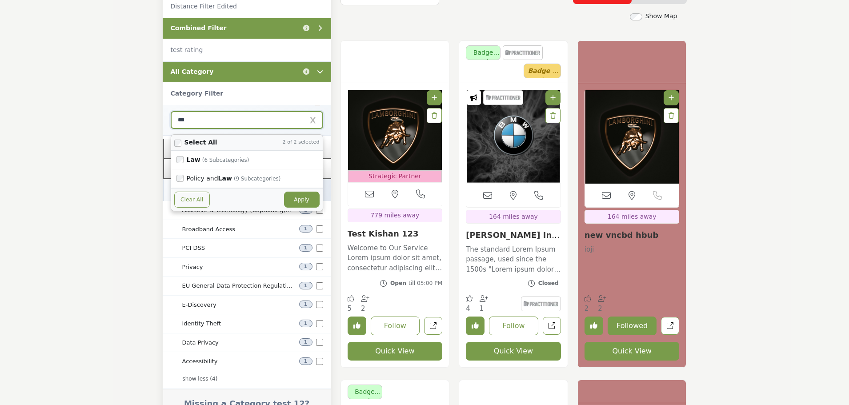
click at [296, 195] on button "Apply" at bounding box center [302, 200] width 36 height 16
type input "***"
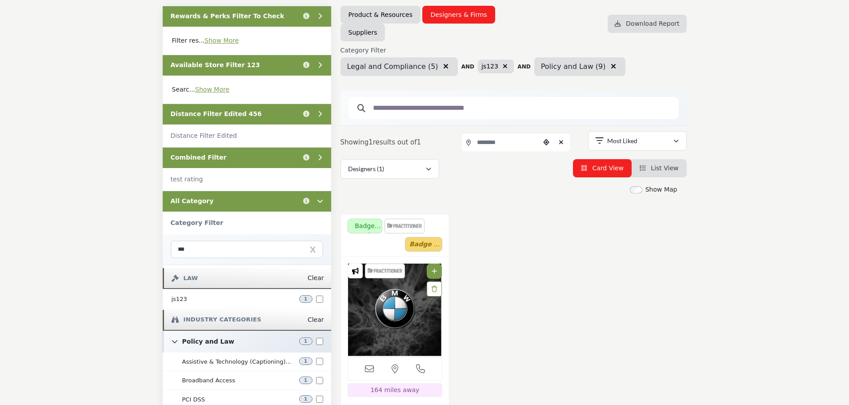
scroll to position [133, 0]
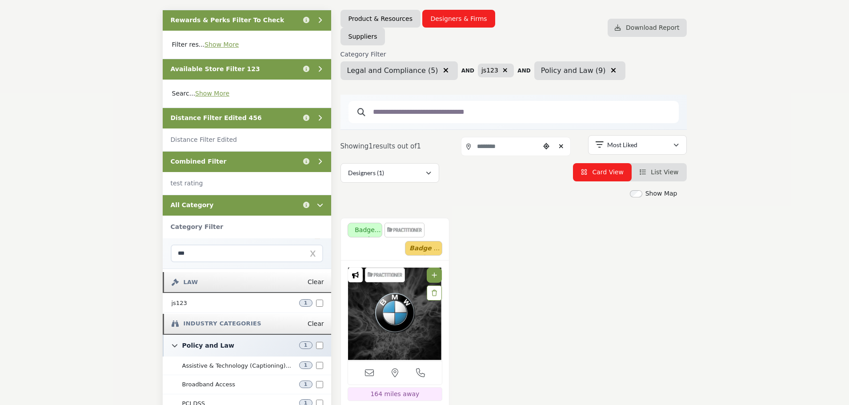
click at [611, 71] on icon "button" at bounding box center [613, 70] width 5 height 7
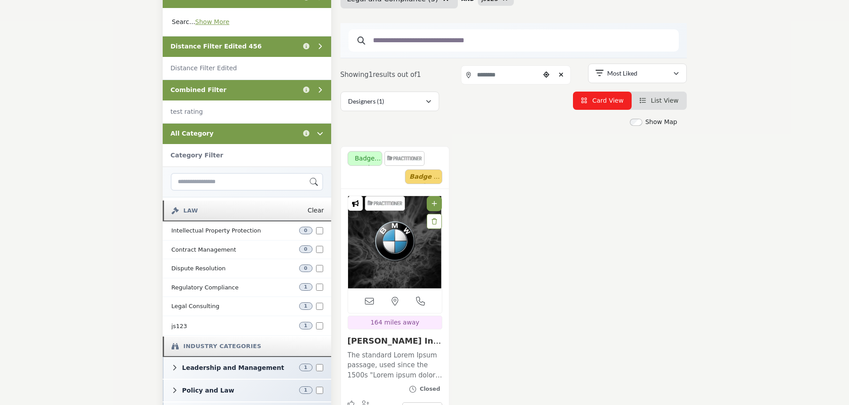
scroll to position [178, 0]
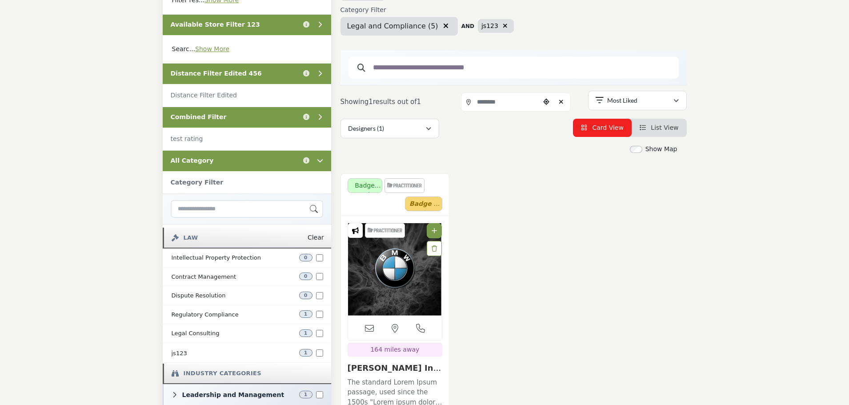
click at [443, 26] on icon "button" at bounding box center [445, 25] width 5 height 7
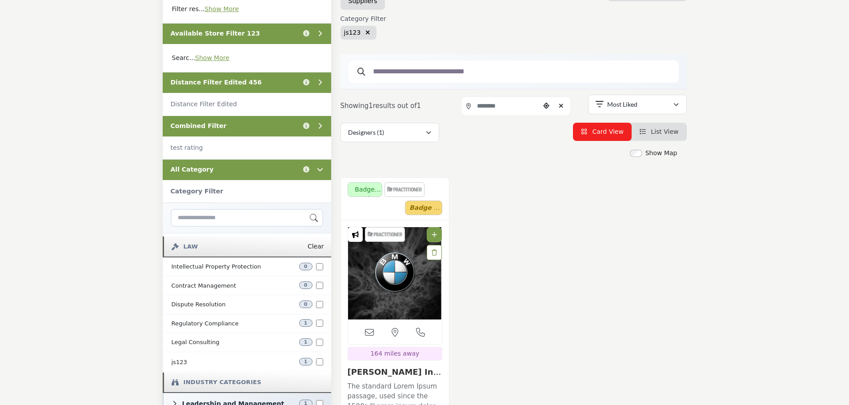
scroll to position [222, 0]
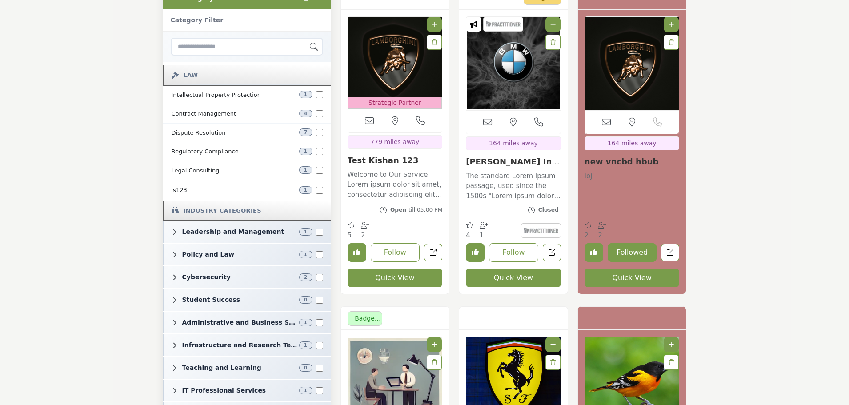
scroll to position [356, 0]
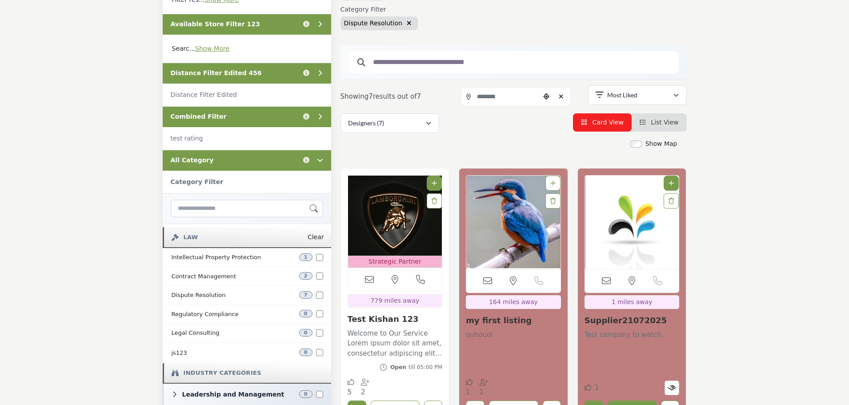
scroll to position [178, 0]
click at [407, 23] on icon "button" at bounding box center [409, 23] width 5 height 6
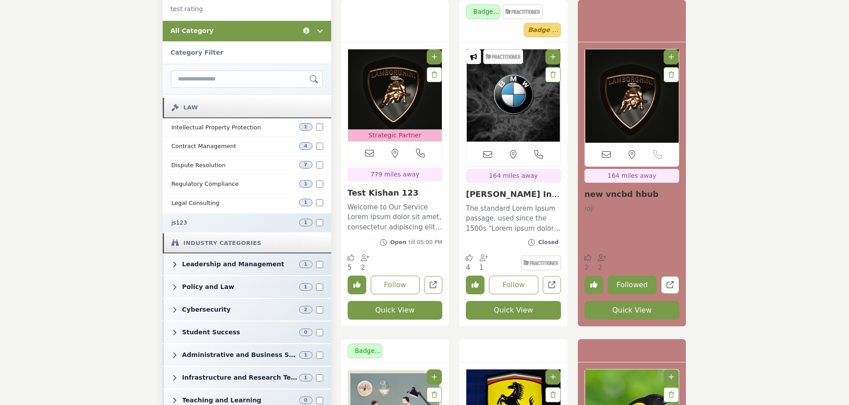
scroll to position [311, 0]
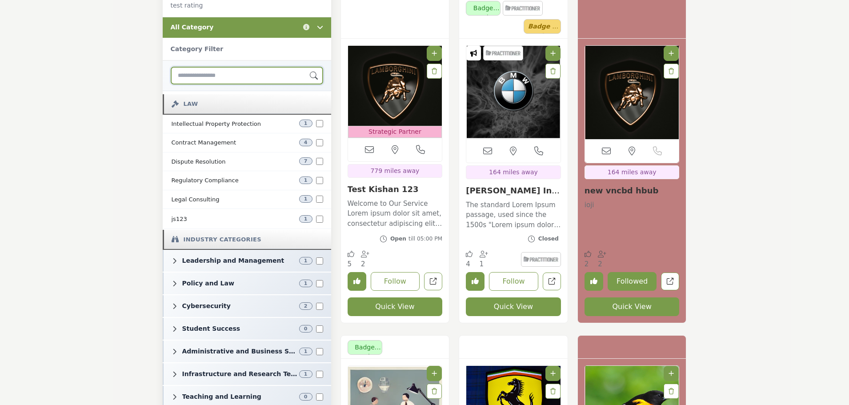
click at [224, 80] on input "Search Category" at bounding box center [247, 76] width 152 height 18
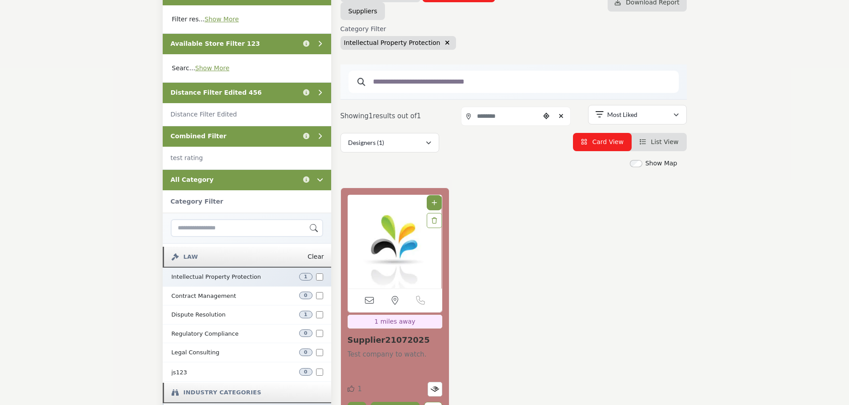
scroll to position [178, 0]
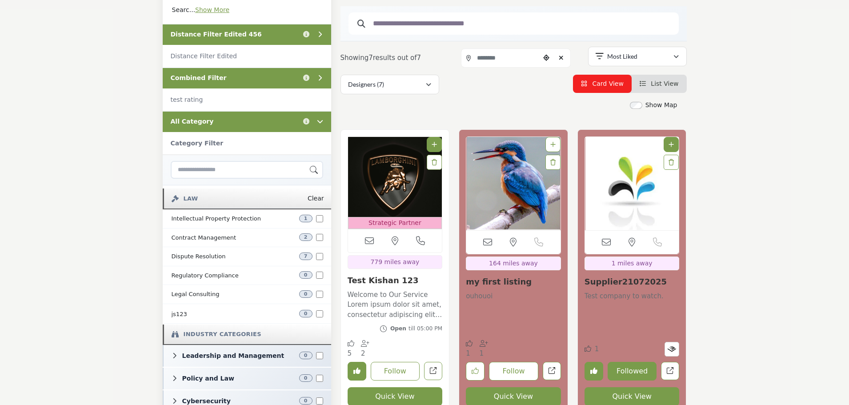
scroll to position [222, 0]
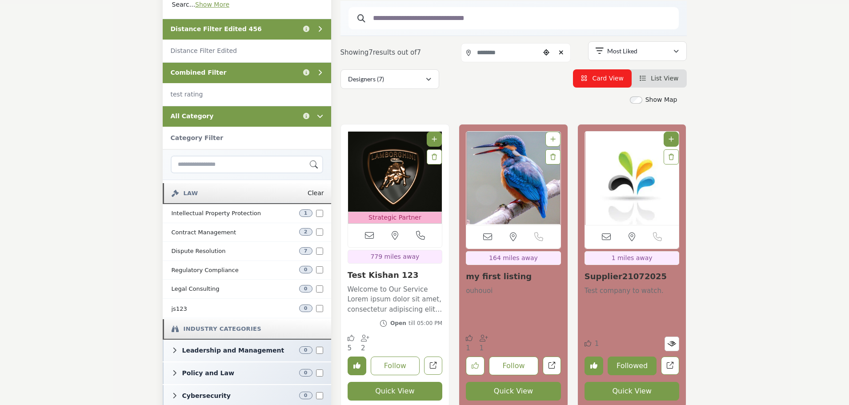
click at [314, 193] on buton "Clear" at bounding box center [316, 192] width 16 height 9
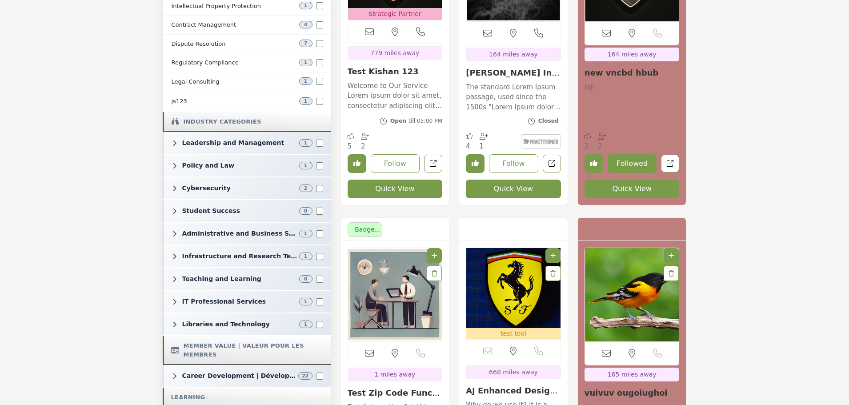
scroll to position [444, 0]
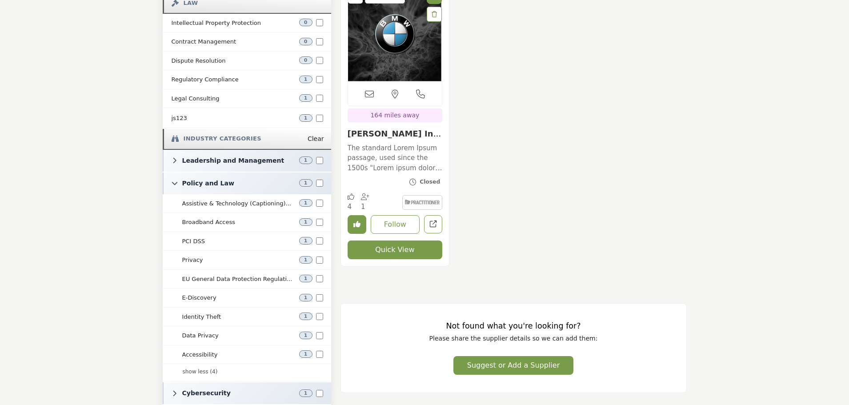
scroll to position [489, 0]
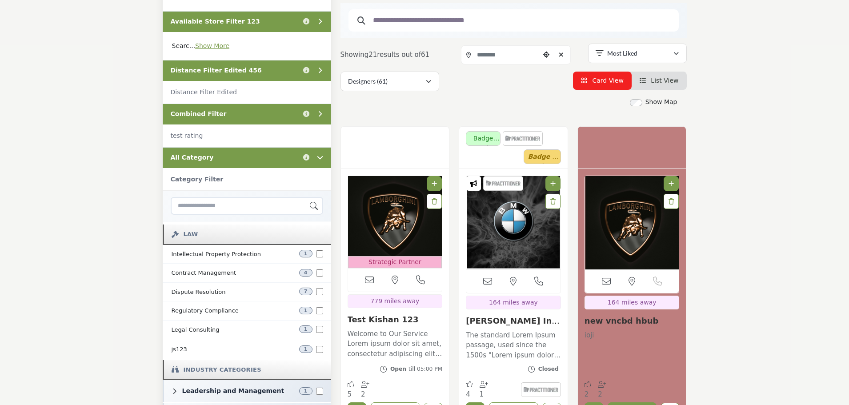
scroll to position [178, 0]
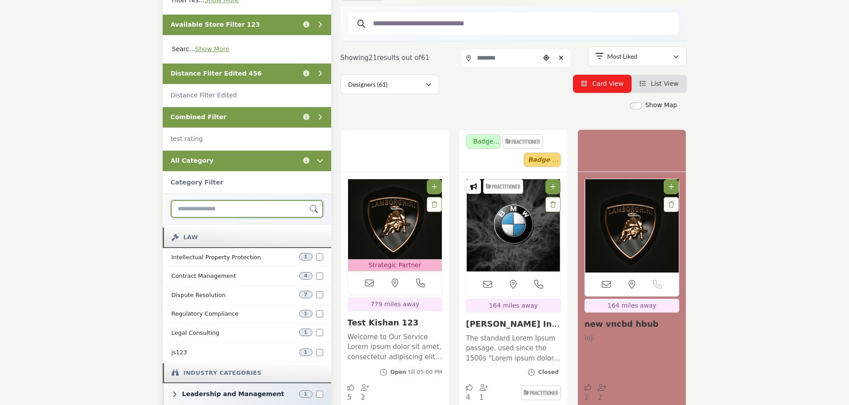
click at [232, 205] on input "Search Category" at bounding box center [247, 209] width 152 height 18
type input "*"
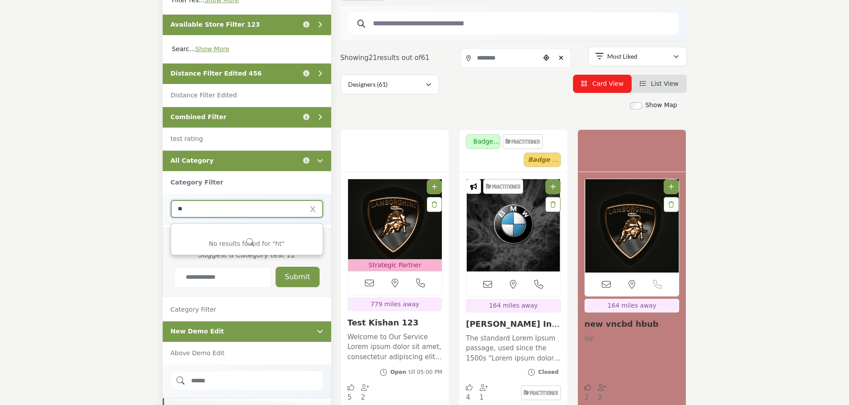
click at [312, 208] on input "**" at bounding box center [247, 209] width 152 height 18
click at [311, 209] on input "**" at bounding box center [247, 209] width 152 height 18
type input "**"
click at [312, 208] on input "**" at bounding box center [247, 209] width 152 height 18
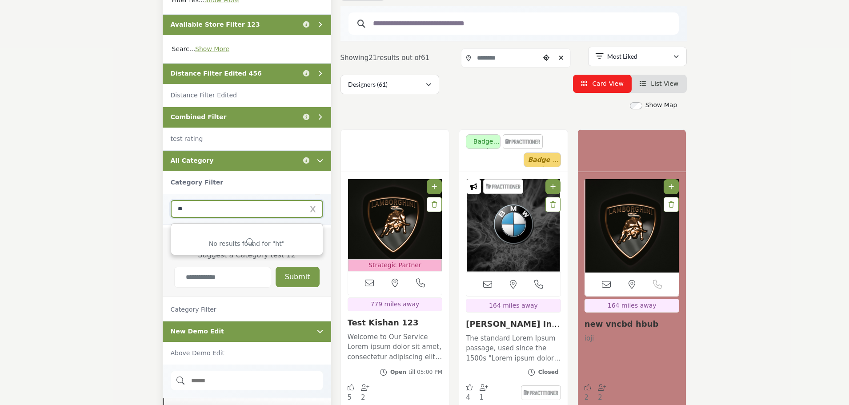
drag, startPoint x: 312, startPoint y: 208, endPoint x: 290, endPoint y: 211, distance: 22.4
click at [312, 208] on input "**" at bounding box center [247, 209] width 152 height 18
click at [261, 211] on input "**" at bounding box center [247, 209] width 152 height 18
click at [311, 208] on input "**" at bounding box center [247, 209] width 152 height 18
click at [312, 208] on input "**" at bounding box center [247, 209] width 152 height 18
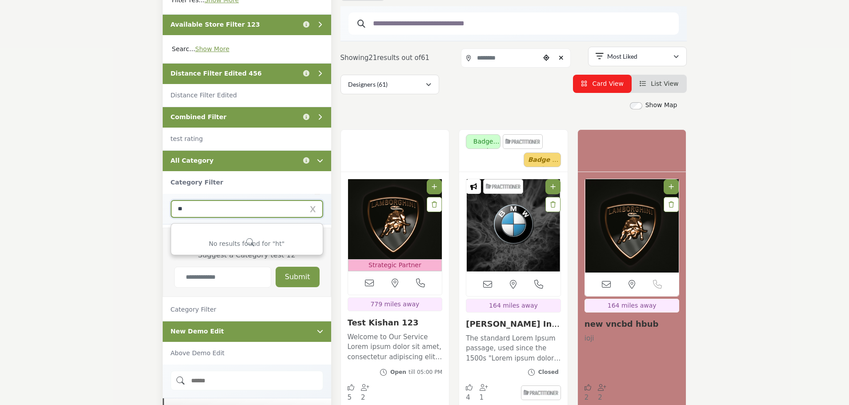
type input "********"
type input "*"
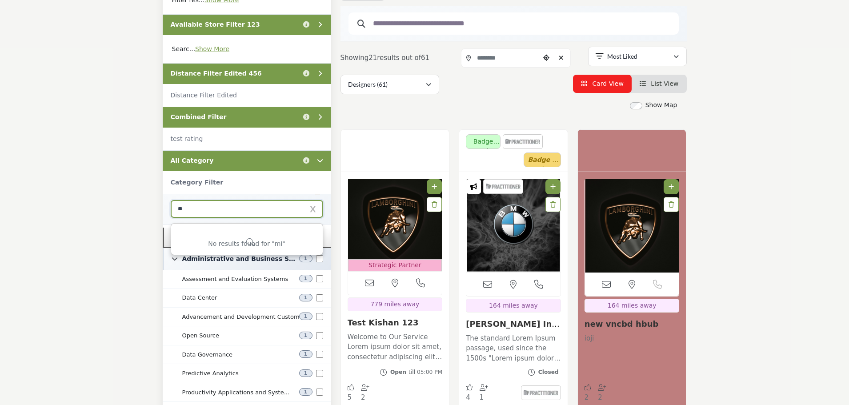
click at [311, 209] on input "**" at bounding box center [247, 209] width 152 height 18
type input "**"
click at [323, 219] on div "** m No results found for "mi"" at bounding box center [247, 209] width 168 height 31
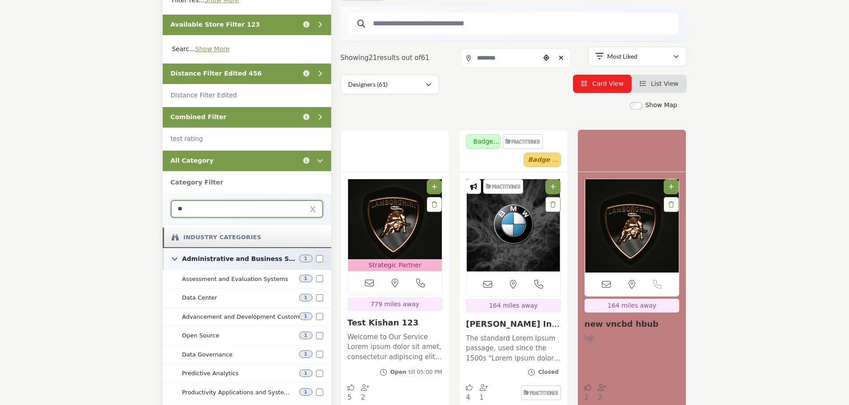
click at [312, 210] on input "**" at bounding box center [247, 209] width 152 height 18
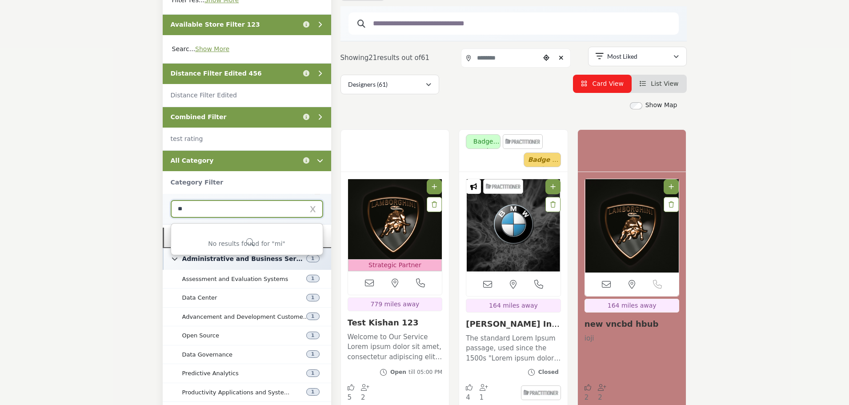
type input "*"
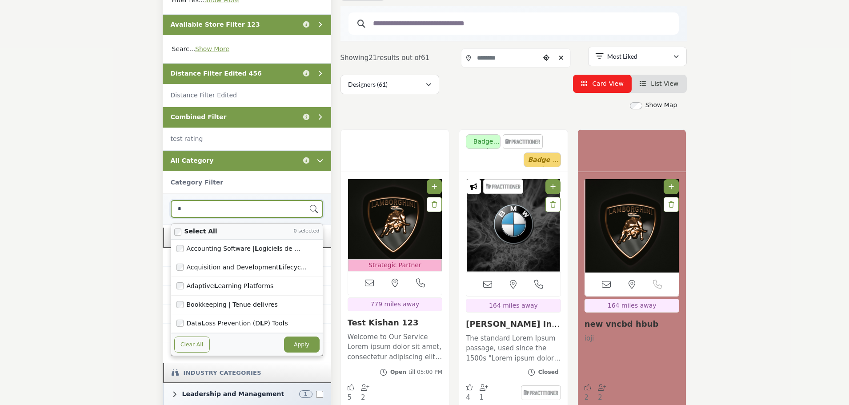
type input "**"
type input "***"
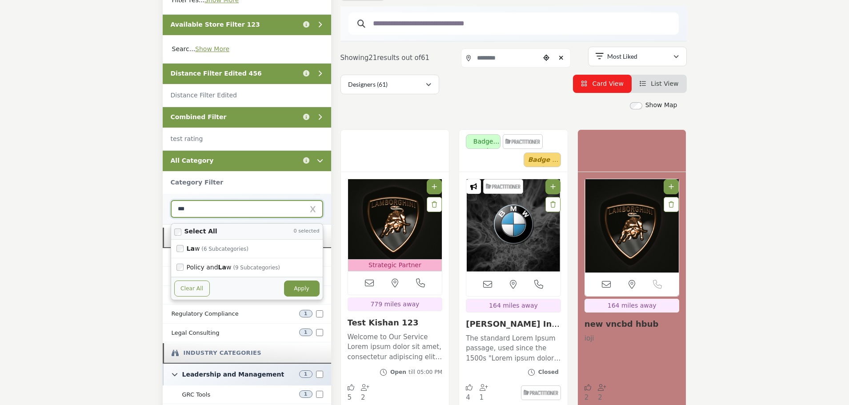
type input "****"
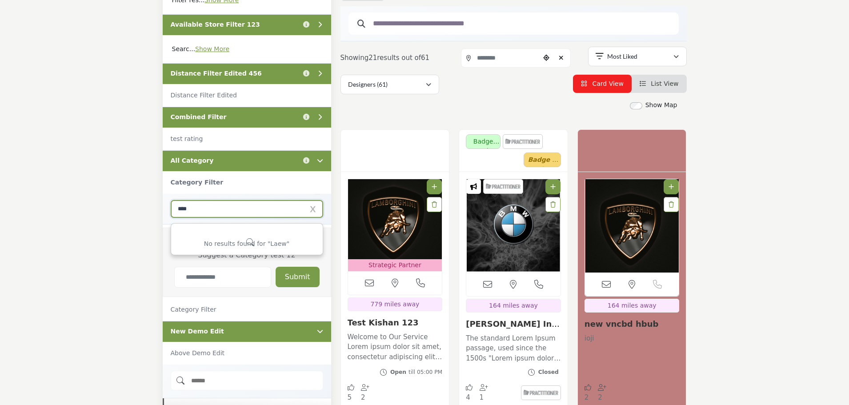
type input "***"
type input "**"
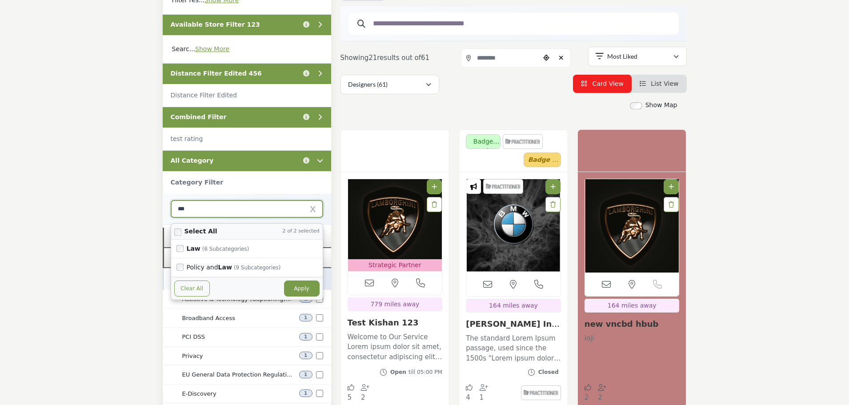
click at [296, 283] on button "Apply" at bounding box center [302, 288] width 36 height 16
type input "***"
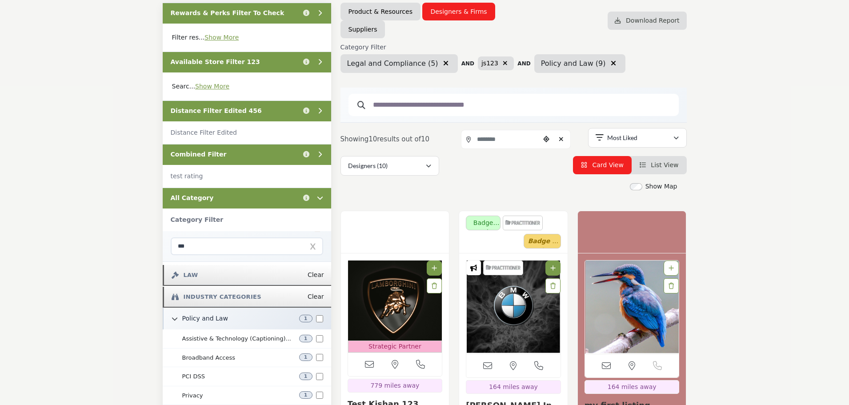
scroll to position [178, 0]
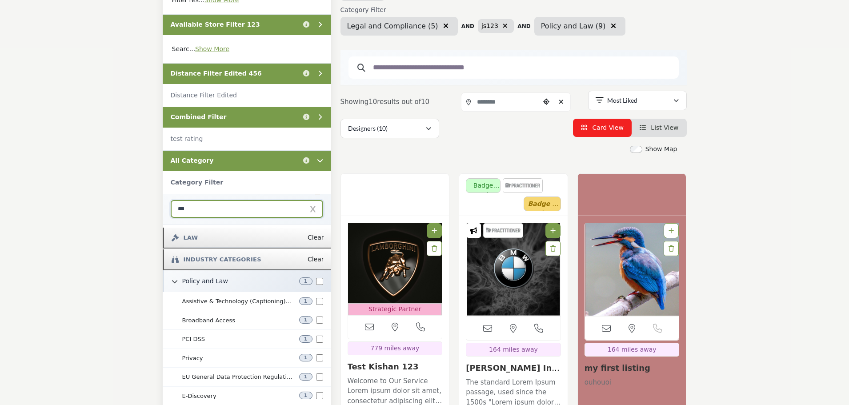
click at [312, 208] on input "***" at bounding box center [247, 209] width 152 height 18
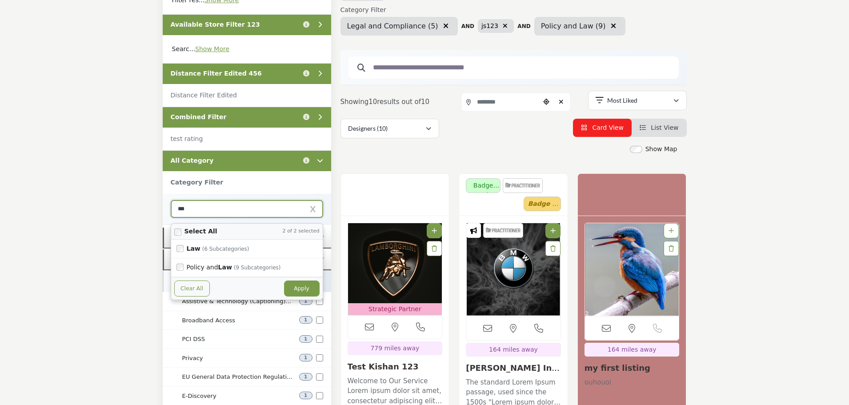
click at [312, 208] on input "***" at bounding box center [247, 209] width 152 height 18
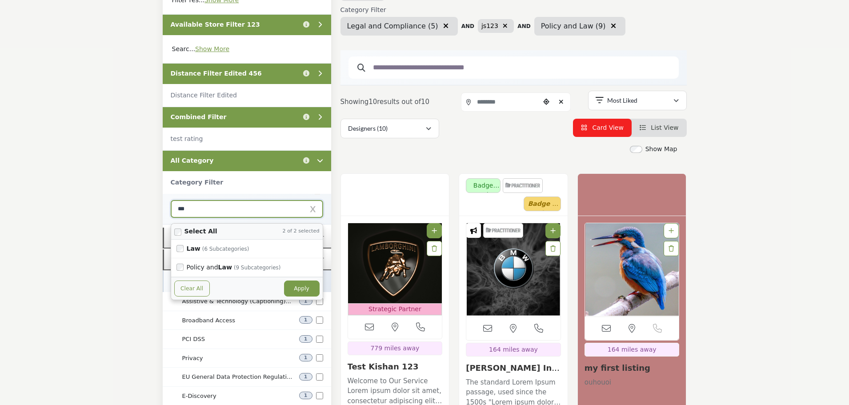
click at [198, 284] on button "Clear All" at bounding box center [192, 288] width 36 height 16
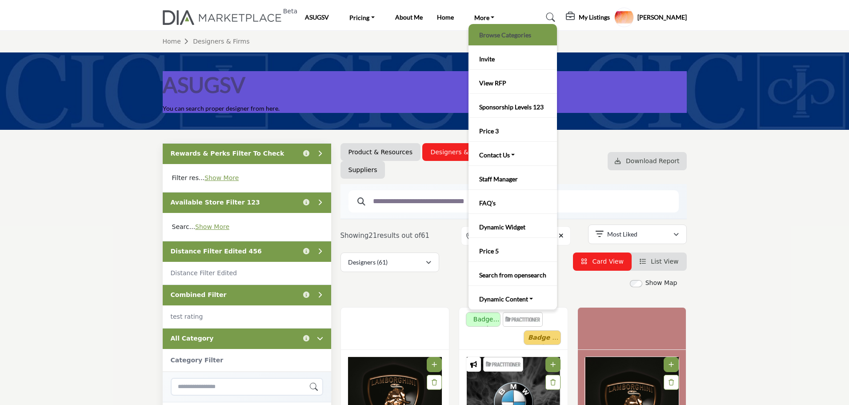
click at [492, 37] on link "Browse Categories" at bounding box center [513, 34] width 80 height 12
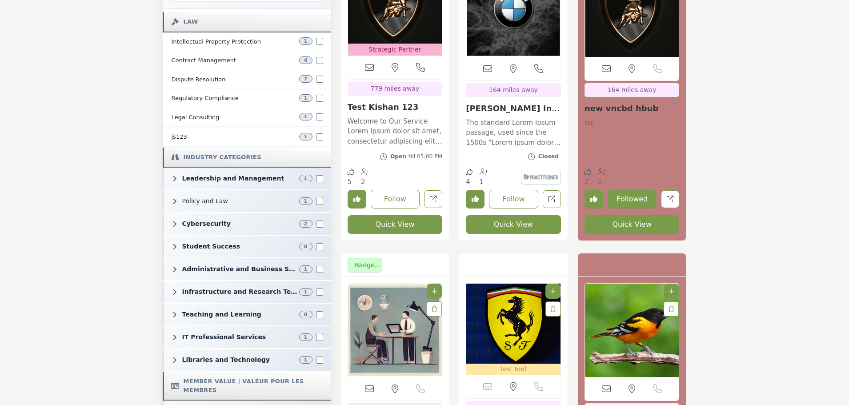
scroll to position [444, 0]
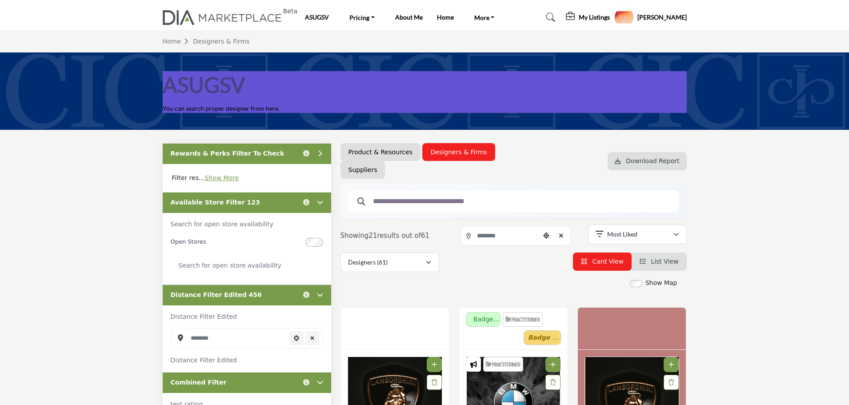
click at [264, 209] on div "Available Store Filter 123 Click to view information" at bounding box center [247, 202] width 168 height 21
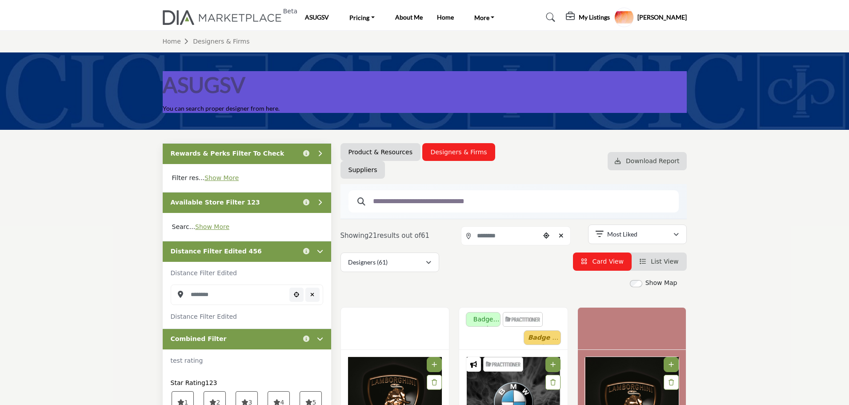
click at [260, 249] on div "Distance Filter Edited 456 Click to view information" at bounding box center [247, 251] width 168 height 21
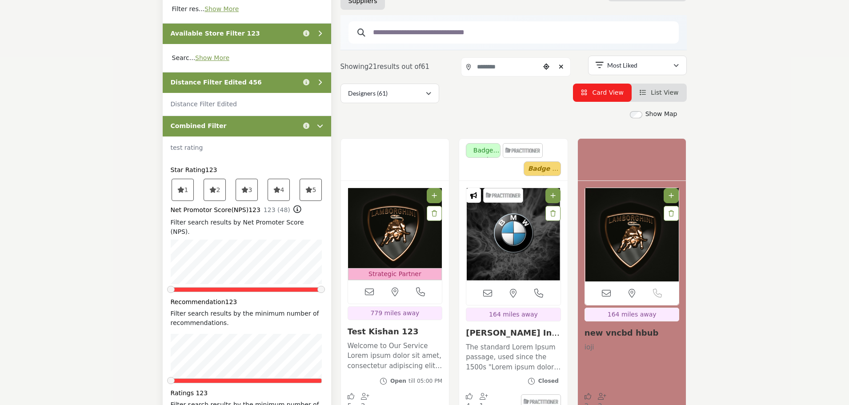
scroll to position [178, 0]
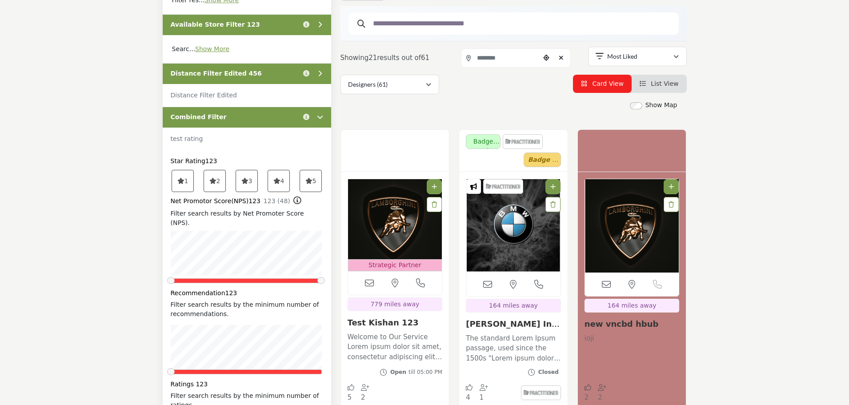
click at [253, 123] on div "Combined Filter Click to view information" at bounding box center [247, 117] width 168 height 21
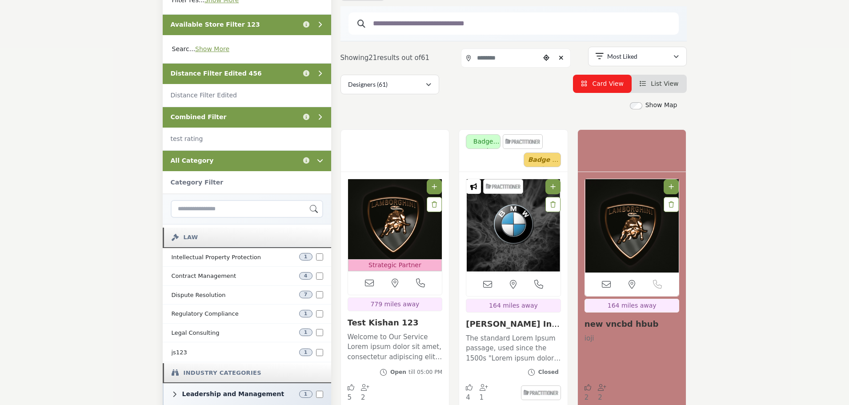
click at [253, 125] on div "Combined Filter Click to view information" at bounding box center [247, 117] width 168 height 21
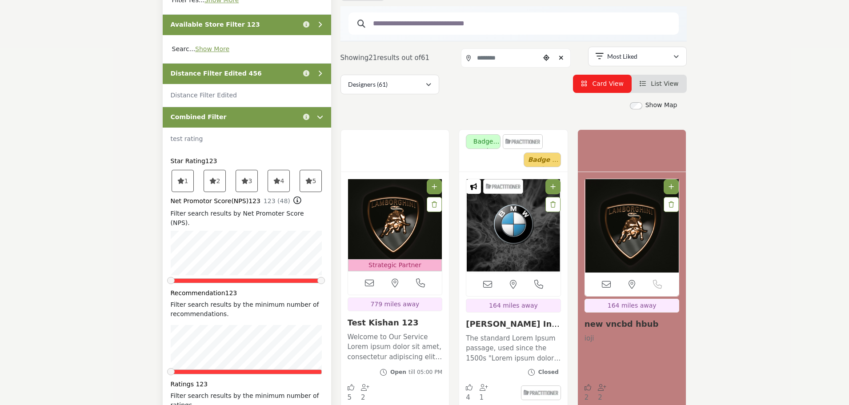
click at [318, 183] on span "5" at bounding box center [311, 180] width 22 height 21
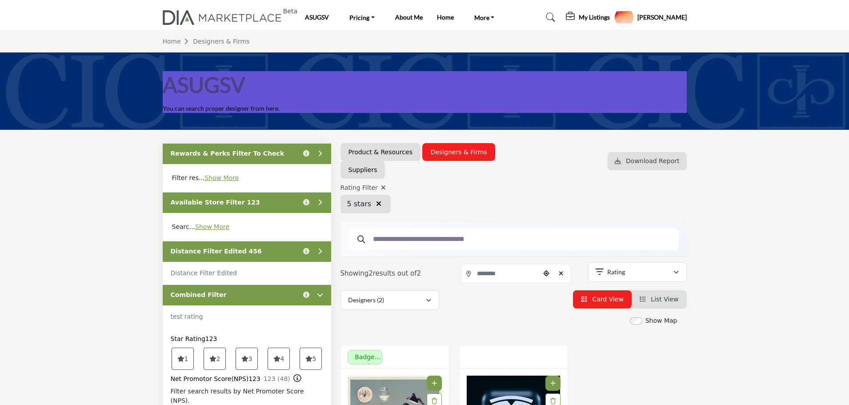
click at [376, 204] on icon "button" at bounding box center [378, 203] width 5 height 7
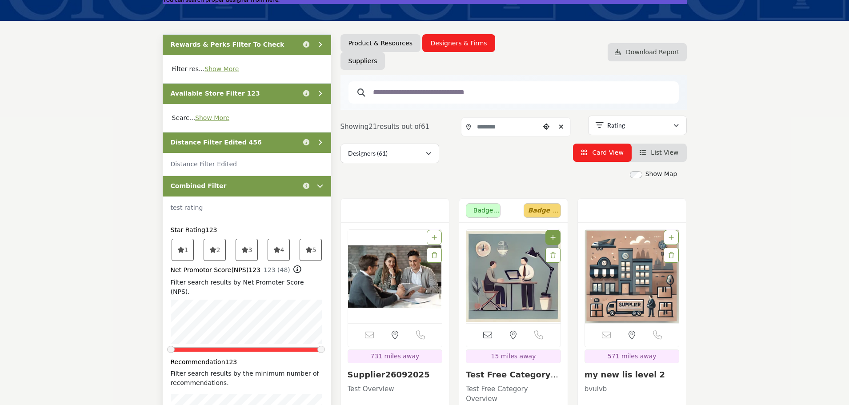
scroll to position [133, 0]
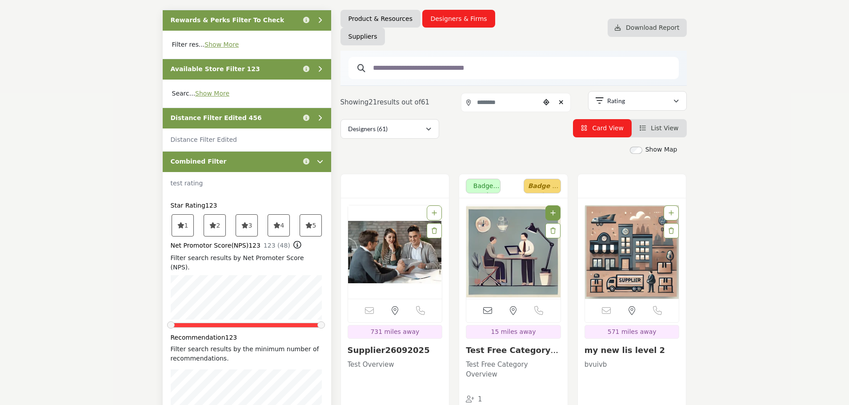
click at [308, 228] on icon at bounding box center [308, 225] width 7 height 6
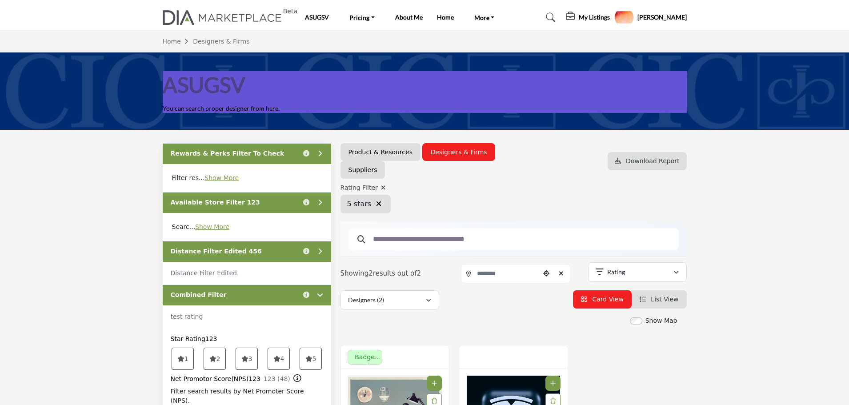
click at [381, 189] on icon at bounding box center [383, 187] width 5 height 6
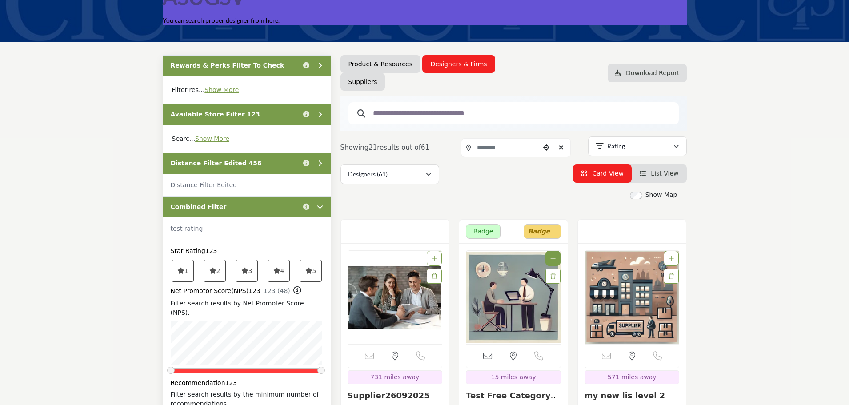
scroll to position [133, 0]
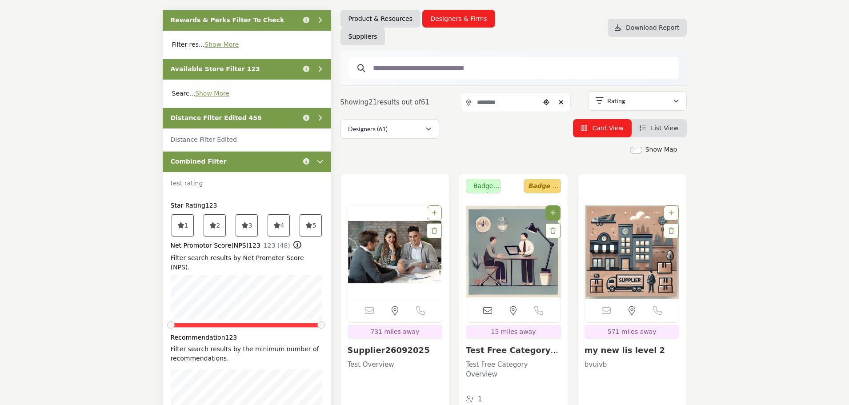
click at [292, 156] on div "Combined Filter Click to view information" at bounding box center [247, 161] width 168 height 21
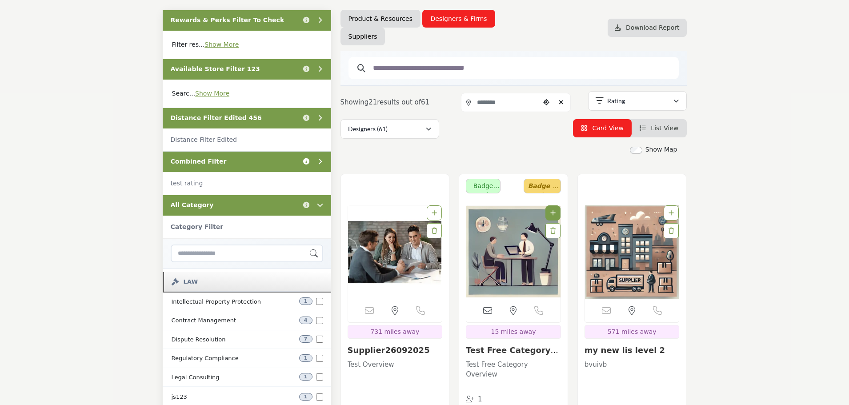
click at [306, 160] on icon "Information about Combined Filter" at bounding box center [306, 161] width 6 height 6
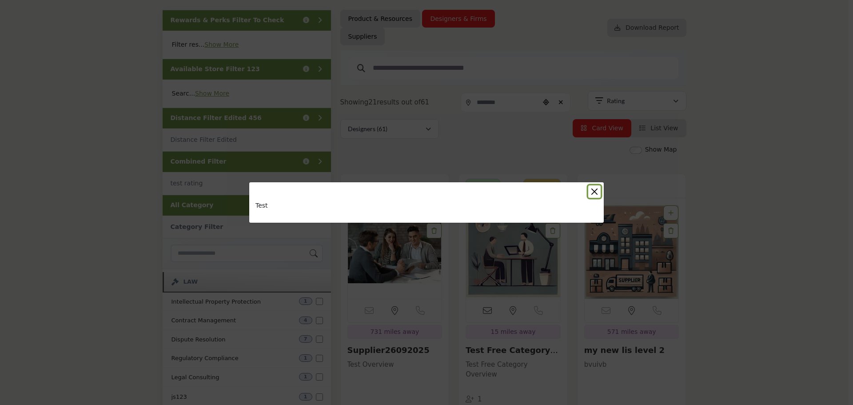
click at [593, 190] on button "Close" at bounding box center [594, 191] width 12 height 12
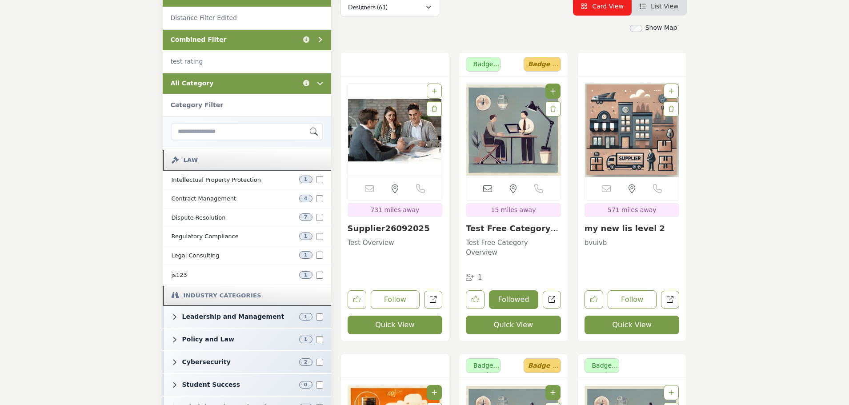
scroll to position [267, 0]
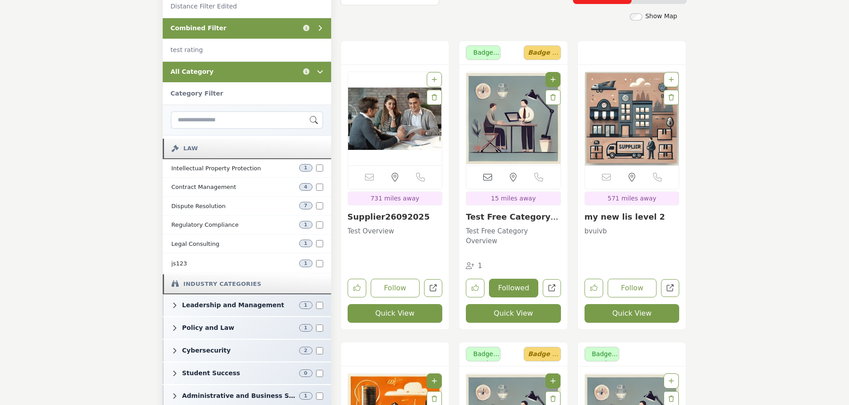
click at [242, 74] on div "All Category Click to view information" at bounding box center [247, 71] width 168 height 21
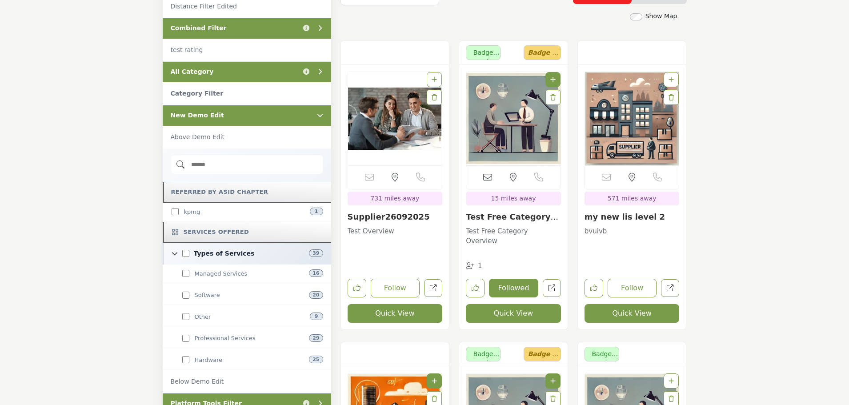
click at [254, 165] on input "Search Demographic" at bounding box center [247, 165] width 152 height 20
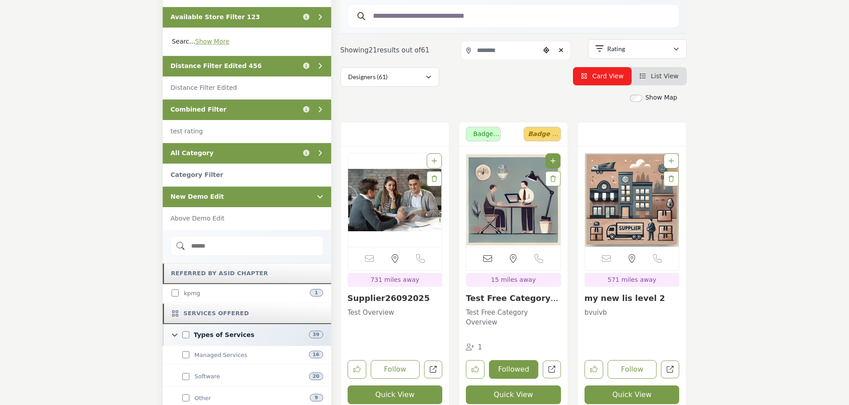
scroll to position [178, 0]
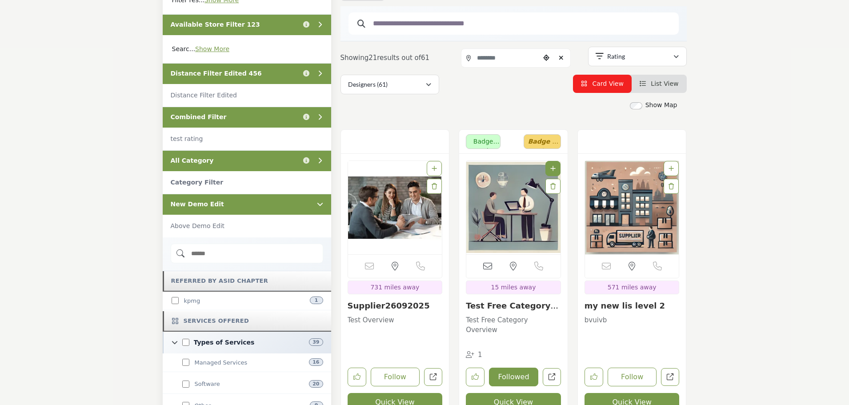
click at [243, 161] on div "All Category Click to view information" at bounding box center [247, 160] width 168 height 21
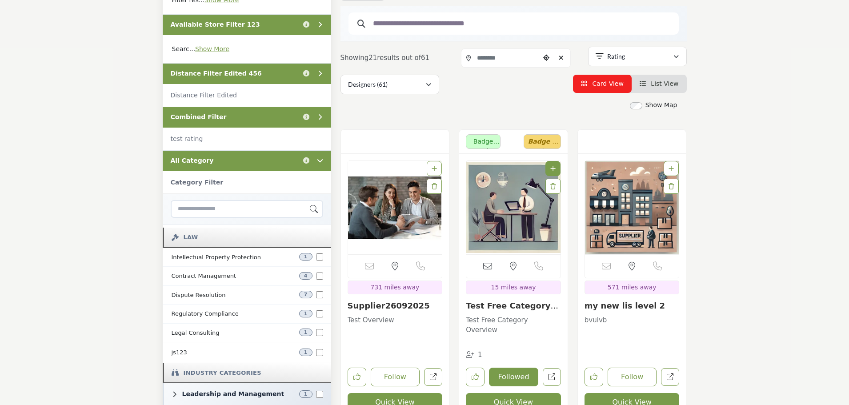
click at [243, 161] on div "All Category Click to view information" at bounding box center [247, 160] width 168 height 21
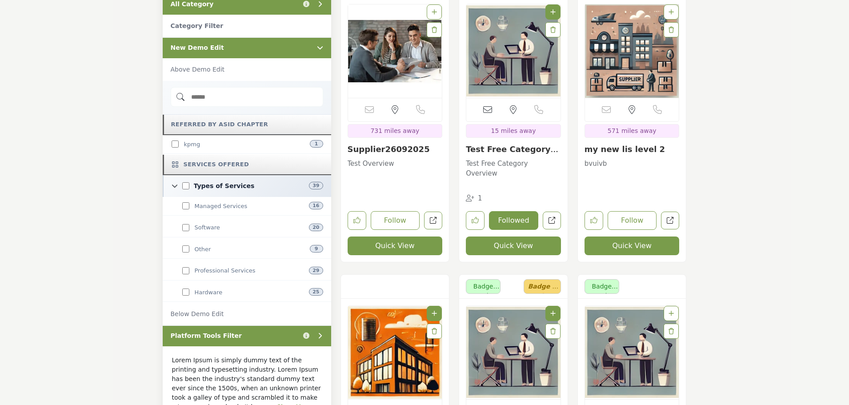
scroll to position [356, 0]
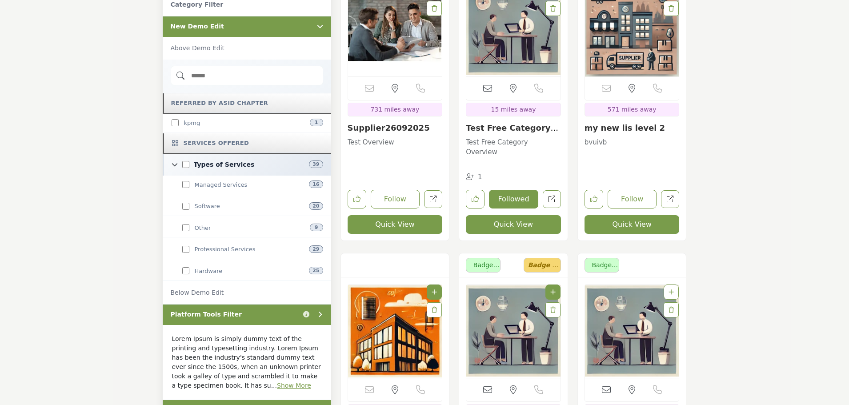
click at [271, 101] on div "Referred by ASID Chapter" at bounding box center [247, 103] width 168 height 20
click at [272, 34] on div "New Demo Edit" at bounding box center [247, 26] width 168 height 21
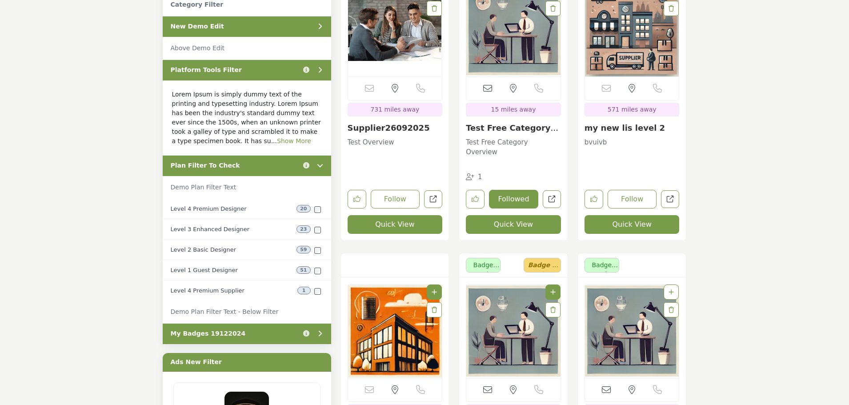
click at [277, 138] on link "Show More" at bounding box center [294, 140] width 34 height 7
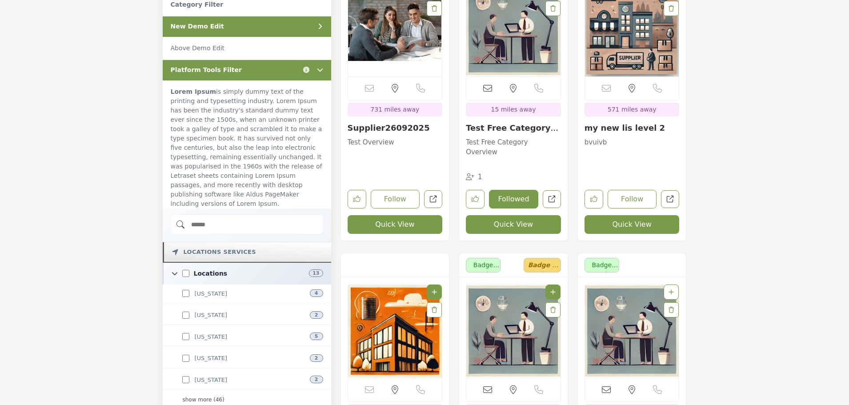
click at [274, 68] on div "Platform Tools Filter Click to view information" at bounding box center [247, 70] width 168 height 21
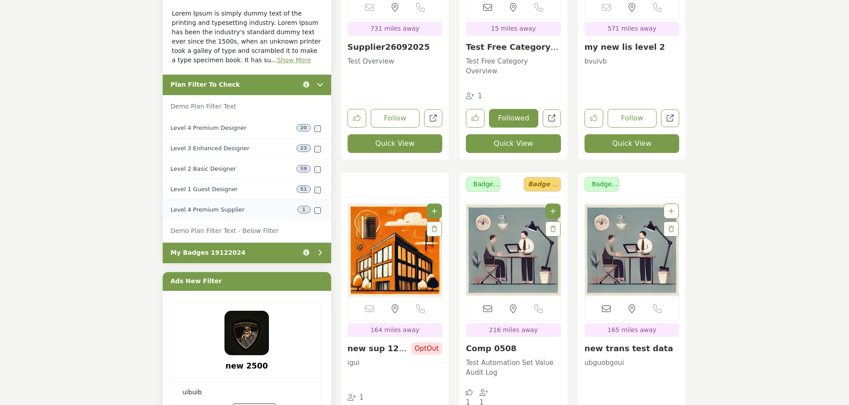
scroll to position [444, 0]
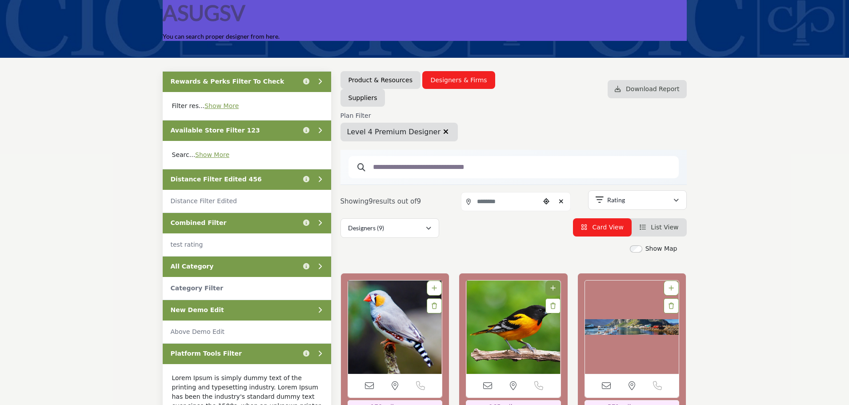
scroll to position [89, 0]
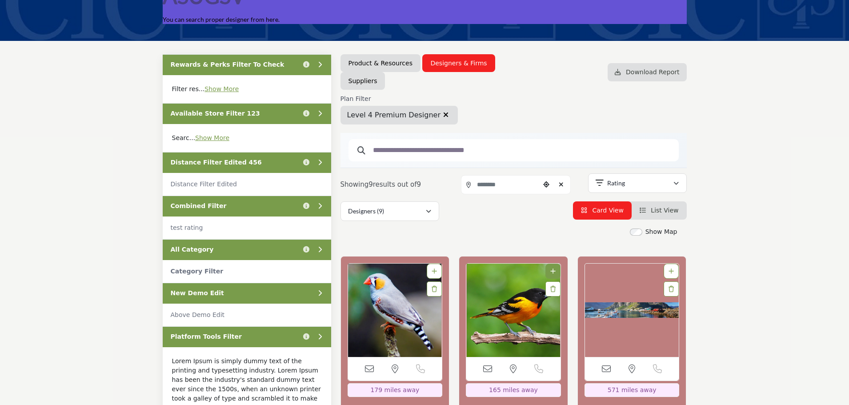
click at [443, 115] on icon "button" at bounding box center [445, 114] width 5 height 7
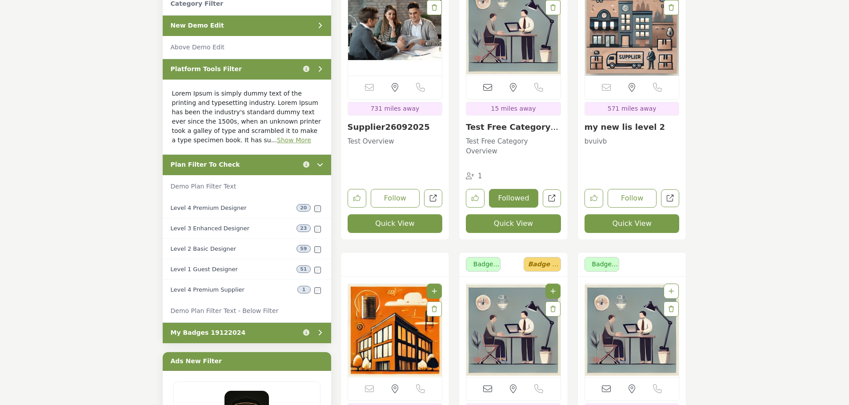
scroll to position [400, 0]
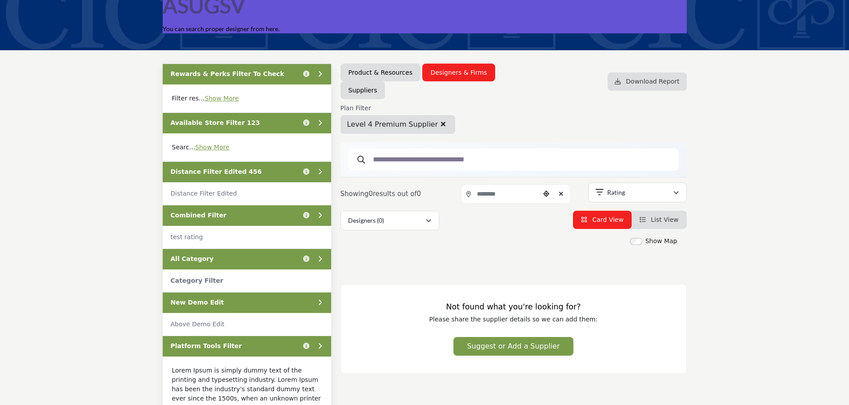
scroll to position [89, 0]
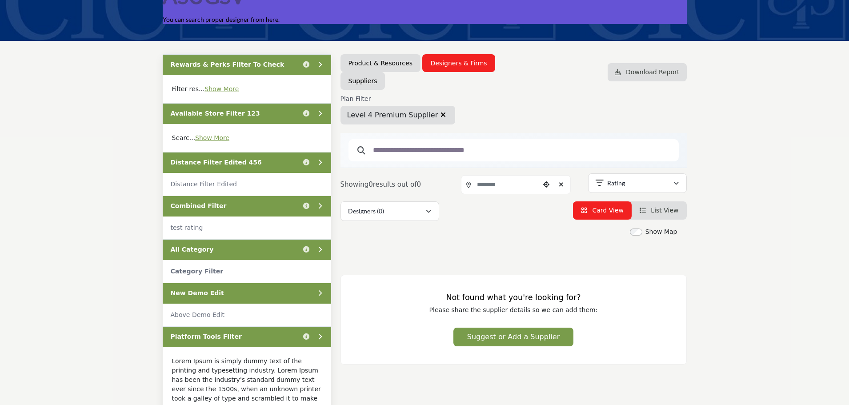
click at [440, 114] on icon "button" at bounding box center [442, 114] width 5 height 7
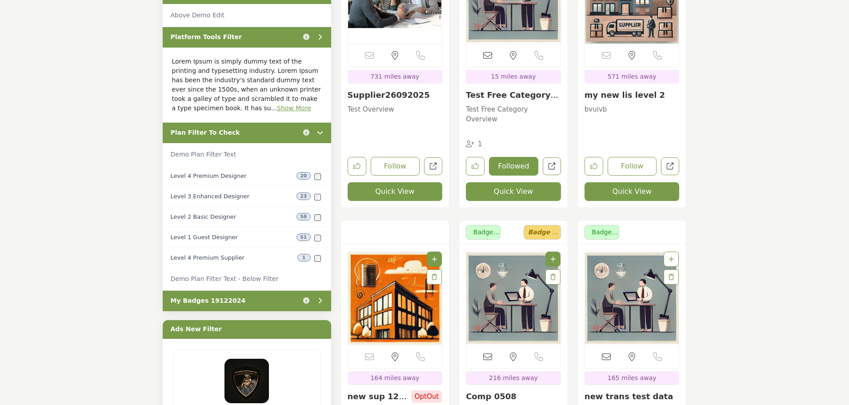
scroll to position [400, 0]
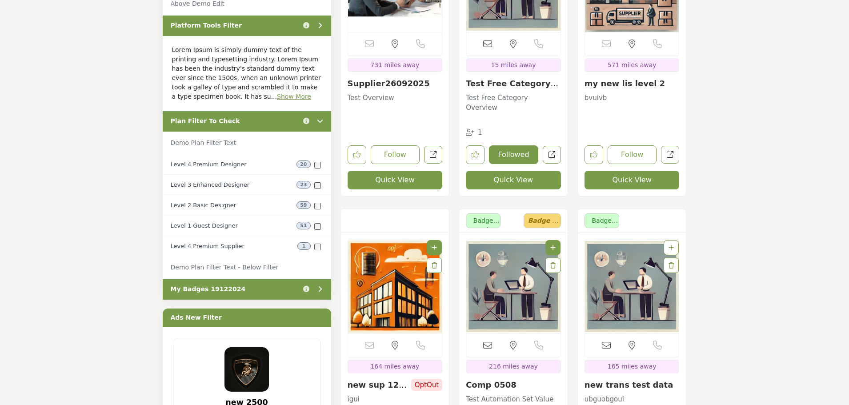
click at [255, 117] on div "Plan Filter To Check Click to view information" at bounding box center [247, 121] width 168 height 21
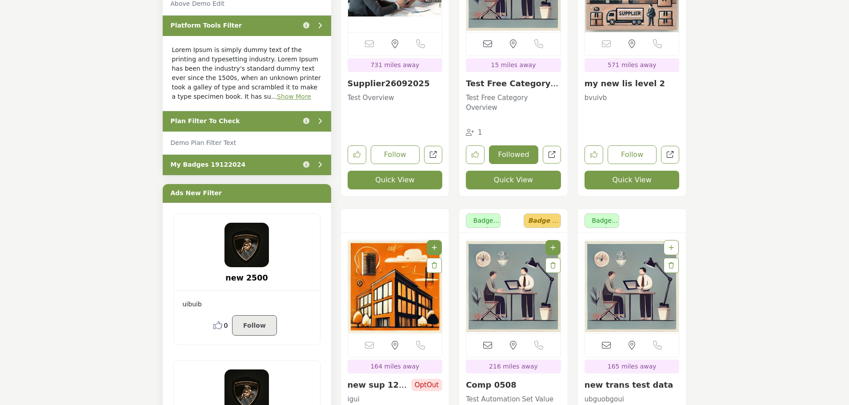
click at [261, 162] on div "My Badges 19122024 Click to view information" at bounding box center [247, 164] width 168 height 21
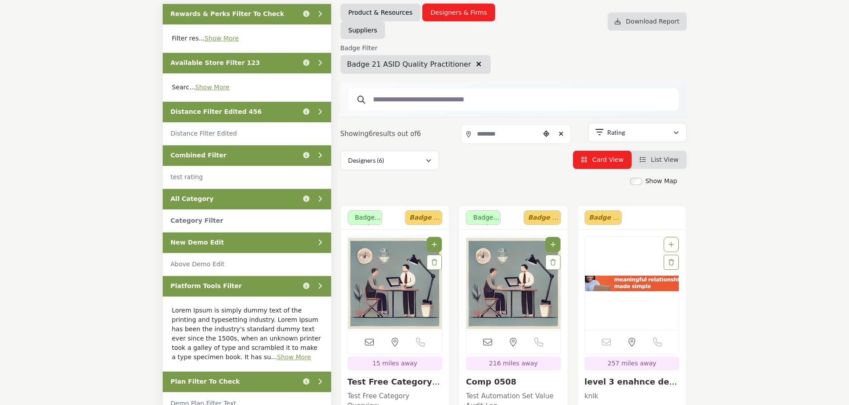
scroll to position [133, 0]
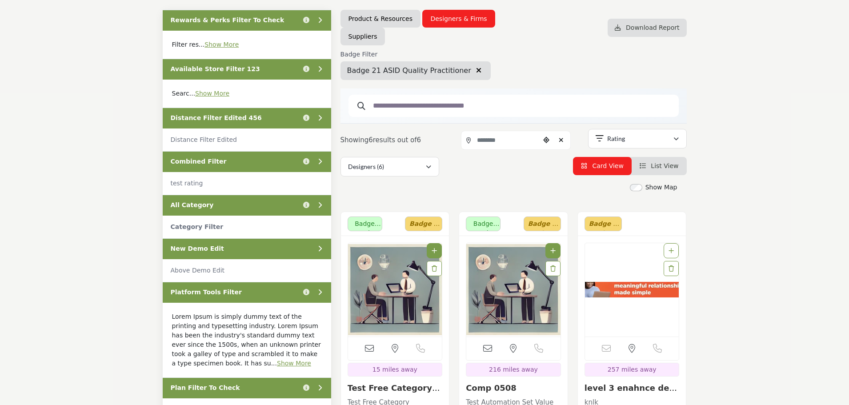
click at [476, 71] on icon "button" at bounding box center [478, 70] width 5 height 7
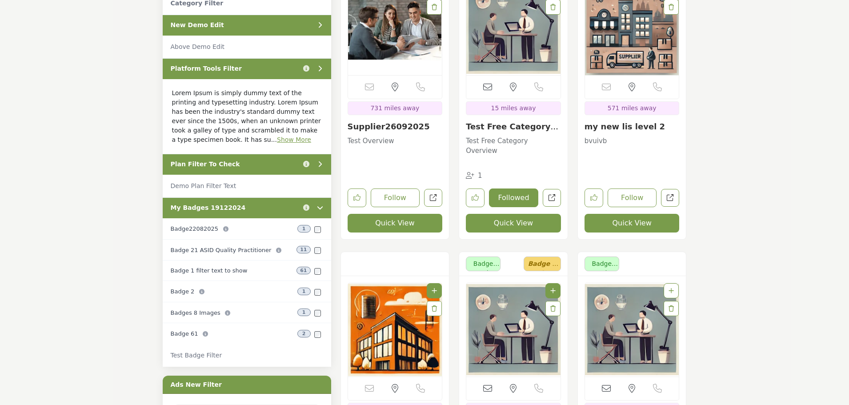
scroll to position [400, 0]
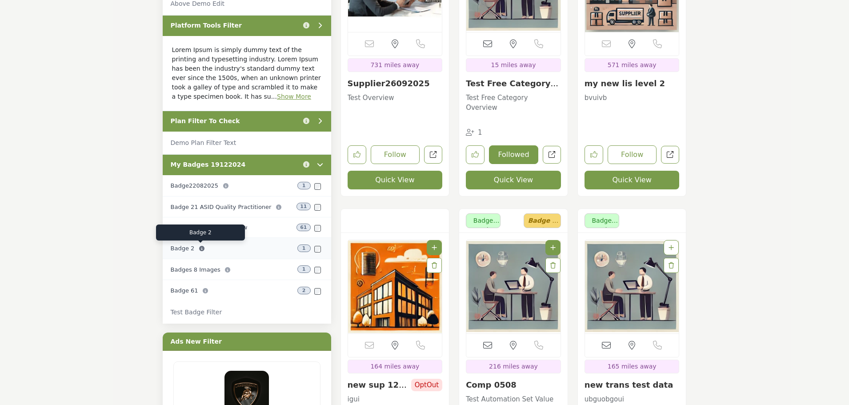
click at [200, 249] on icon at bounding box center [201, 248] width 5 height 5
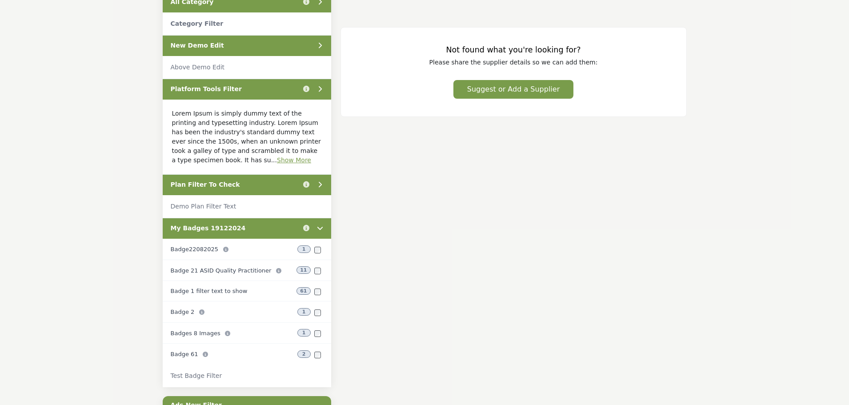
scroll to position [356, 0]
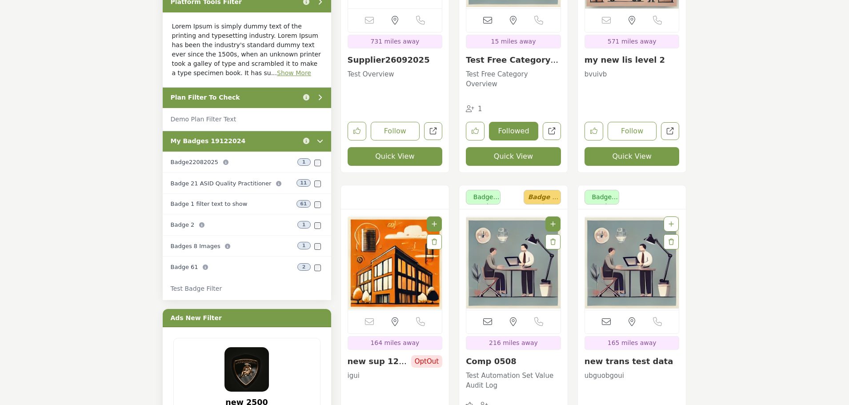
scroll to position [444, 0]
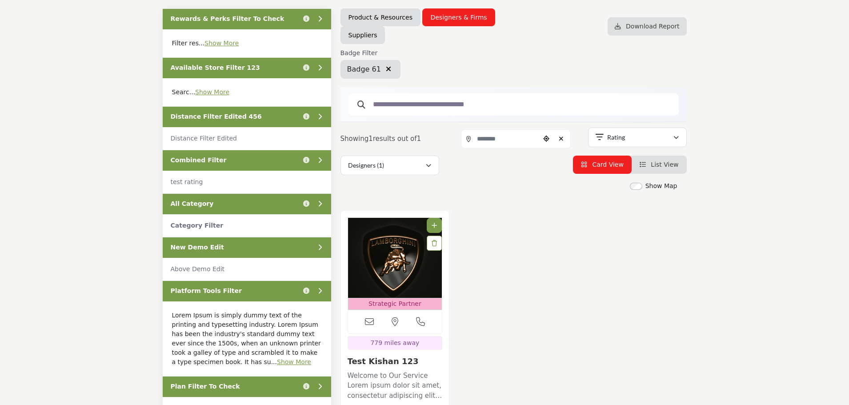
scroll to position [133, 0]
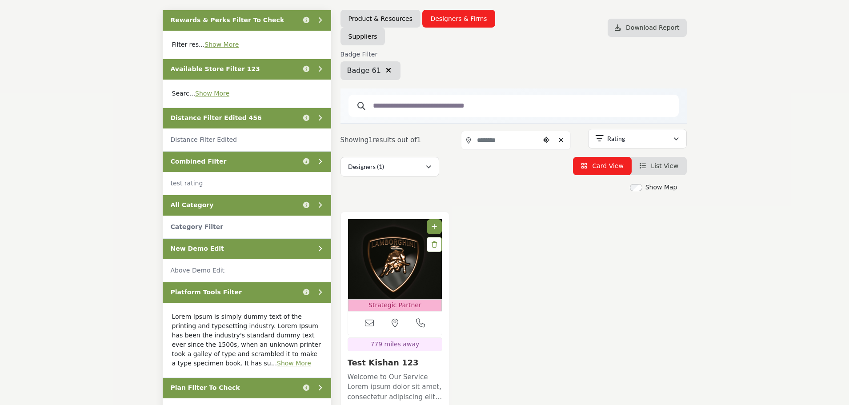
click at [386, 70] on icon "button" at bounding box center [388, 70] width 5 height 7
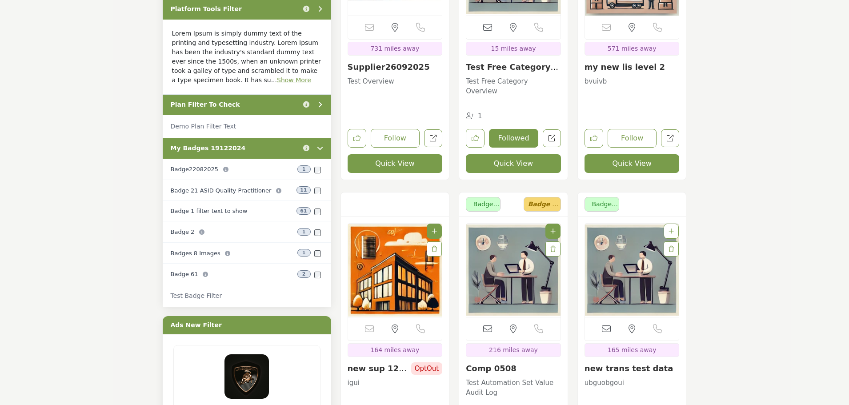
scroll to position [356, 0]
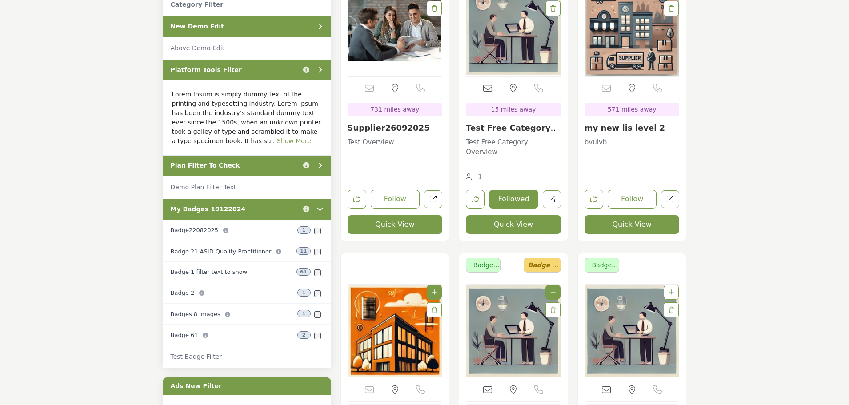
click at [280, 207] on div "My Badges 19122024 Click to view information" at bounding box center [247, 209] width 168 height 21
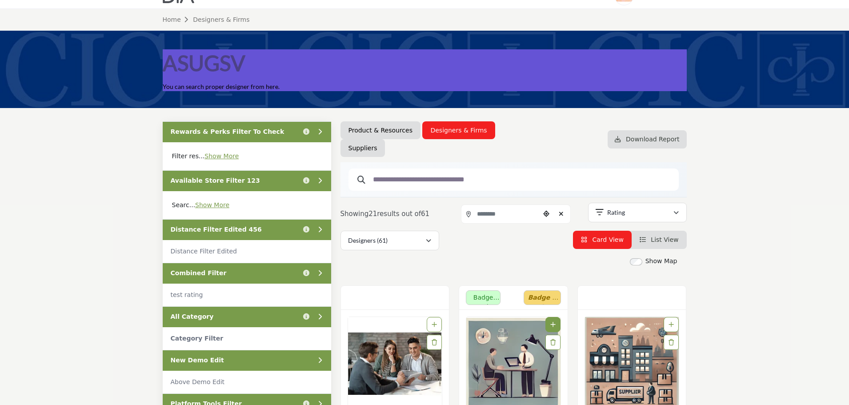
scroll to position [0, 0]
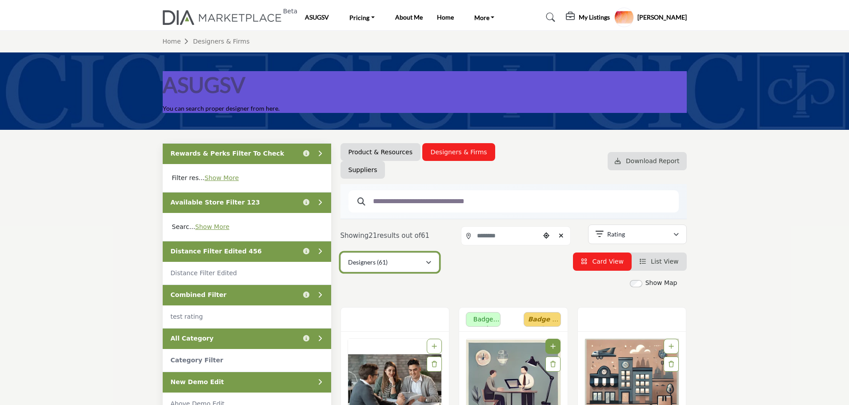
click at [419, 264] on div "Designers (61)" at bounding box center [386, 262] width 77 height 11
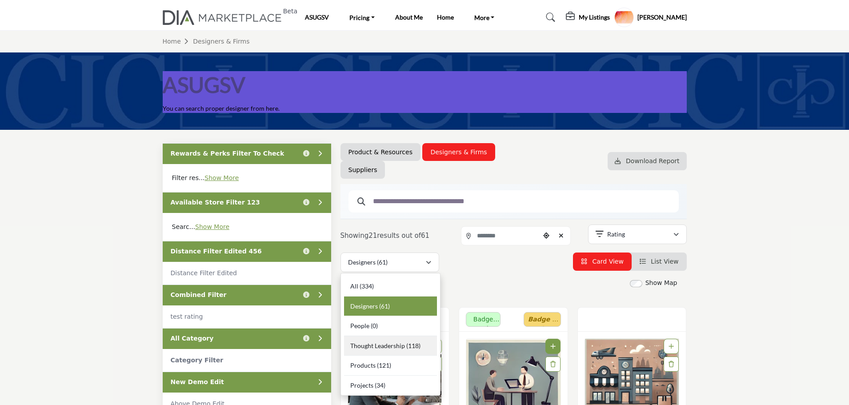
click at [406, 343] on b "(118)" at bounding box center [413, 346] width 14 height 8
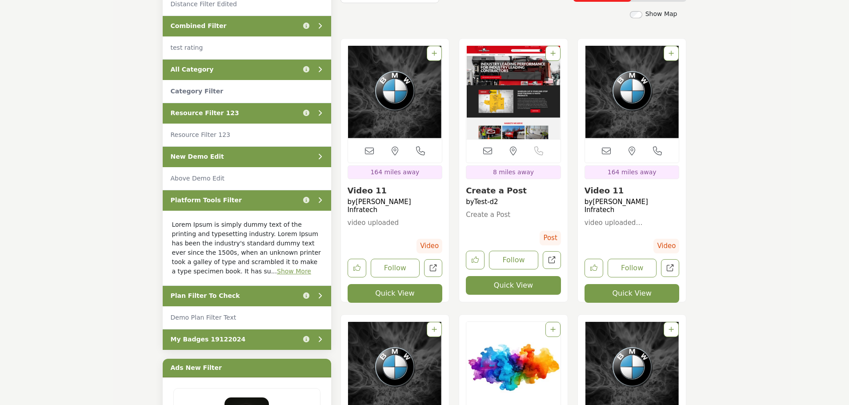
scroll to position [222, 0]
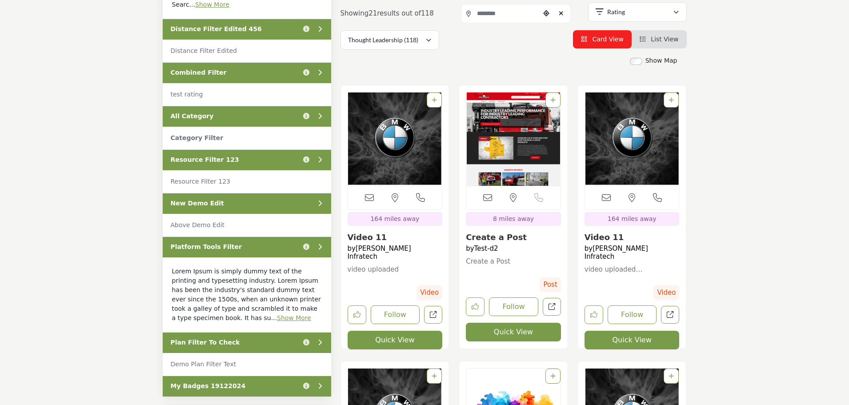
click at [259, 161] on div "Resource Filter 123 Click to view information" at bounding box center [247, 159] width 168 height 21
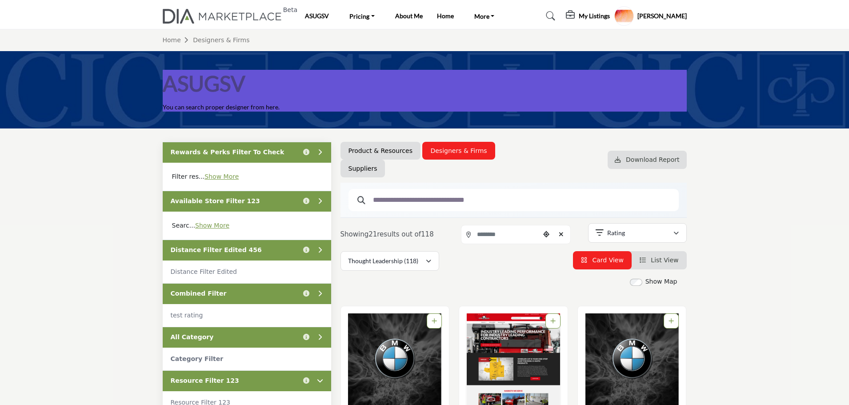
scroll to position [0, 0]
